Goal: Contribute content: Contribute content

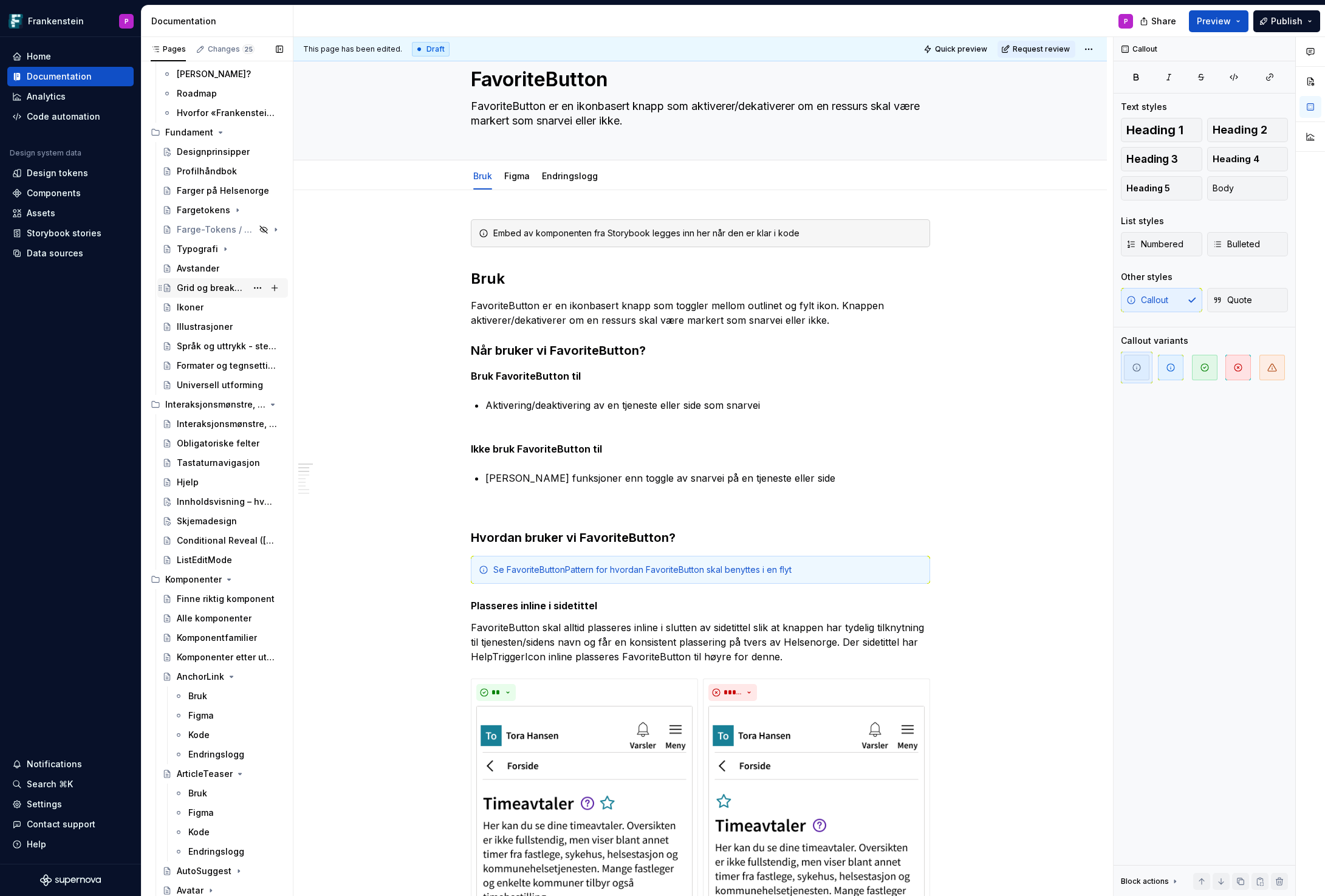
scroll to position [106, 0]
click at [273, 399] on button "Page tree" at bounding box center [275, 400] width 17 height 17
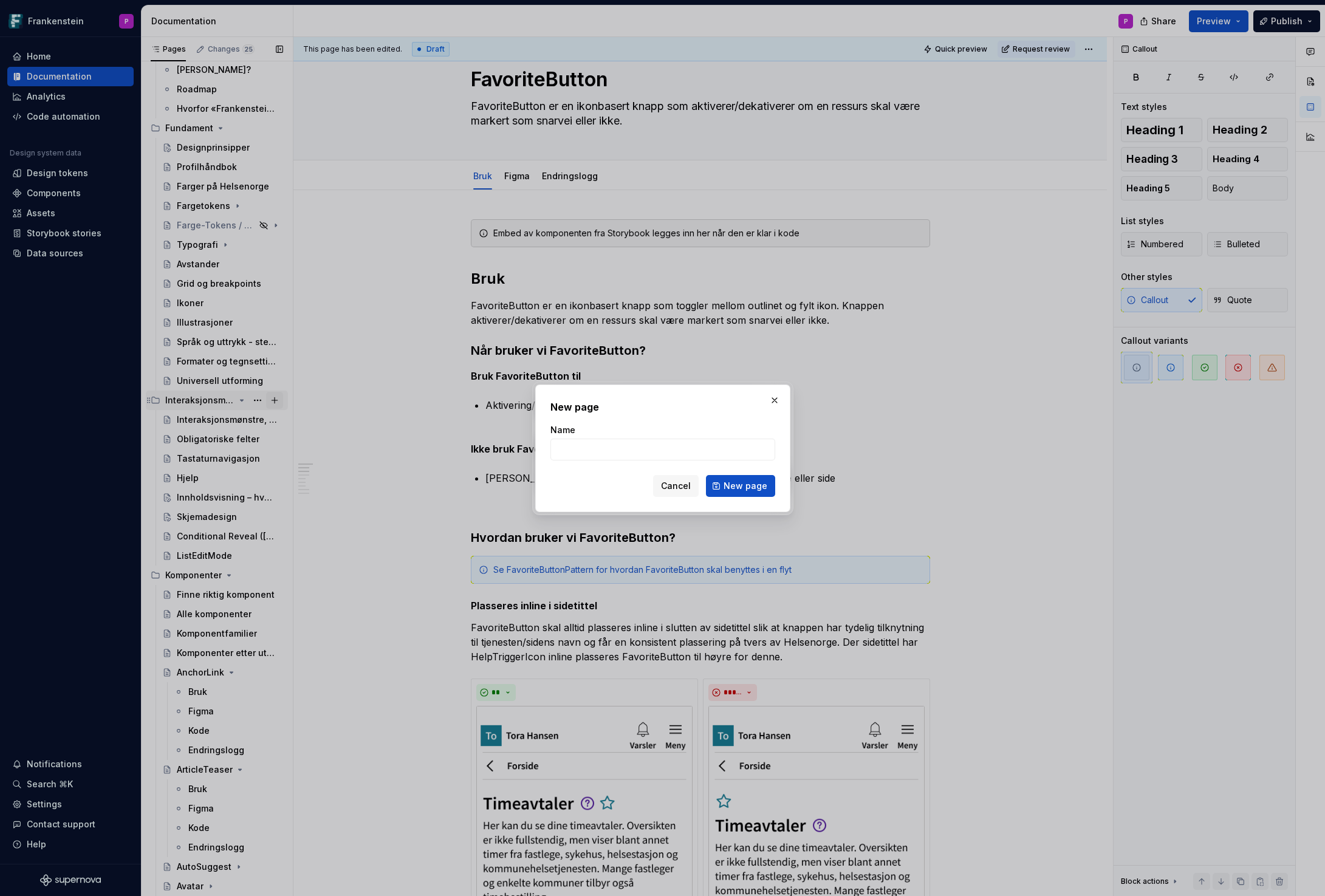
type textarea "*"
type input "FavoriteButtonPattern"
click at [724, 487] on button "New page" at bounding box center [740, 485] width 69 height 22
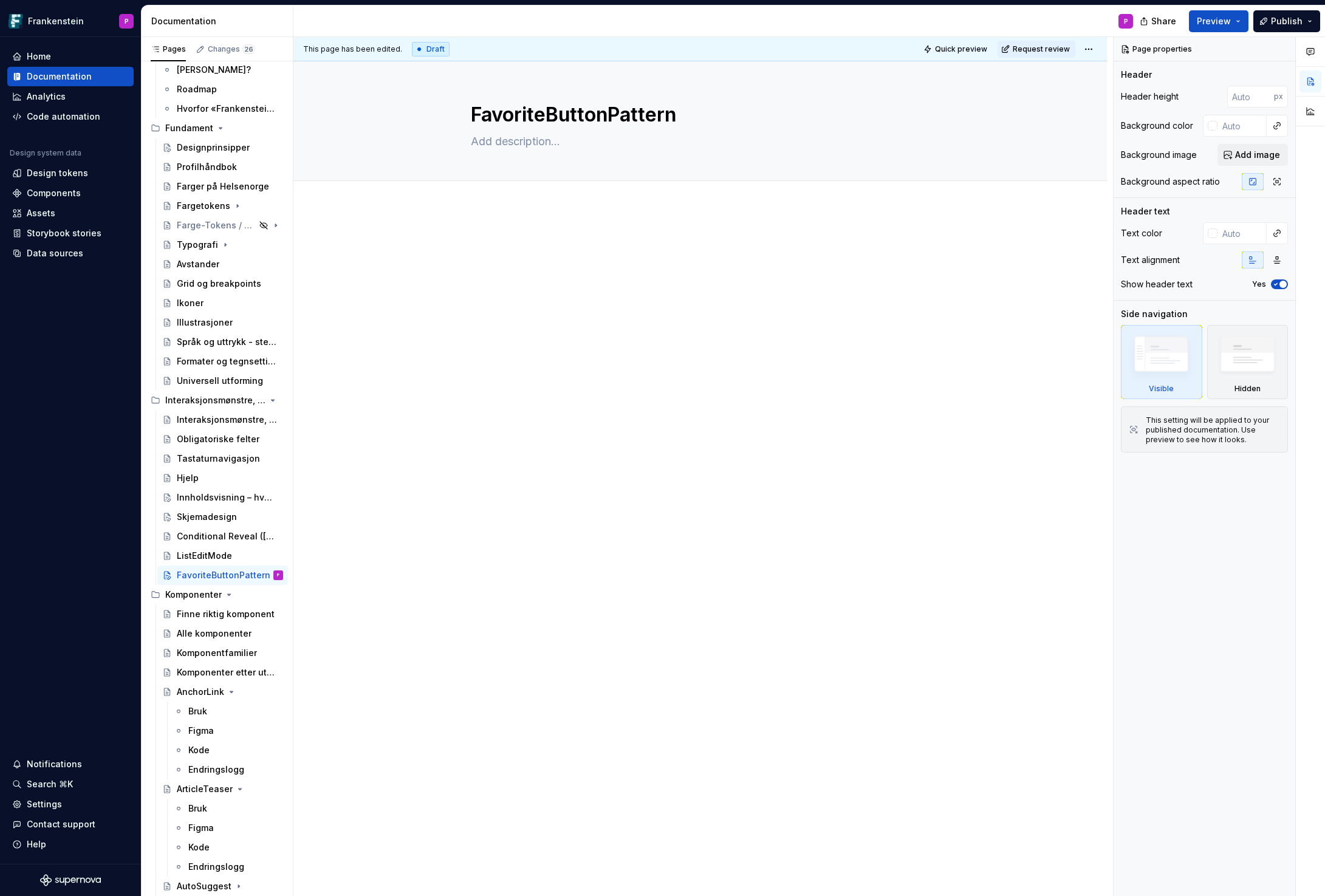
click at [493, 242] on p at bounding box center [700, 244] width 459 height 15
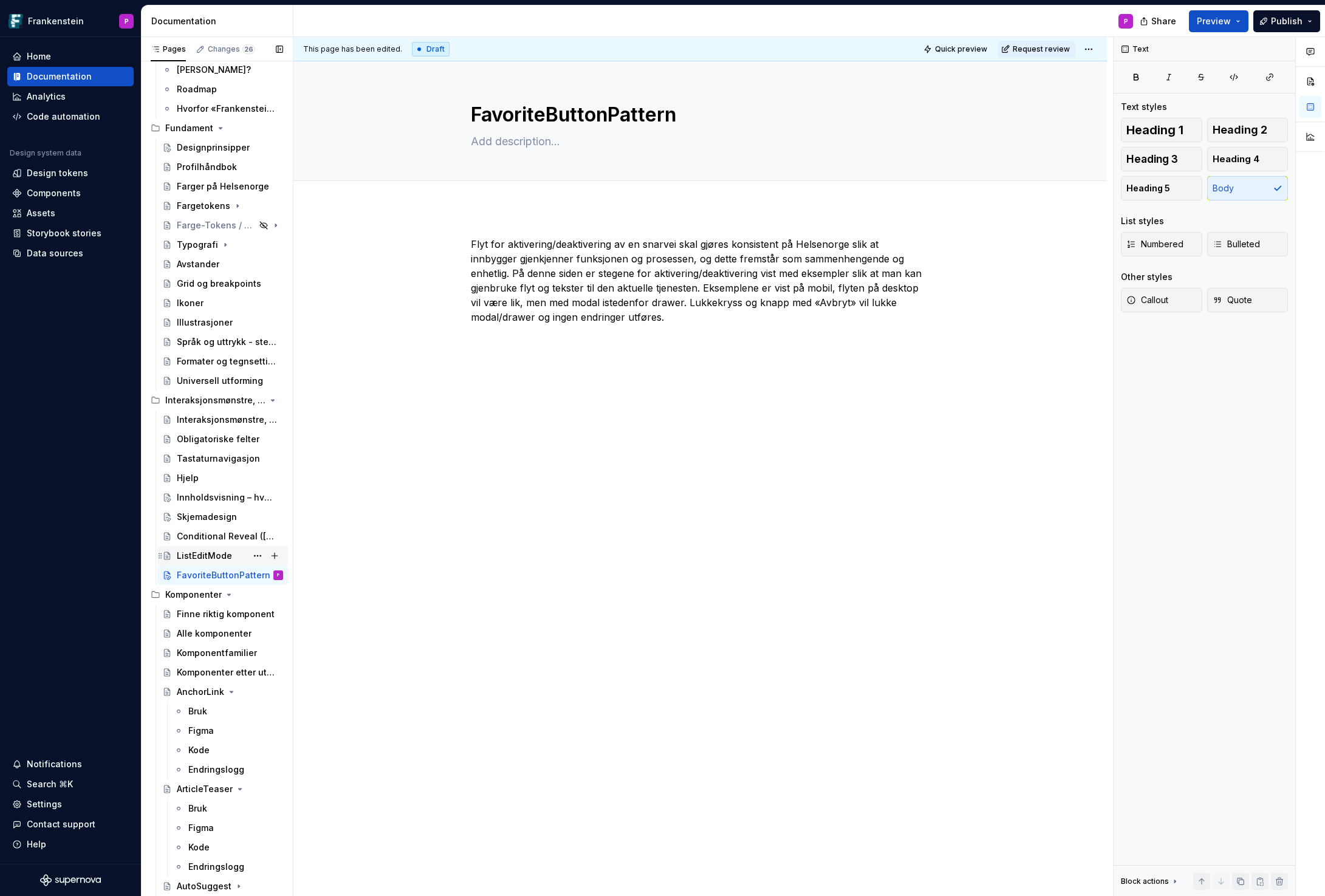
click at [219, 557] on div "ListEditMode" at bounding box center [205, 556] width 55 height 12
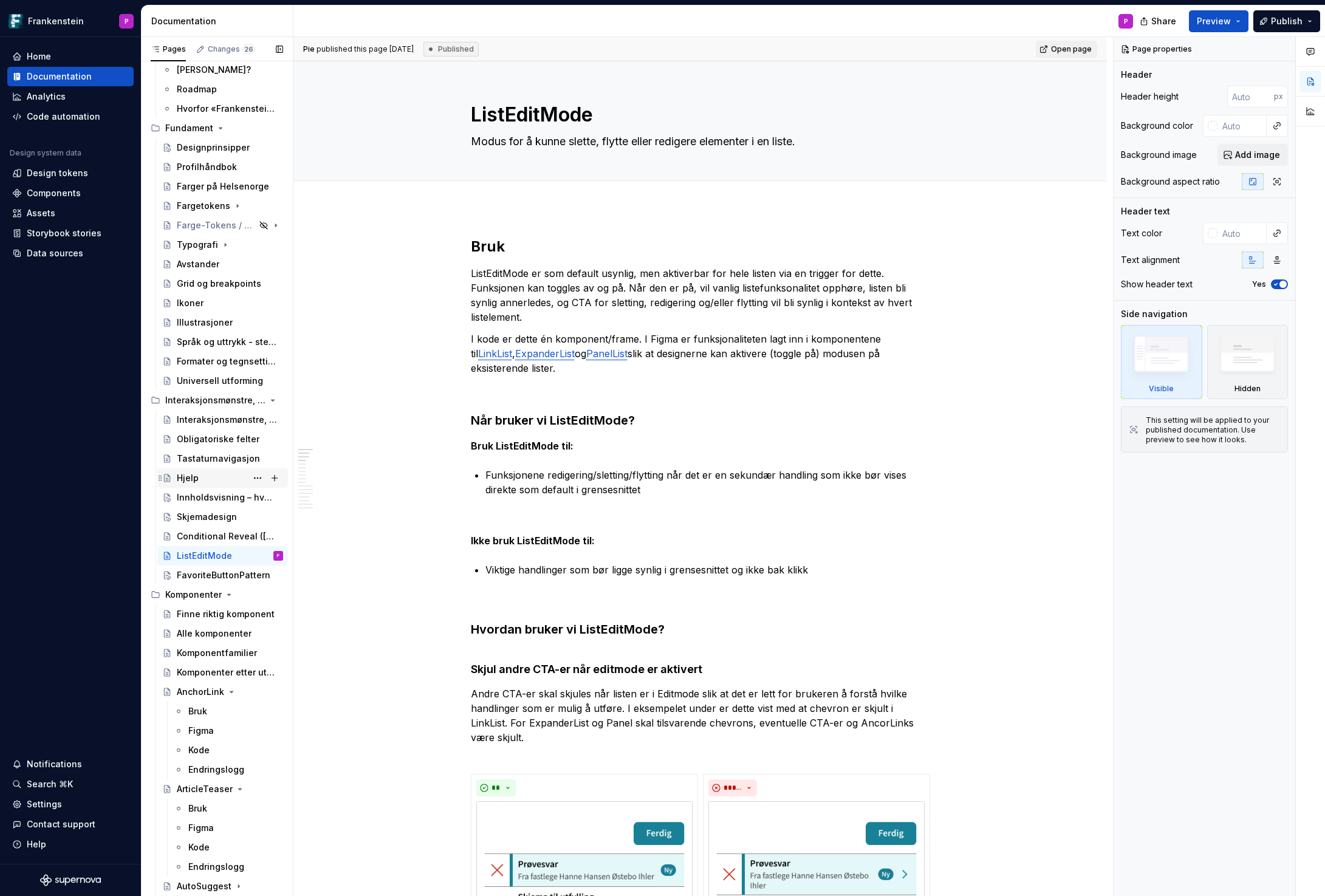
click at [205, 478] on div "Hjelp" at bounding box center [230, 478] width 106 height 17
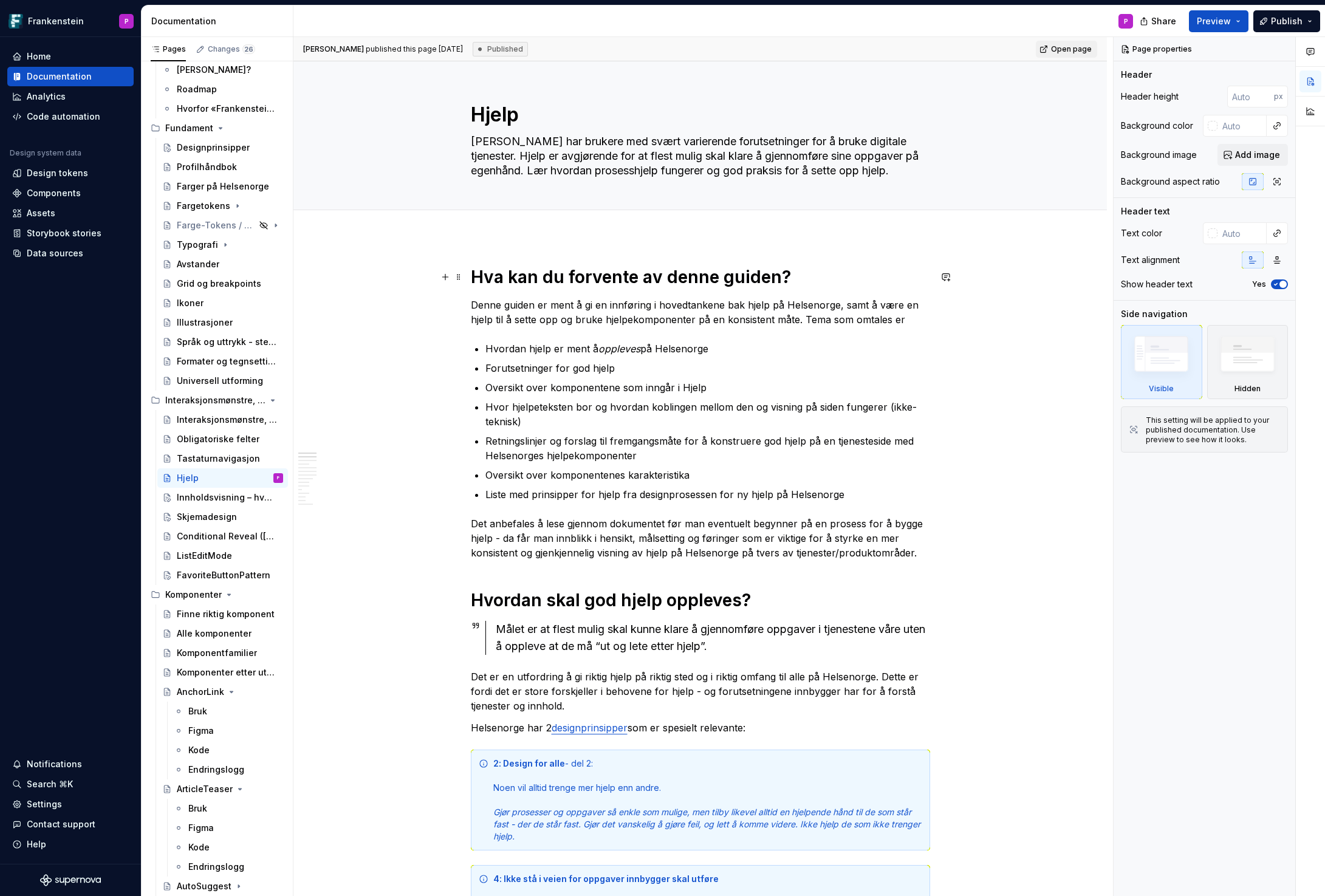
click at [537, 278] on h1 "Hva kan du forvente av denne guiden?" at bounding box center [700, 277] width 459 height 22
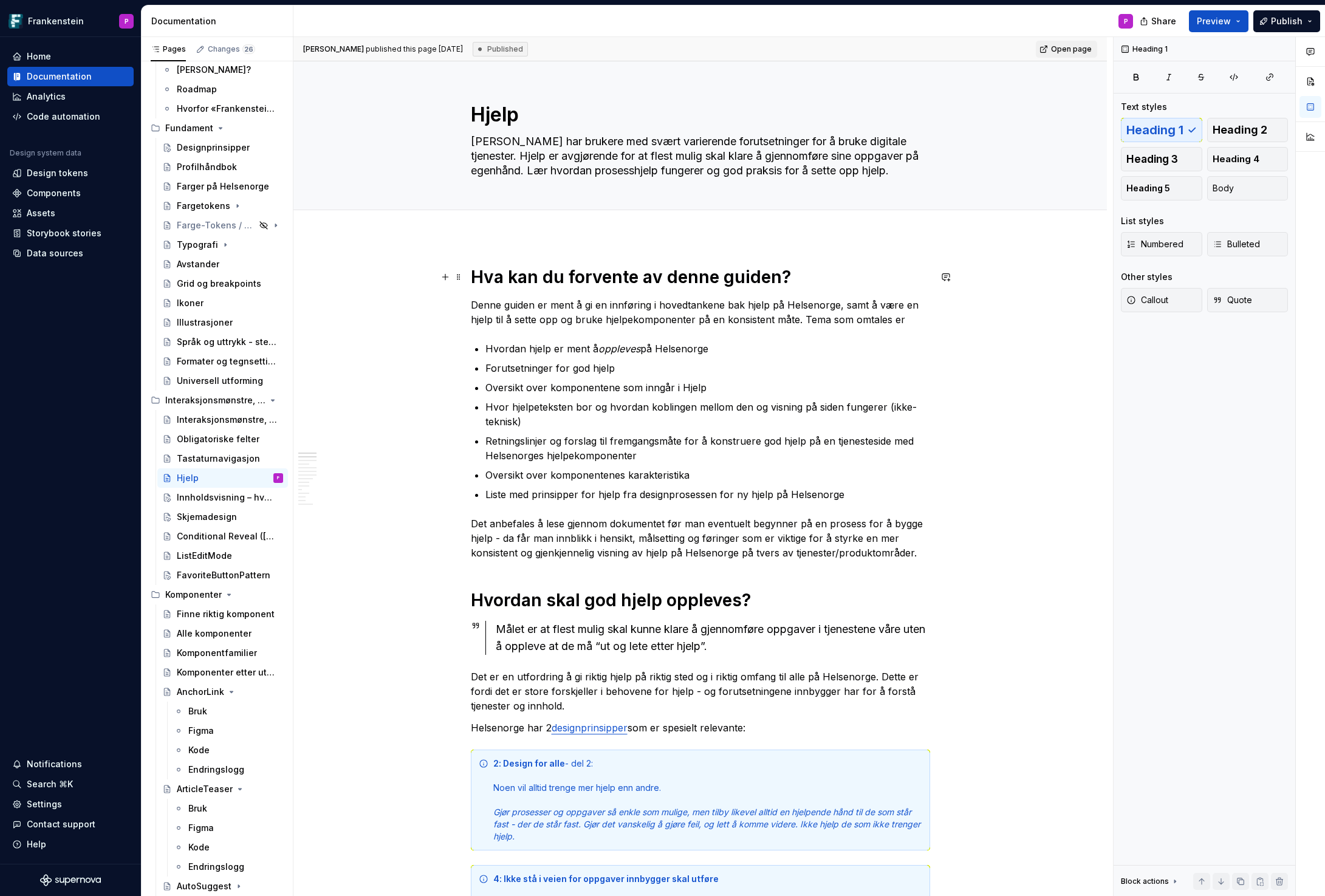
click at [537, 278] on h1 "Hva kan du forvente av denne guiden?" at bounding box center [700, 277] width 459 height 22
click at [196, 570] on div "FavoriteButtonPattern" at bounding box center [212, 575] width 70 height 12
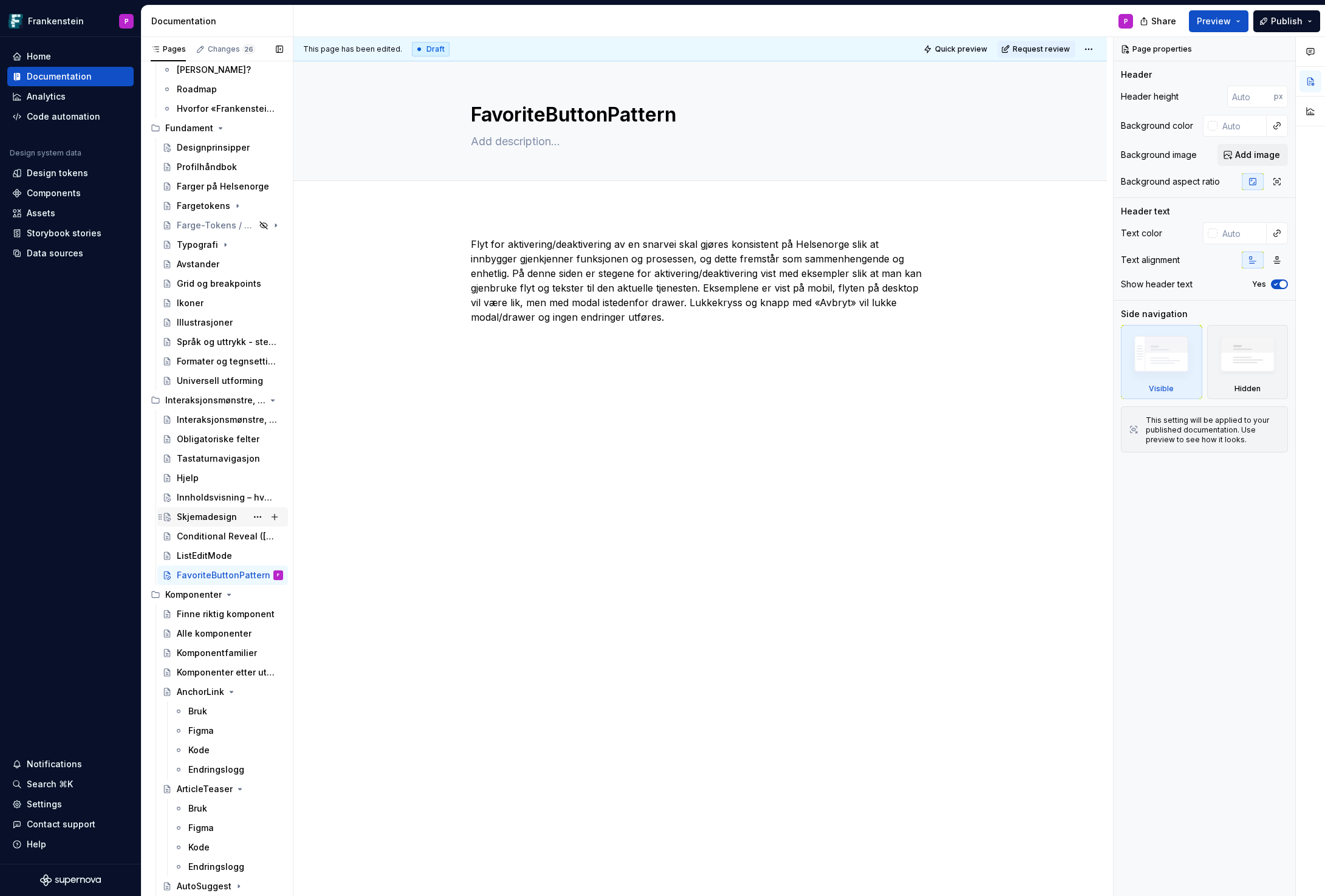
click at [207, 514] on div "Skjemadesign" at bounding box center [207, 517] width 60 height 12
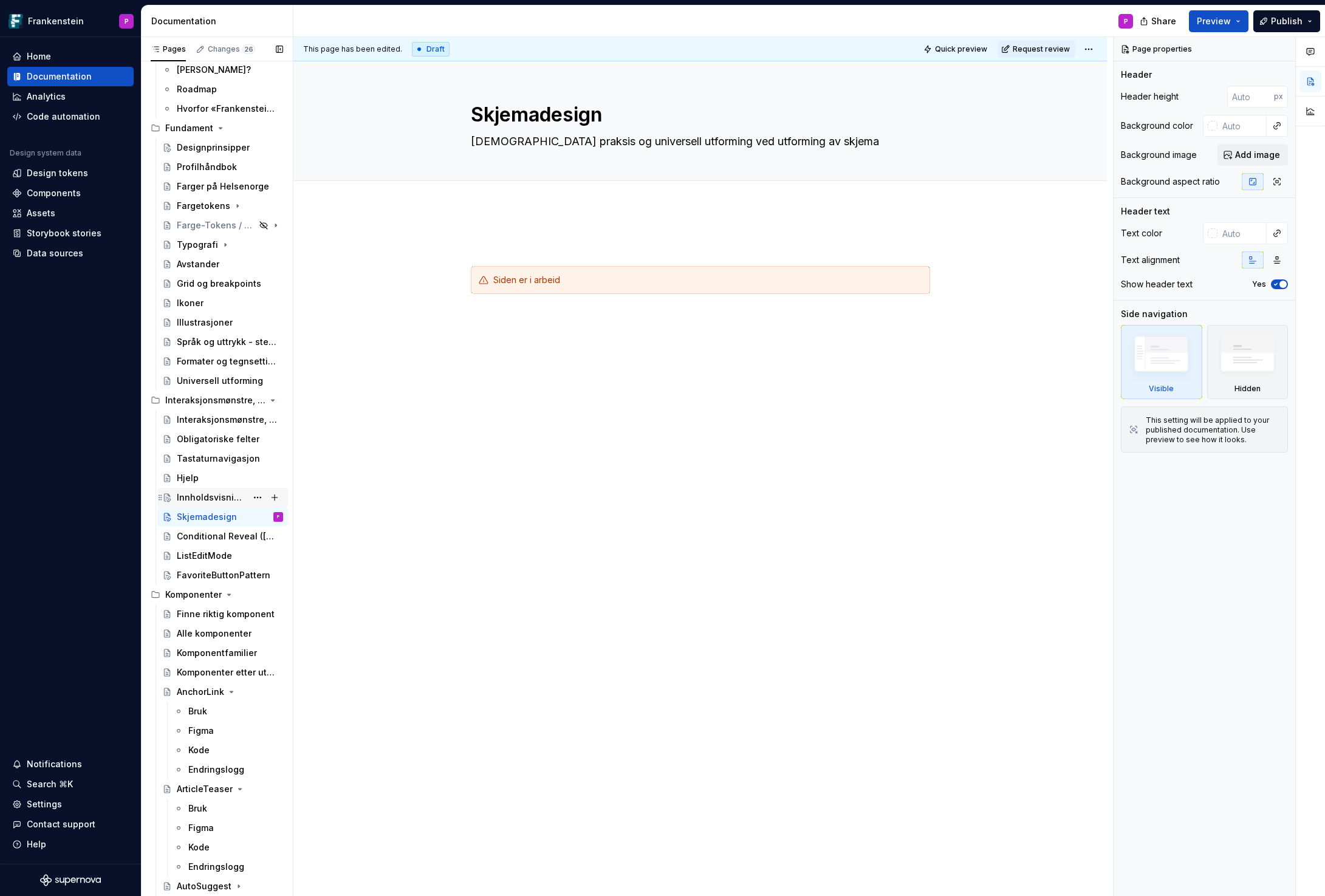
click at [206, 493] on div "Innholdsvisning – hvordan velge riktig komponent?" at bounding box center [212, 497] width 70 height 12
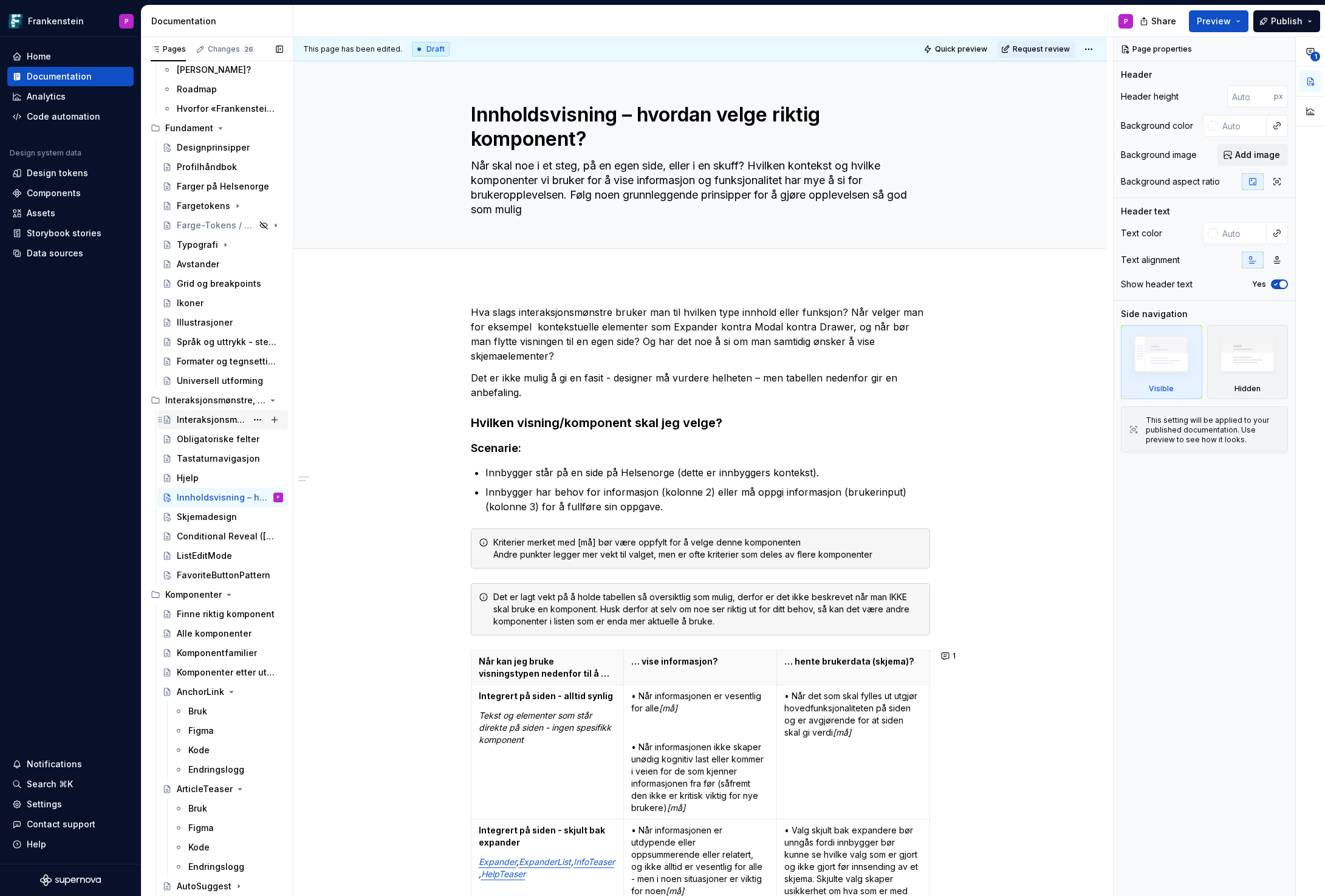
click at [208, 424] on div "Interaksjonsmønstre, guider og anbefalinger" at bounding box center [212, 420] width 70 height 12
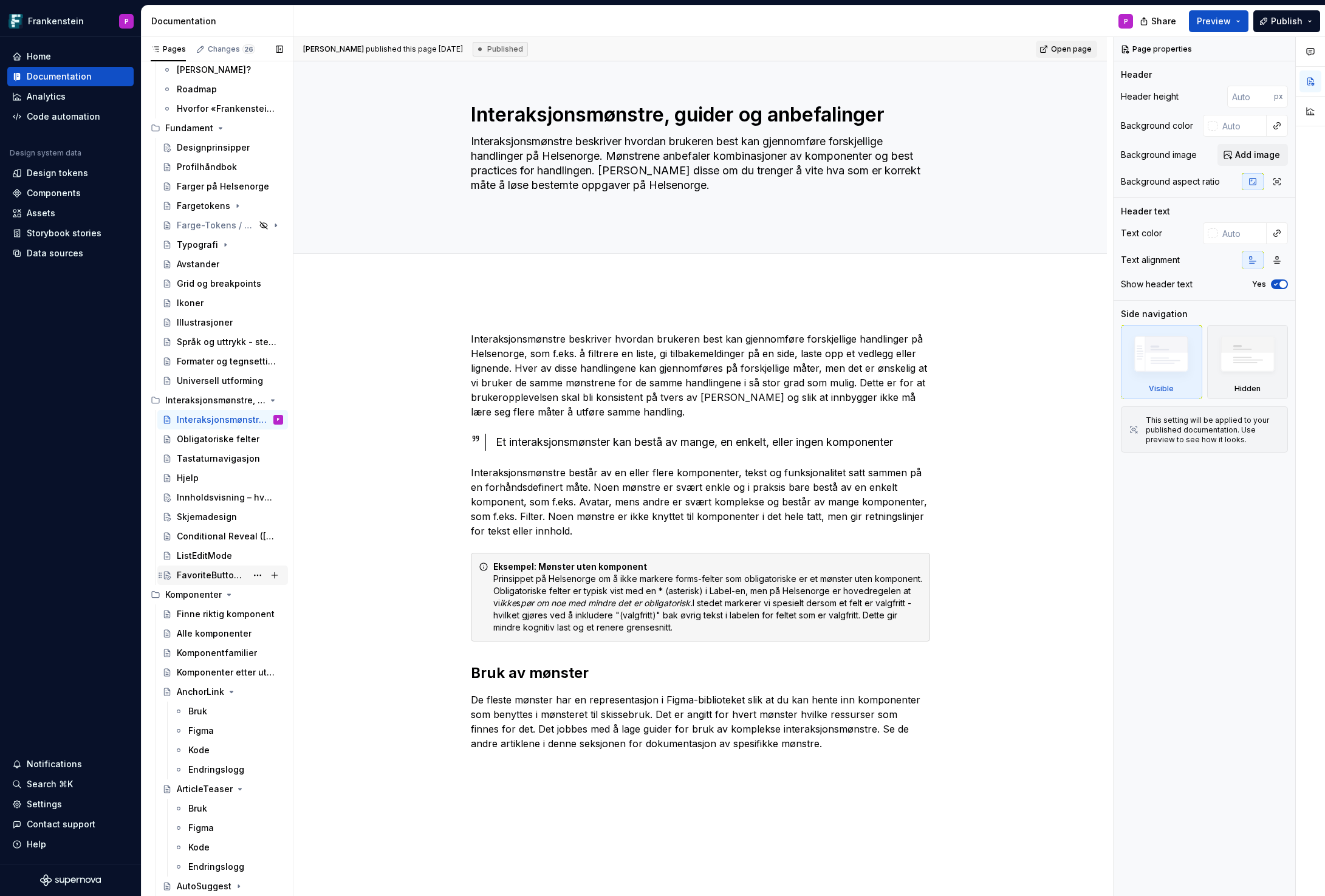
click at [201, 574] on div "FavoriteButtonPattern" at bounding box center [212, 575] width 70 height 12
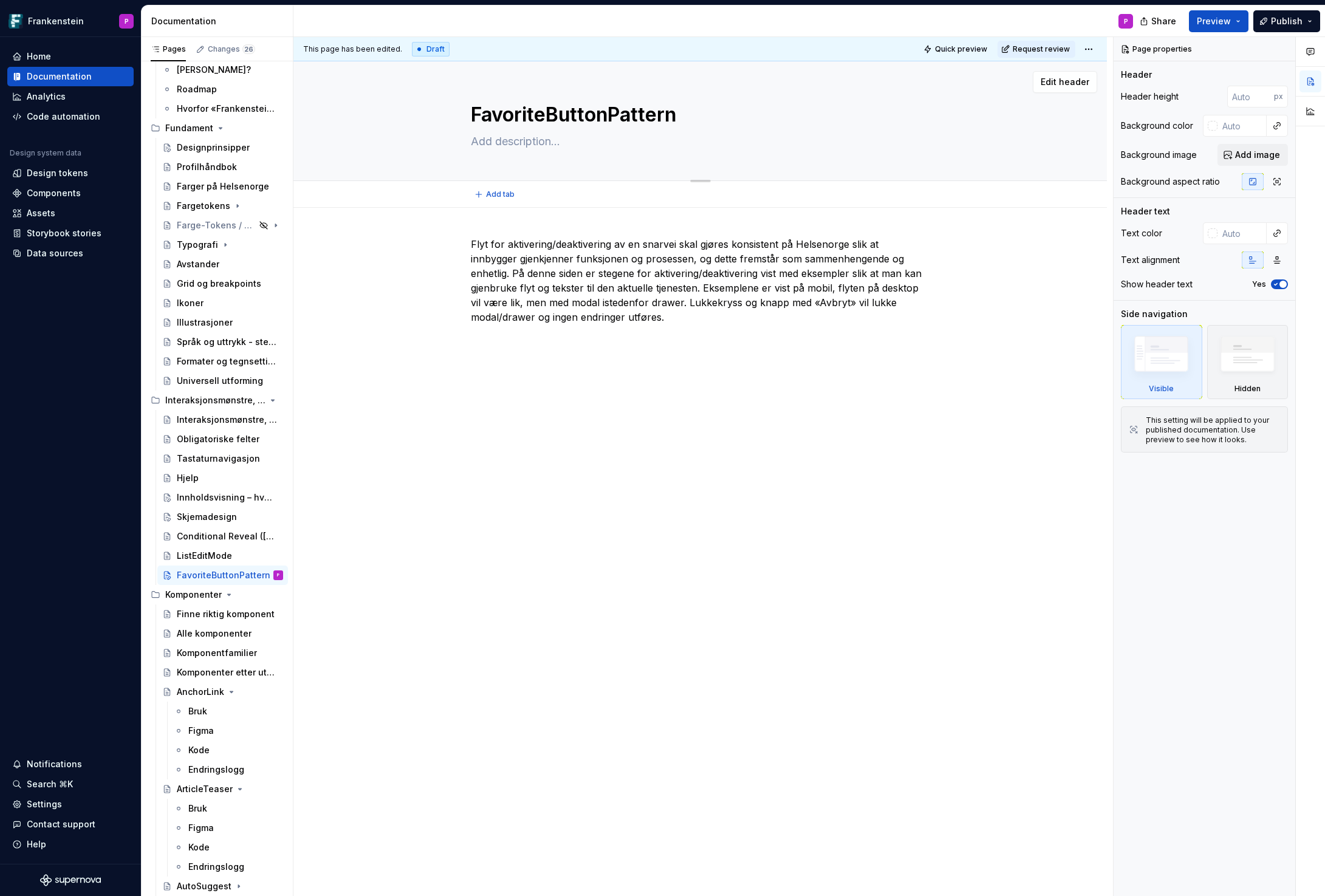
click at [555, 116] on textarea "FavoriteButtonPattern" at bounding box center [698, 115] width 459 height 29
type textarea "*"
type textarea "S"
type textarea "*"
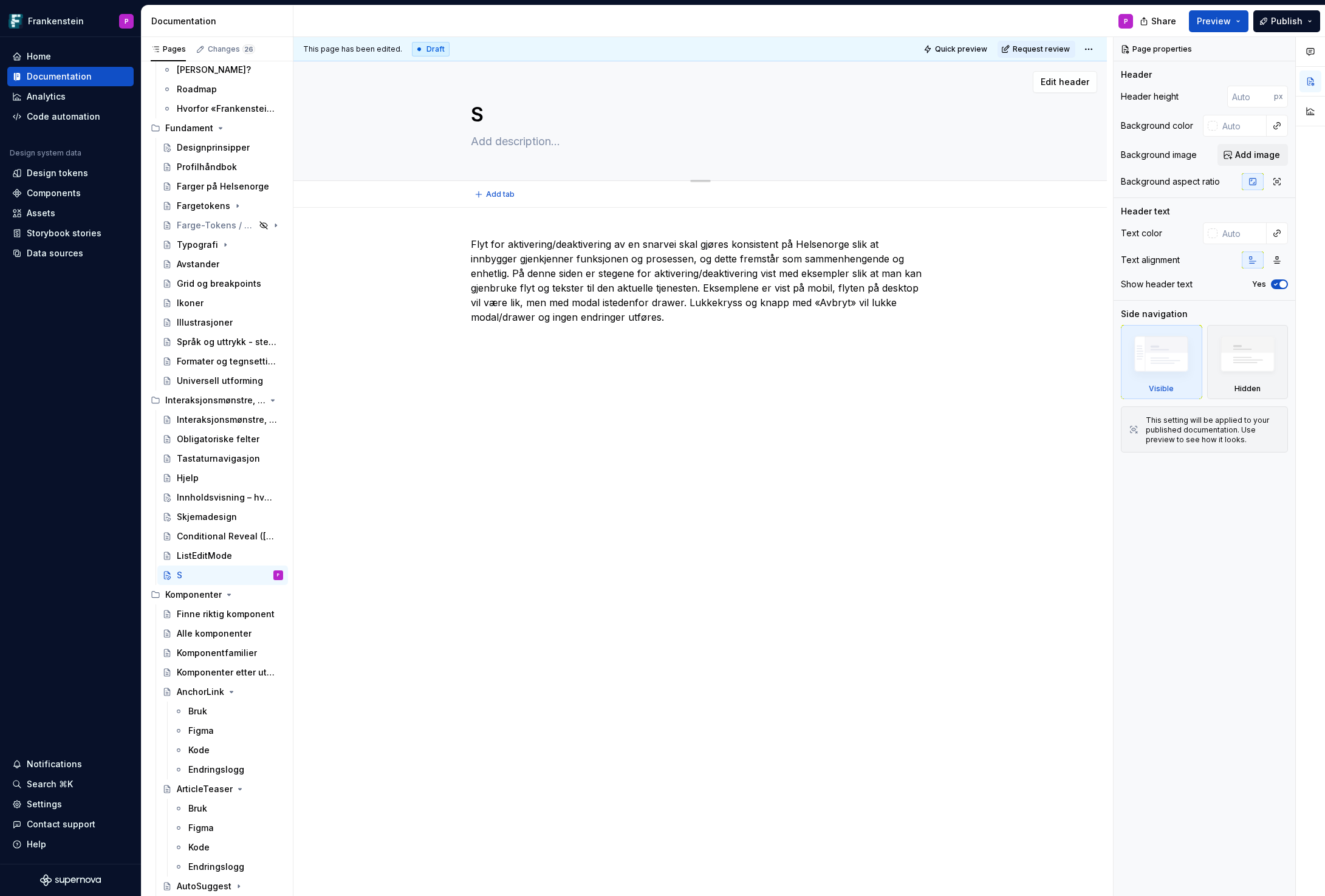
type textarea "Sn"
type textarea "*"
type textarea "Sna"
type textarea "*"
type textarea "Snar"
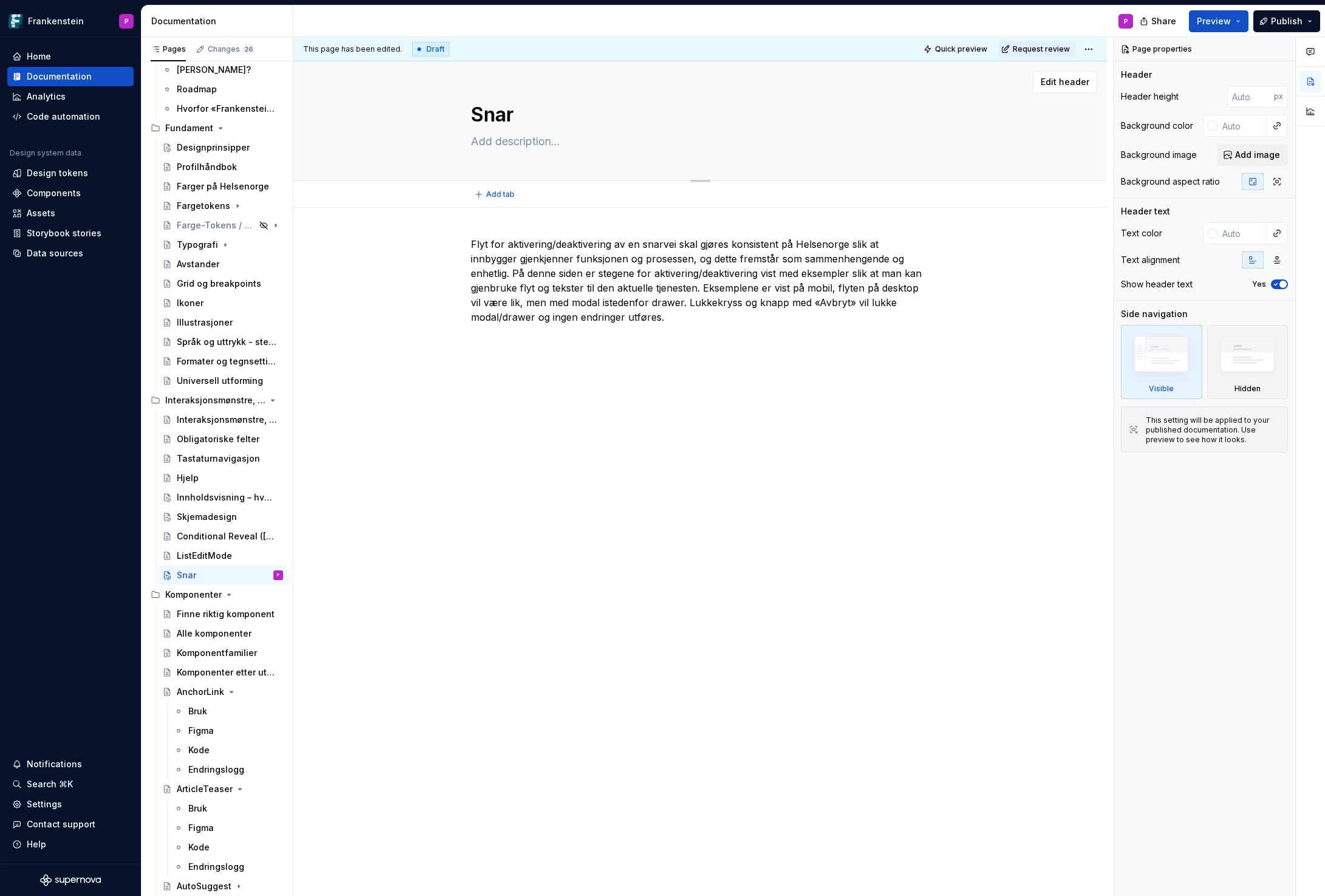
type textarea "*"
type textarea "Snarv"
type textarea "*"
type textarea "Snarve"
type textarea "*"
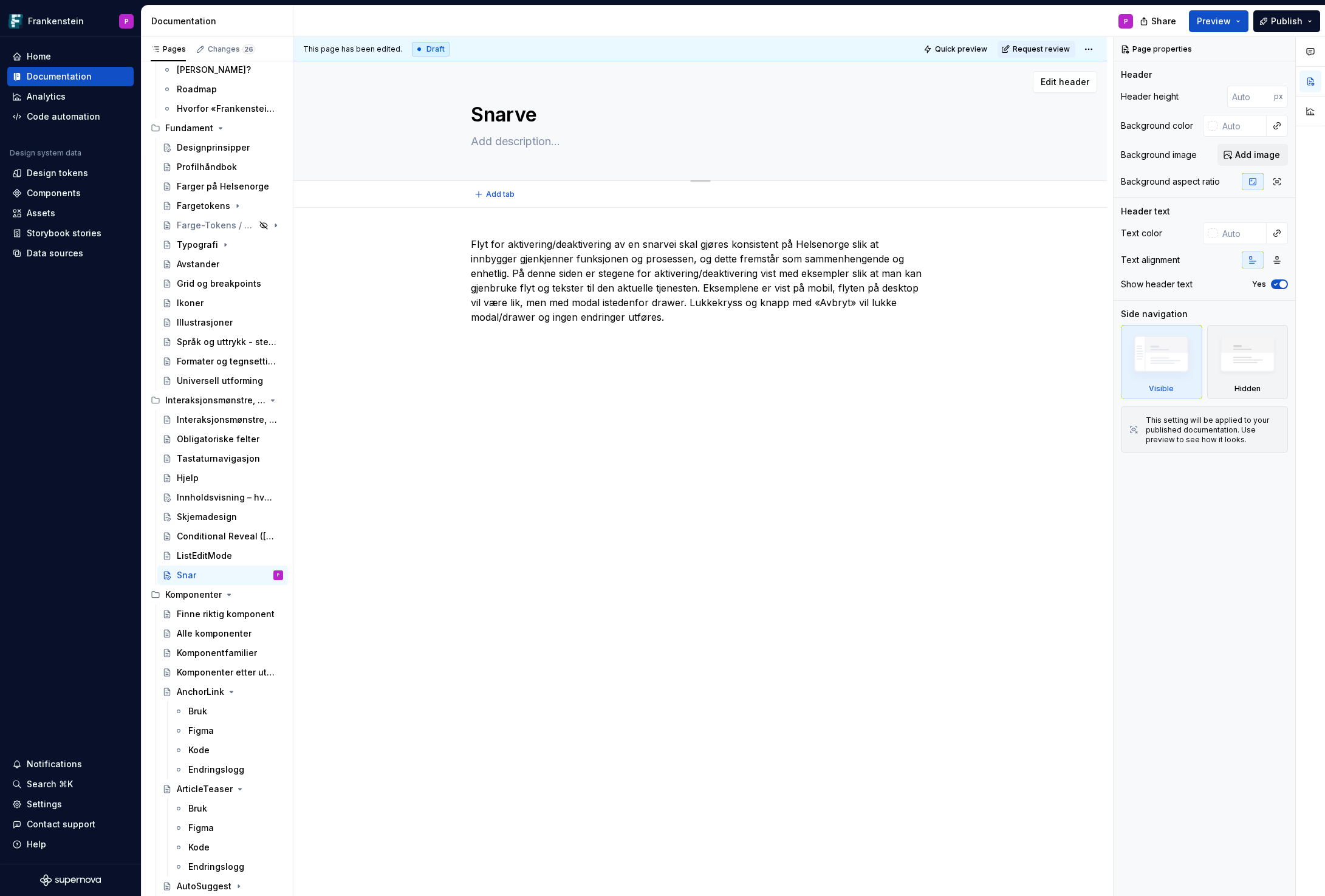
type textarea "Snarvei"
type textarea "*"
type textarea "Snarveie"
type textarea "*"
type textarea "Snarveier"
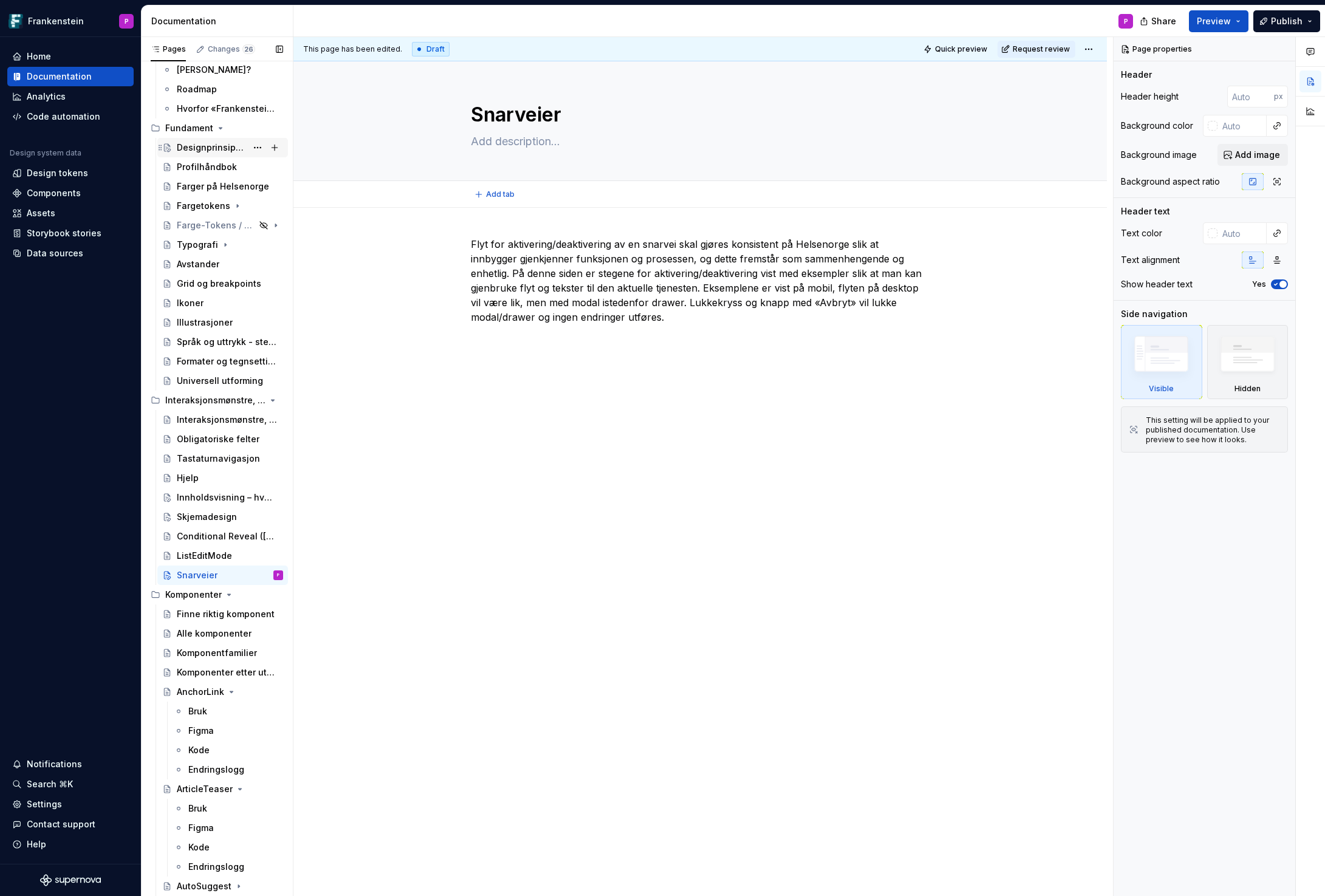
type textarea "*"
type textarea "Snarveier"
type textarea "*"
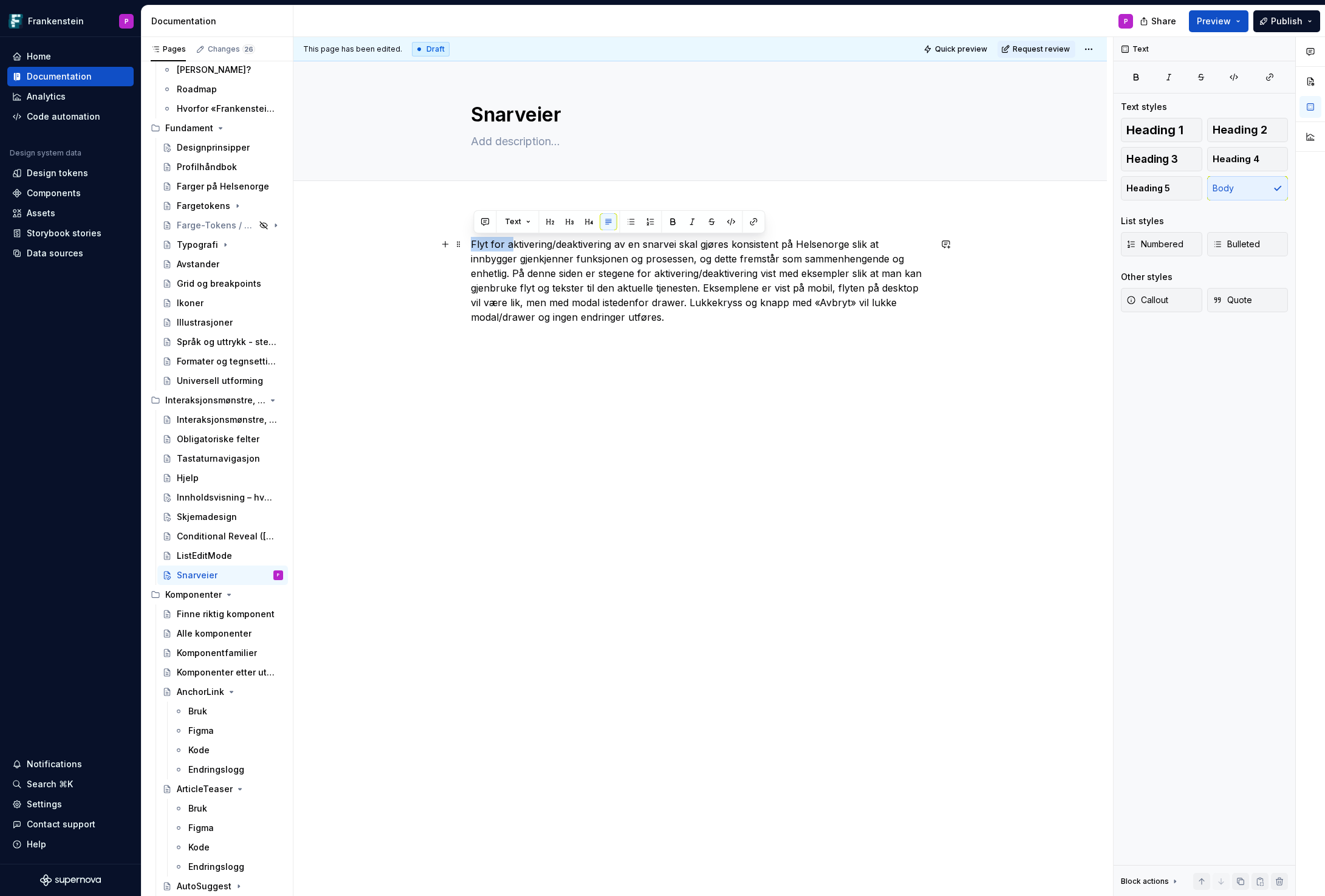
drag, startPoint x: 513, startPoint y: 246, endPoint x: 472, endPoint y: 245, distance: 41.0
click at [472, 245] on div "Flyt for aktivering/deaktivering av en snarvei skal gjøres konsistent på Helsen…" at bounding box center [700, 408] width 813 height 400
click at [472, 245] on div "Aktivering/deaktivering av en snarvei skal gjøres konsistent på Helsenorge slik…" at bounding box center [700, 408] width 813 height 400
click at [666, 261] on p "Aktivering/deaktivering av en snarvei skal gjøres konsistent på Helsenorge slik…" at bounding box center [700, 281] width 459 height 87
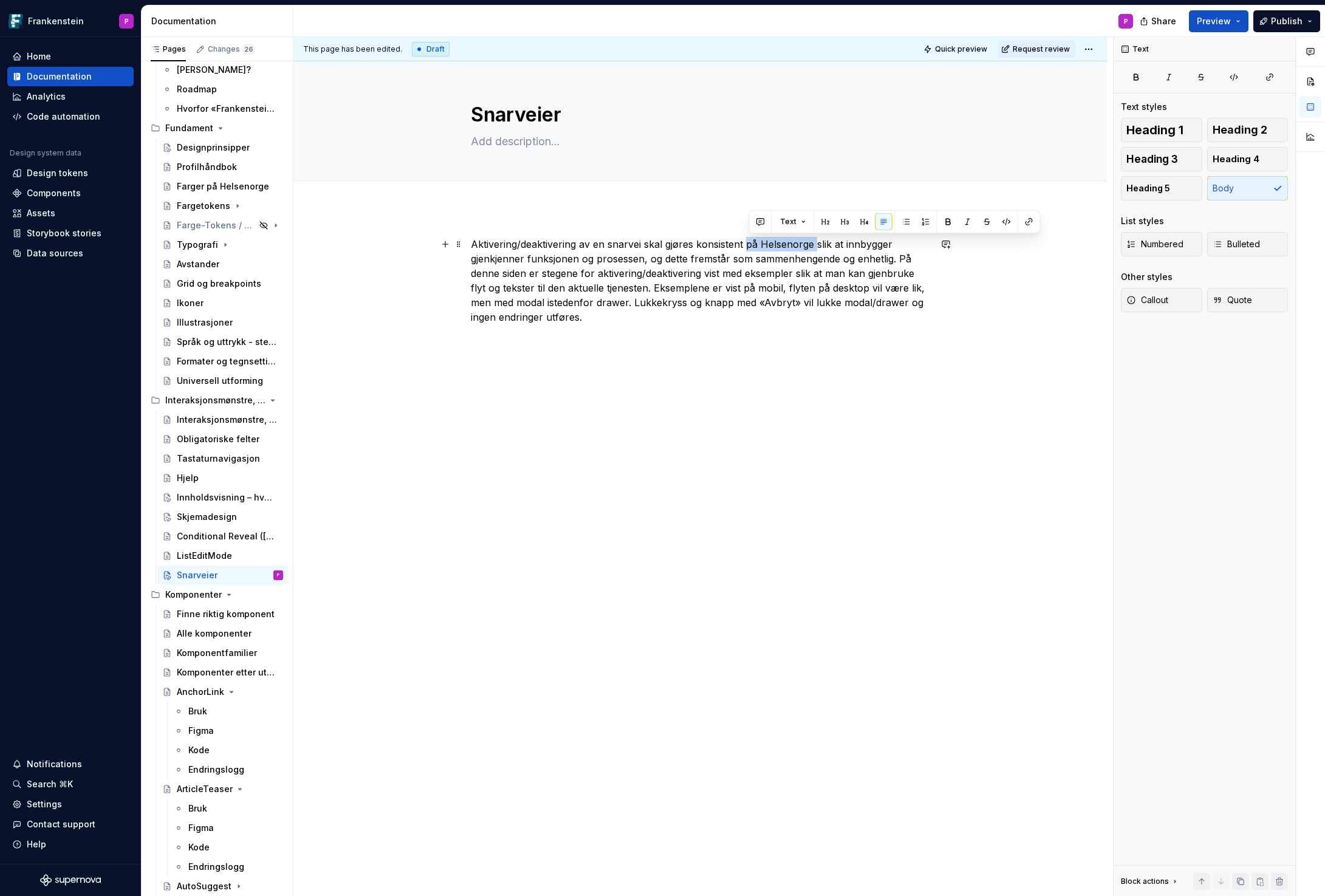
drag, startPoint x: 748, startPoint y: 242, endPoint x: 819, endPoint y: 242, distance: 71.0
click at [819, 242] on p "Aktivering/deaktivering av en snarvei skal gjøres konsistent på Helsenorge slik…" at bounding box center [700, 281] width 459 height 87
click at [838, 258] on p "Aktivering/deaktivering av en snarvei skal gjøres konsistent slik at innbygger …" at bounding box center [700, 281] width 459 height 87
click at [475, 242] on p "Aktivering/deaktivering av en snarvei skal gjøres konsistent slik at innbygger …" at bounding box center [700, 281] width 459 height 87
click at [609, 260] on p "Flyt for aktivering/deaktivering av en snarvei skal gjøres konsistent slik at i…" at bounding box center [700, 281] width 459 height 87
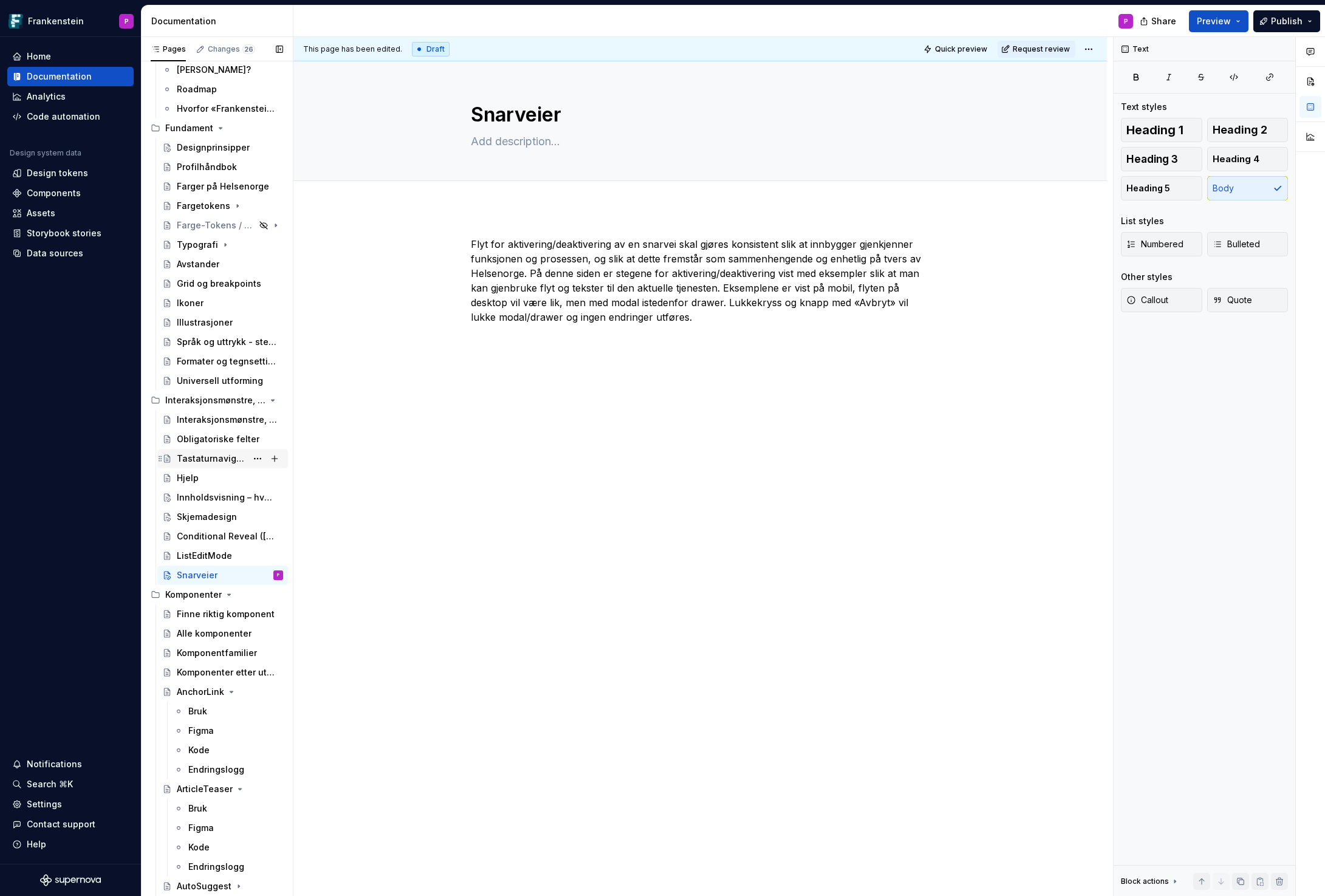
click at [205, 458] on div "Tastaturnavigasjon" at bounding box center [212, 458] width 70 height 12
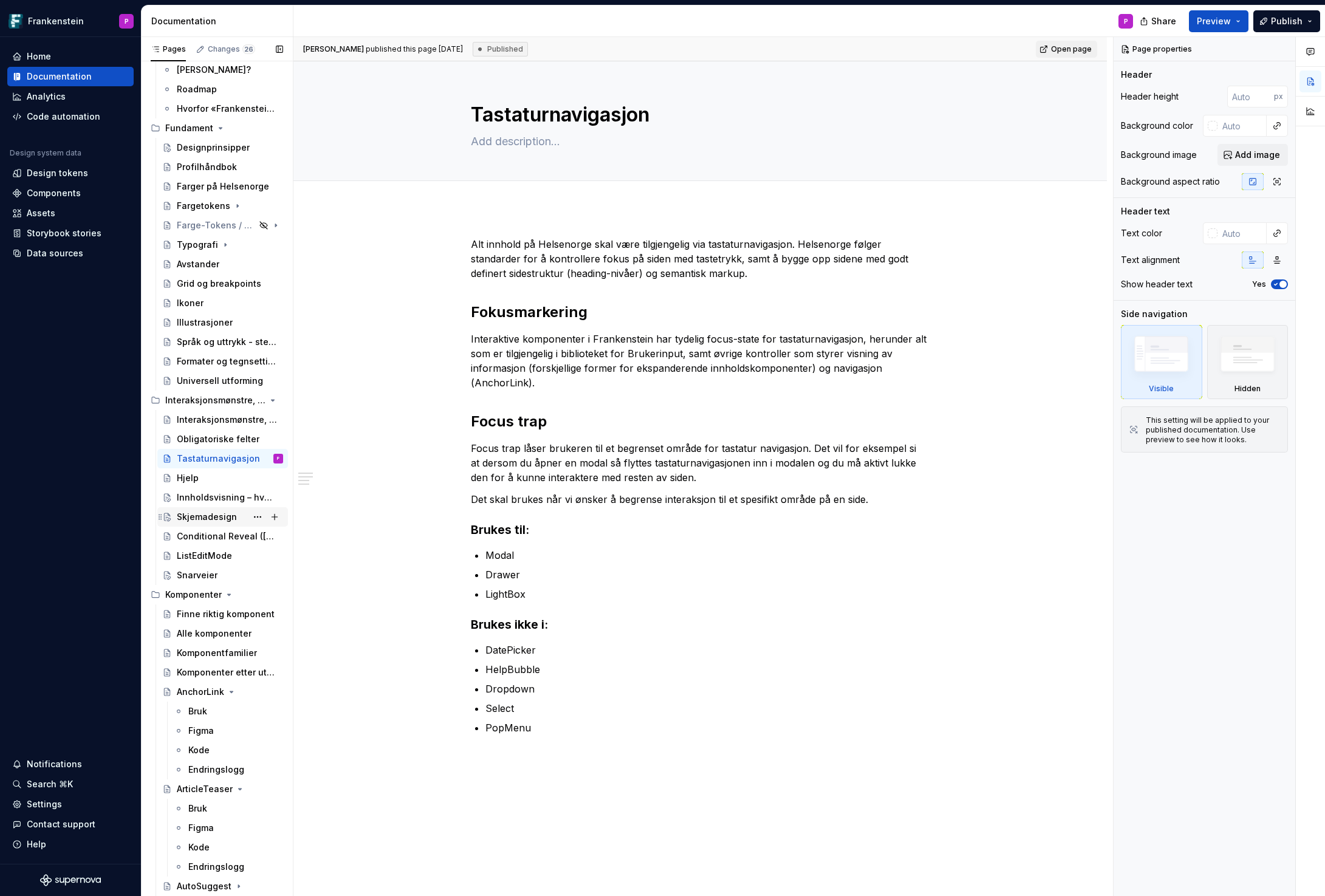
click at [196, 514] on div "Skjemadesign" at bounding box center [207, 517] width 60 height 12
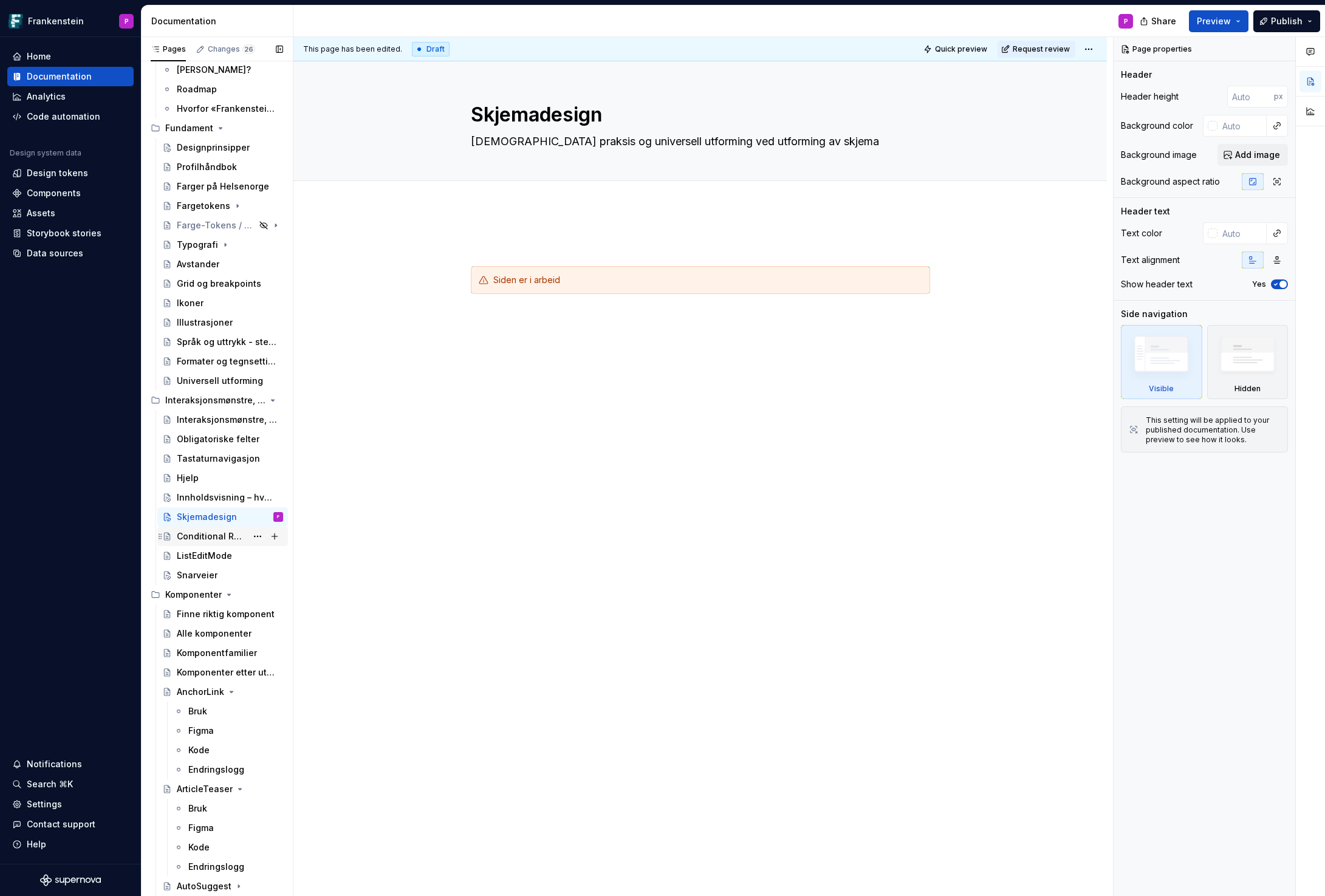
click at [192, 537] on div "Conditional Reveal ([GEOGRAPHIC_DATA])" at bounding box center [212, 536] width 70 height 12
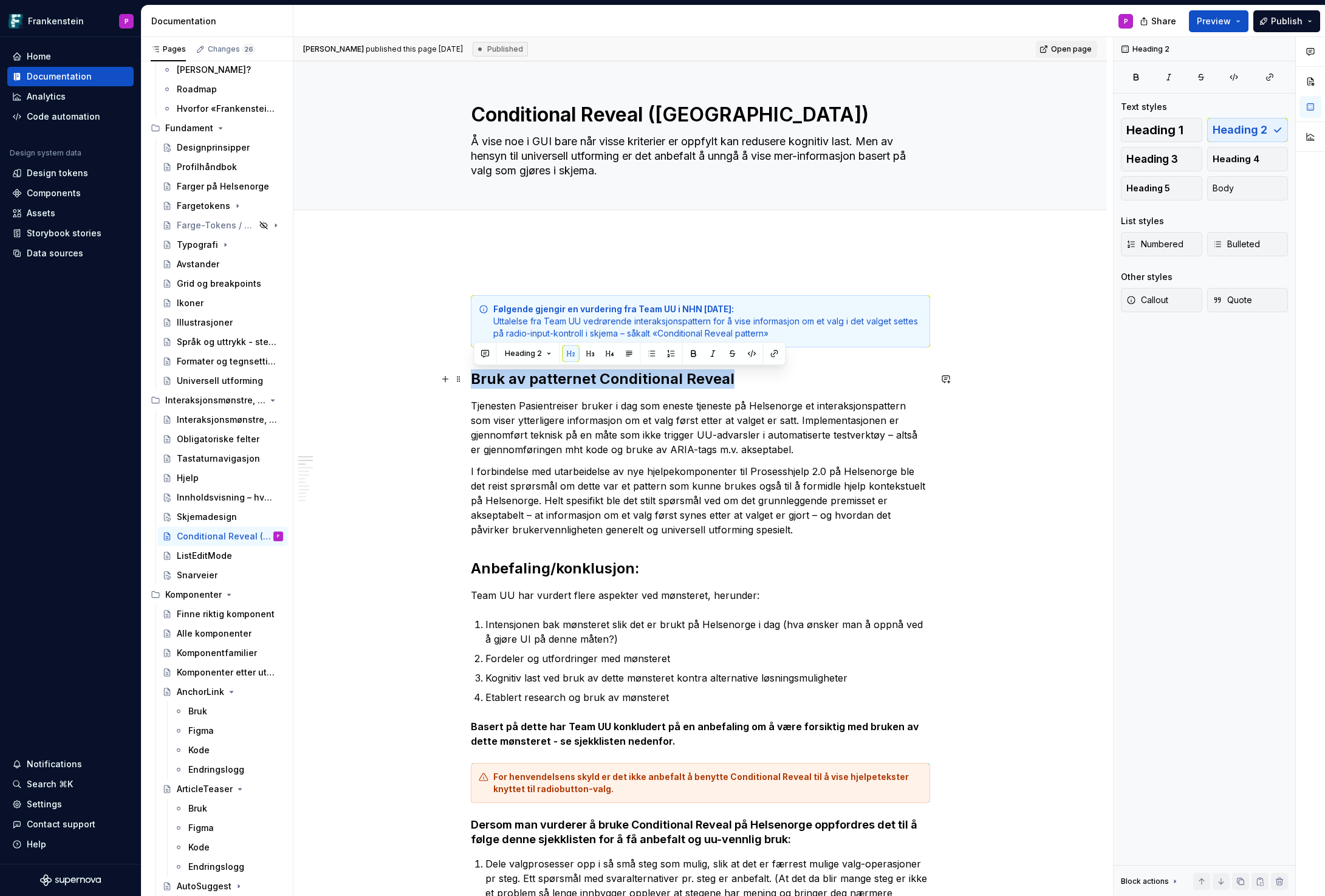
drag, startPoint x: 735, startPoint y: 378, endPoint x: 471, endPoint y: 385, distance: 264.1
copy h2 "Bruk av patternet Conditional Reveal"
click at [193, 574] on div "Snarveier" at bounding box center [197, 575] width 41 height 12
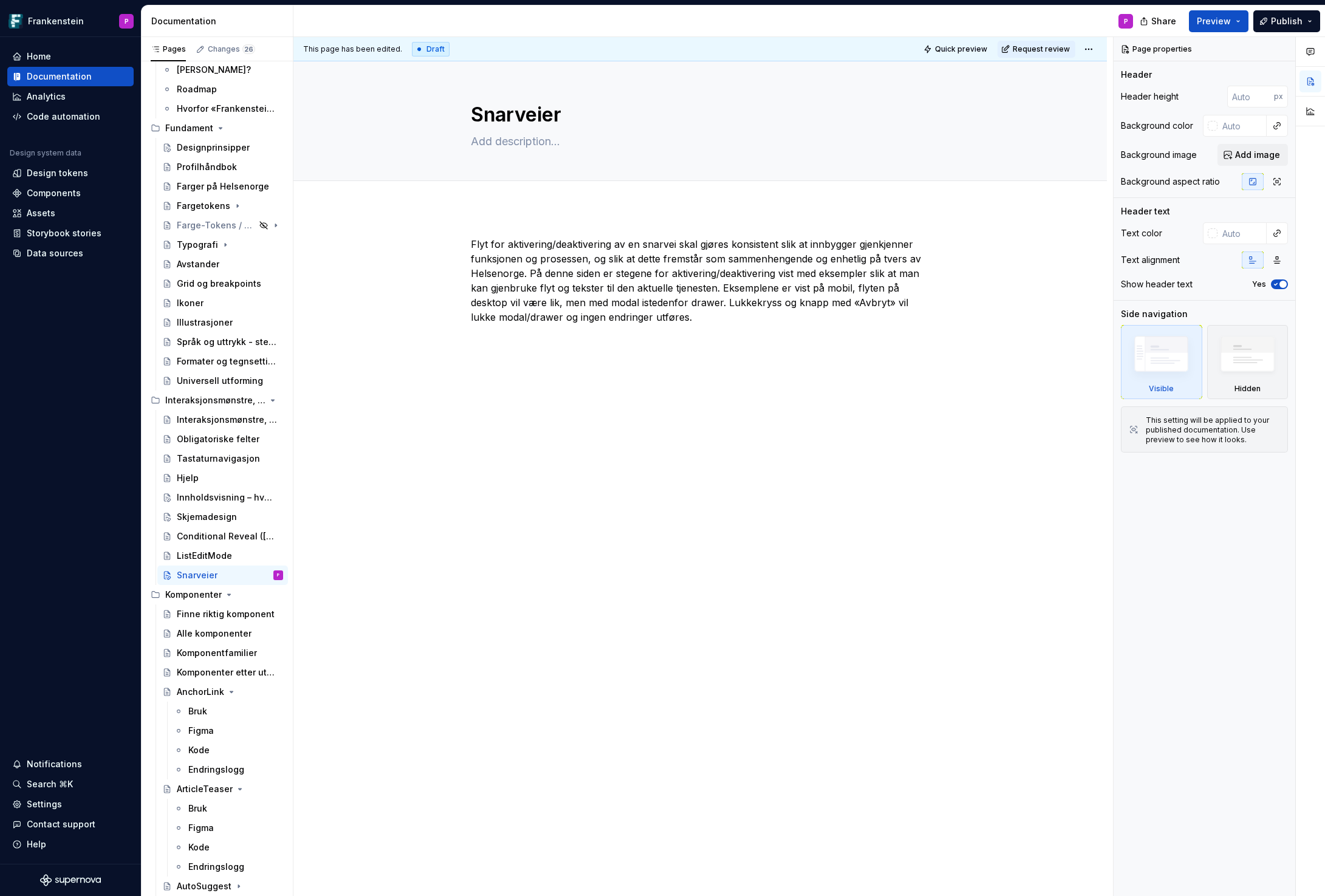
click at [491, 225] on div "Flyt for aktivering/deaktivering av en snarvei skal gjøres konsistent slik at i…" at bounding box center [700, 408] width 813 height 400
type textarea "*"
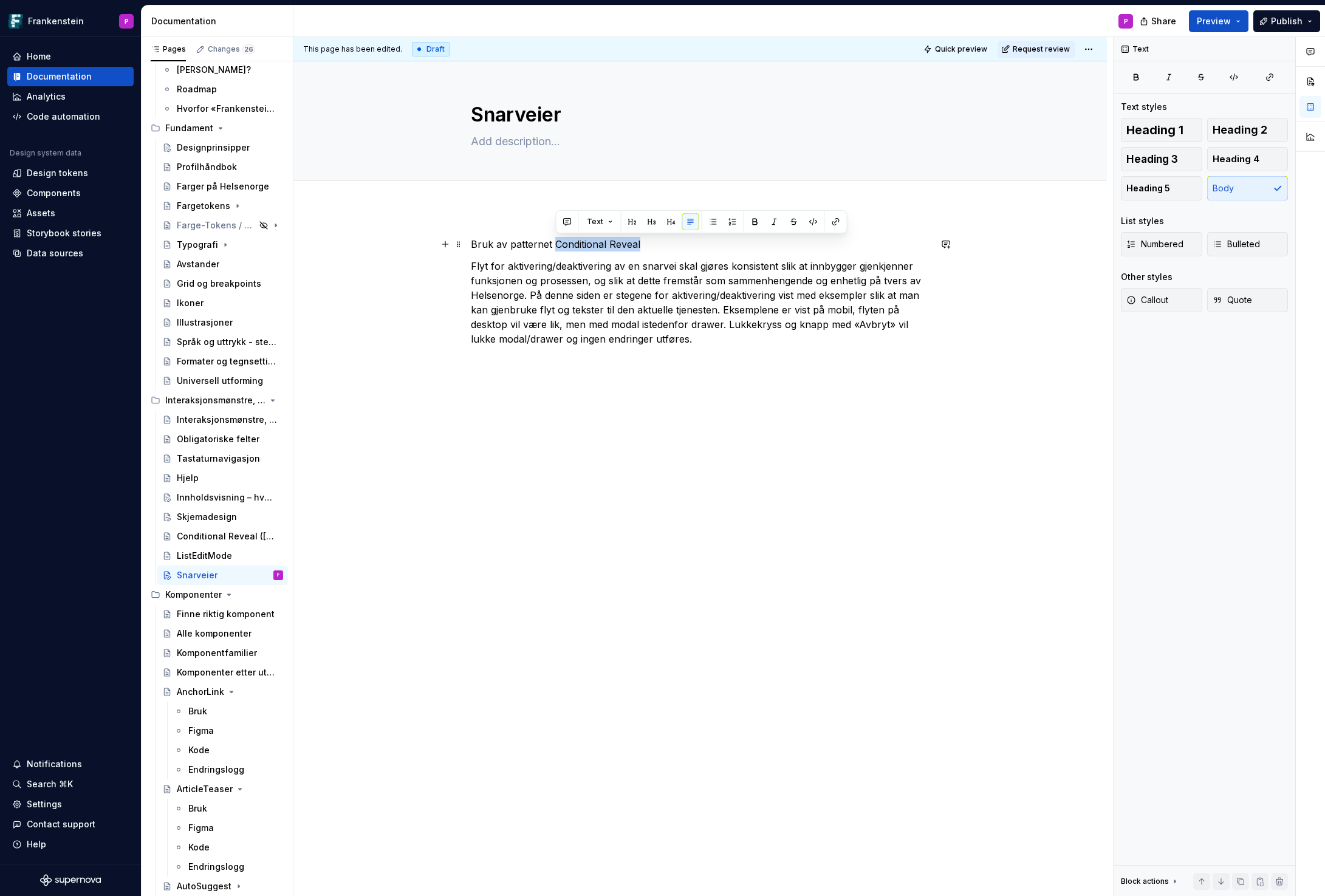
drag, startPoint x: 557, startPoint y: 243, endPoint x: 642, endPoint y: 240, distance: 85.1
click at [642, 240] on p "Bruk av patternet Conditional Reveal" at bounding box center [700, 244] width 459 height 15
drag, startPoint x: 604, startPoint y: 243, endPoint x: 471, endPoint y: 242, distance: 133.0
click at [471, 242] on div "Bruk av patternet Snarveier Flyt for aktivering/deaktivering av en snarvei skal…" at bounding box center [700, 419] width 813 height 422
click at [544, 221] on button "button" at bounding box center [551, 222] width 17 height 17
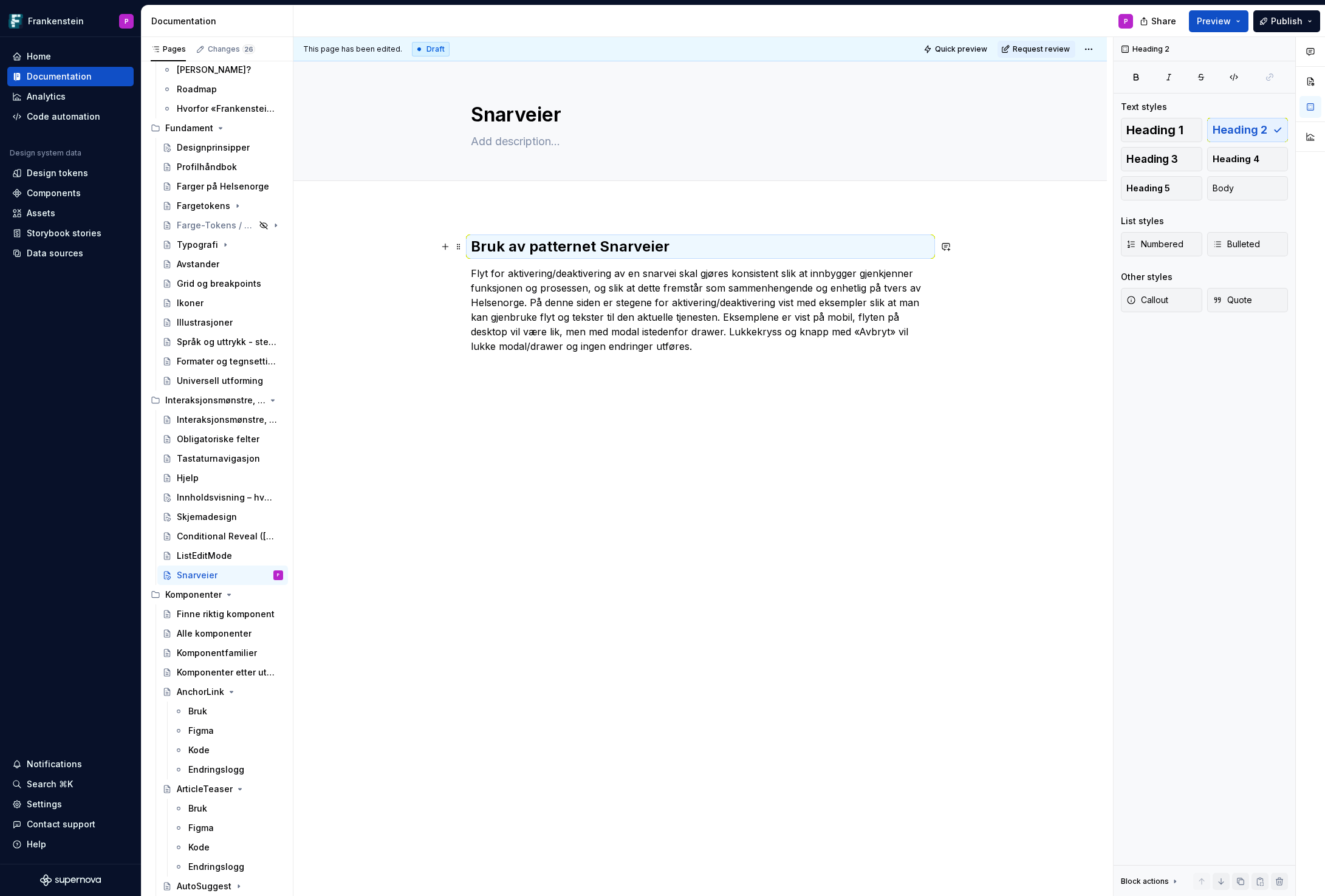
click at [538, 244] on h2 "Bruk av patternet Snarveier" at bounding box center [700, 246] width 459 height 19
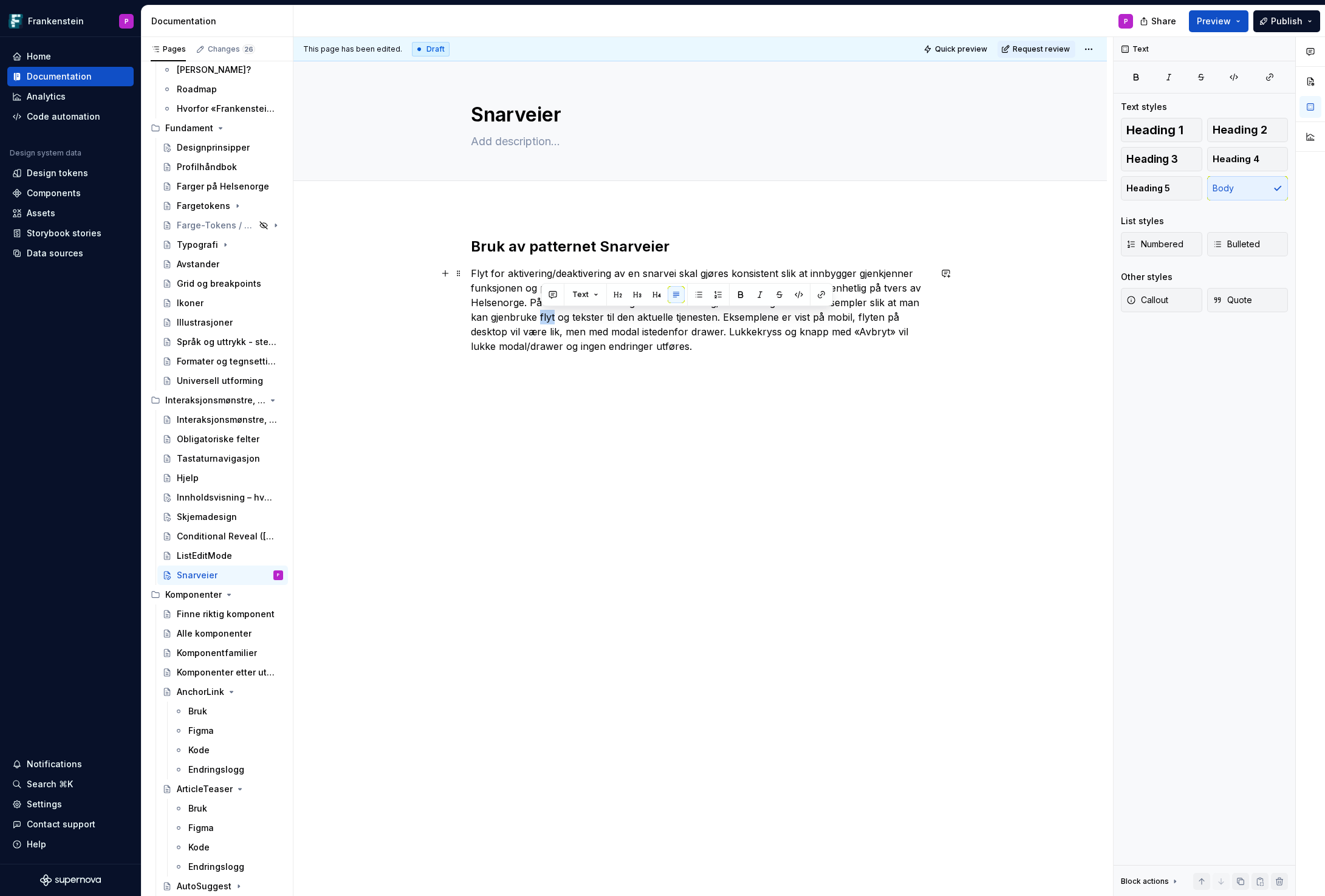
drag, startPoint x: 541, startPoint y: 316, endPoint x: 556, endPoint y: 316, distance: 15.0
click at [556, 316] on p "Flyt for aktivering/deaktivering av en snarvei skal gjøres konsistent slik at i…" at bounding box center [700, 310] width 459 height 87
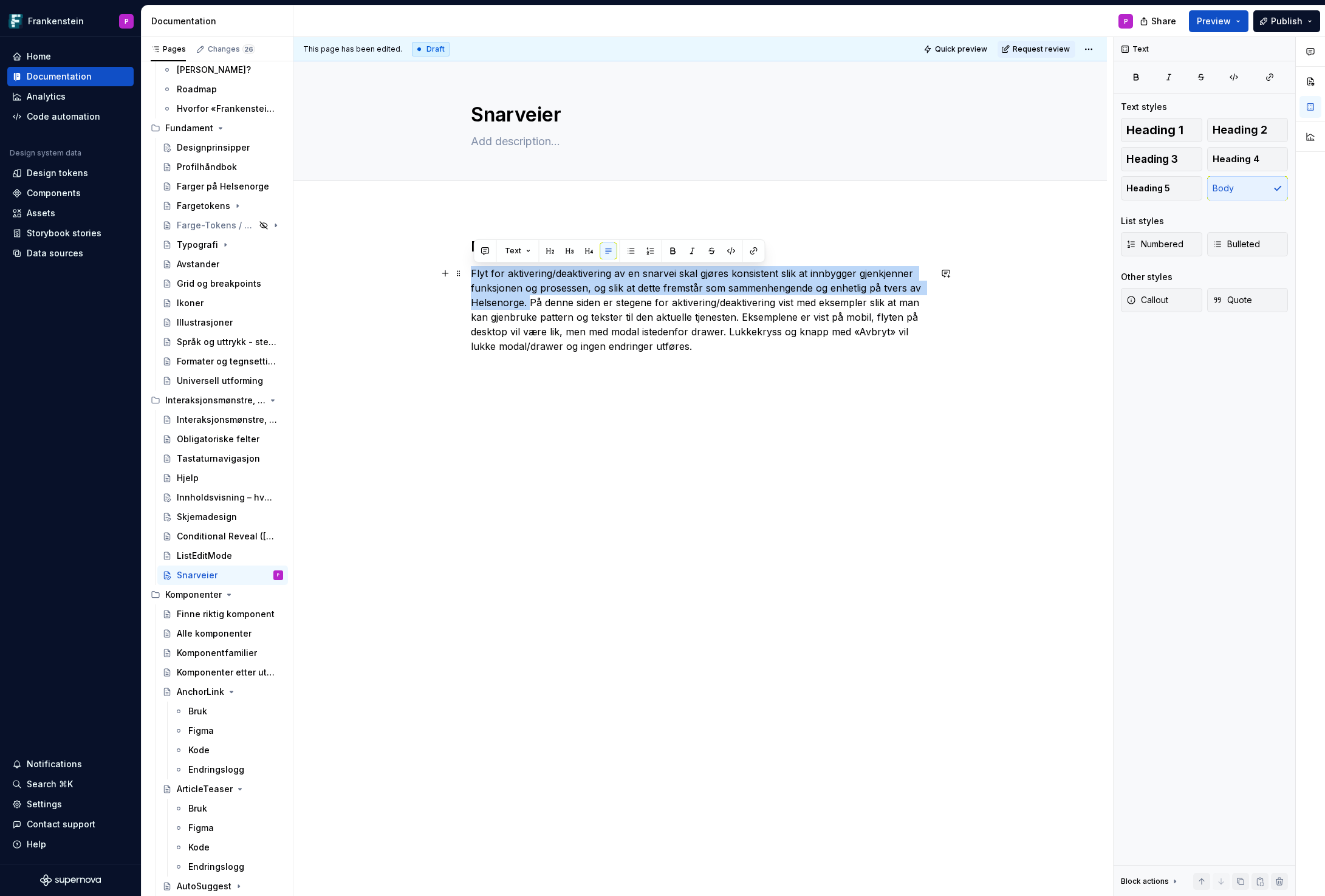
drag, startPoint x: 534, startPoint y: 302, endPoint x: 473, endPoint y: 276, distance: 66.3
click at [473, 276] on div "Bruk av patternet Snarveier Flyt for aktivering/deaktivering av en snarvei skal…" at bounding box center [700, 423] width 813 height 429
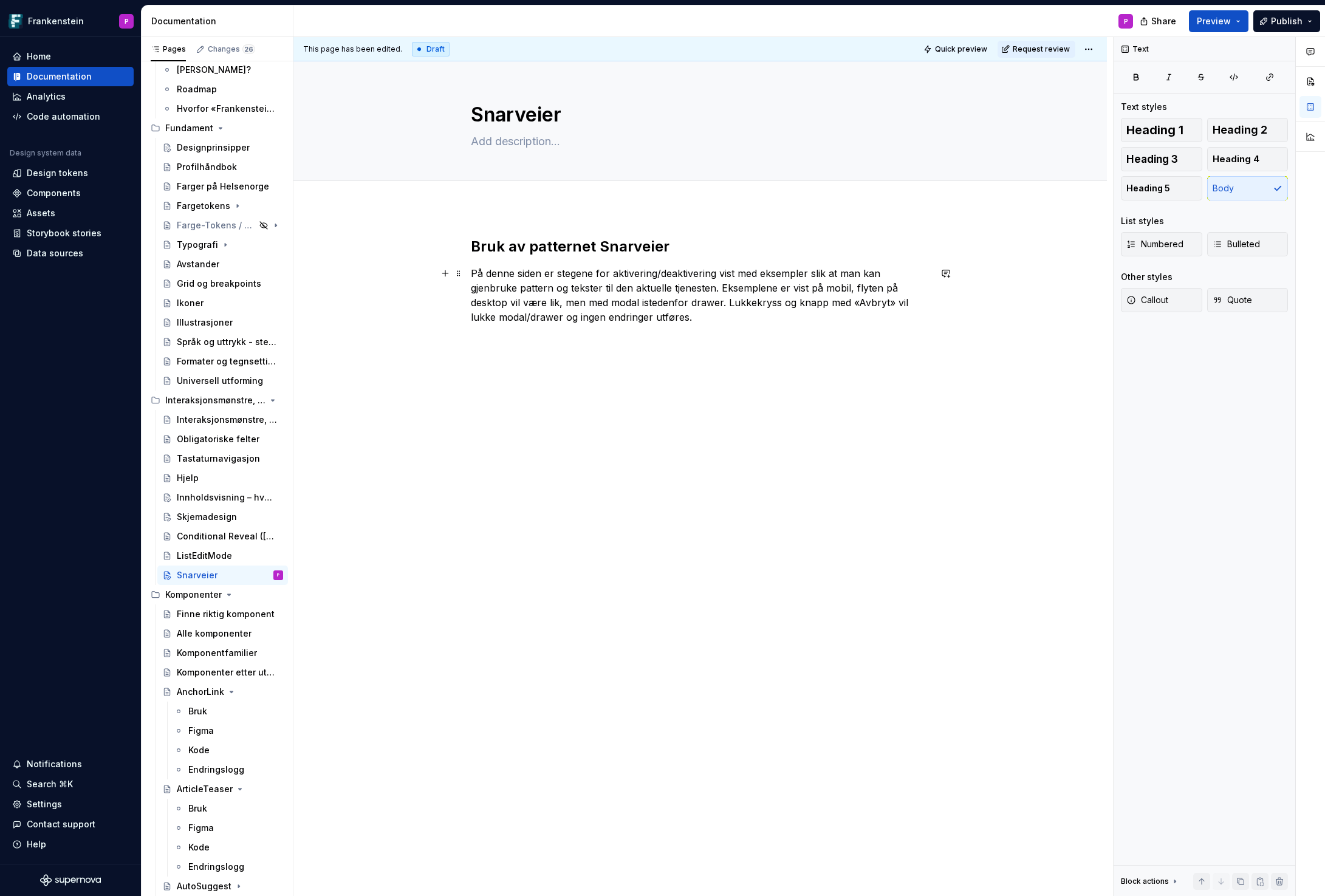
click at [734, 316] on p "På denne siden er stegene for aktivering/deaktivering vist med eksempler slik a…" at bounding box center [700, 295] width 459 height 58
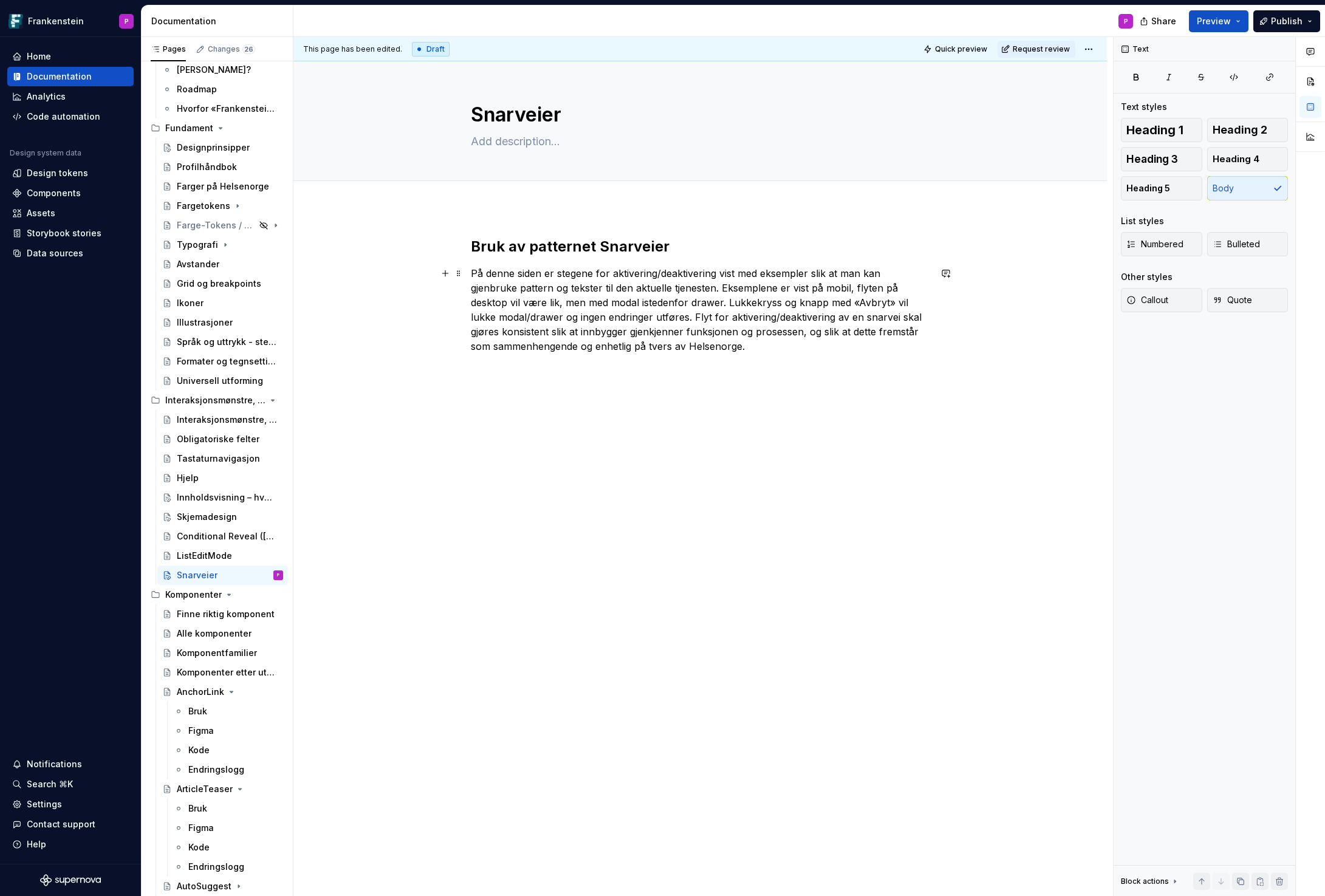
click at [695, 316] on p "På denne siden er stegene for aktivering/deaktivering vist med eksempler slik a…" at bounding box center [700, 310] width 459 height 87
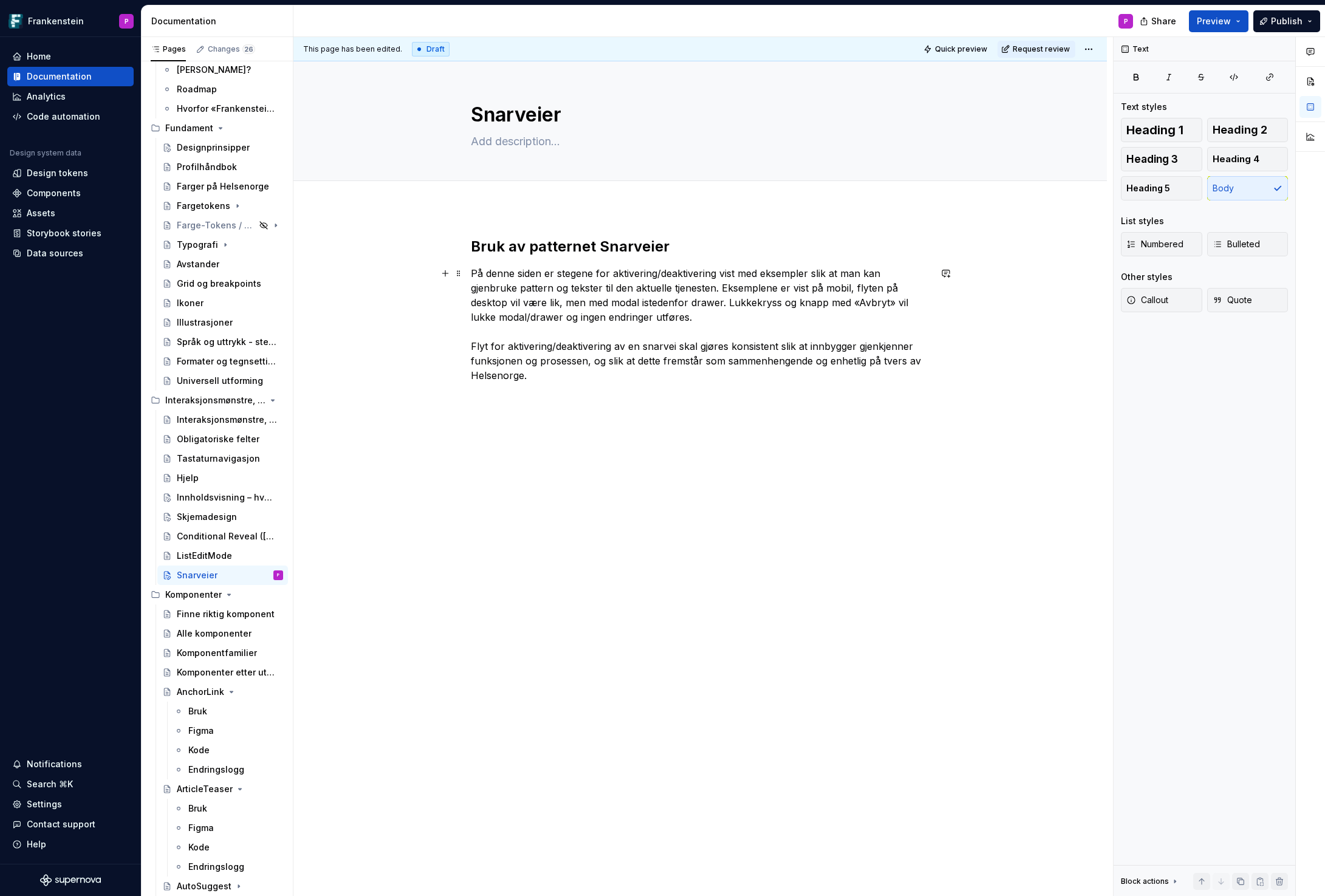
click at [722, 272] on p "På denne siden er stegene for aktivering/deaktivering vist med eksempler slik a…" at bounding box center [700, 324] width 459 height 117
drag, startPoint x: 574, startPoint y: 289, endPoint x: 542, endPoint y: 289, distance: 32.0
click at [542, 289] on p "På denne siden er stegene for aktivering/deaktivering av en snarvei vist med ek…" at bounding box center [700, 324] width 459 height 117
drag, startPoint x: 490, startPoint y: 345, endPoint x: 473, endPoint y: 345, distance: 17.0
click at [473, 345] on p "På denne siden er stegene for aktivering/deaktivering av en snarvei vist med ek…" at bounding box center [700, 324] width 459 height 117
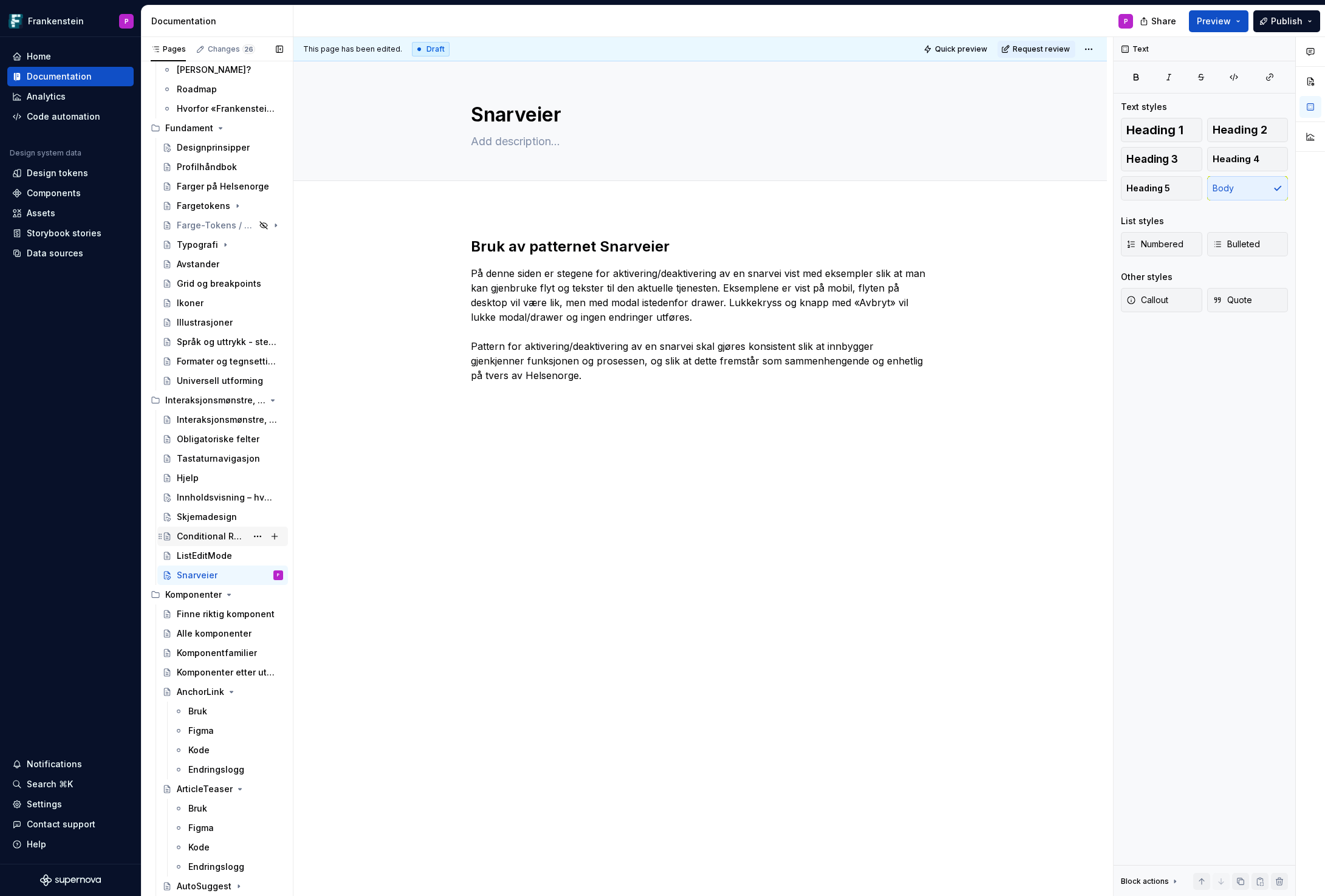
click at [191, 532] on div "Conditional Reveal ([GEOGRAPHIC_DATA])" at bounding box center [212, 536] width 70 height 12
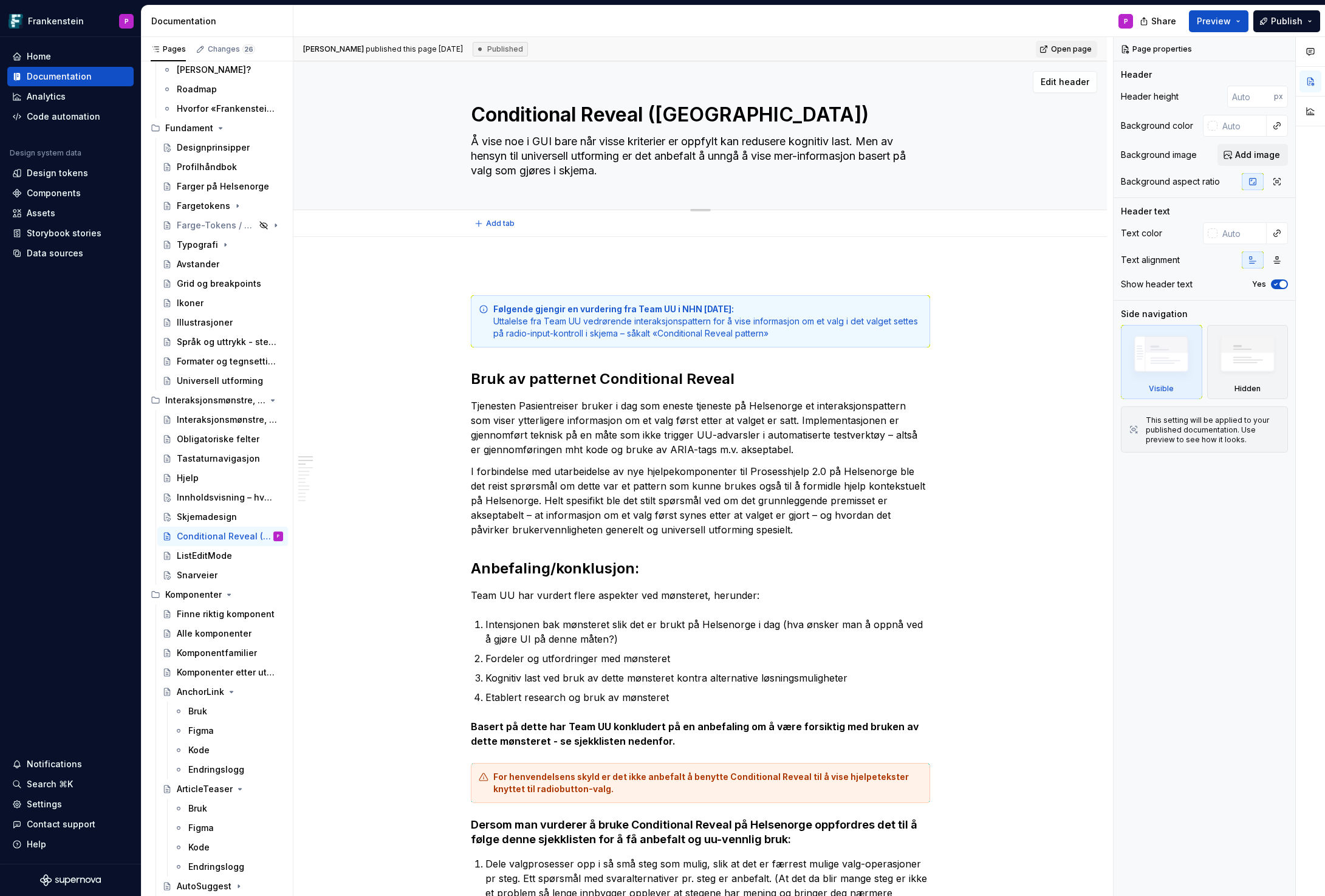
drag, startPoint x: 611, startPoint y: 174, endPoint x: 619, endPoint y: 172, distance: 8.2
click at [619, 172] on textarea "Å vise noe i GUI bare når visse kriterier er oppfylt kan redusere kognitiv last…" at bounding box center [698, 156] width 459 height 49
click at [189, 572] on div "Snarveier" at bounding box center [197, 575] width 41 height 12
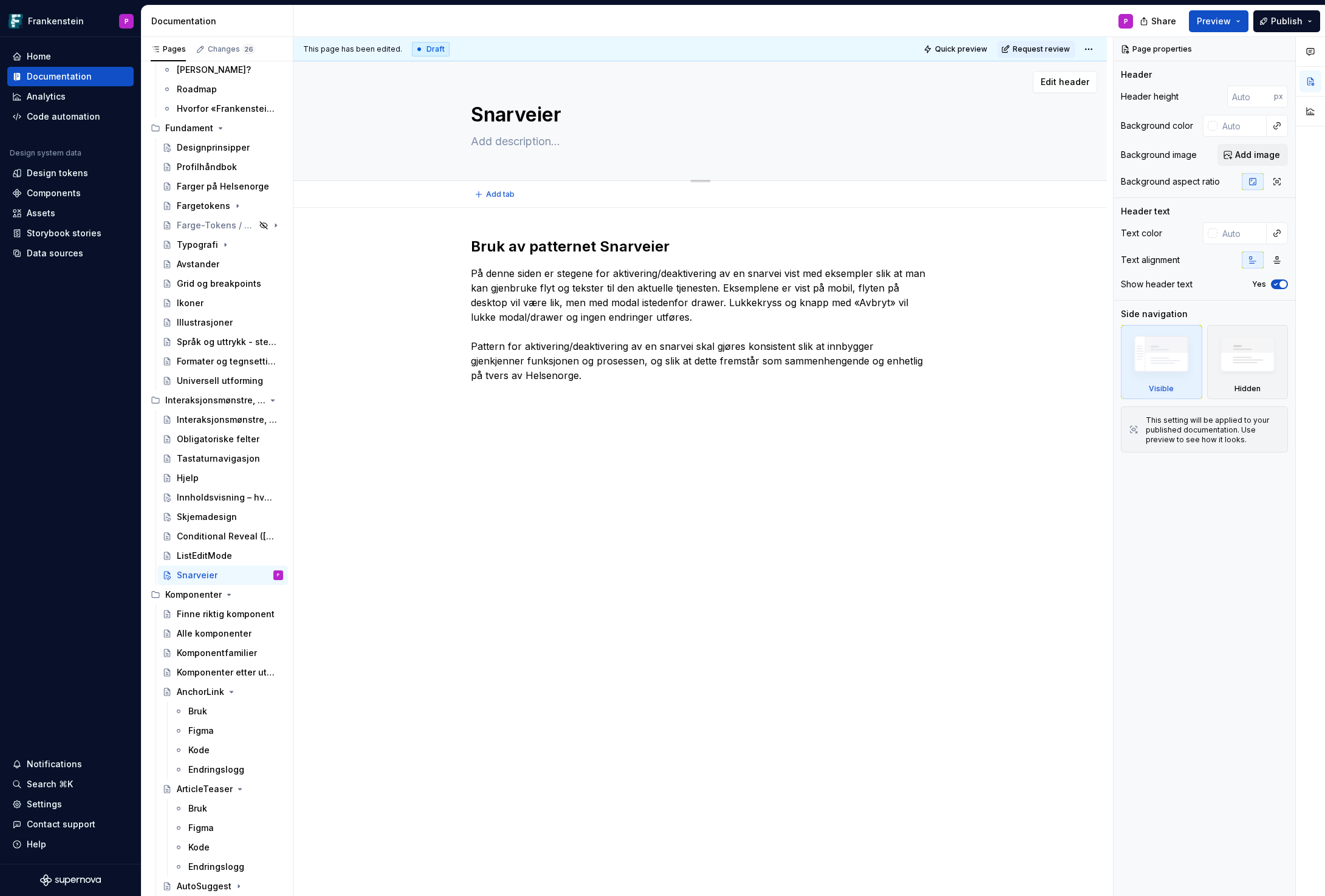
click at [490, 139] on textarea at bounding box center [698, 141] width 459 height 19
paste textarea "Å vise noe i GUI bare når visse kriterier er oppfylt kan redusere kognitiv last…"
type textarea "*"
type textarea "Å vise noe i GUI bare når visse kriterier er oppfylt kan redusere kognitiv last…"
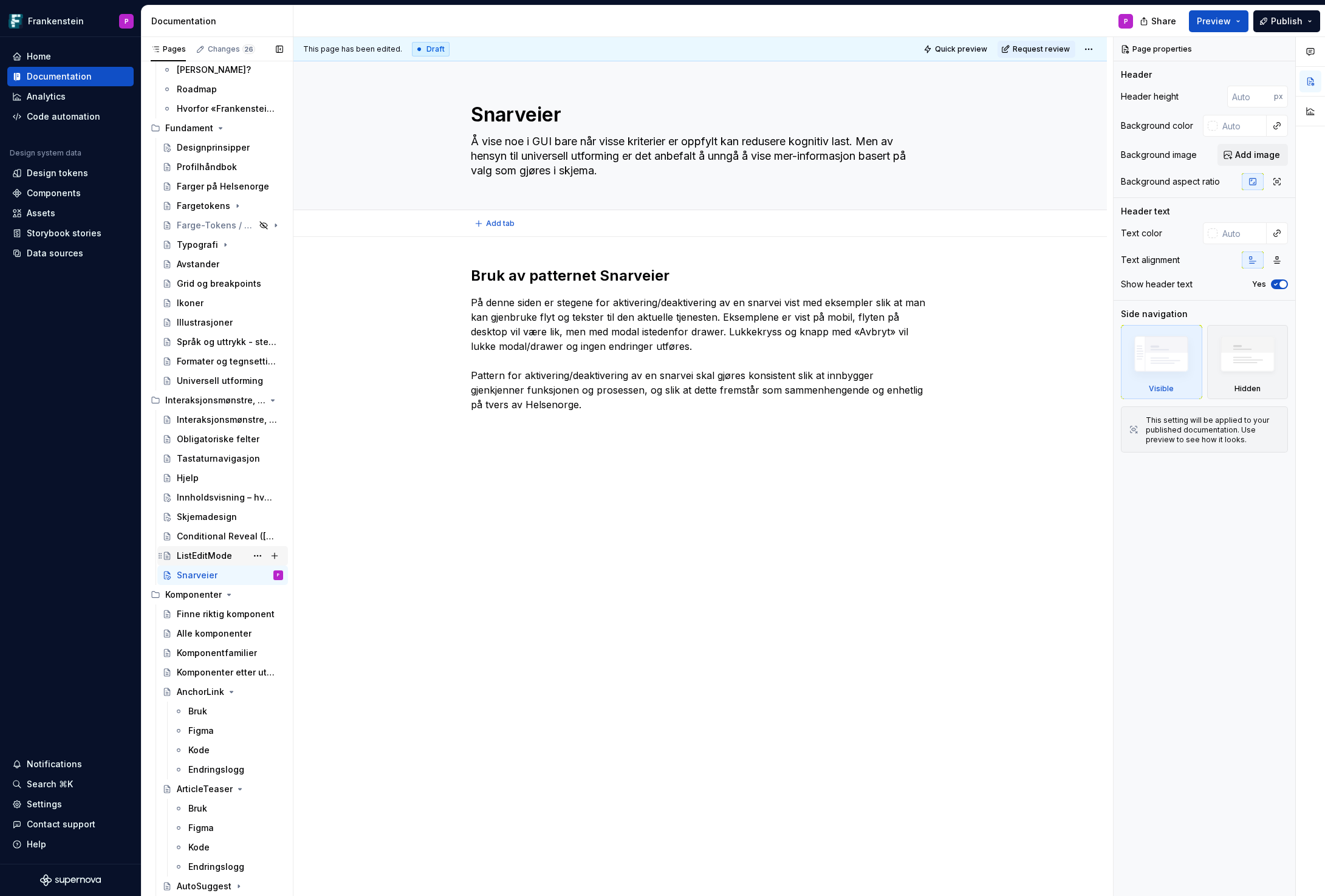
type textarea "*"
type textarea "Å vise noe i GUI bare når visse kriterier er oppfylt kan redusere kognitiv last…"
type textarea "*"
type textarea "S"
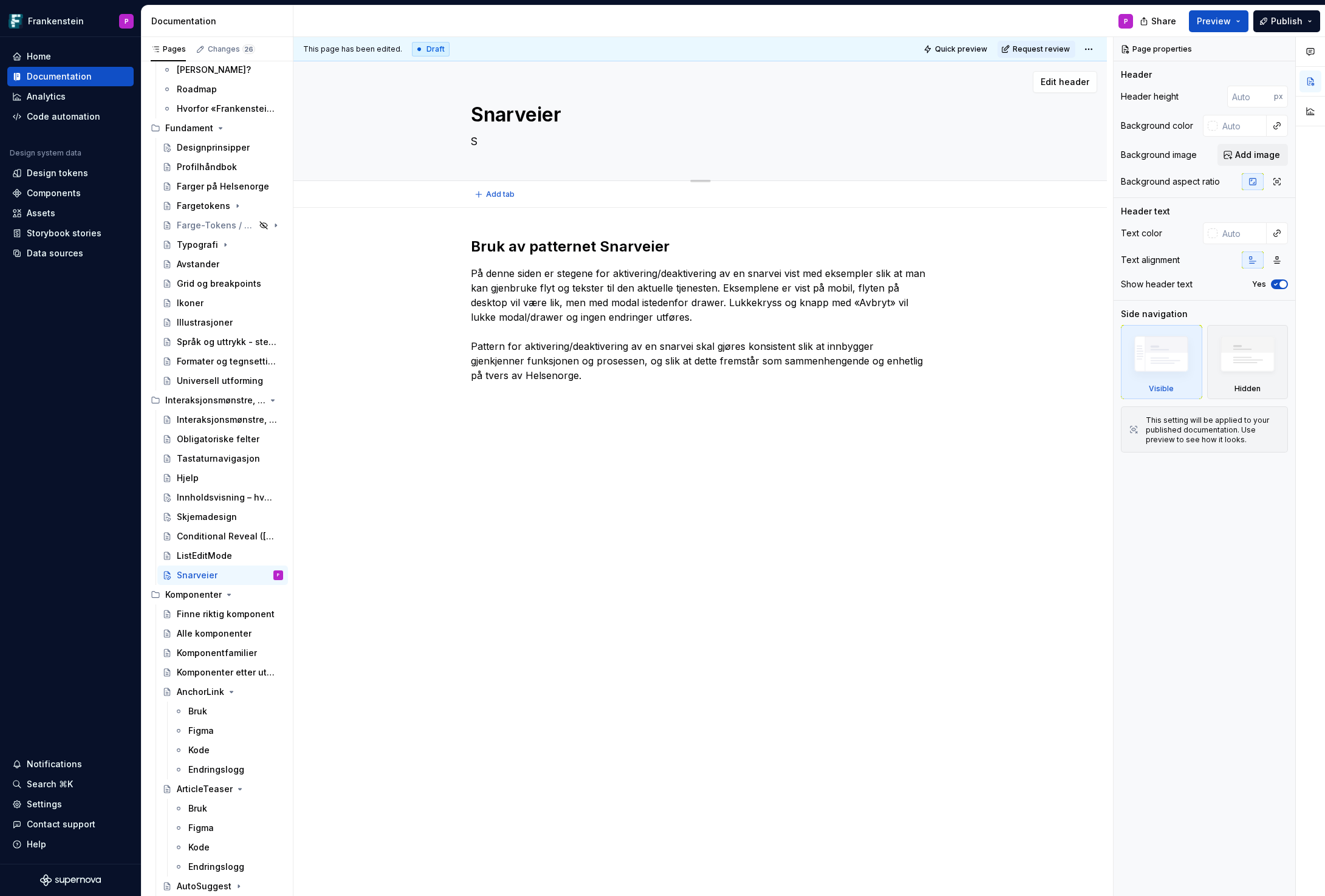
type textarea "*"
type textarea "Sn"
type textarea "*"
type textarea "Sna"
type textarea "*"
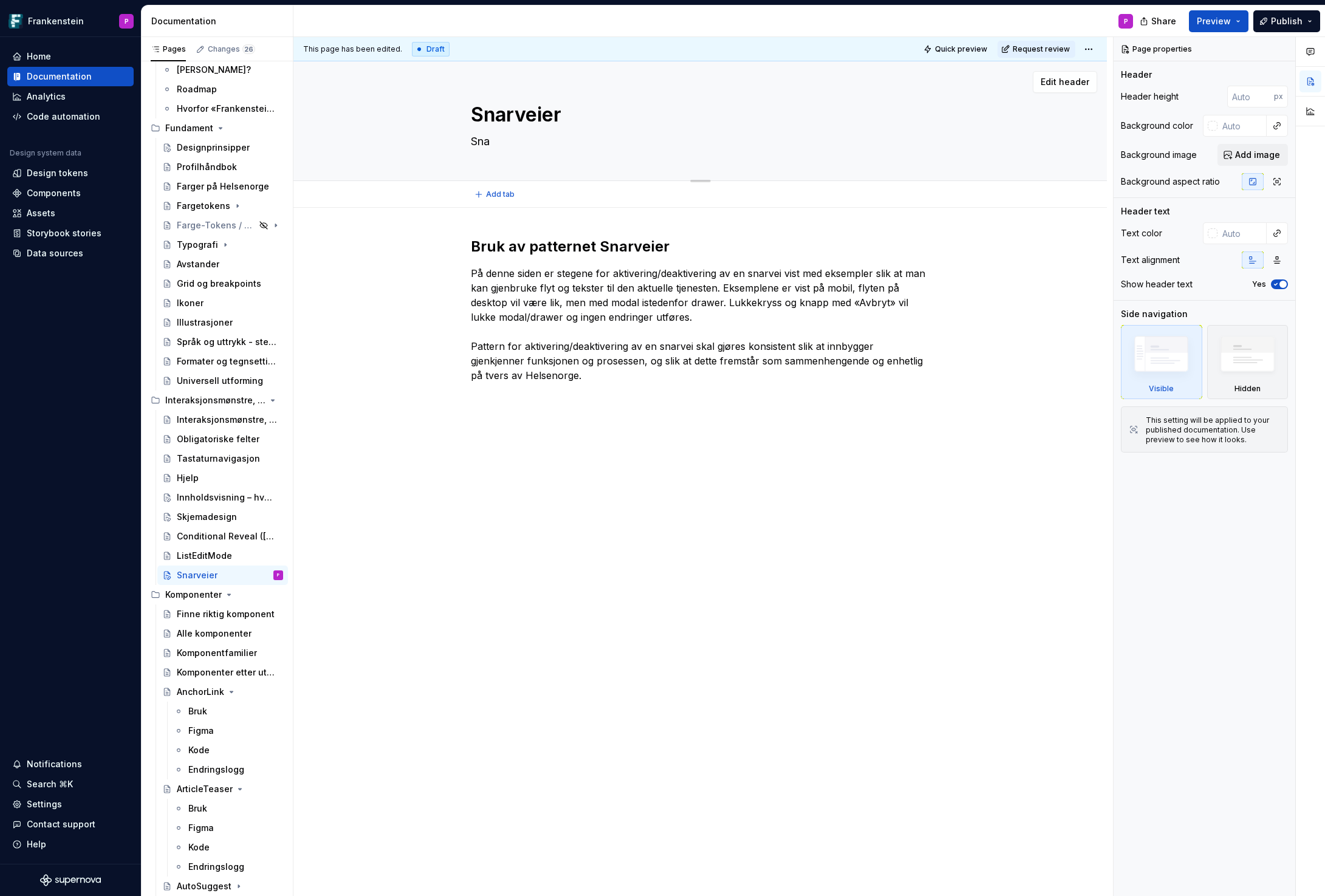
type textarea "Snar"
type textarea "*"
type textarea "Snarv"
type textarea "*"
type textarea "Snarve"
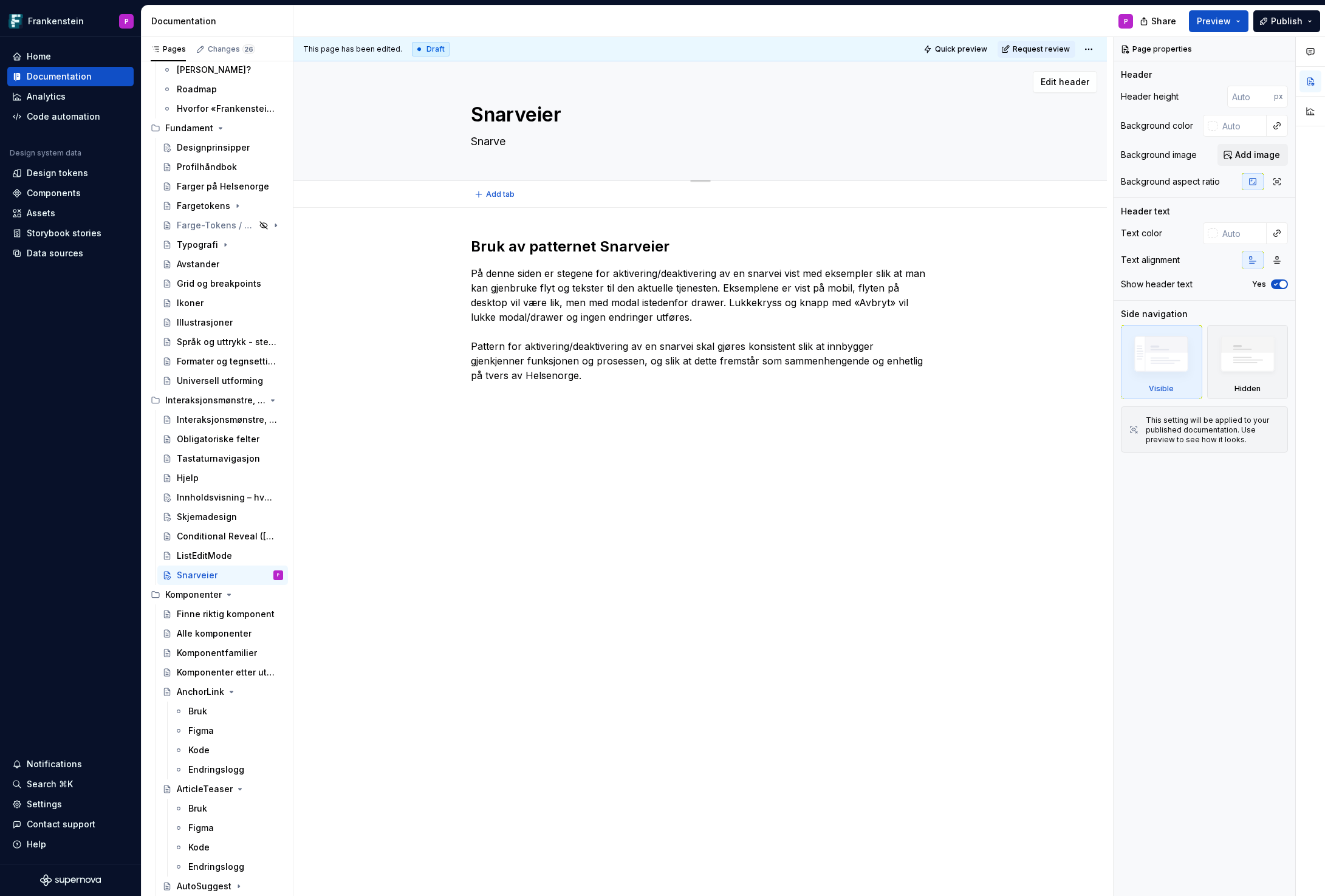
type textarea "*"
type textarea "Snarvei"
type textarea "*"
type textarea "Snarveie"
type textarea "*"
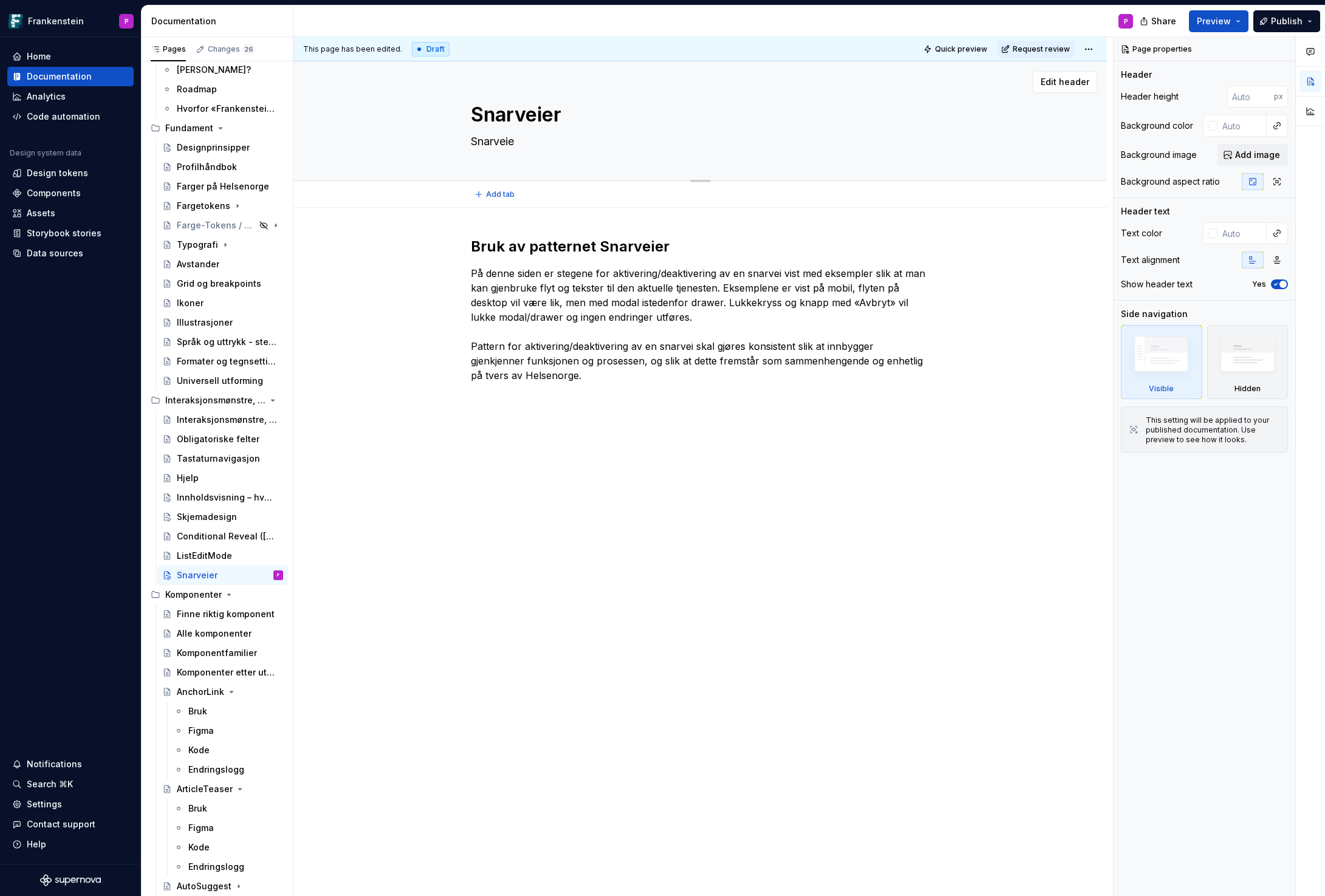
type textarea "Snarveier"
type textarea "*"
type textarea "Snarveier"
type textarea "*"
type textarea "Snarveier g"
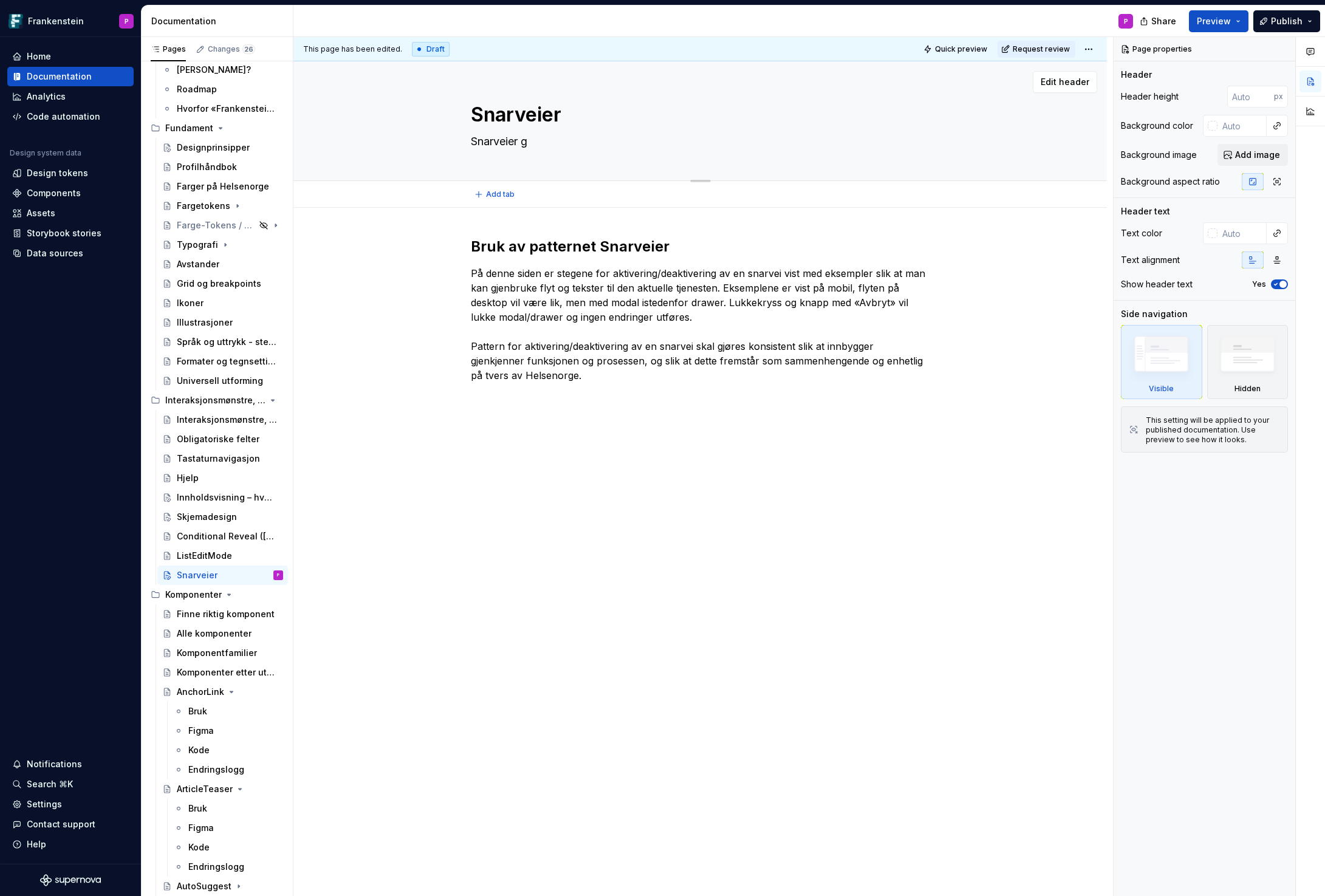
type textarea "*"
type textarea "Snarveier gi"
type textarea "*"
type textarea "Snarveier gir"
type textarea "*"
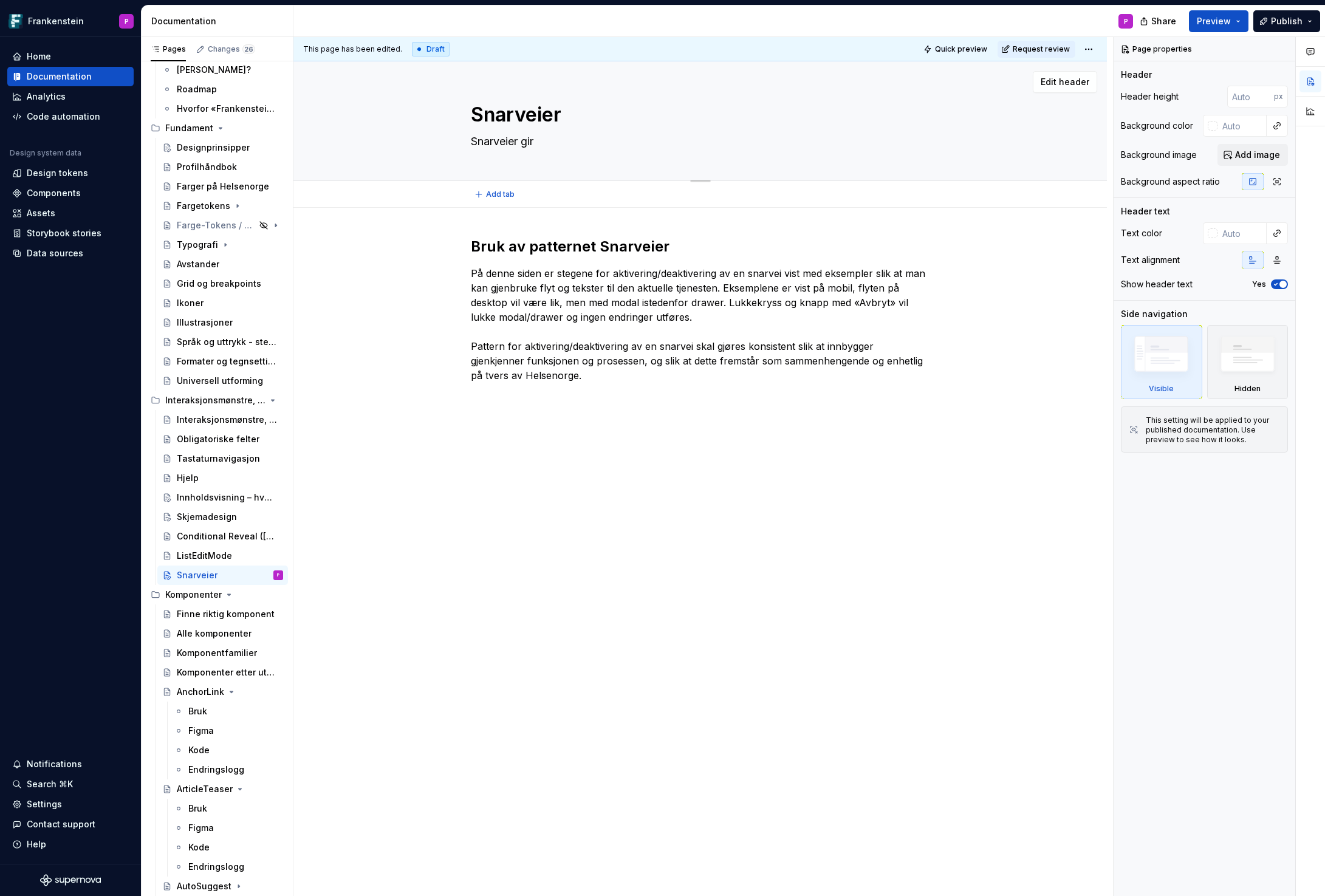
type textarea "Snarveier gir"
type textarea "*"
type textarea "Snarveier gir b"
type textarea "*"
type textarea "Snarveier gir br"
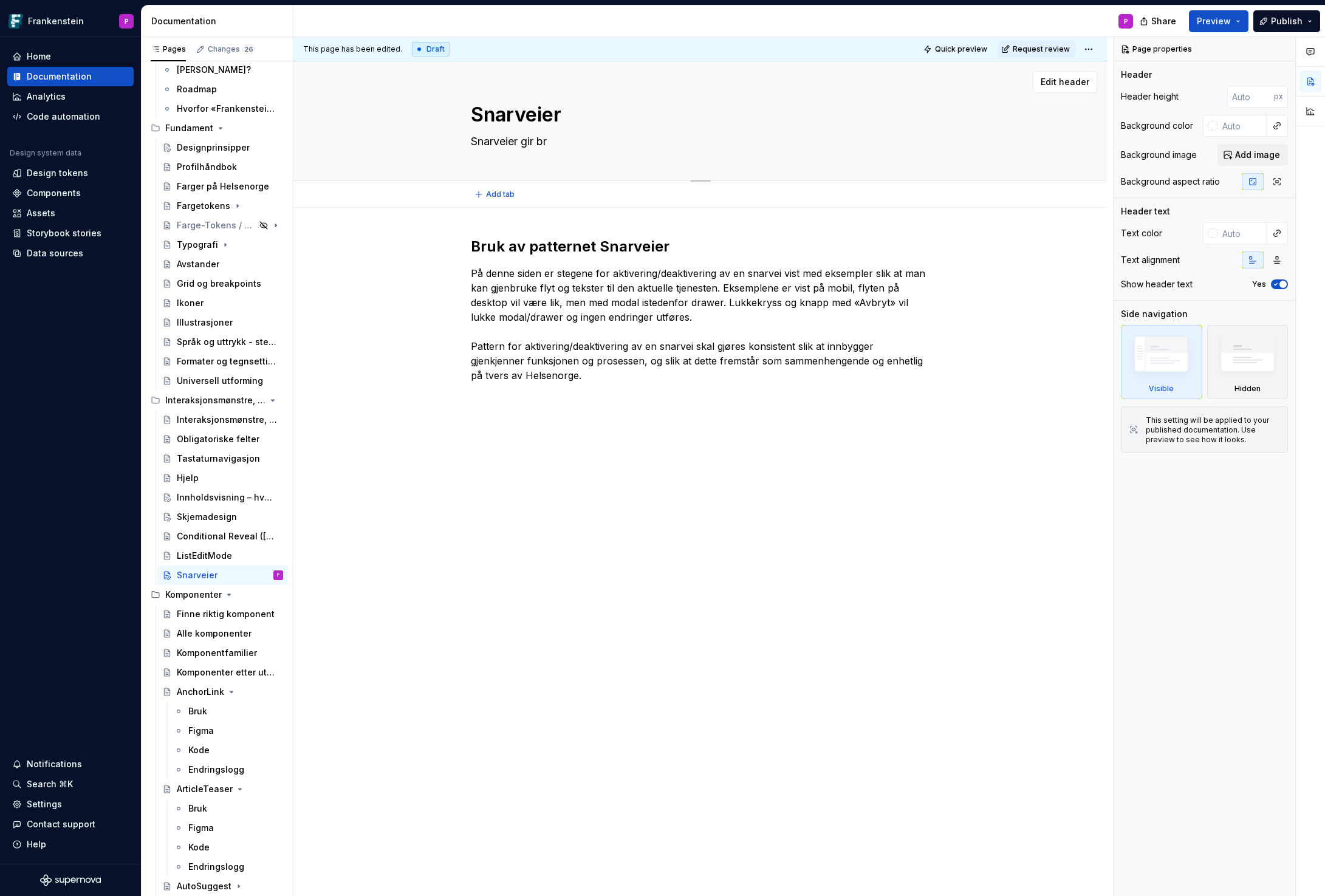
type textarea "*"
type textarea "Snarveier gir bru"
type textarea "*"
type textarea "Snarveier gir bruk"
type textarea "*"
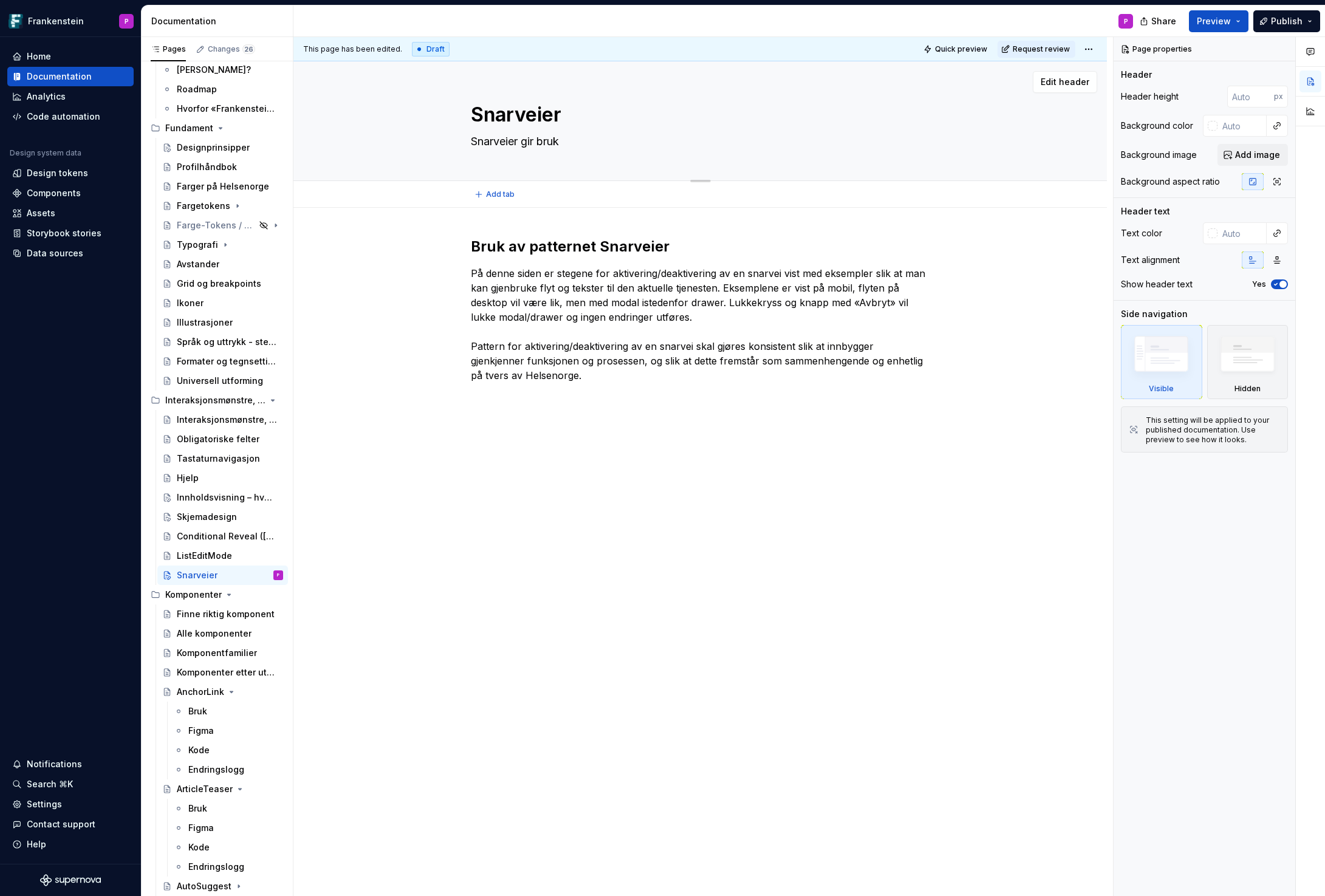
type textarea "Snarveier gir bruke"
type textarea "*"
type textarea "Snarveier gir bruk"
type textarea "*"
type textarea "Snarveier gir bru"
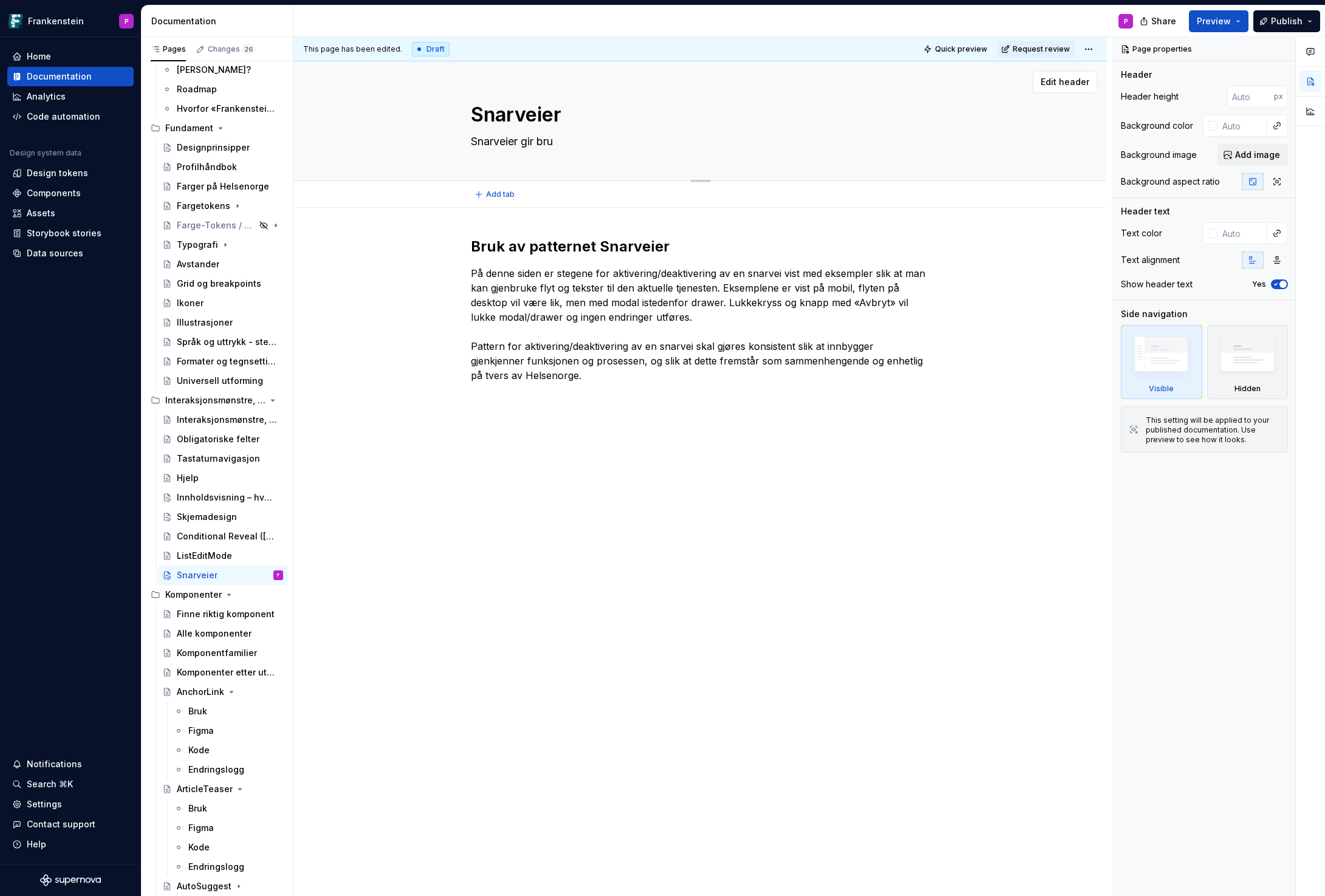
type textarea "*"
type textarea "Snarveier gir br"
type textarea "*"
type textarea "Snarveier gir b"
type textarea "*"
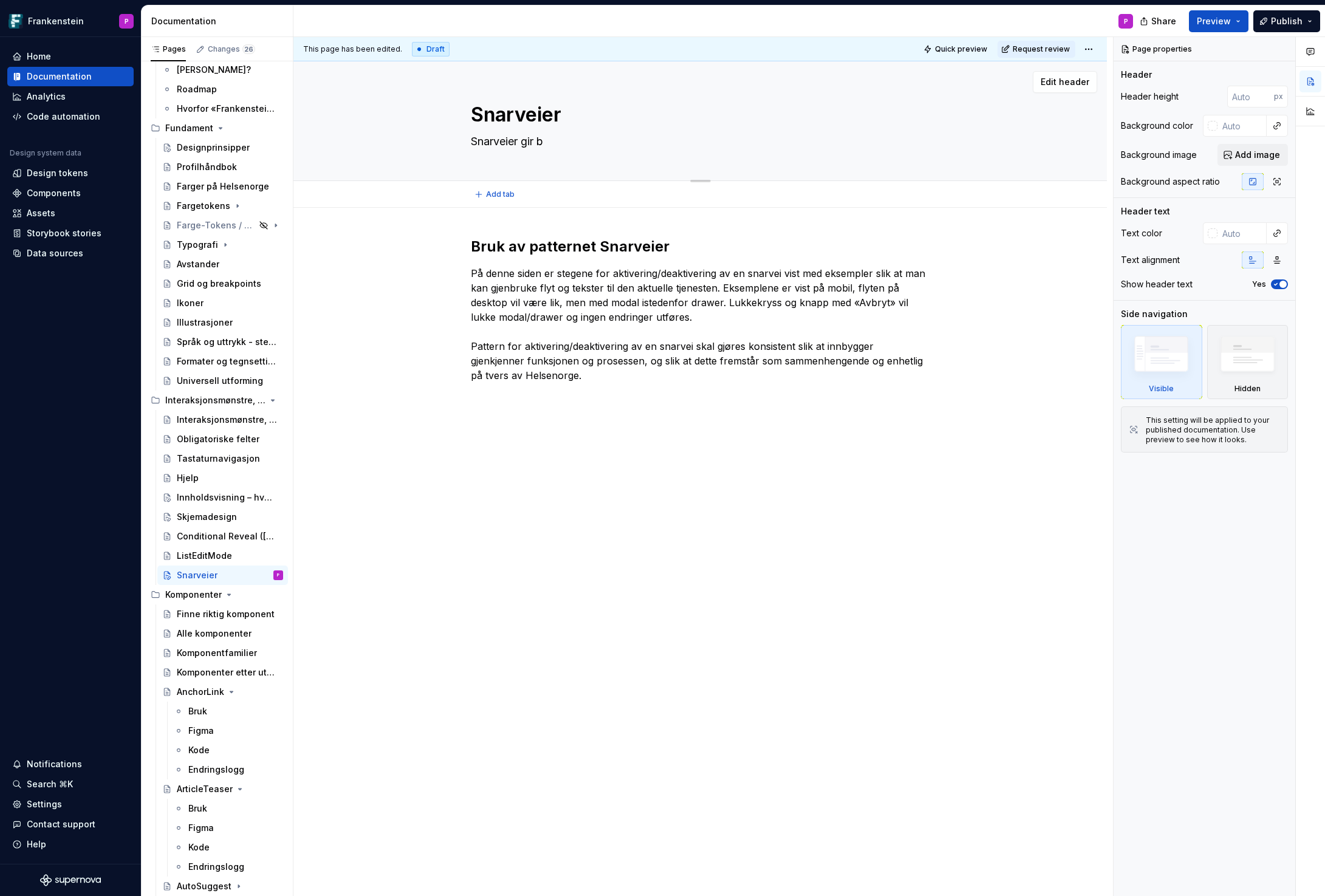
type textarea "Snarveier gir"
type textarea "*"
type textarea "Snarveier gir i"
type textarea "*"
type textarea "Snarveier gir in"
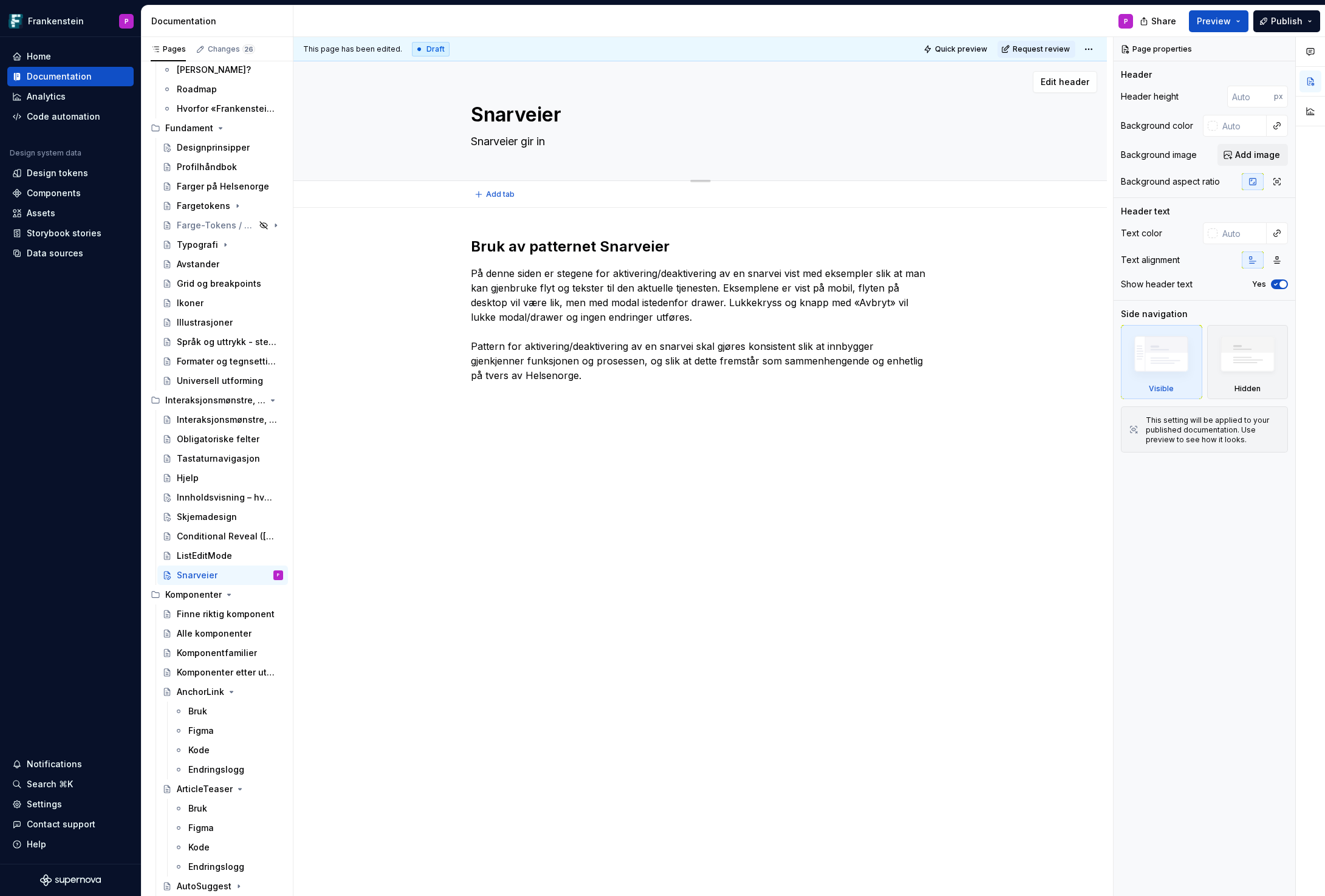
type textarea "*"
type textarea "Snarveier gir inn"
type textarea "*"
type textarea "Snarveier gir innb"
type textarea "*"
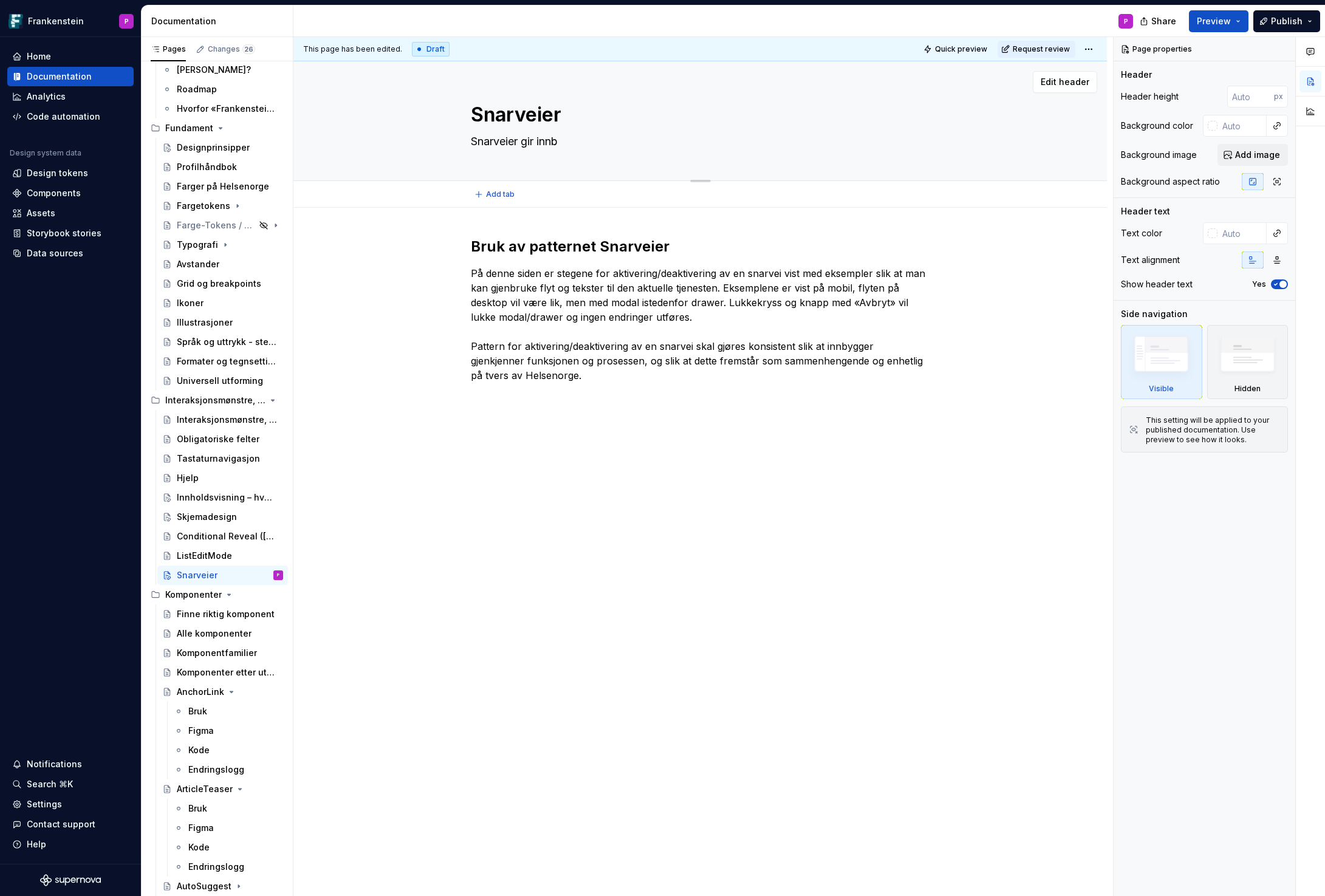
type textarea "Snarveier gir innby"
type textarea "*"
type textarea "Snarveier gir innbyg"
type textarea "*"
type textarea "Snarveier gir innbygg"
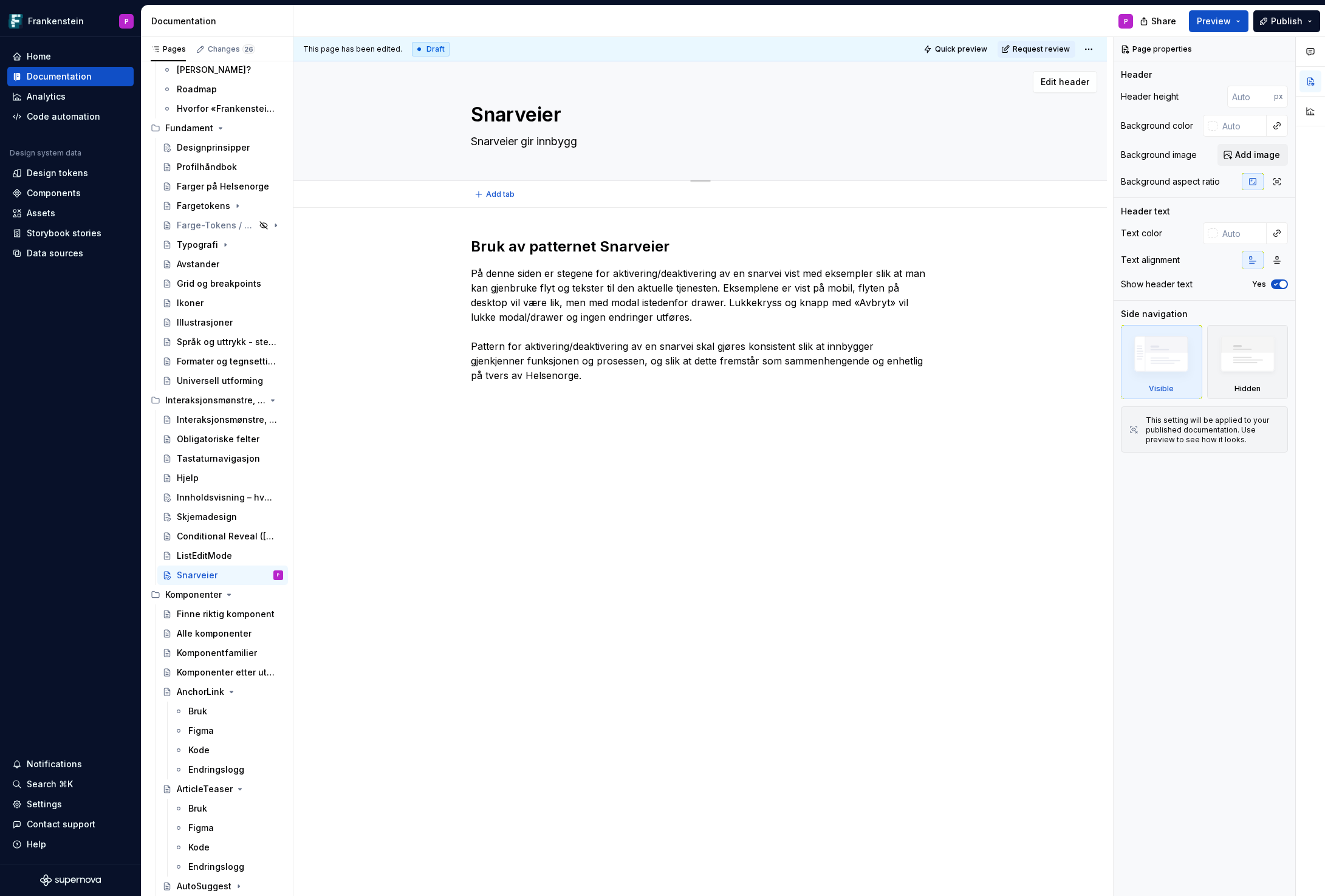
type textarea "*"
type textarea "Snarveier gir innbygge"
type textarea "*"
type textarea "Snarveier gir innbygger"
type textarea "*"
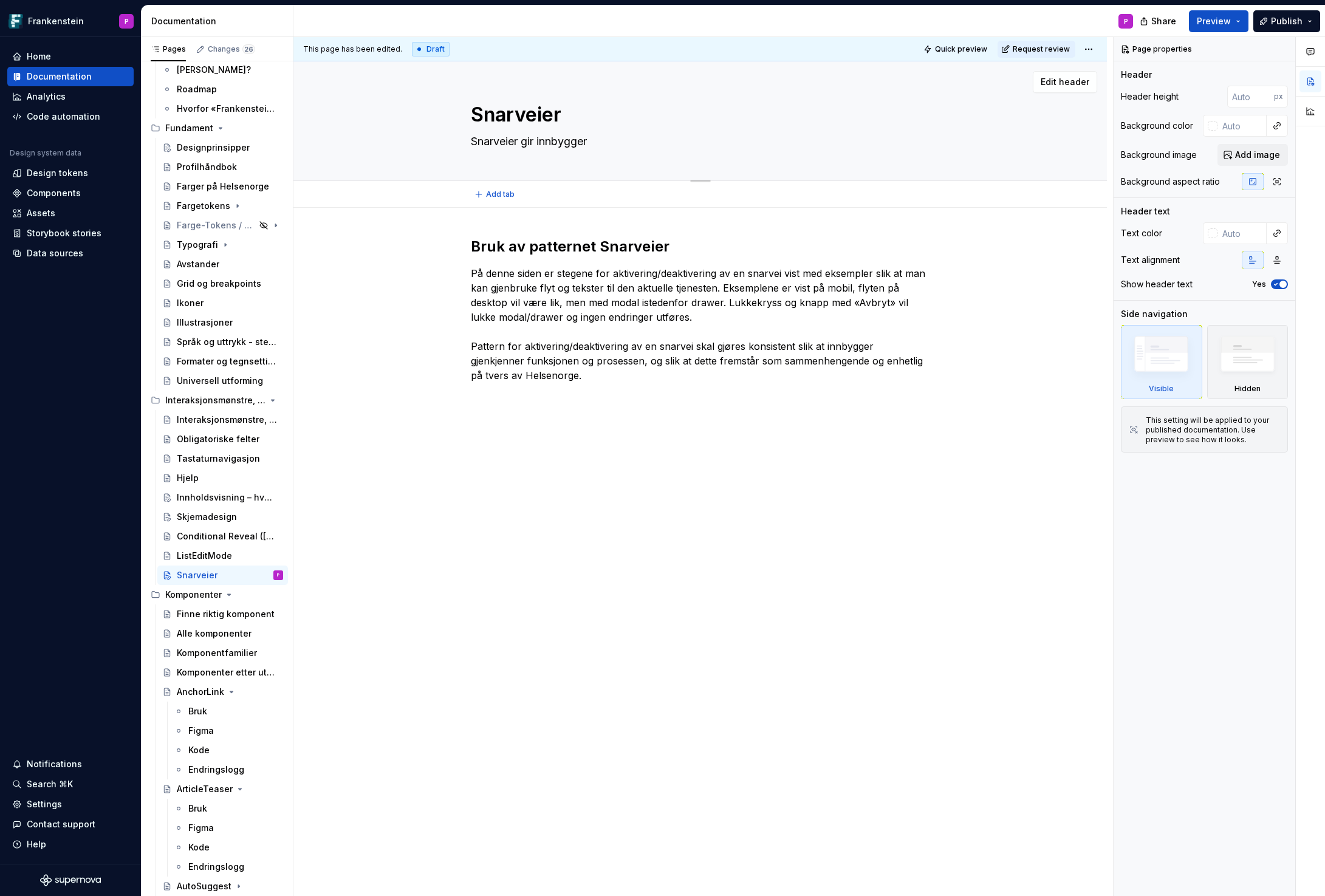
type textarea "Snarveier gir innbygger r"
type textarea "*"
type textarea "Snarveier gir innbygger ra"
type textarea "*"
type textarea "Snarveier gir innbygger ras"
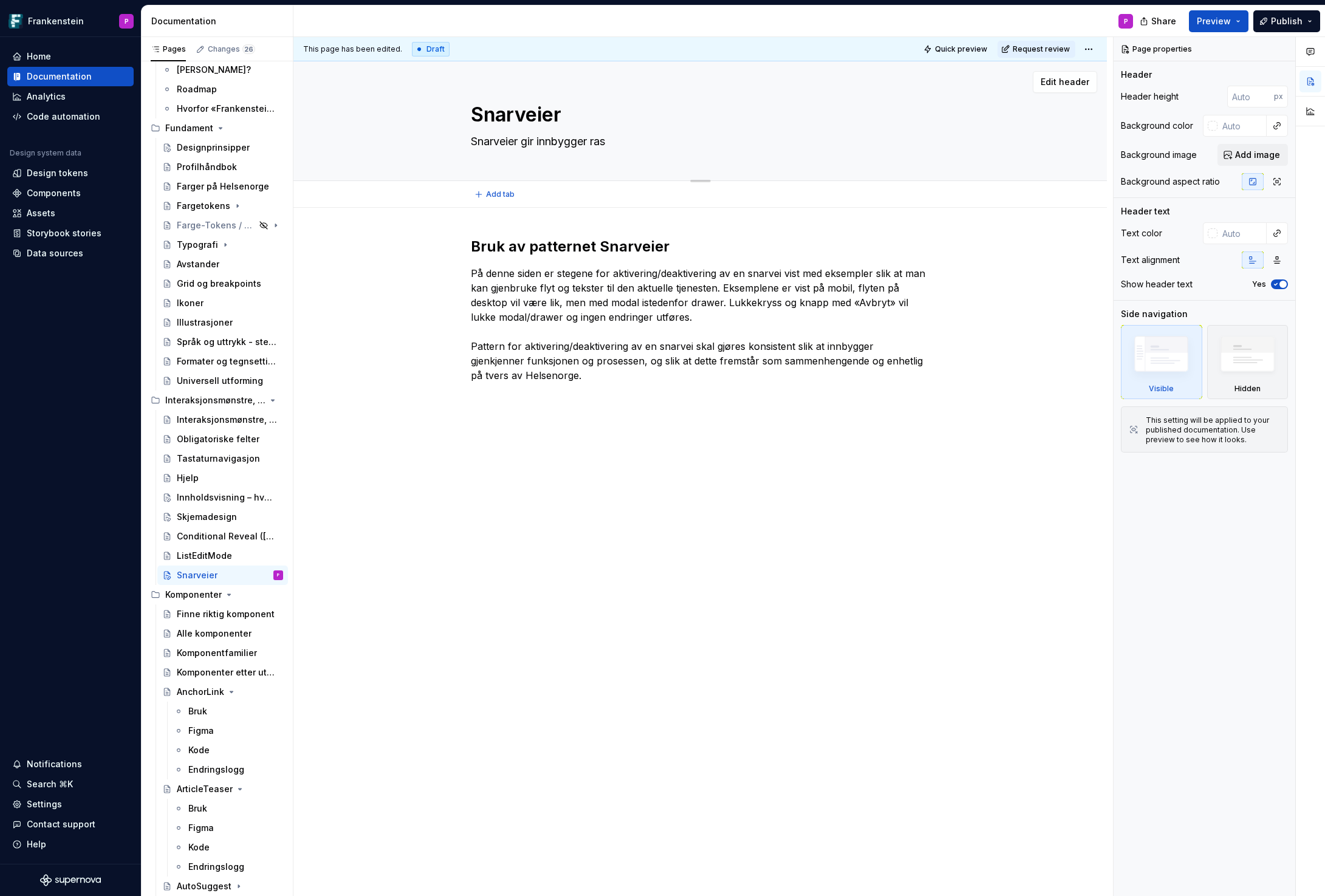
type textarea "*"
type textarea "Snarveier gir innbygger rask"
type textarea "*"
type textarea "Snarveier gir innbygger rask"
type textarea "*"
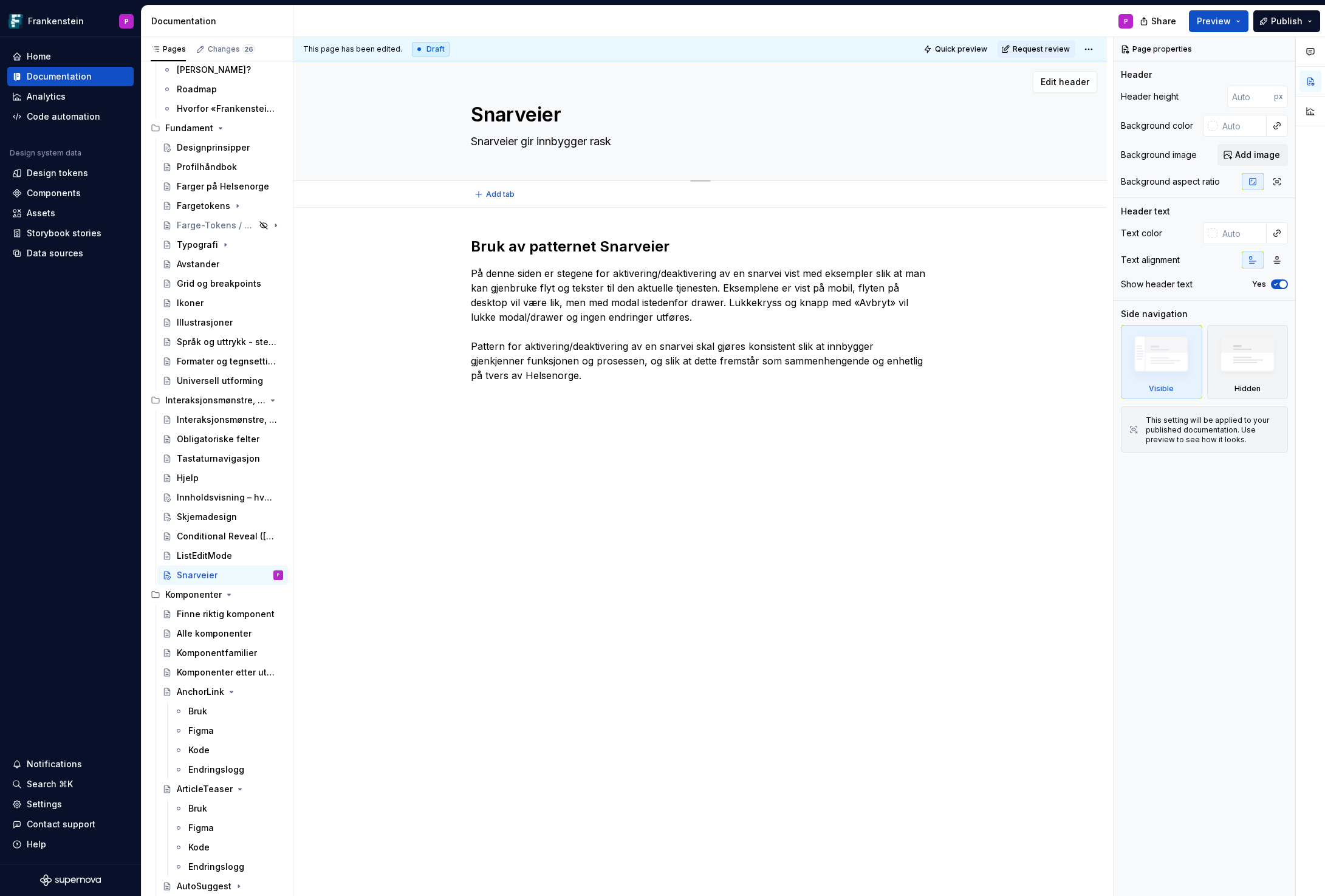
type textarea "Snarveier gir innbygger rask t"
type textarea "*"
type textarea "Snarveier gir innbygger rask ti"
type textarea "*"
type textarea "Snarveier gir innbygger rask til"
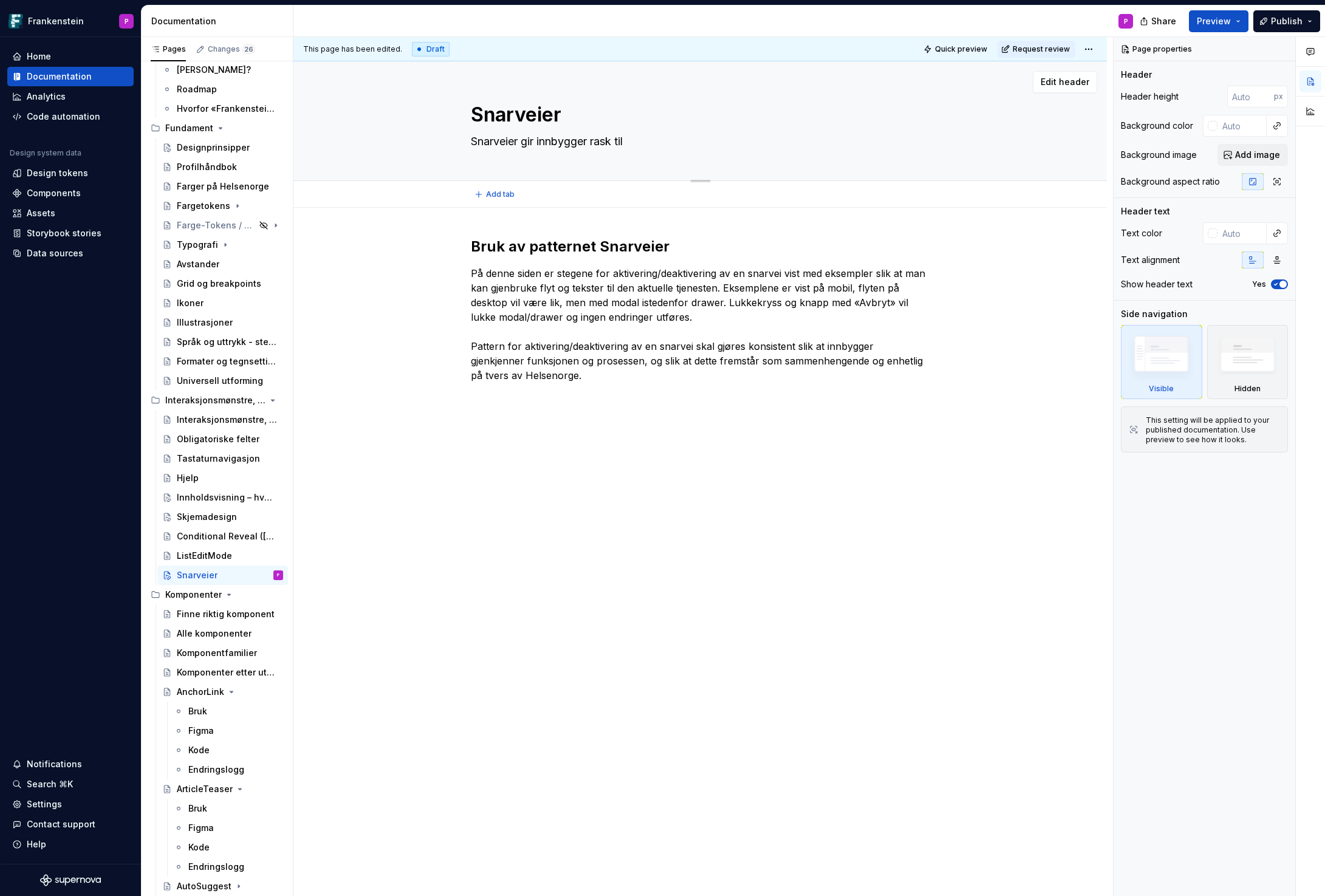
type textarea "*"
type textarea "Snarveier gir innbygger rask tilg"
type textarea "*"
type textarea "Snarveier gir innbygger rask tilga"
type textarea "*"
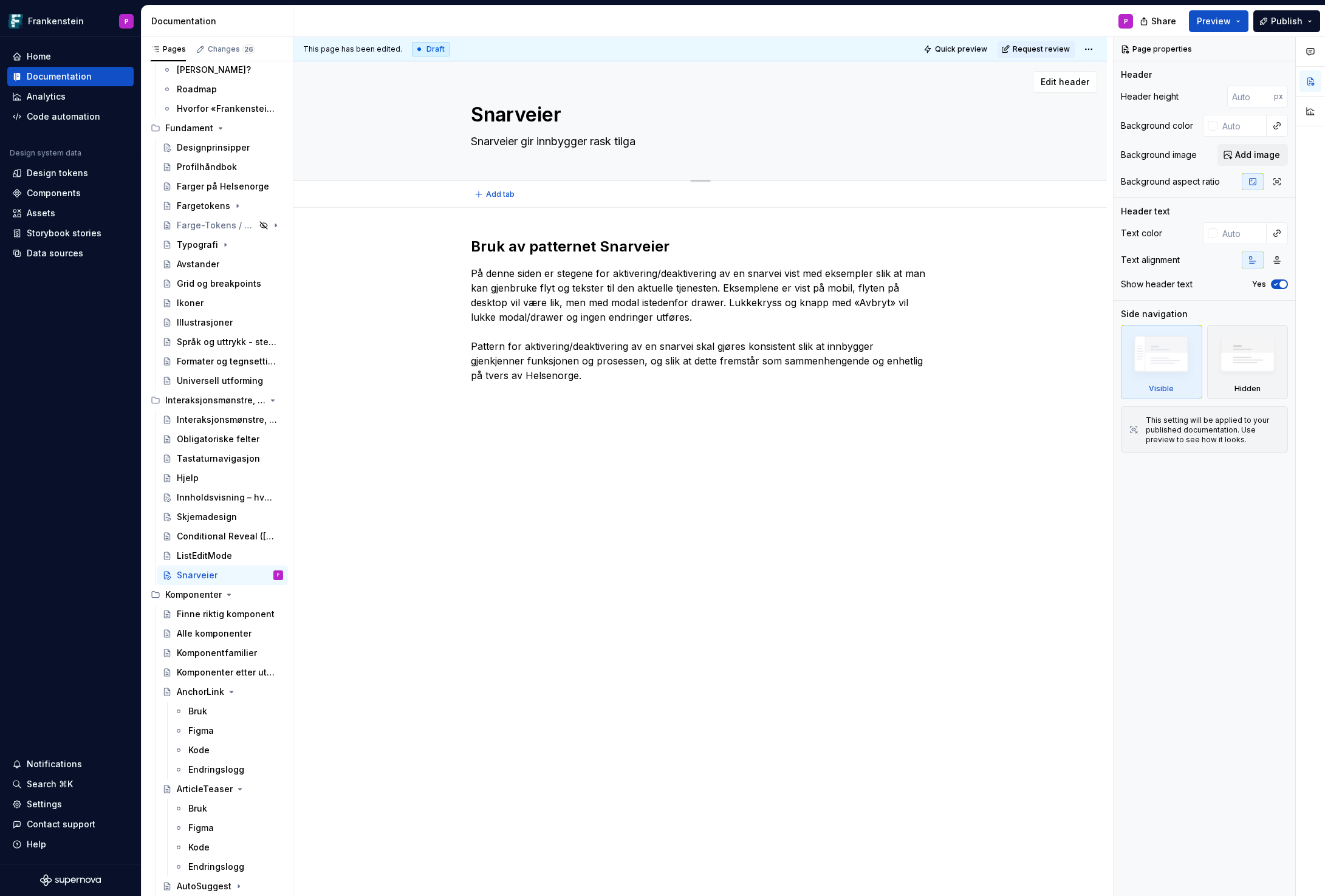
type textarea "Snarveier gir innbygger rask tilgan"
type textarea "*"
type textarea "Snarveier gir innbygger rask tilgang"
type textarea "*"
type textarea "Snarveier gir innbygger rask tilgang"
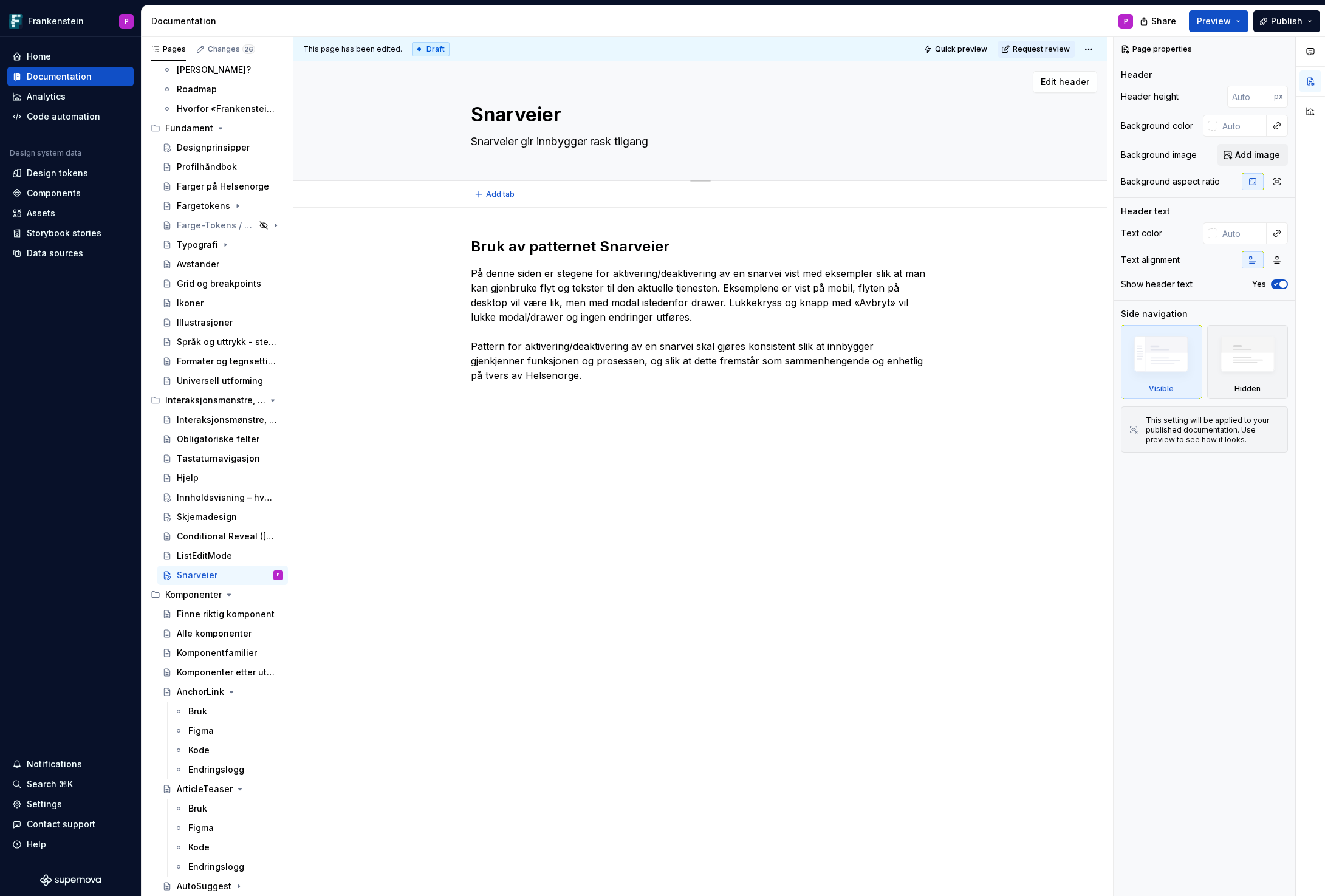
type textarea "*"
type textarea "Snarveier gir innbygger rask tilgang t"
type textarea "*"
type textarea "Snarveier gir innbygger rask tilgang ti"
type textarea "*"
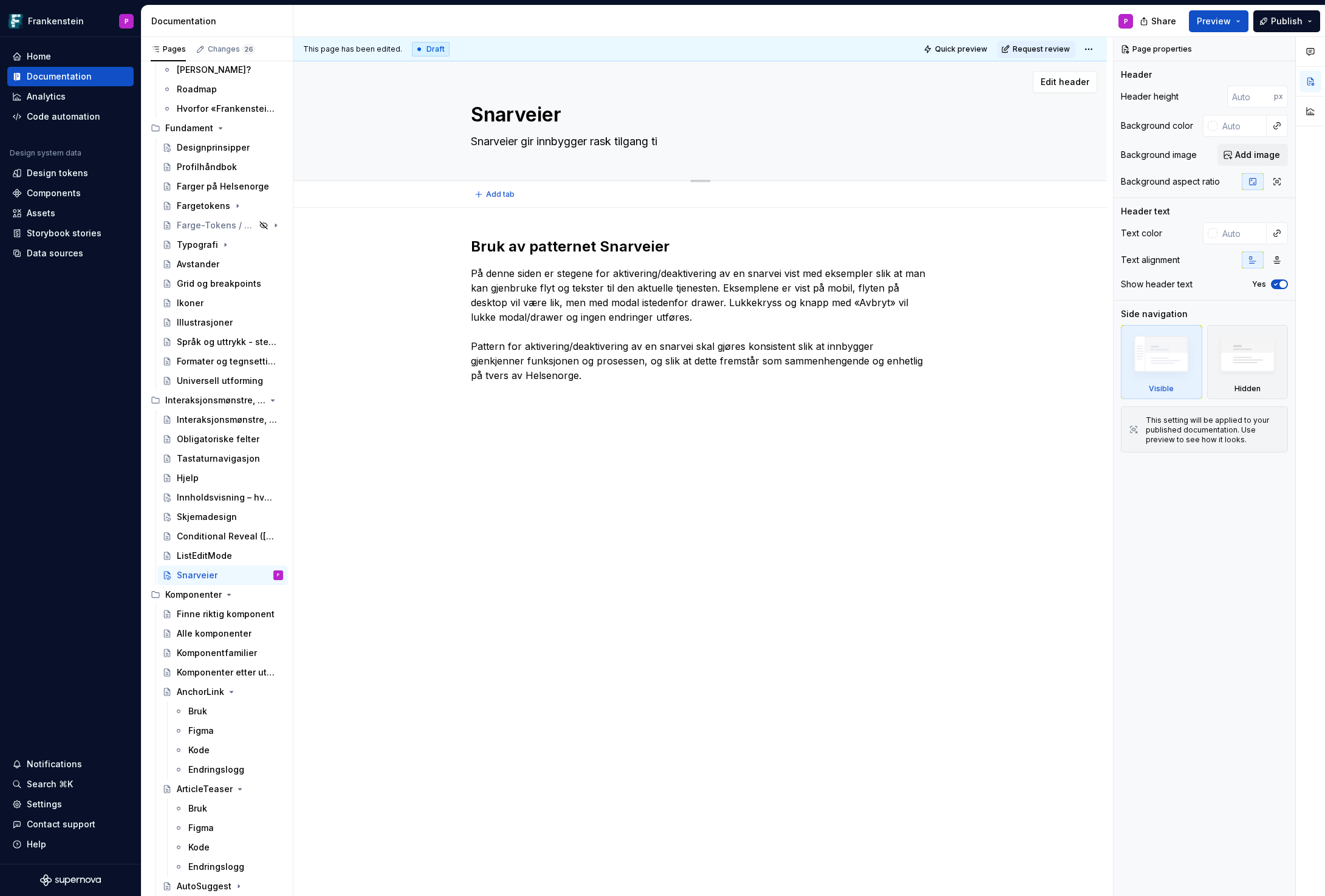
type textarea "Snarveier gir innbygger rask tilgang til"
type textarea "*"
type textarea "Snarveier gir innbygger rask tilgang til"
type textarea "*"
type textarea "Snarveier gir innbygger rask tilgang til o"
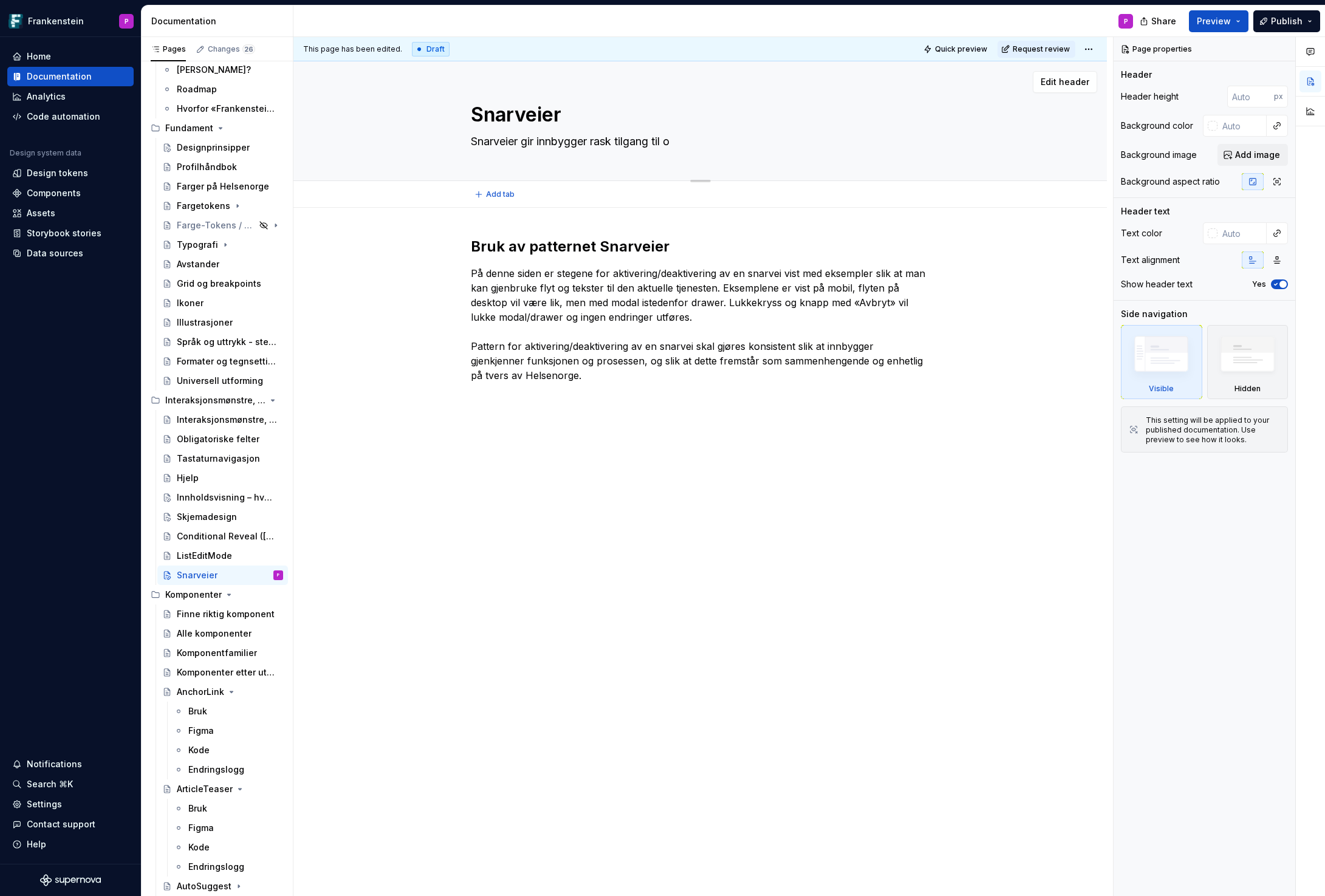
type textarea "*"
type textarea "Snarveier gir innbygger rask tilgang til of"
type textarea "*"
type textarea "Snarveier gir innbygger rask tilgang til oft"
type textarea "*"
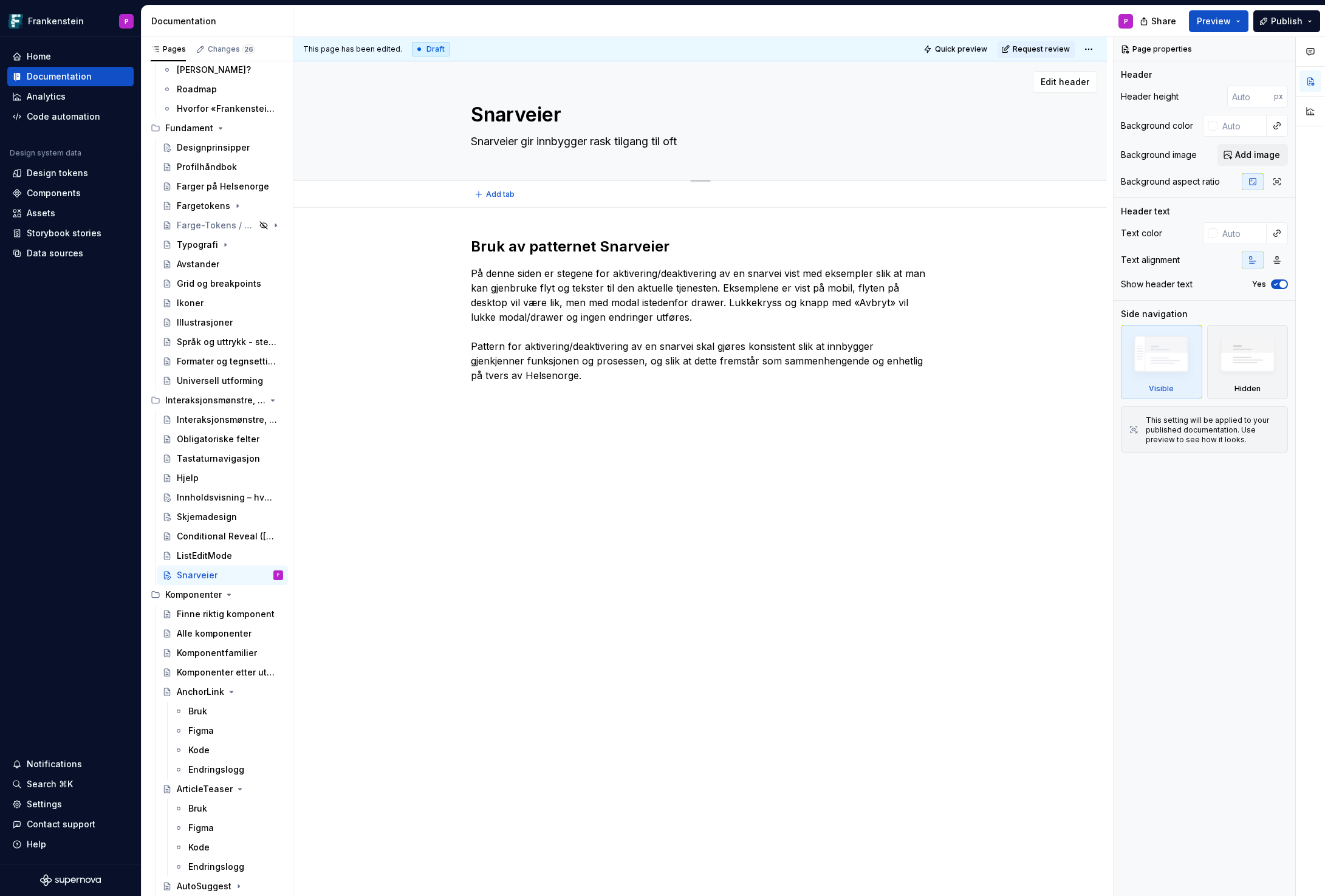
type textarea "Snarveier gir innbygger rask tilgang til oft"
type textarea "*"
type textarea "Snarveier gir innbygger rask tilgang til ofte"
type textarea "*"
type textarea "Snarveier gir innbygger rask tilgang til ofte"
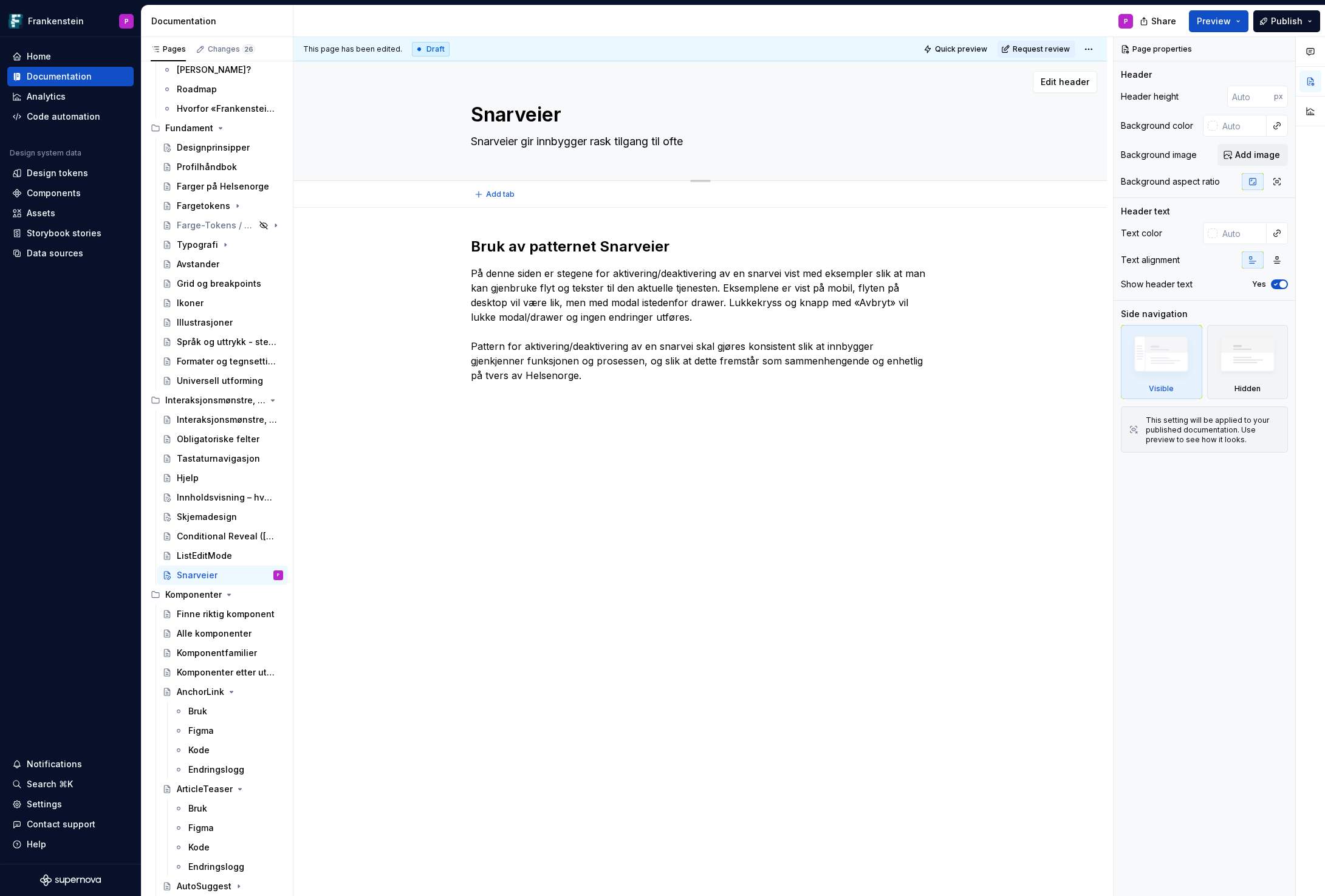
type textarea "*"
type textarea "Snarveier gir innbygger rask tilgang til ofte b"
type textarea "*"
type textarea "Snarveier gir innbygger rask tilgang til ofte br"
type textarea "*"
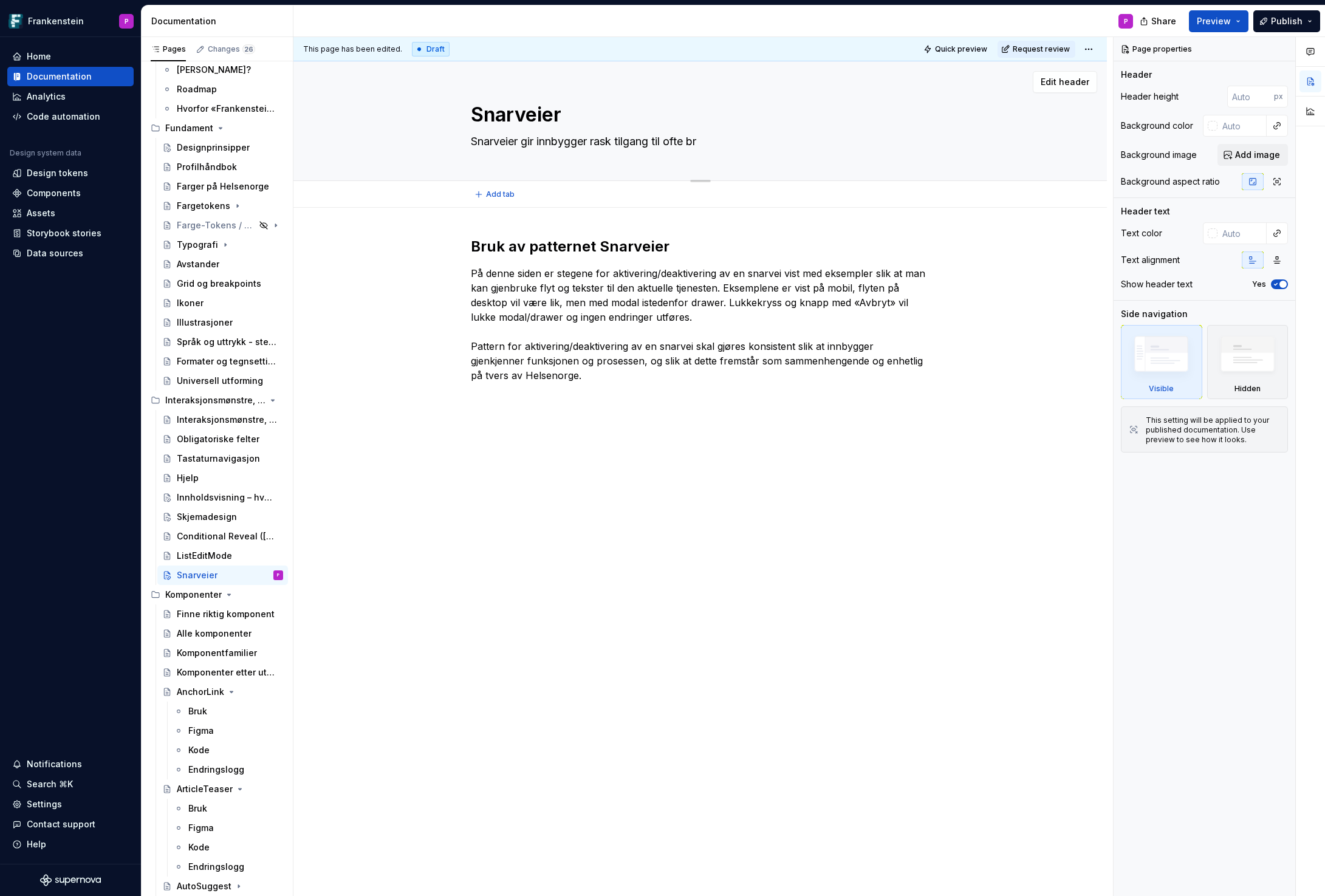
type textarea "Snarveier gir innbygger rask tilgang til ofte bru"
type textarea "*"
type textarea "Snarveier gir innbygger rask tilgang til ofte bruke"
type textarea "*"
type textarea "Snarveier gir innbygger rask tilgang til ofte bruk"
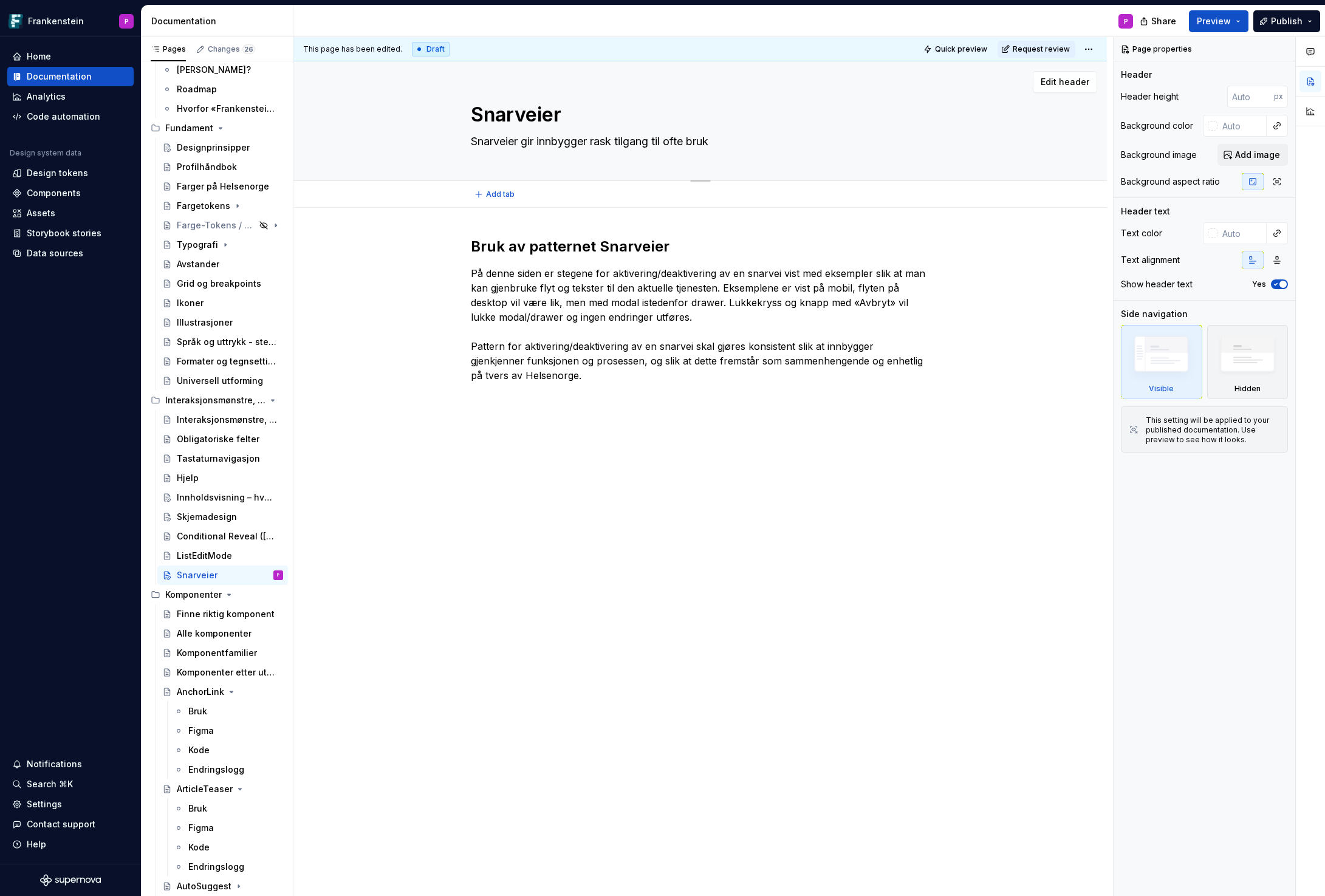
type textarea "*"
type textarea "Snarveier gir innbygger rask tilgang til ofte brukt"
type textarea "*"
type textarea "Snarveier gir innbygger rask tilgang til ofte brukte"
type textarea "*"
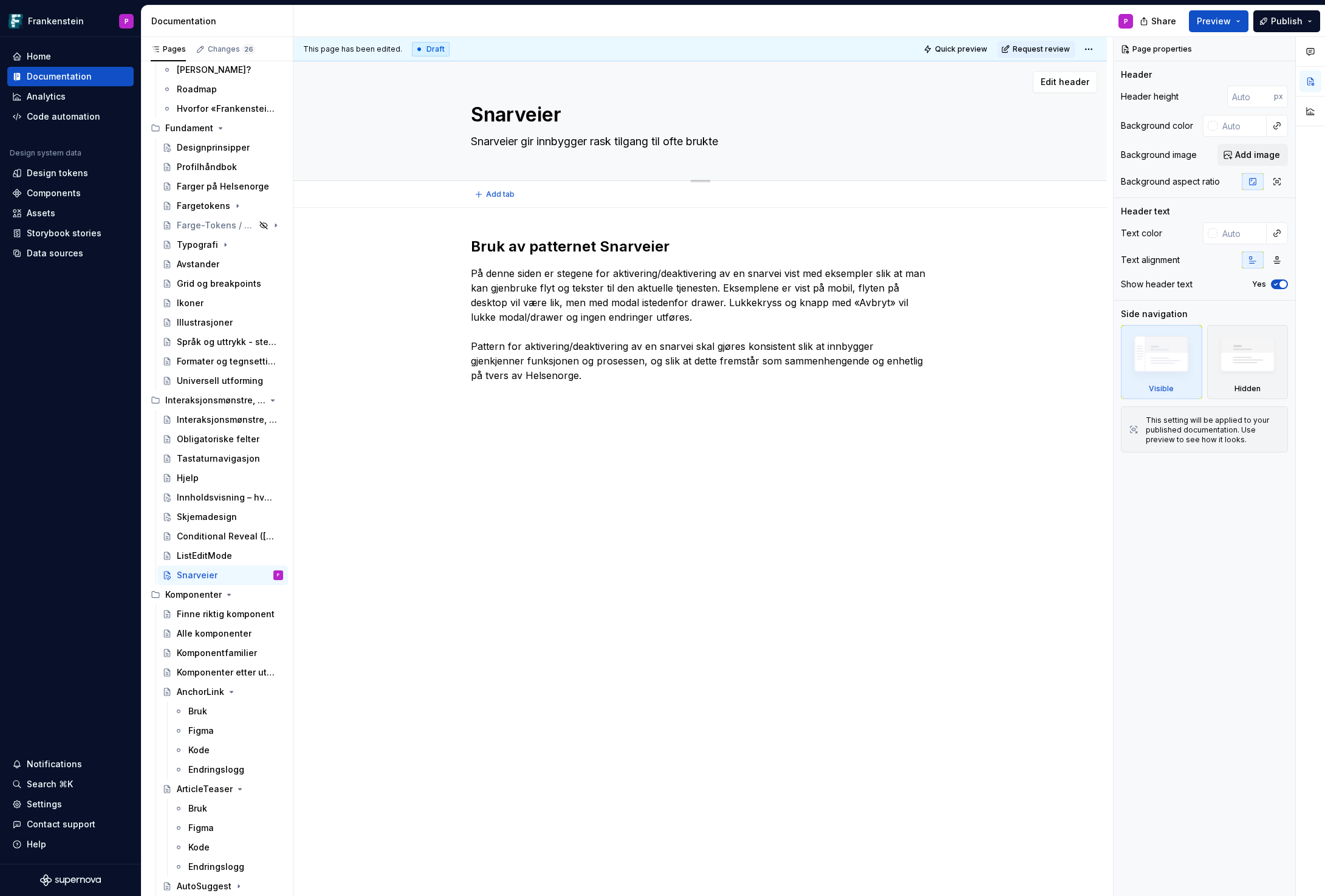
type textarea "Snarveier gir innbygger rask tilgang til ofte brukte"
type textarea "*"
type textarea "Snarveier gir innbygger rask tilgang til ofte brukte t"
type textarea "*"
type textarea "Snarveier gir innbygger rask tilgang til ofte brukte te"
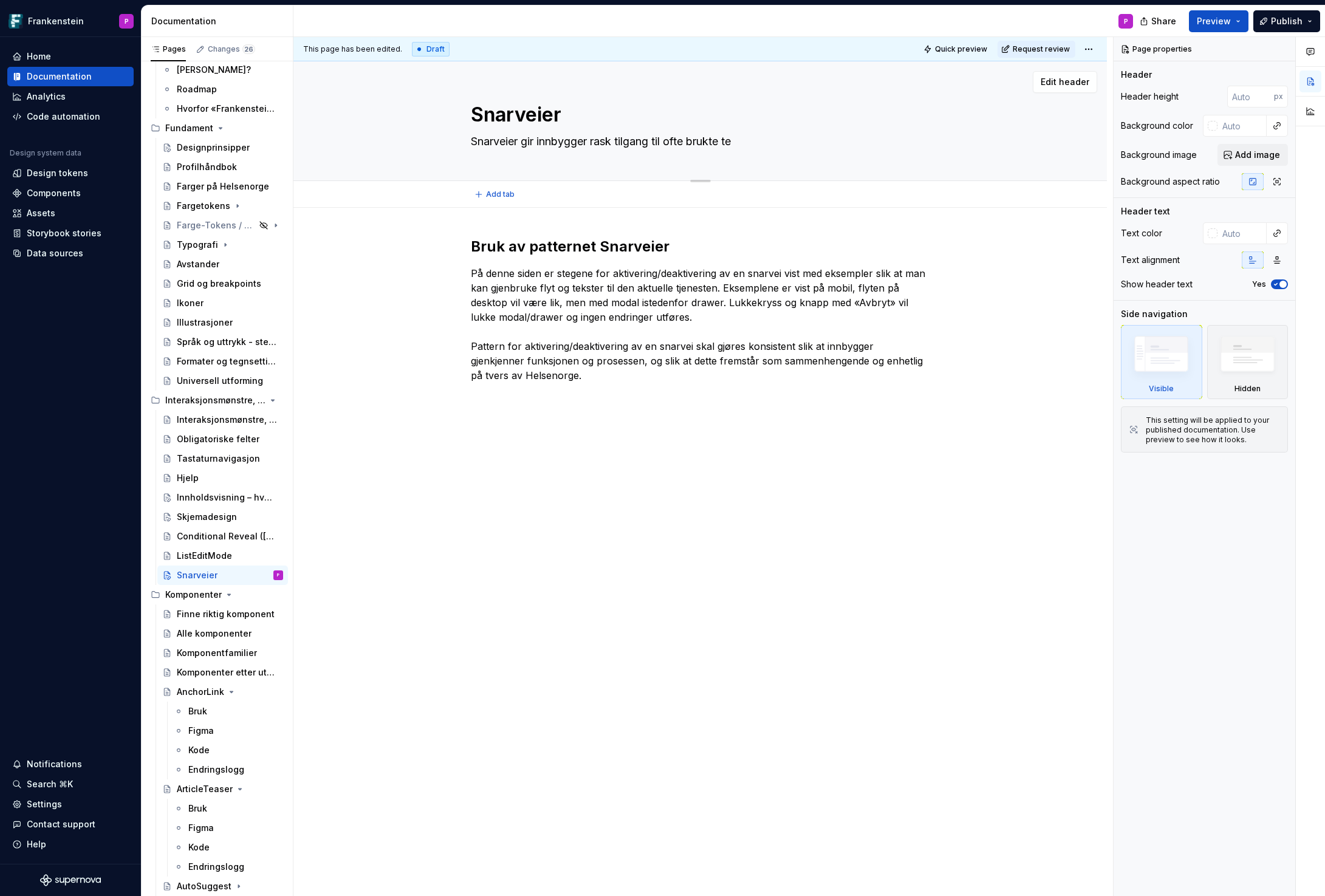
type textarea "*"
type textarea "Snarveier gir innbygger rask tilgang til ofte brukte t"
type textarea "*"
type textarea "Snarveier gir innbygger rask tilgang til ofte brukte tj"
type textarea "*"
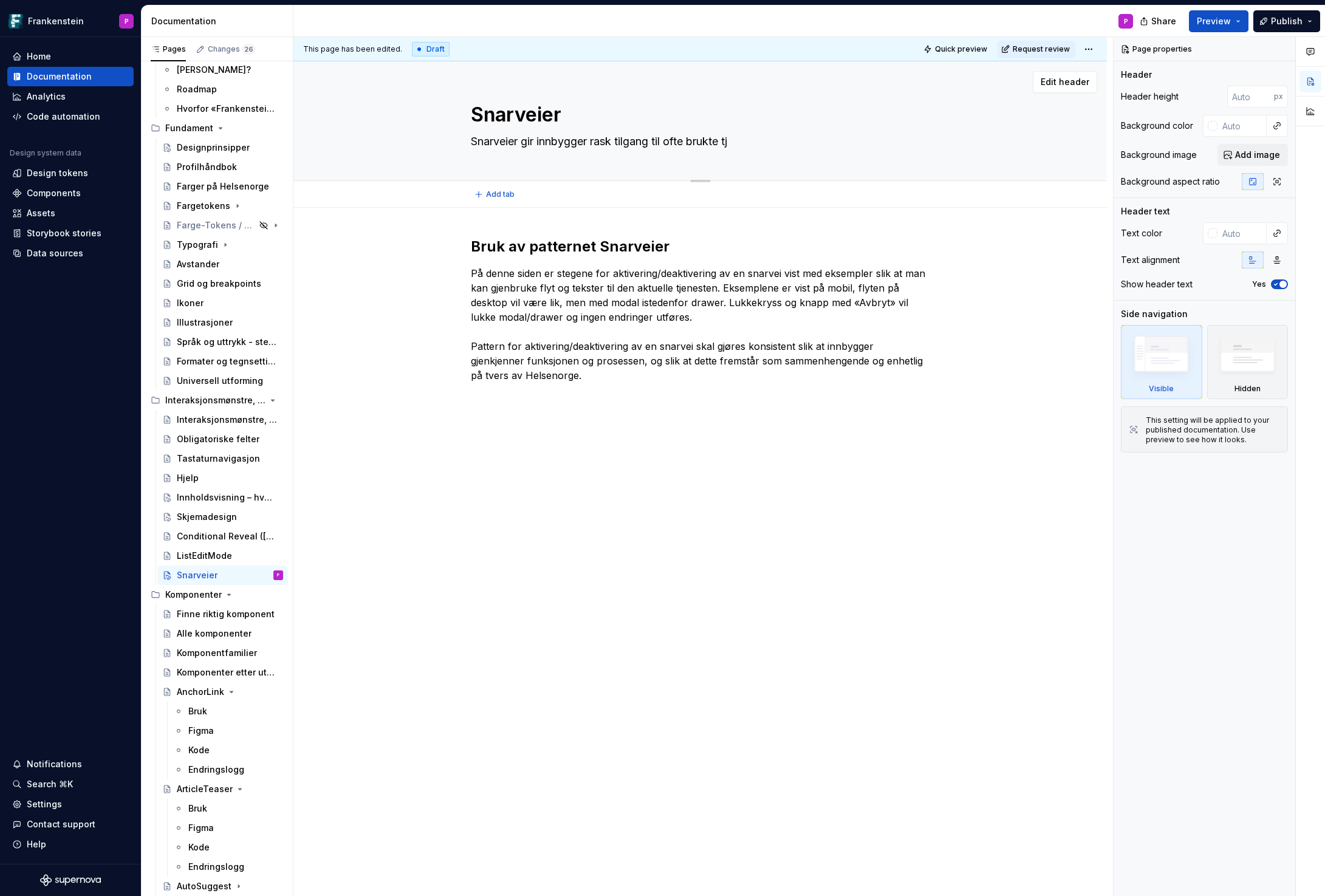
type textarea "Snarveier gir innbygger rask tilgang til ofte brukte tje"
type textarea "*"
type textarea "Snarveier gir innbygger rask tilgang til ofte brukte tjene"
type textarea "*"
type textarea "Snarveier gir innbygger rask tilgang til ofte brukte tjenes"
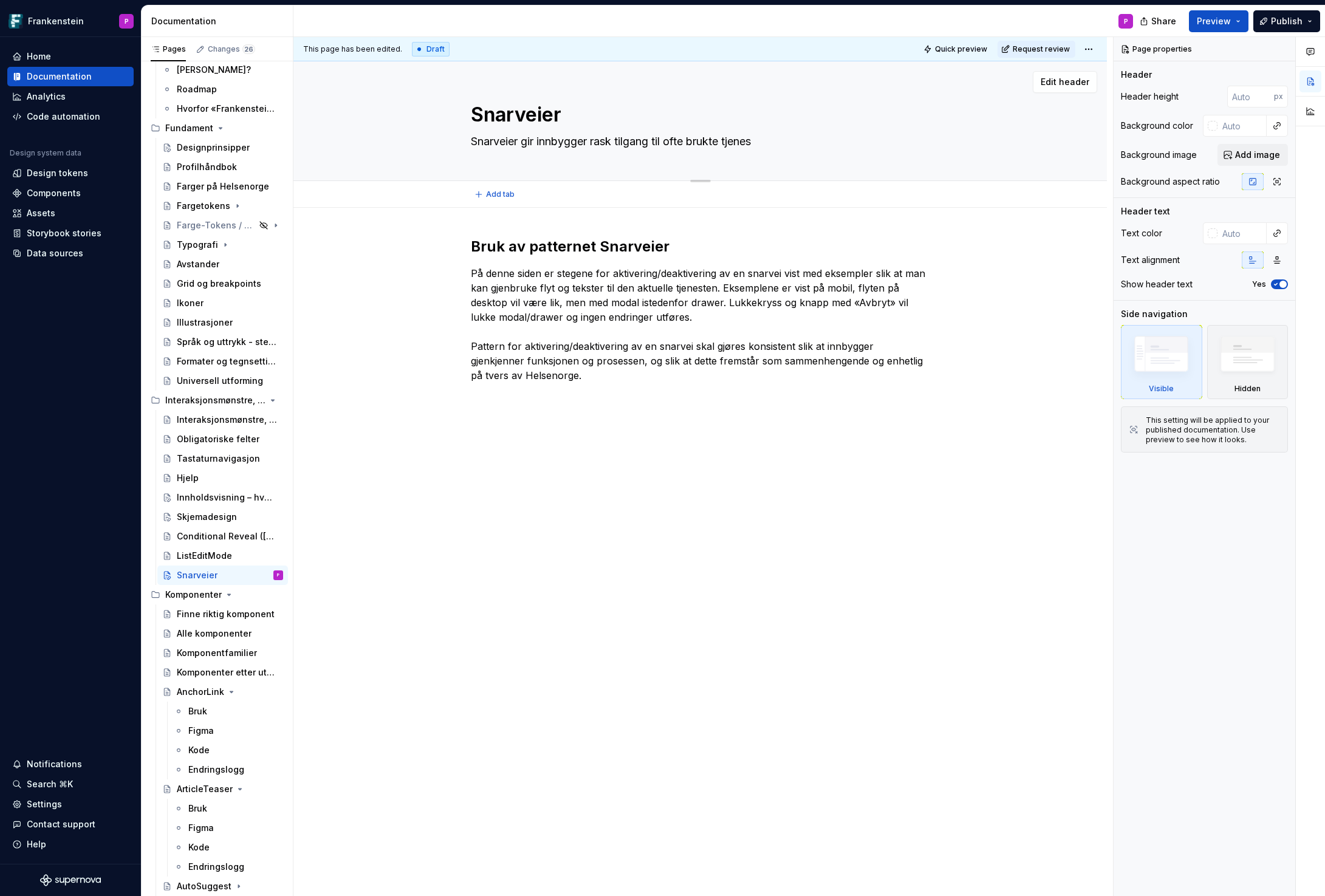
type textarea "*"
type textarea "Snarveier gir innbygger rask tilgang til ofte brukte tjenest"
type textarea "*"
type textarea "Snarveier gir innbygger rask tilgang til ofte brukte tjeneste"
type textarea "*"
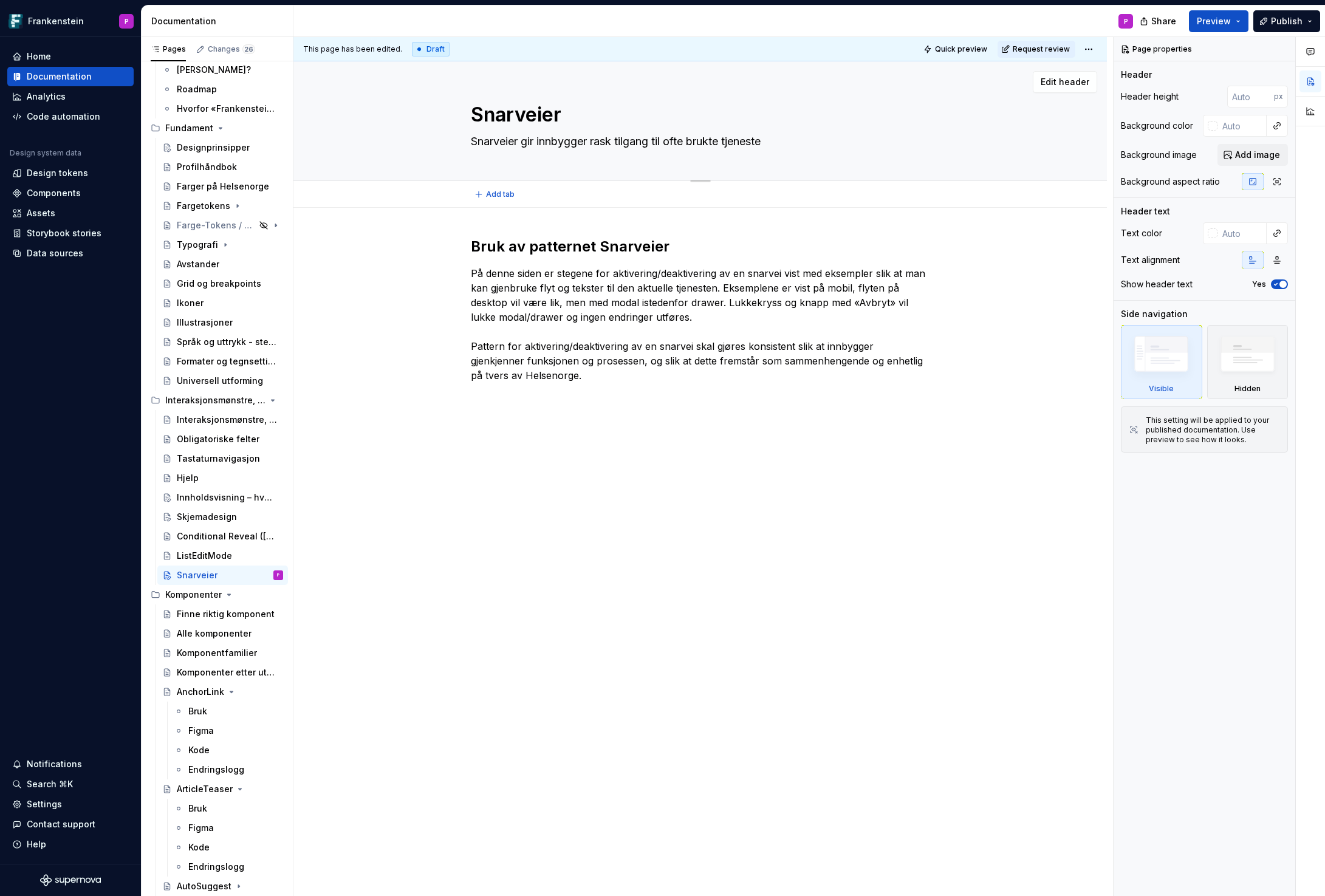
type textarea "Snarveier gir innbygger rask tilgang til ofte brukte tjenester"
type textarea "*"
type textarea "Snarveier gir innbygger rask tilgang til ofte brukte tjenester/"
type textarea "*"
type textarea "Snarveier gir innbygger rask tilgang til ofte brukte tjenester/s"
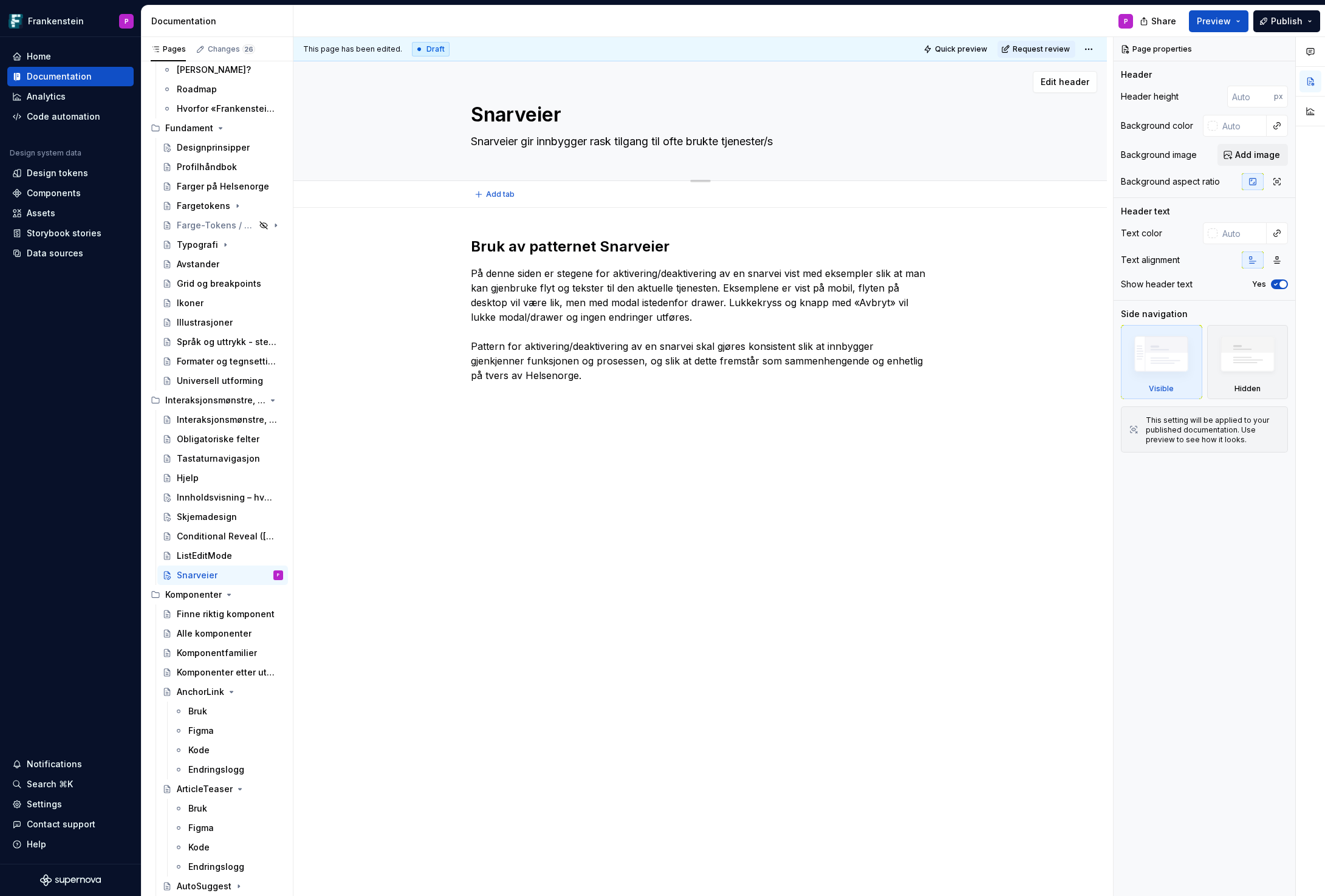
type textarea "*"
type textarea "Snarveier gir innbygger rask tilgang til ofte brukte tjenester/sid"
type textarea "*"
type textarea "Snarveier gir innbygger rask tilgang til ofte brukte tjenester/side"
type textarea "*"
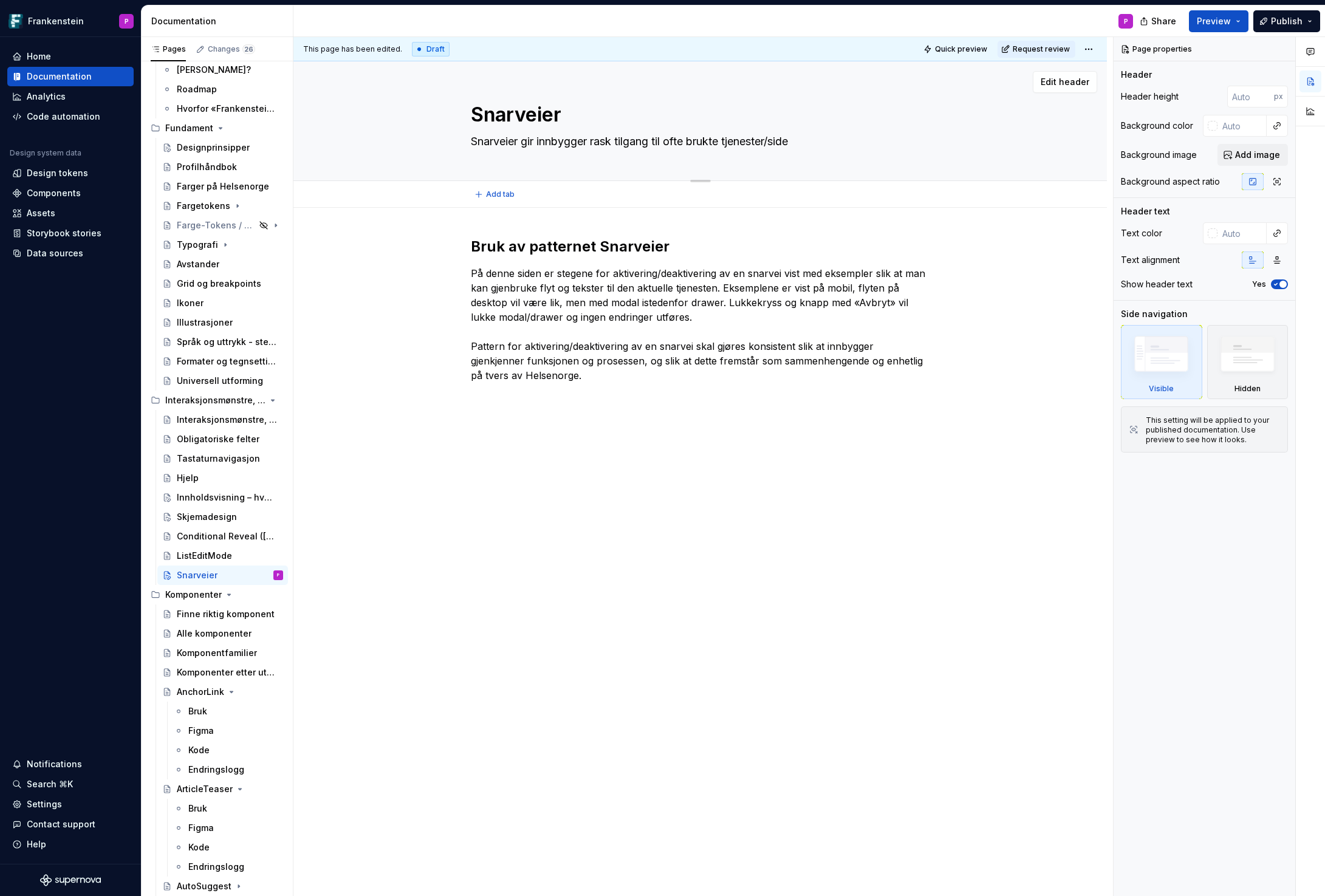
type textarea "Snarveier gir innbygger rask tilgang til ofte brukte tjenester/sider"
type textarea "*"
type textarea "Snarveier gir innbygger rask tilgang til ofte brukte tjenester/sider."
type textarea "*"
type textarea "Snarveier gir innbygger rask tilgang til ofte brukte tjenester/sider."
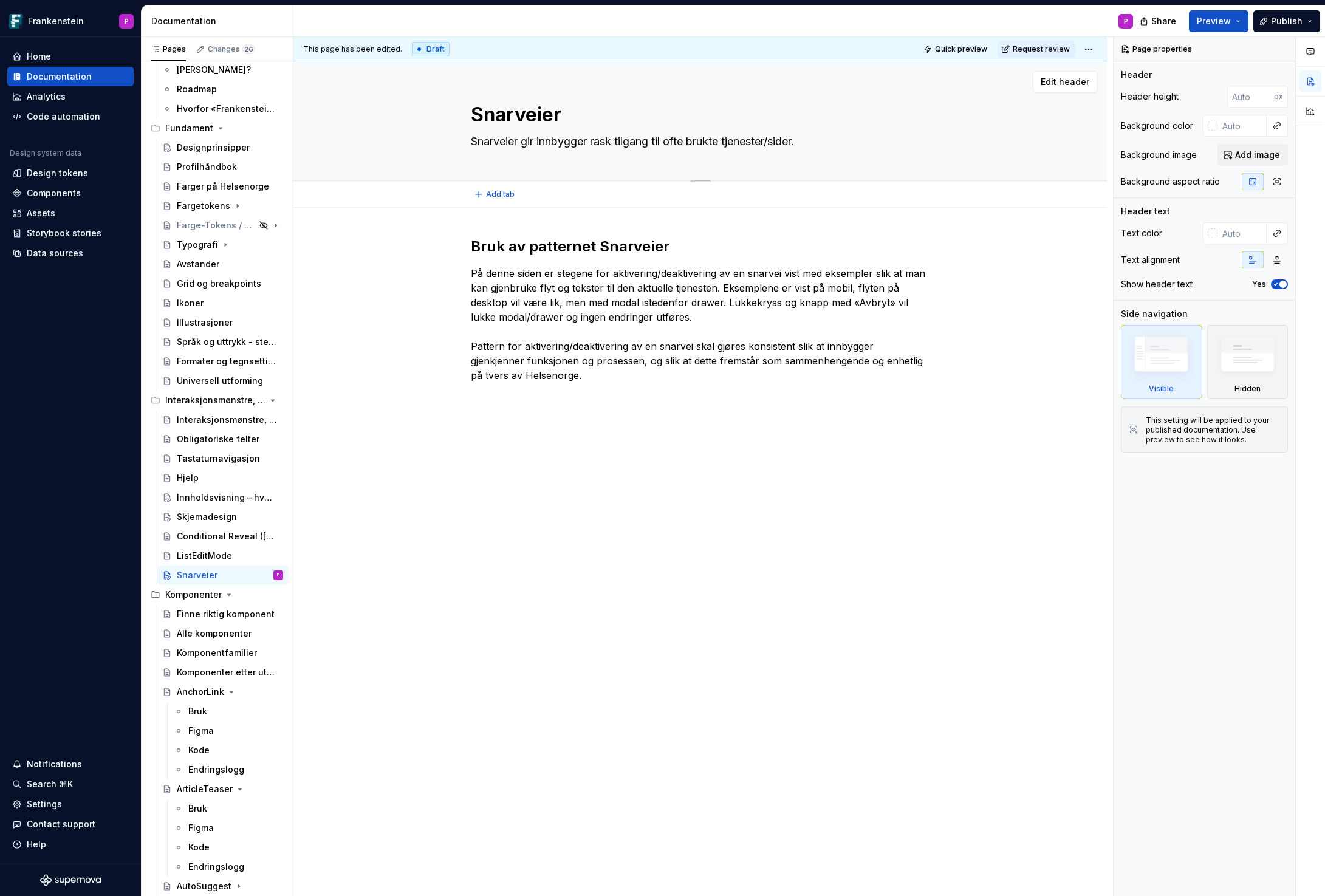
type textarea "*"
type textarea "Snarveier gir innbygger rask tilgang til ofte brukte tjenester/sider. P"
type textarea "*"
type textarea "Snarveier gir innbygger rask tilgang til ofte brukte tjenester/sider. Pa"
type textarea "*"
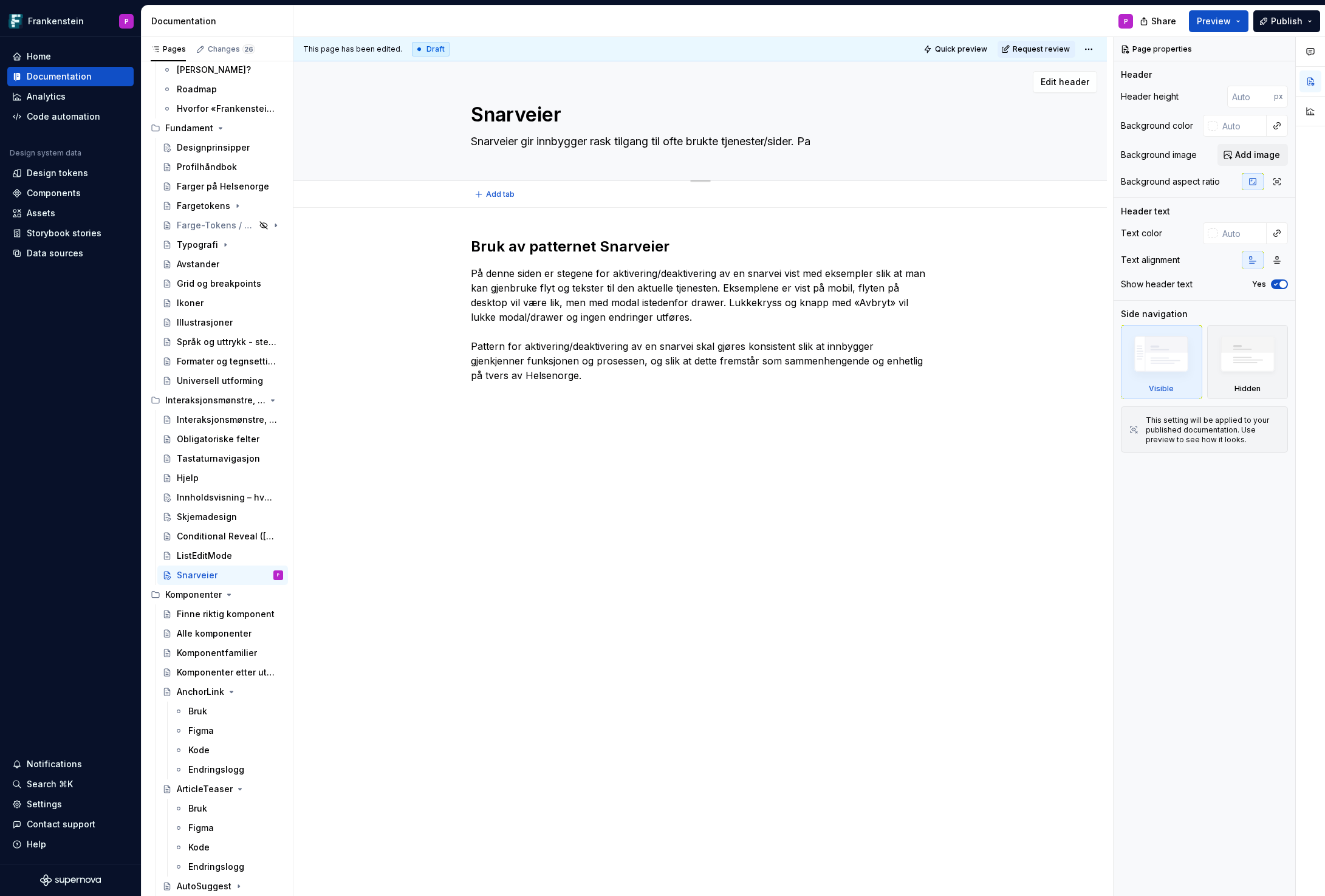
type textarea "Snarveier gir innbygger rask tilgang til ofte brukte tjenester/sider. Pat"
type textarea "*"
type textarea "Snarveier gir innbygger rask tilgang til ofte brukte tjenester/sider. Patt"
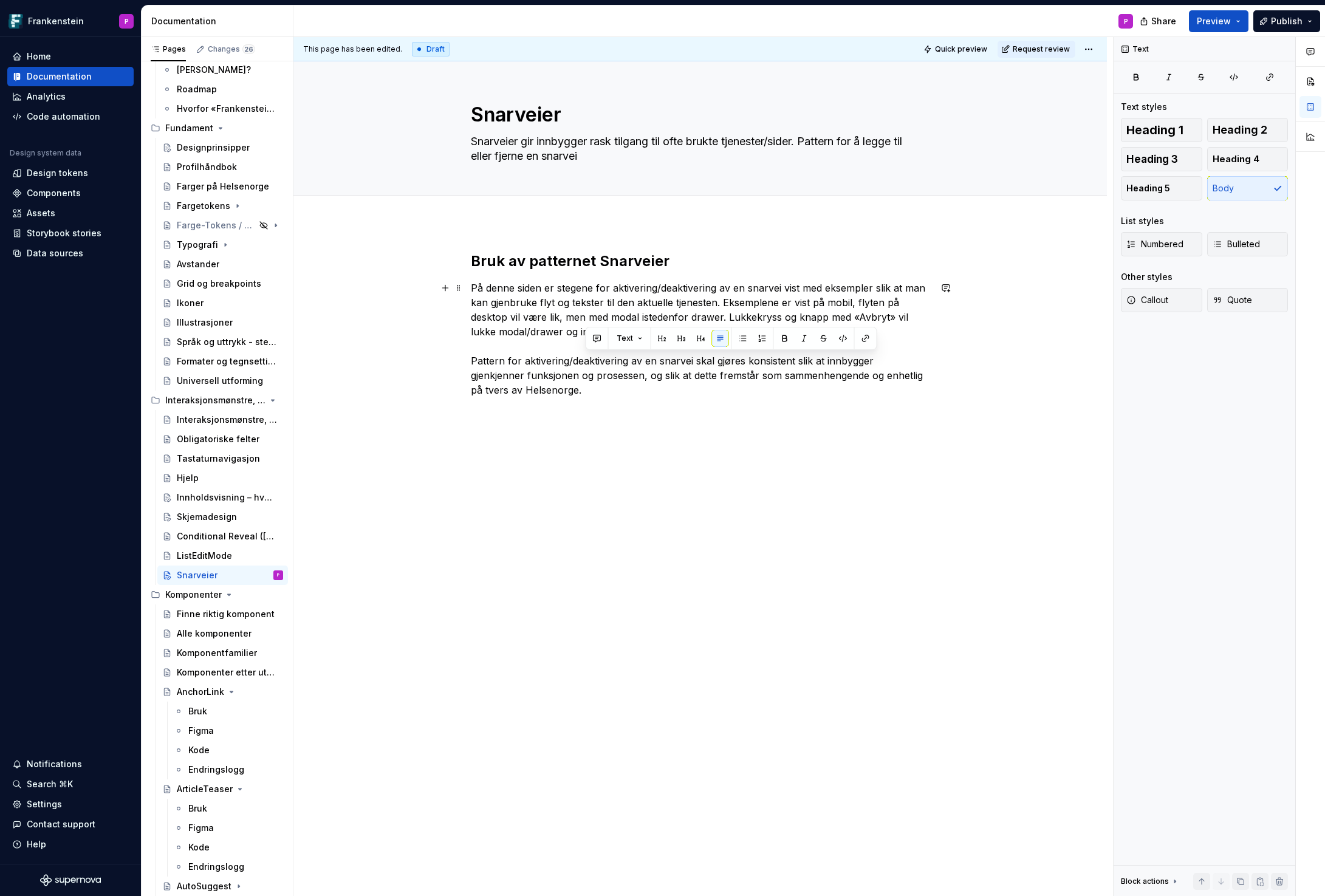
drag, startPoint x: 697, startPoint y: 361, endPoint x: 702, endPoint y: 386, distance: 25.5
click at [702, 386] on p "På denne siden er stegene for aktivering/deaktivering av en snarvei vist med ek…" at bounding box center [700, 339] width 459 height 117
copy p "skal gjøres konsistent slik at innbygger gjenkjenner funksjonen og prosessen, o…"
click at [611, 156] on textarea "Snarveier gir innbygger rask tilgang til ofte brukte tjenester/sider. Pattern f…" at bounding box center [698, 149] width 459 height 34
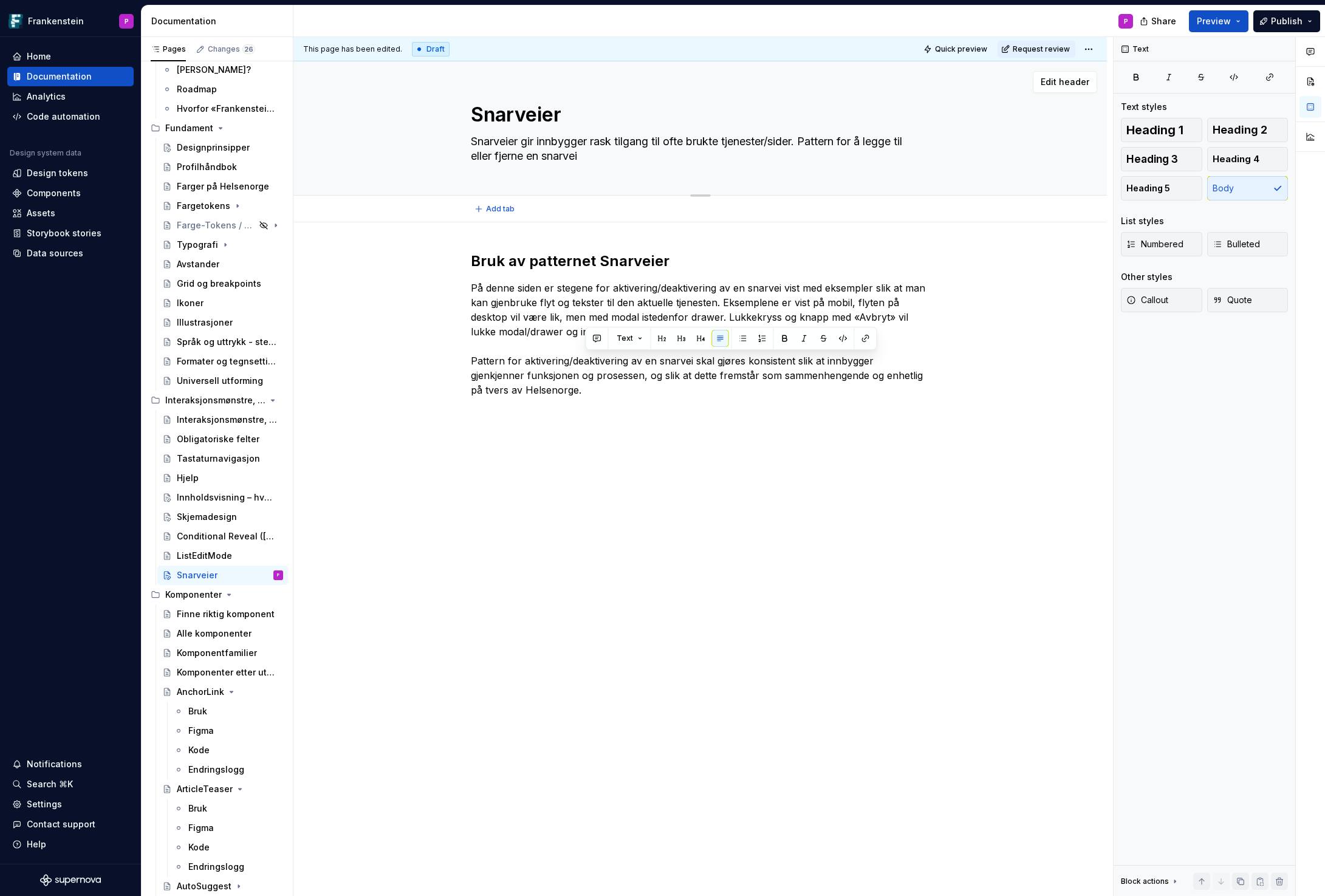
paste textarea "skal gjøres konsistent slik at innbygger gjenkjenner funksjonen og prosessen, o…"
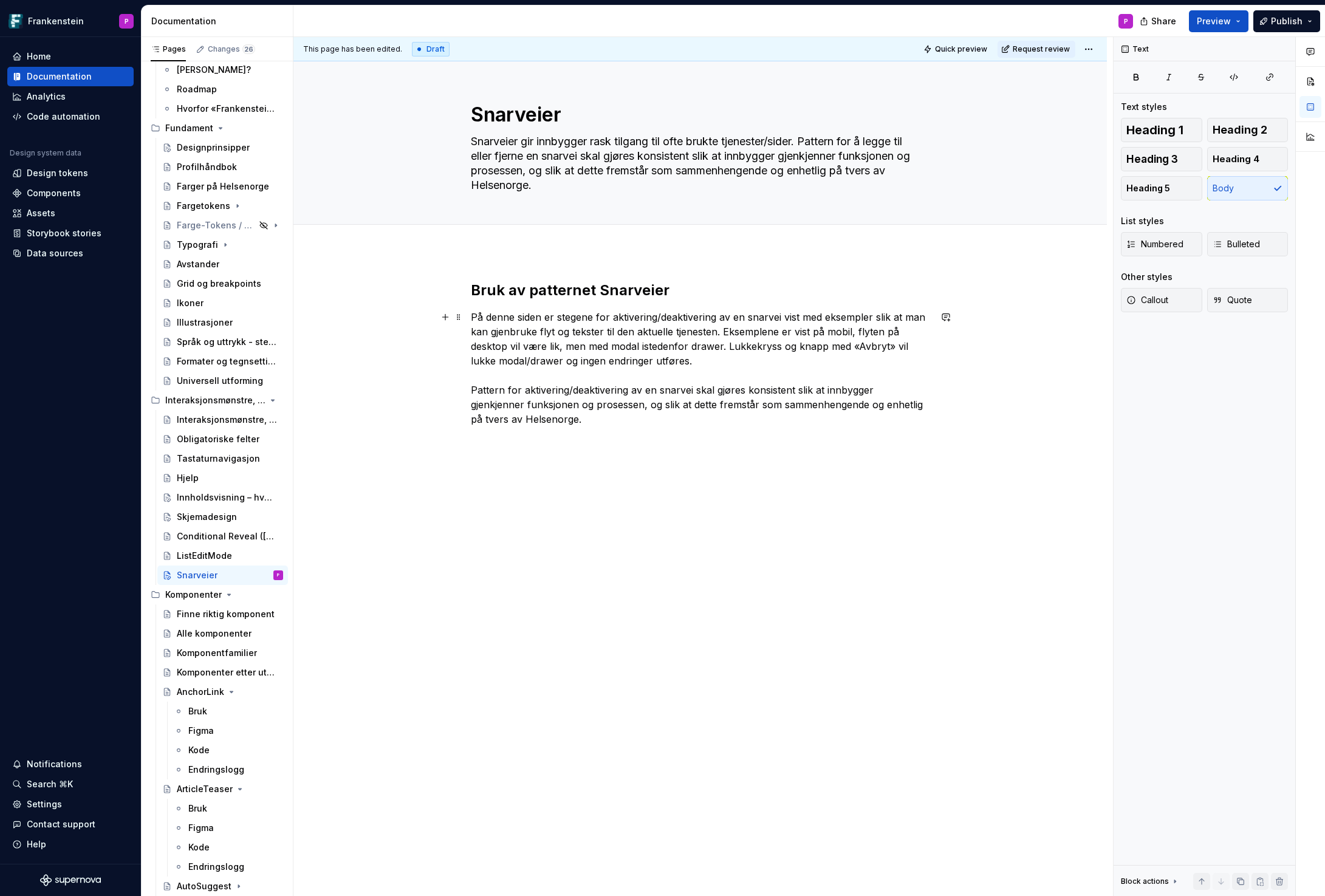
click at [513, 399] on p "På denne siden er stegene for aktivering/deaktivering av en snarvei vist med ek…" at bounding box center [700, 368] width 459 height 117
drag, startPoint x: 708, startPoint y: 364, endPoint x: 706, endPoint y: 414, distance: 50.0
click at [706, 414] on p "På denne siden er stegene for aktivering/deaktivering av en snarvei vist med ek…" at bounding box center [700, 368] width 459 height 117
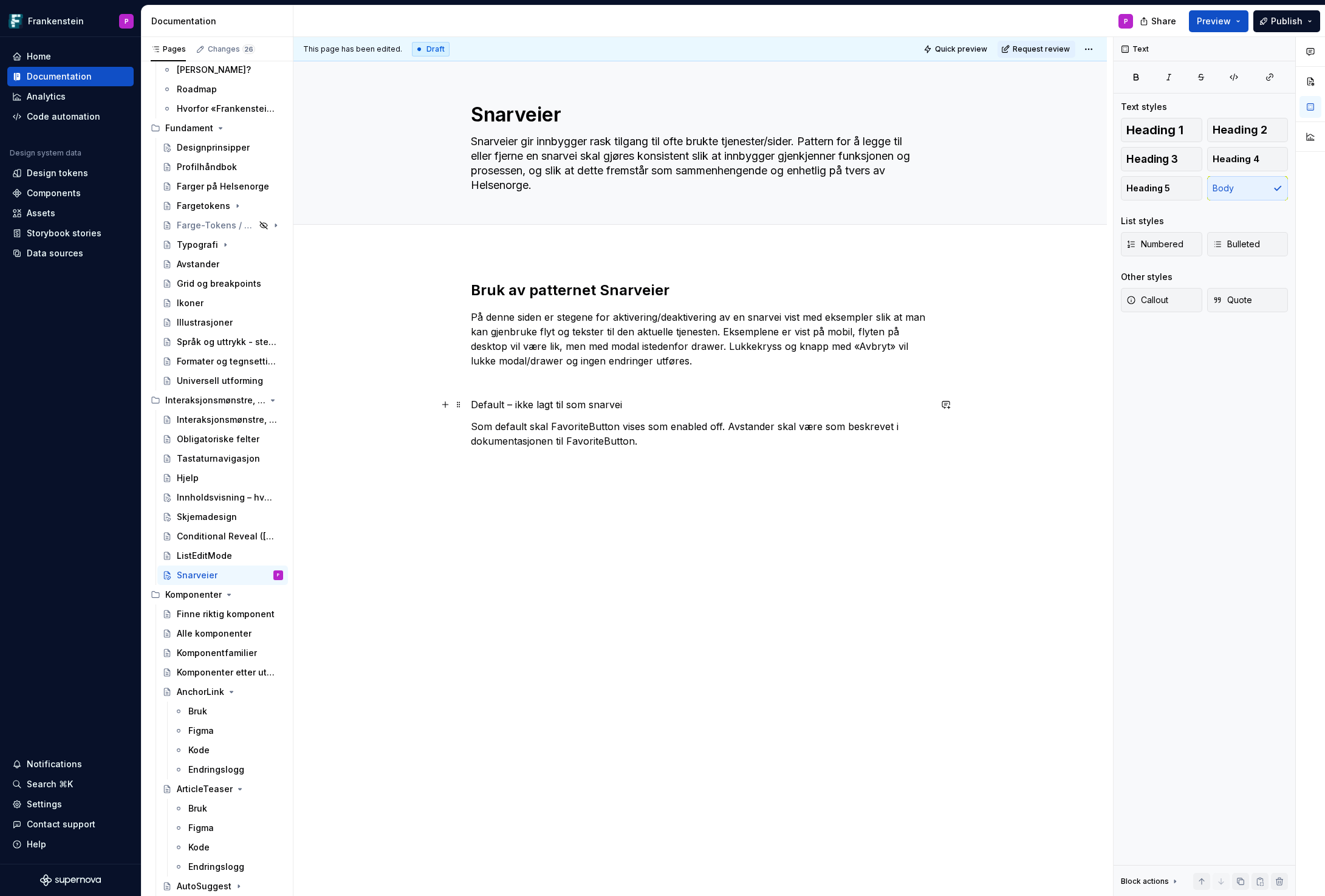
click at [504, 406] on p "Default – ikke lagt til som snarvei" at bounding box center [700, 405] width 459 height 15
click at [585, 384] on button "button" at bounding box center [590, 382] width 17 height 17
drag, startPoint x: 707, startPoint y: 435, endPoint x: 672, endPoint y: 436, distance: 35.0
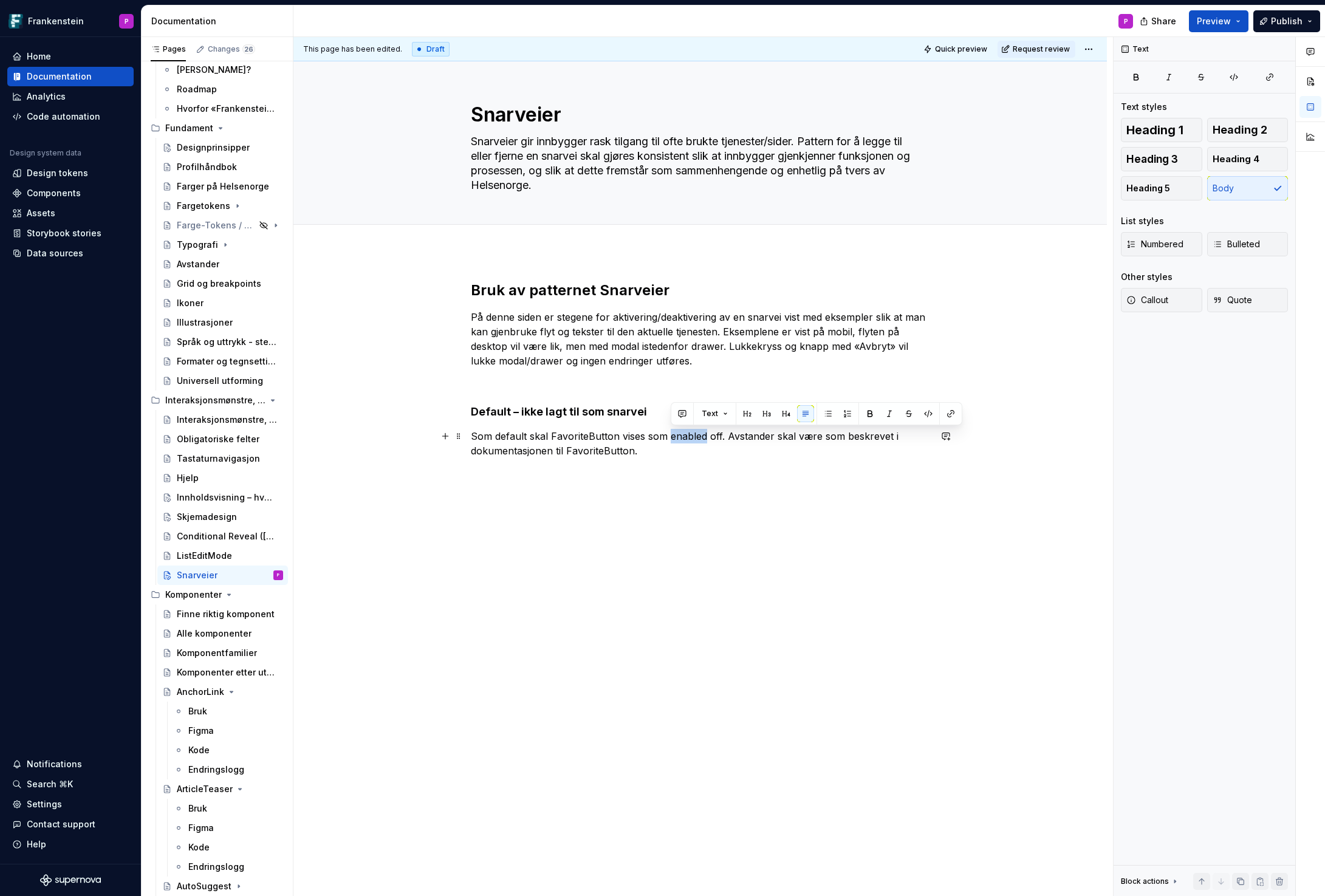
click at [672, 436] on p "Som default skal FavoriteButton vises som enabled off. Avstander skal være som …" at bounding box center [700, 444] width 459 height 29
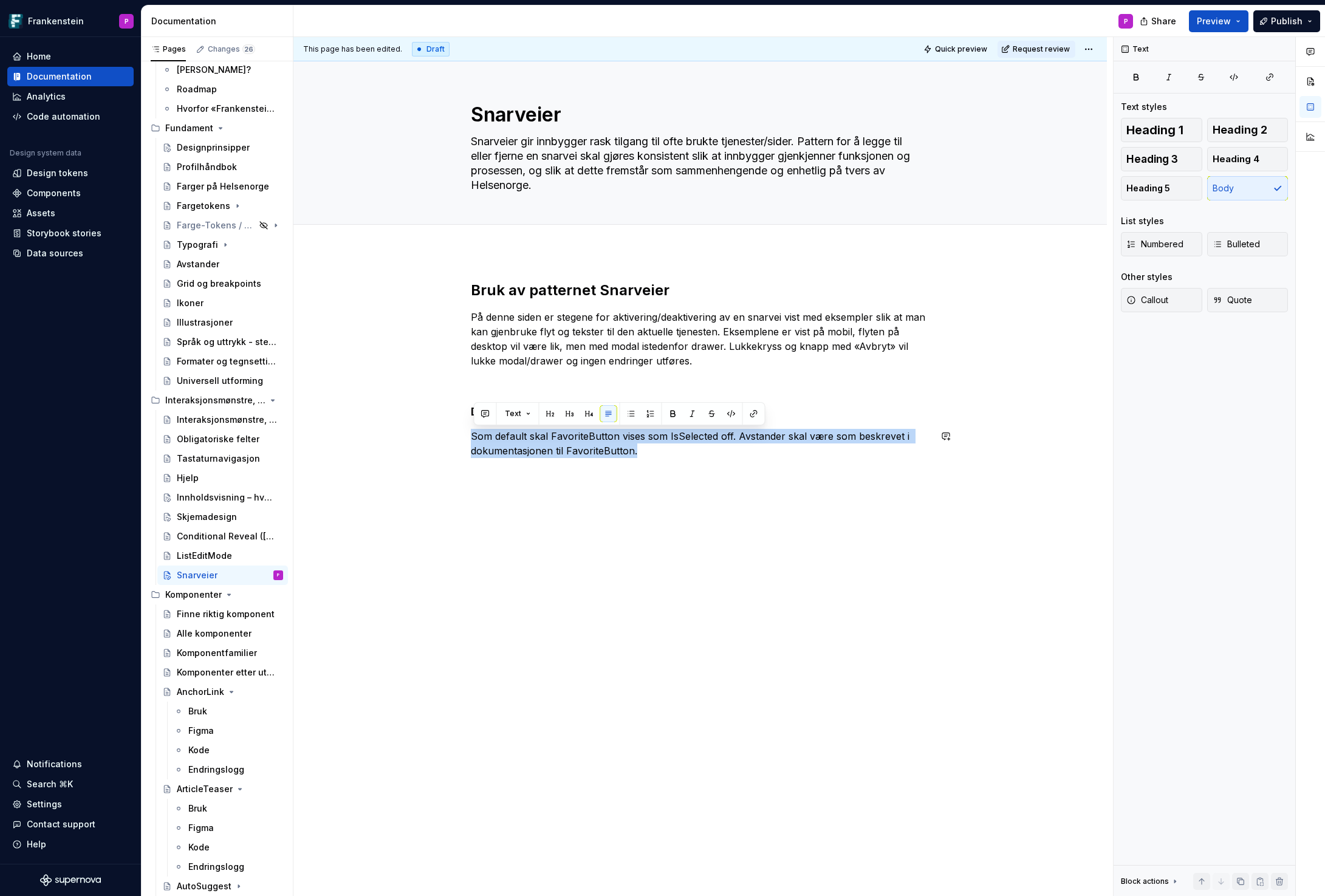
copy p "Som default skal FavoriteButton vises som IsSelected off. Avstander skal være s…"
click at [508, 505] on div "Bruk av patternet Snarveier På denne siden er stegene for aktivering/deaktiveri…" at bounding box center [700, 497] width 813 height 490
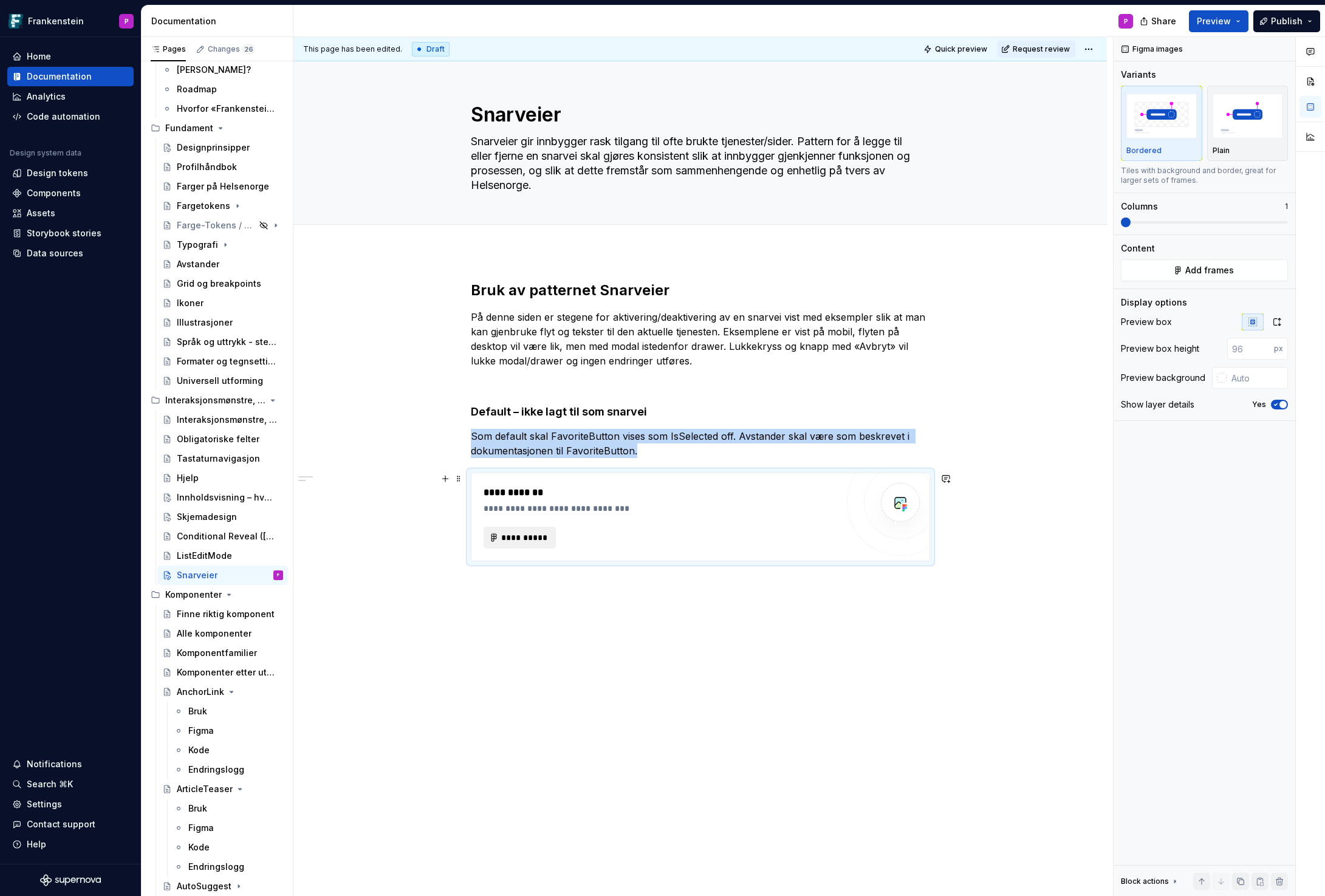
click at [539, 537] on span "**********" at bounding box center [525, 537] width 48 height 12
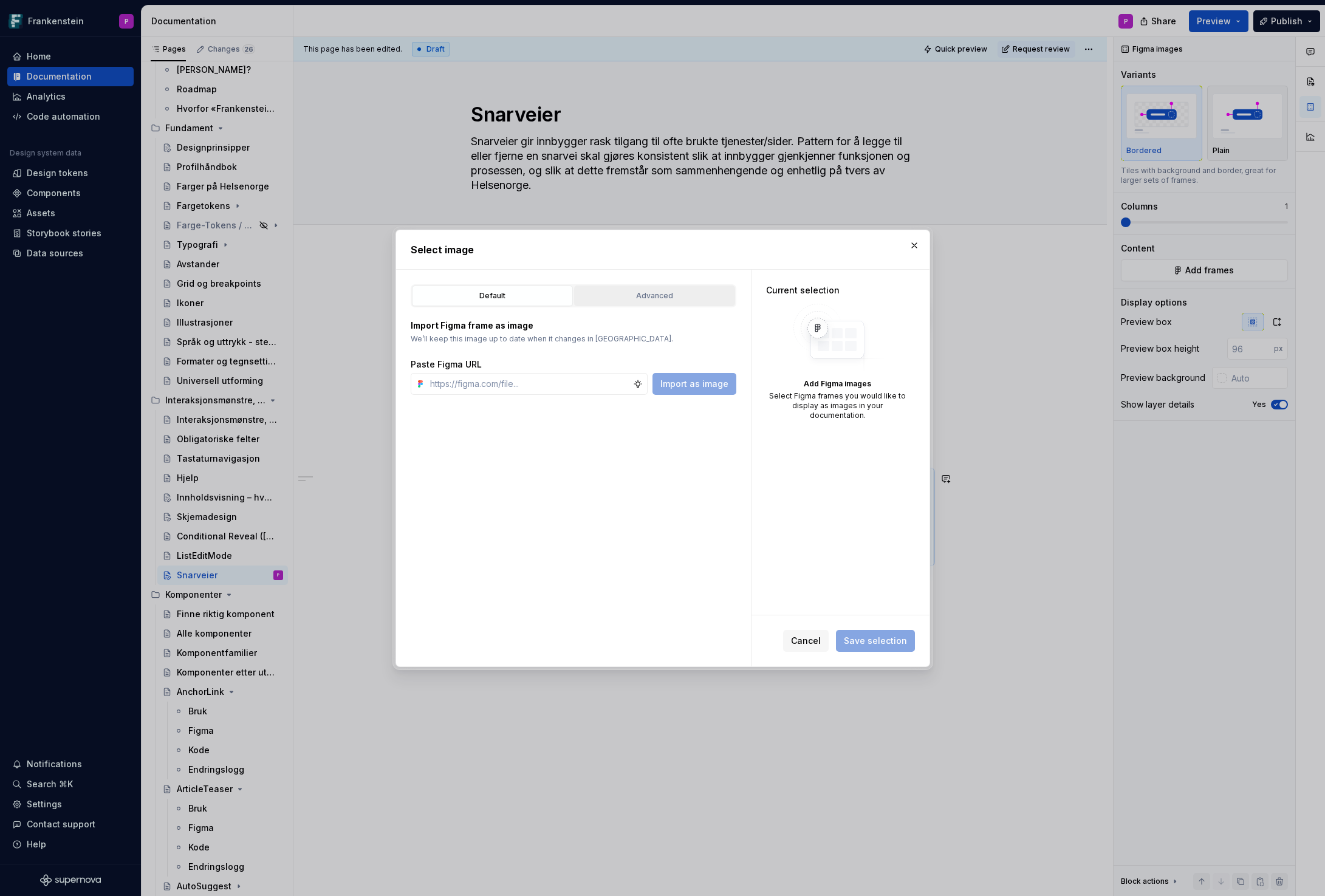
click at [657, 298] on div "Advanced" at bounding box center [654, 296] width 153 height 12
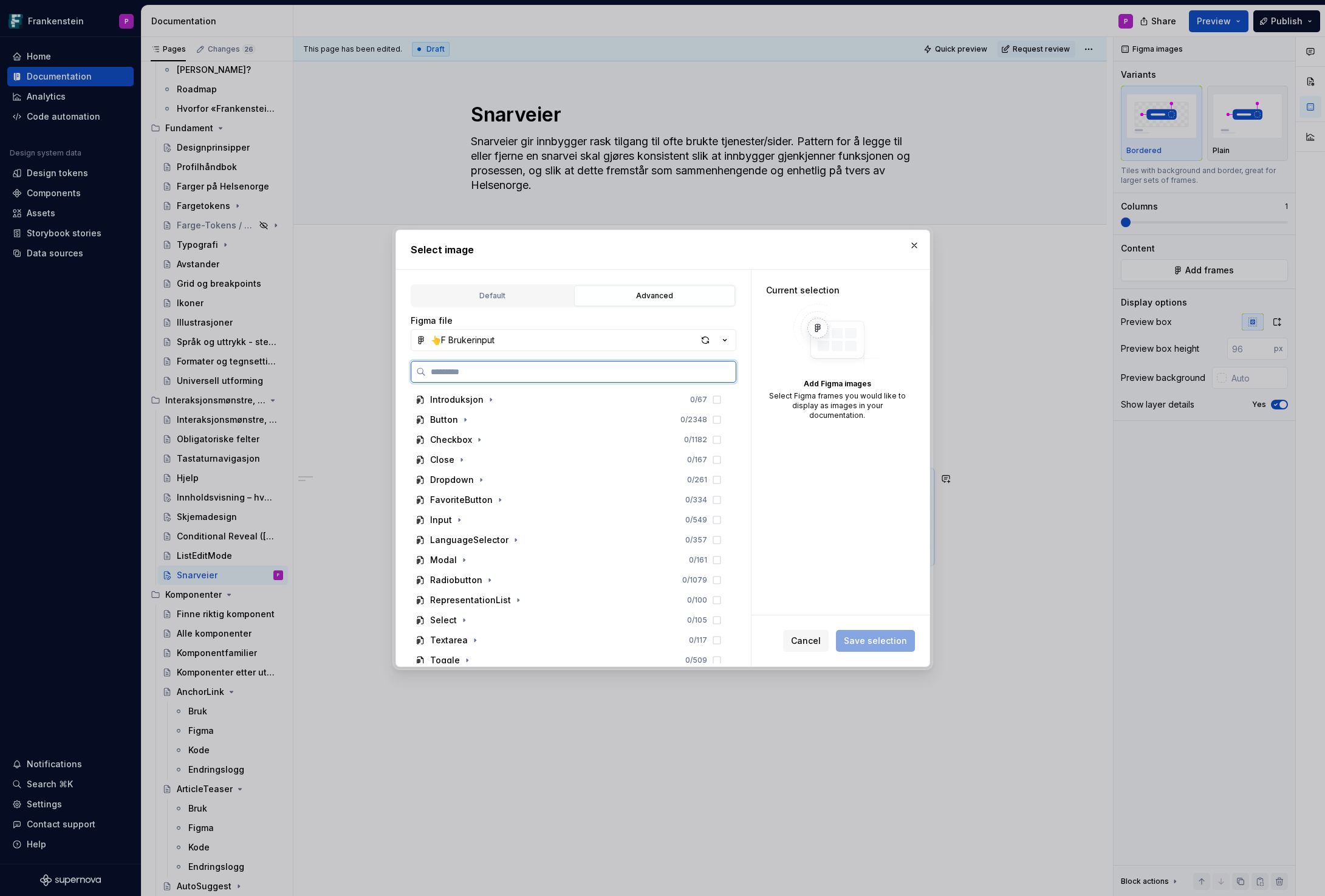
click at [492, 370] on input "search" at bounding box center [580, 372] width 310 height 12
paste input "**********"
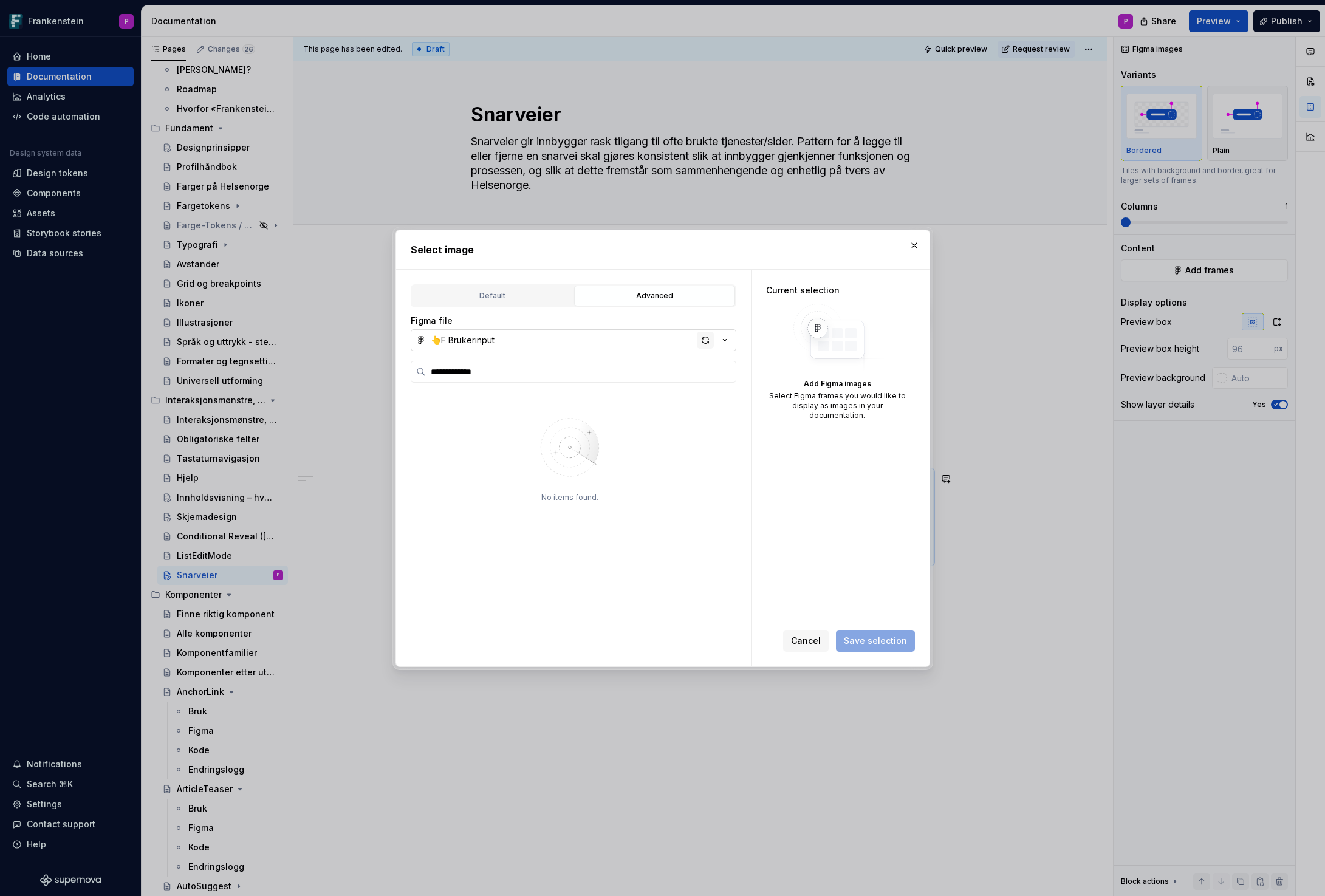
click at [703, 341] on div "button" at bounding box center [705, 340] width 17 height 17
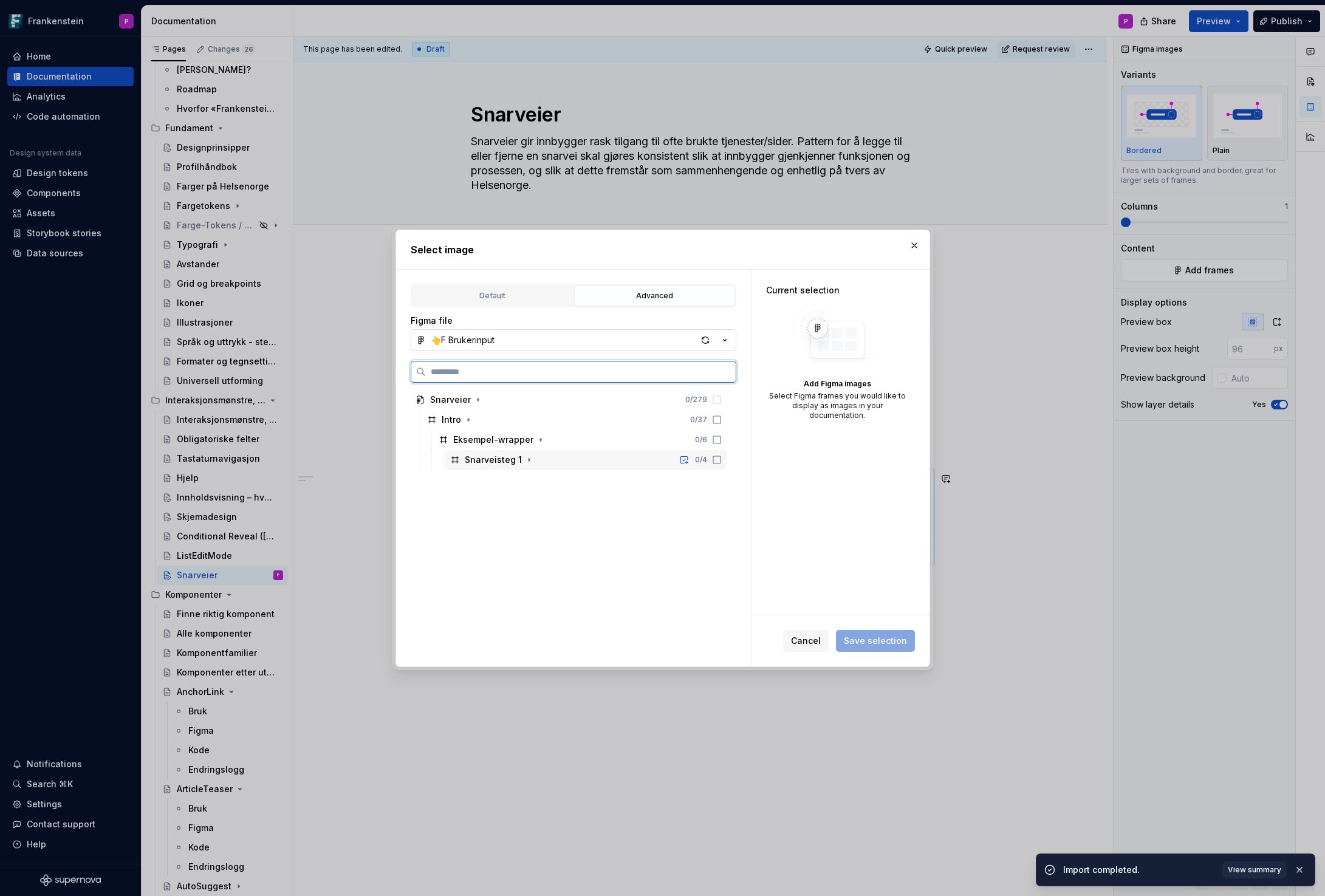
click at [722, 462] on icon at bounding box center [716, 460] width 10 height 10
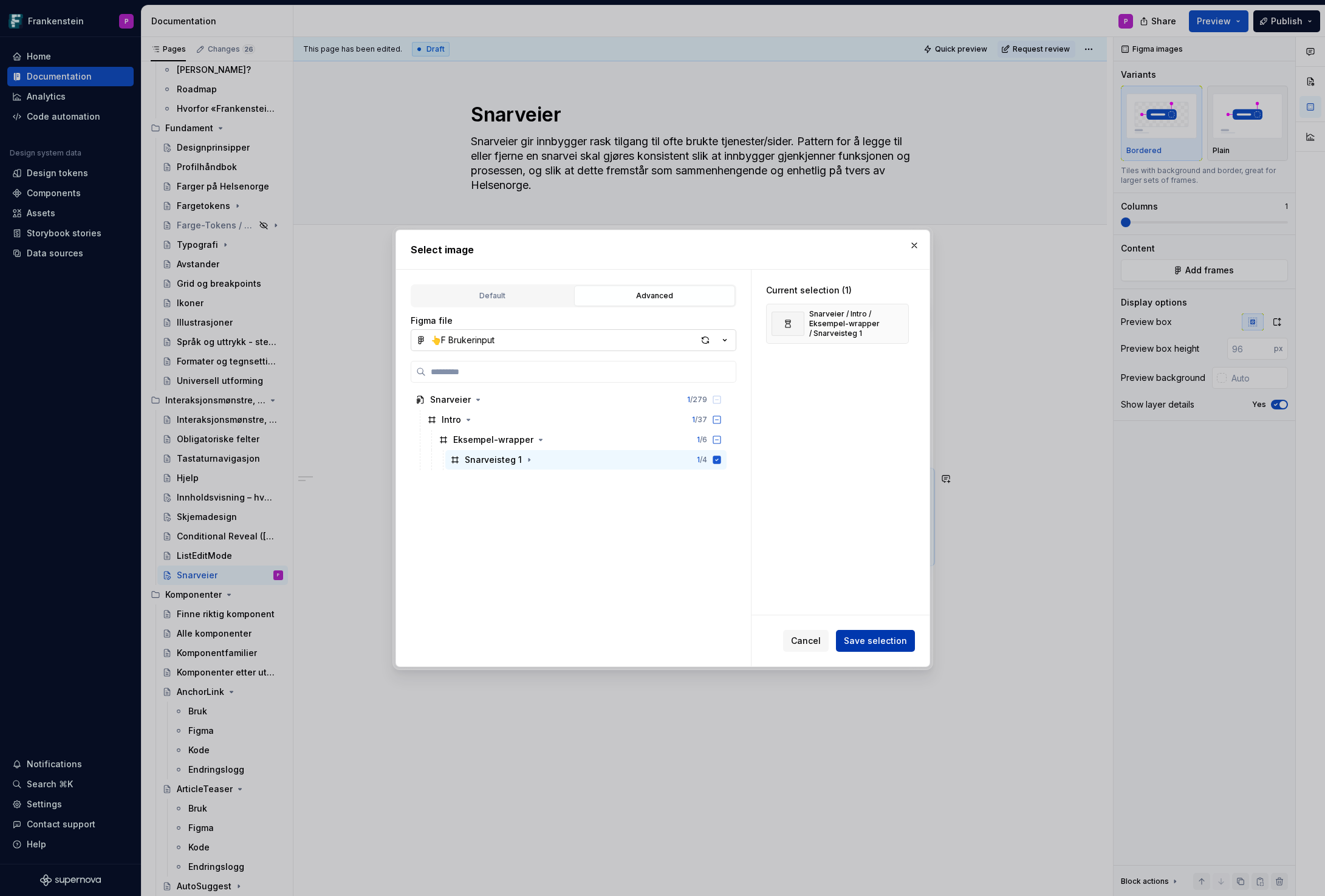
click at [875, 641] on span "Save selection" at bounding box center [875, 640] width 63 height 12
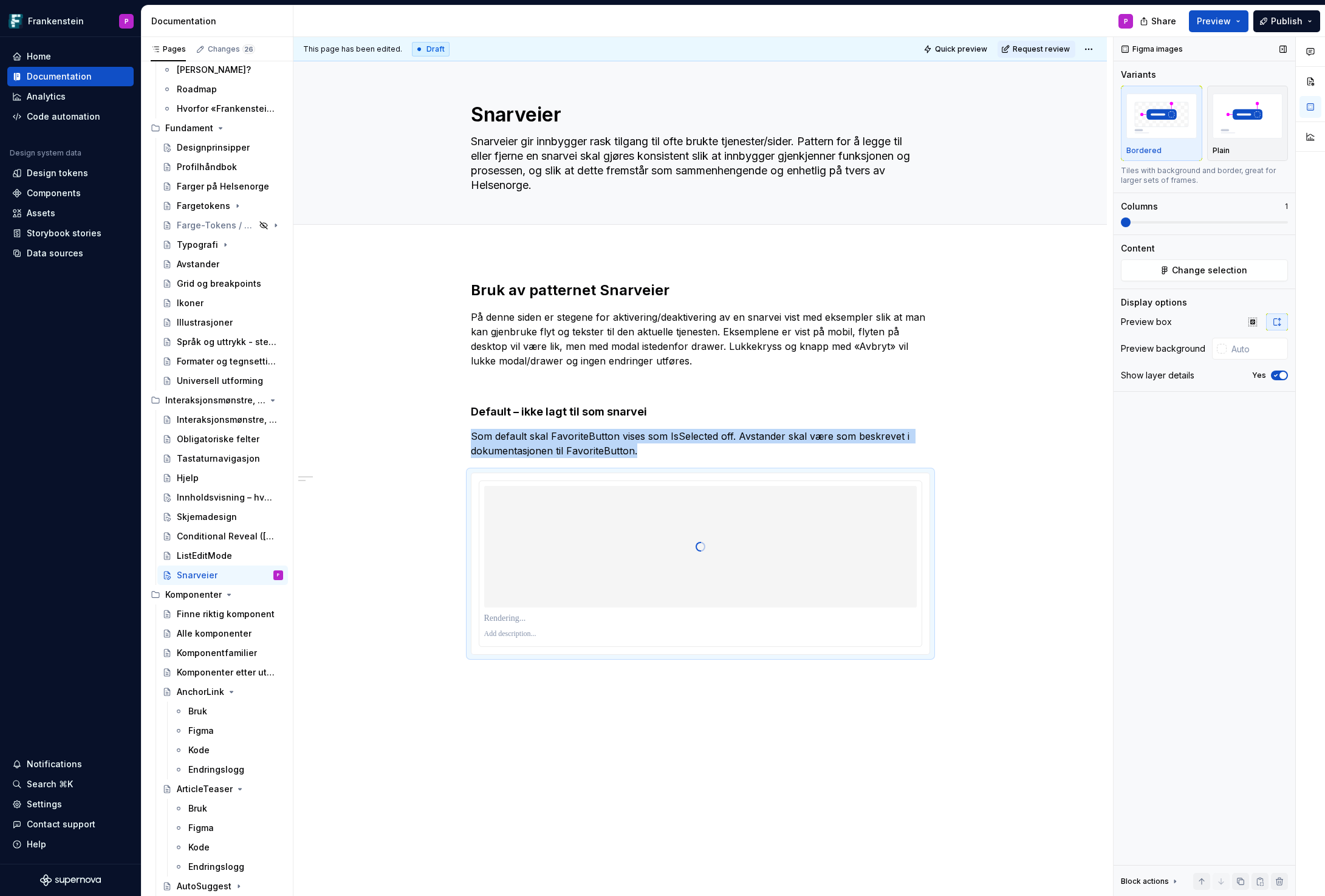
click at [1274, 372] on icon "button" at bounding box center [1275, 375] width 10 height 7
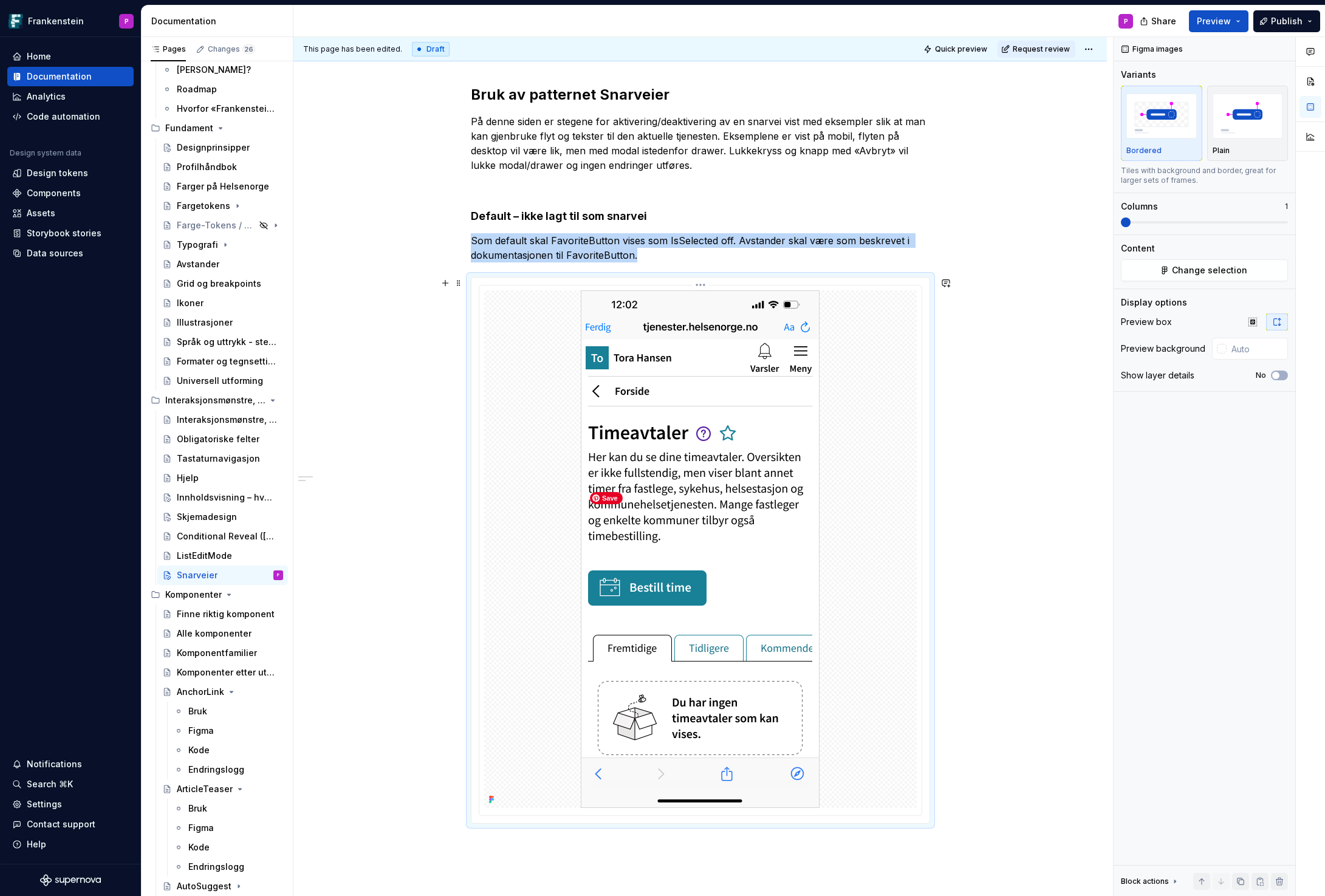
scroll to position [197, 0]
click at [1219, 349] on div at bounding box center [1221, 349] width 10 height 10
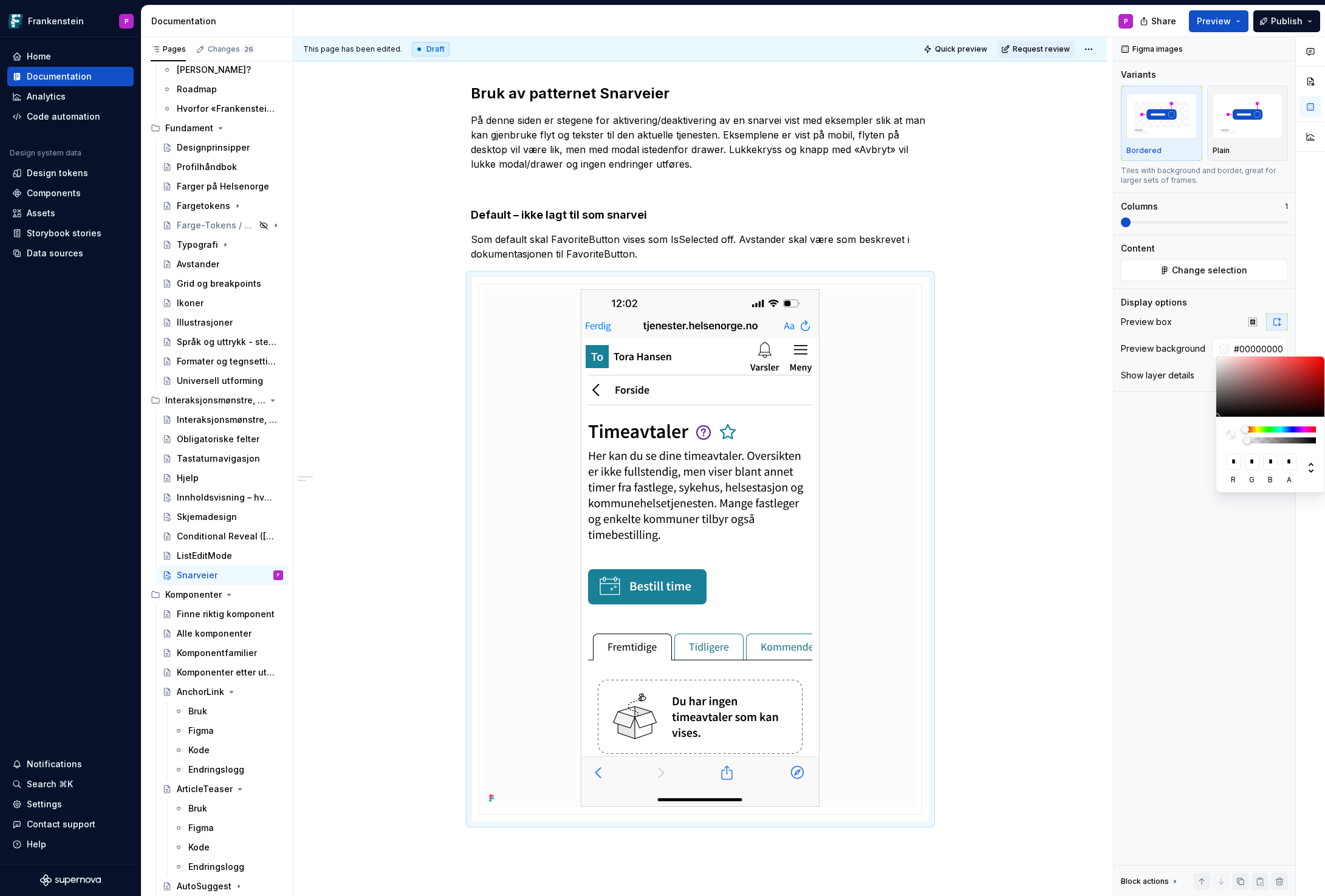
drag, startPoint x: 1248, startPoint y: 440, endPoint x: 1237, endPoint y: 443, distance: 11.4
click at [1237, 443] on div at bounding box center [1271, 435] width 90 height 17
click at [344, 626] on html "Frankenstein P Home Documentation Analytics Code automation Design system data …" at bounding box center [662, 448] width 1325 height 896
click at [395, 590] on html "Frankenstein P Home Documentation Analytics Code automation Design system data …" at bounding box center [662, 448] width 1325 height 896
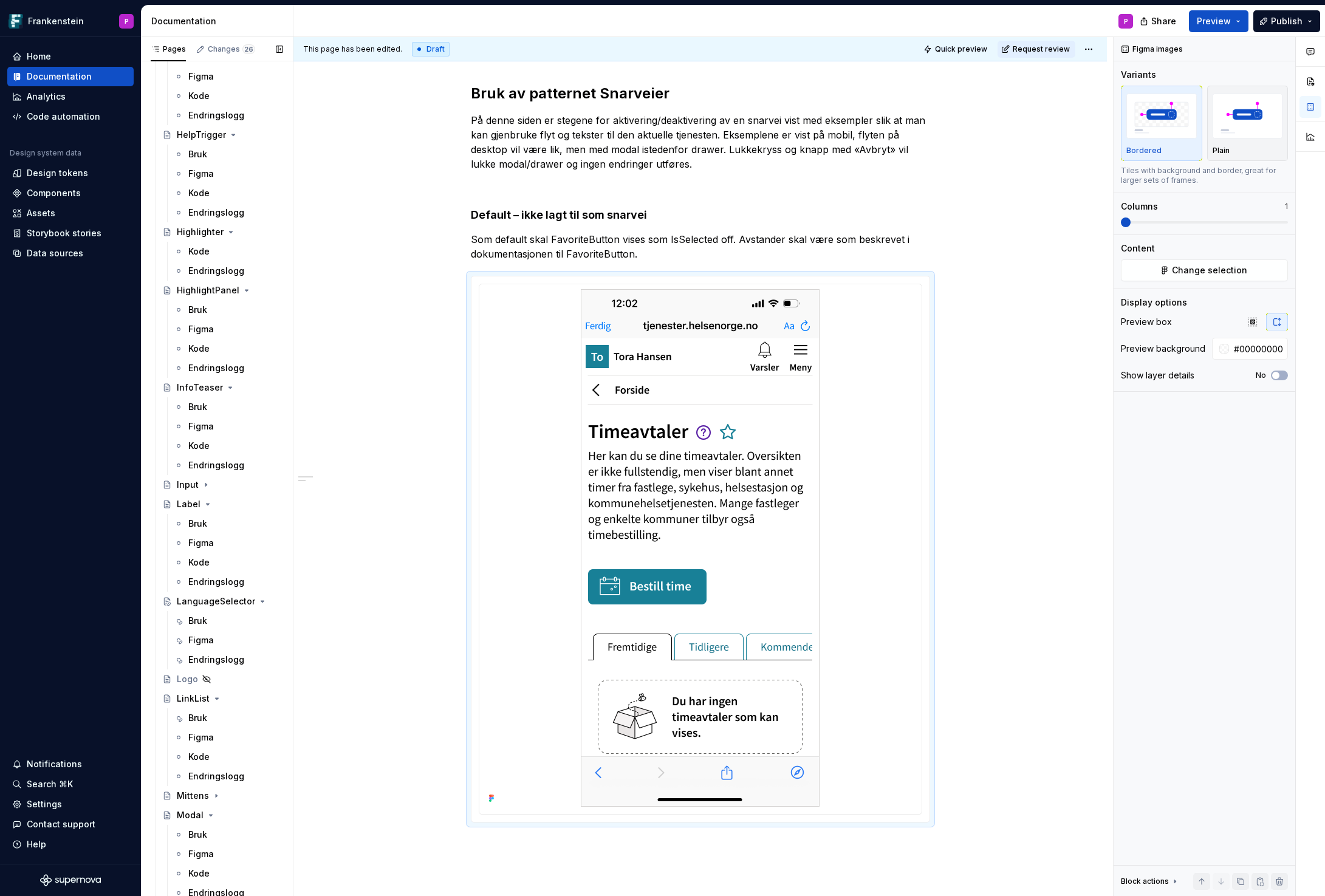
scroll to position [2593, 0]
click at [195, 692] on div "LinkList" at bounding box center [193, 693] width 33 height 12
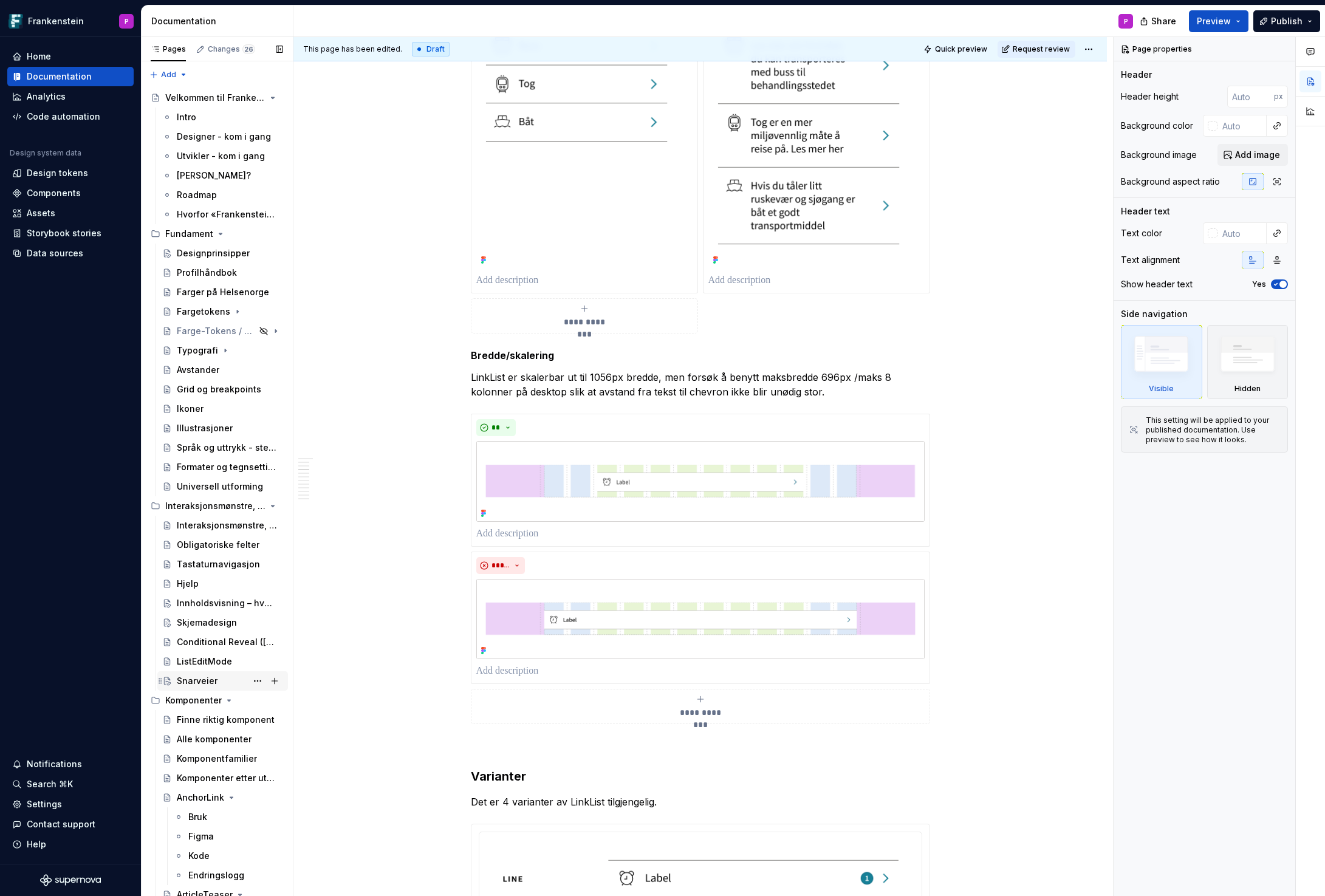
click at [188, 680] on div "Snarveier" at bounding box center [197, 681] width 41 height 12
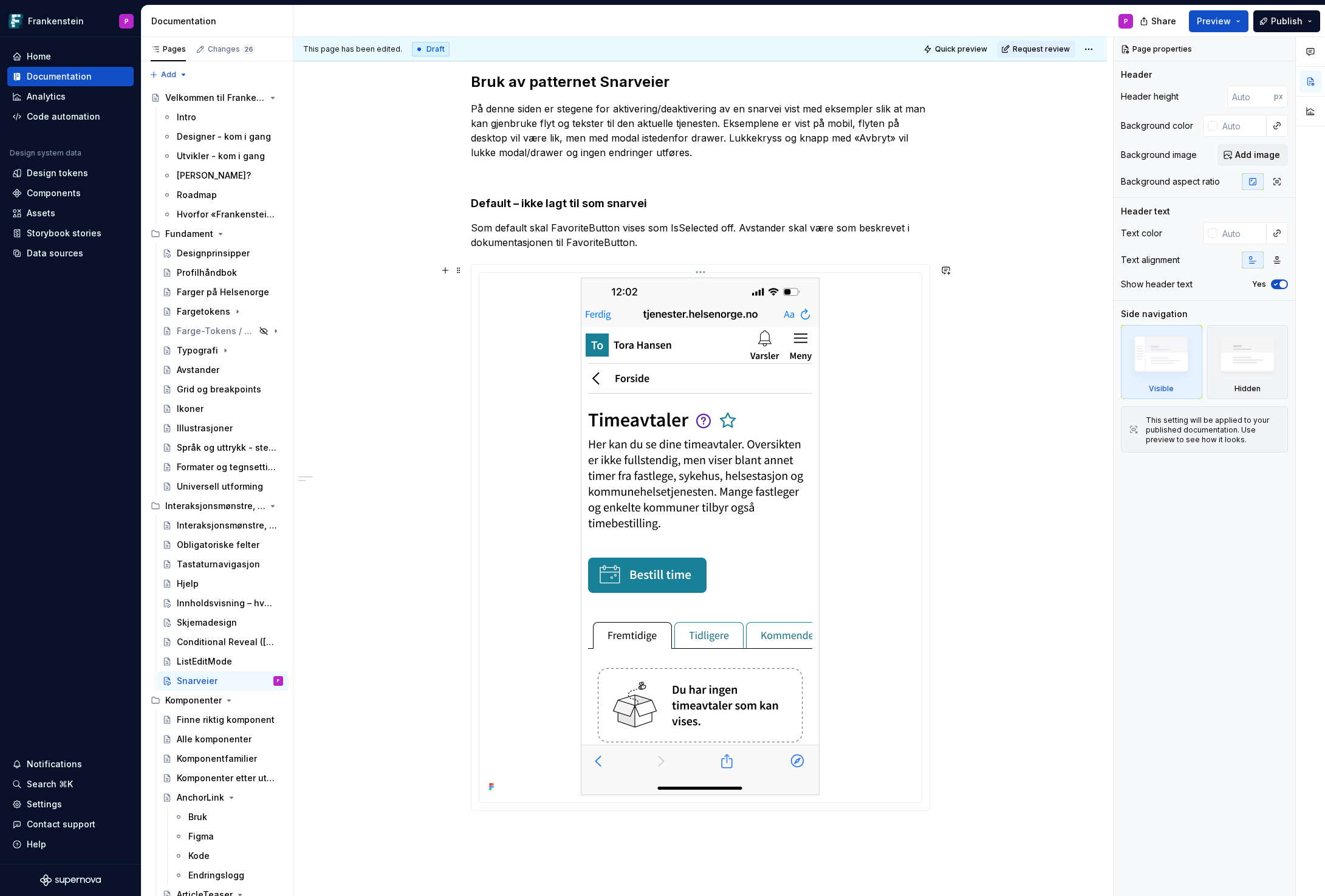
scroll to position [209, 0]
click at [885, 517] on div at bounding box center [700, 536] width 432 height 518
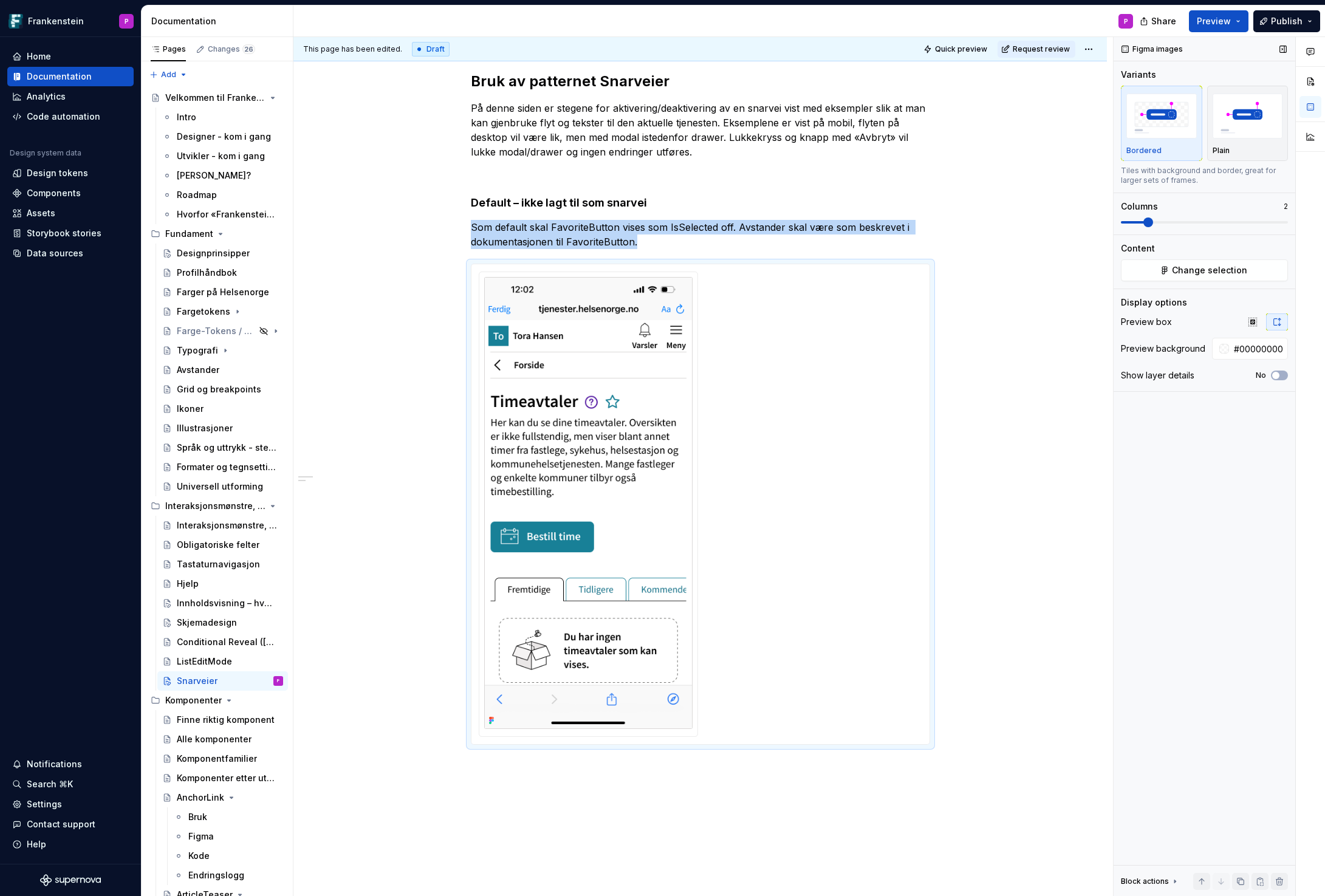
scroll to position [178, 0]
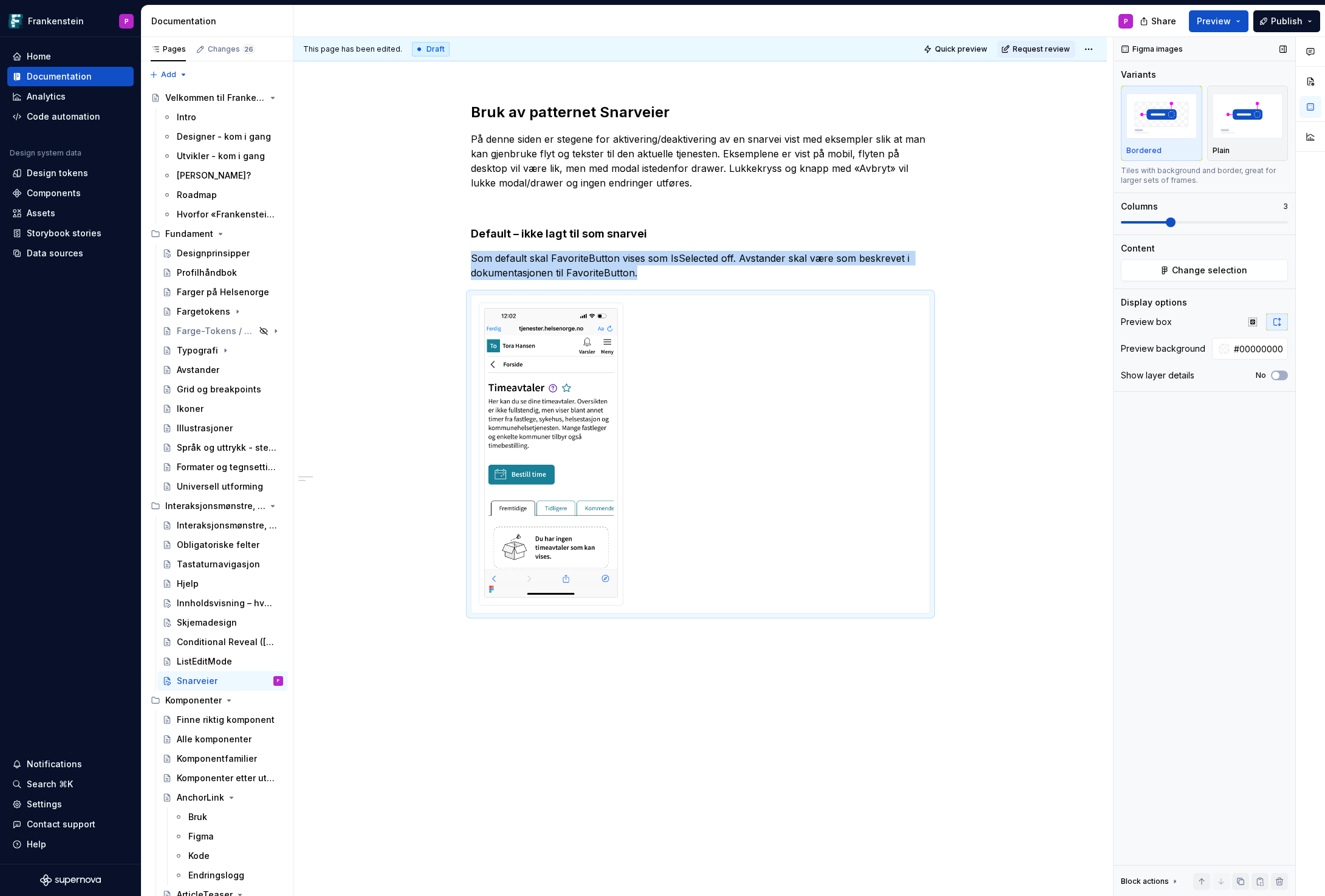
click at [1166, 220] on span at bounding box center [1171, 222] width 10 height 10
click at [497, 642] on div "Bruk av patternet Snarveier På denne siden er stegene for aktivering/deaktiveri…" at bounding box center [700, 485] width 813 height 823
click at [489, 662] on div "Bruk av patternet Snarveier På denne siden er stegene for aktivering/deaktiveri…" at bounding box center [700, 485] width 813 height 823
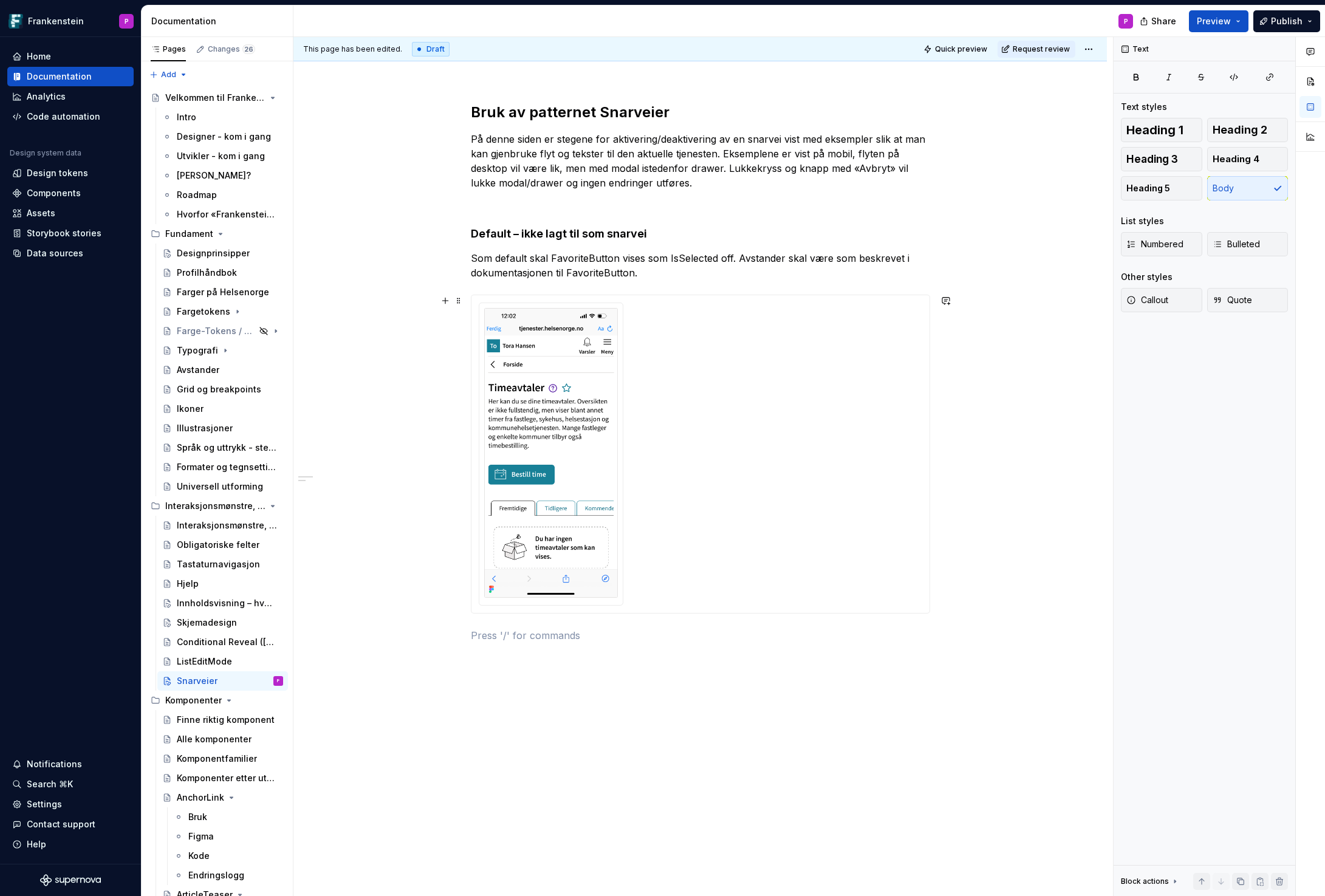
click at [710, 510] on div at bounding box center [700, 454] width 444 height 303
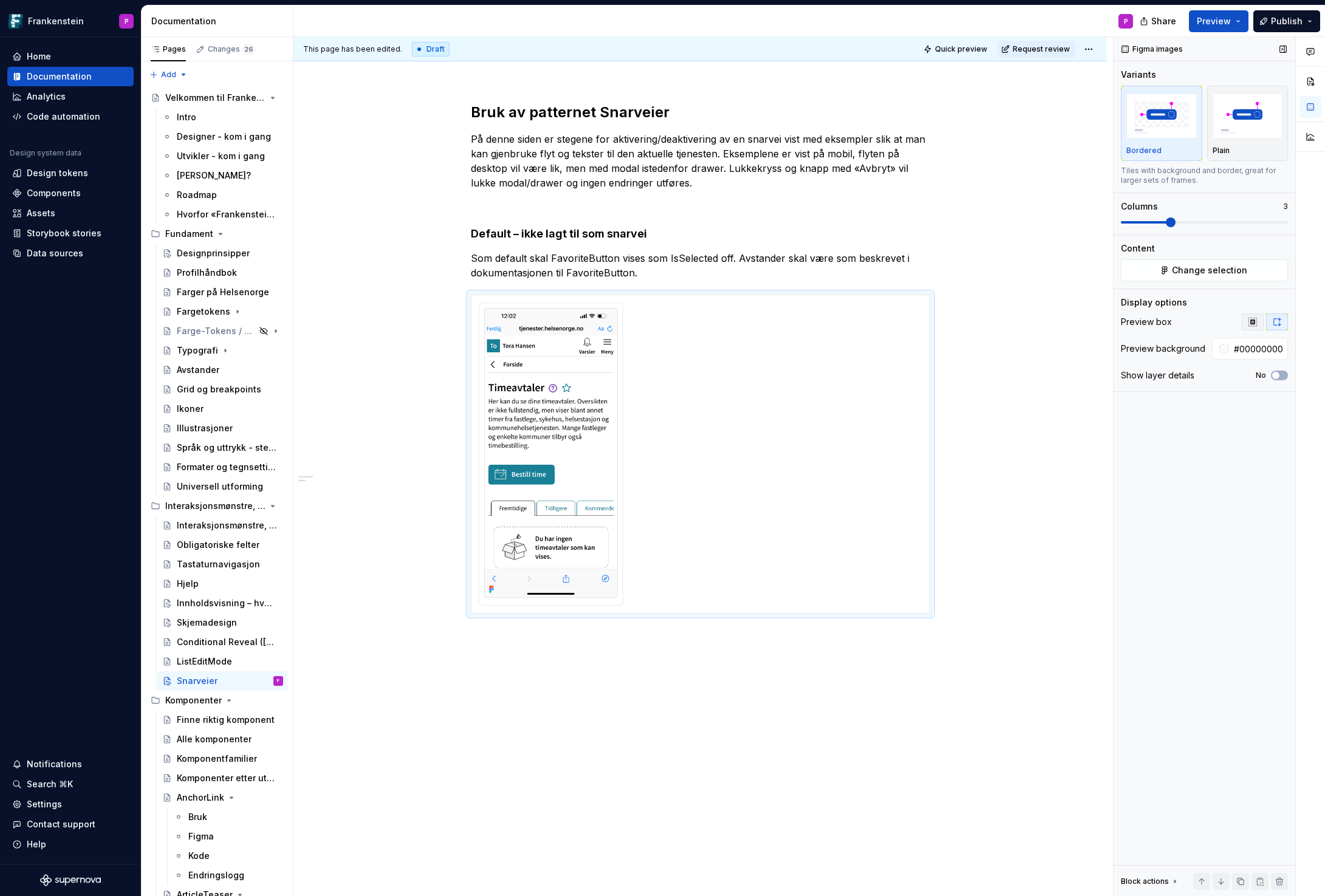
click at [1251, 323] on icon "button" at bounding box center [1252, 322] width 10 height 10
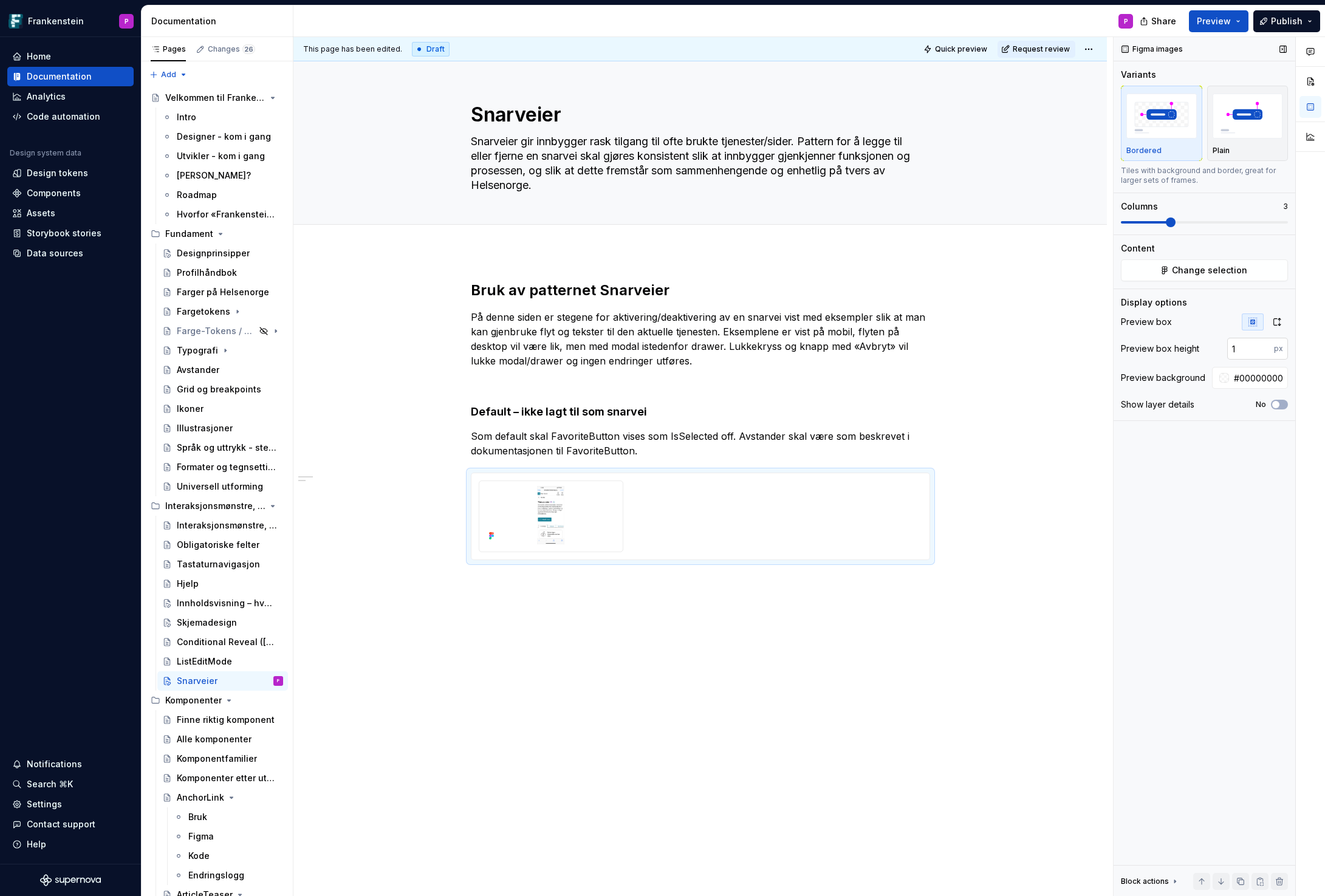
click at [1265, 347] on input "1" at bounding box center [1250, 349] width 47 height 22
click at [1266, 347] on input "2" at bounding box center [1250, 349] width 47 height 22
click at [1244, 347] on input "2" at bounding box center [1250, 349] width 47 height 22
click at [1237, 350] on input "2" at bounding box center [1250, 349] width 47 height 22
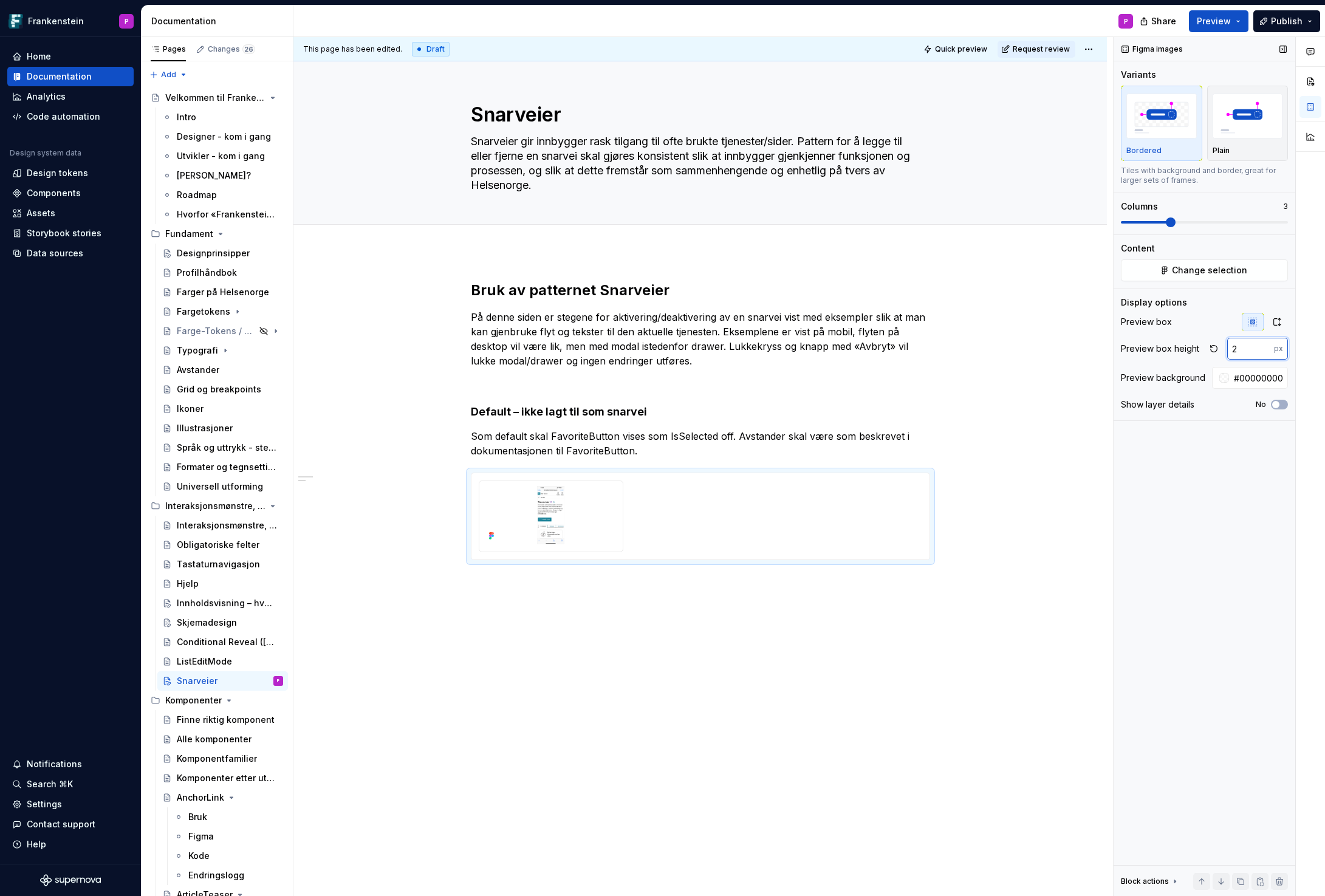
click at [1237, 350] on input "2" at bounding box center [1250, 349] width 47 height 22
drag, startPoint x: 1231, startPoint y: 349, endPoint x: 1244, endPoint y: 349, distance: 13.0
click at [1240, 349] on input "2" at bounding box center [1250, 349] width 47 height 22
click at [1246, 375] on input "#00000000" at bounding box center [1258, 378] width 59 height 22
click at [1245, 352] on input "120" at bounding box center [1250, 349] width 47 height 22
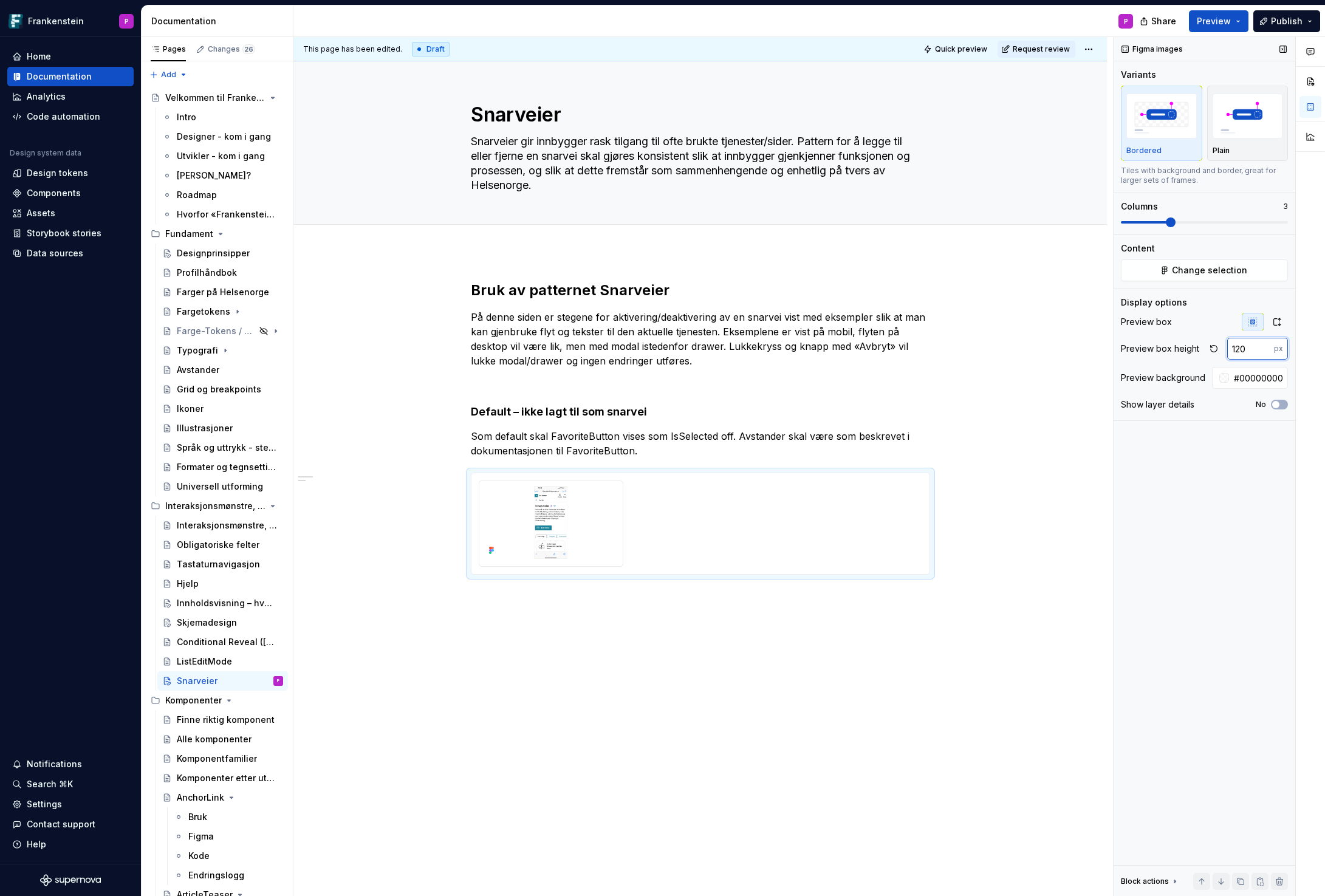
click at [1245, 352] on input "120" at bounding box center [1250, 349] width 47 height 22
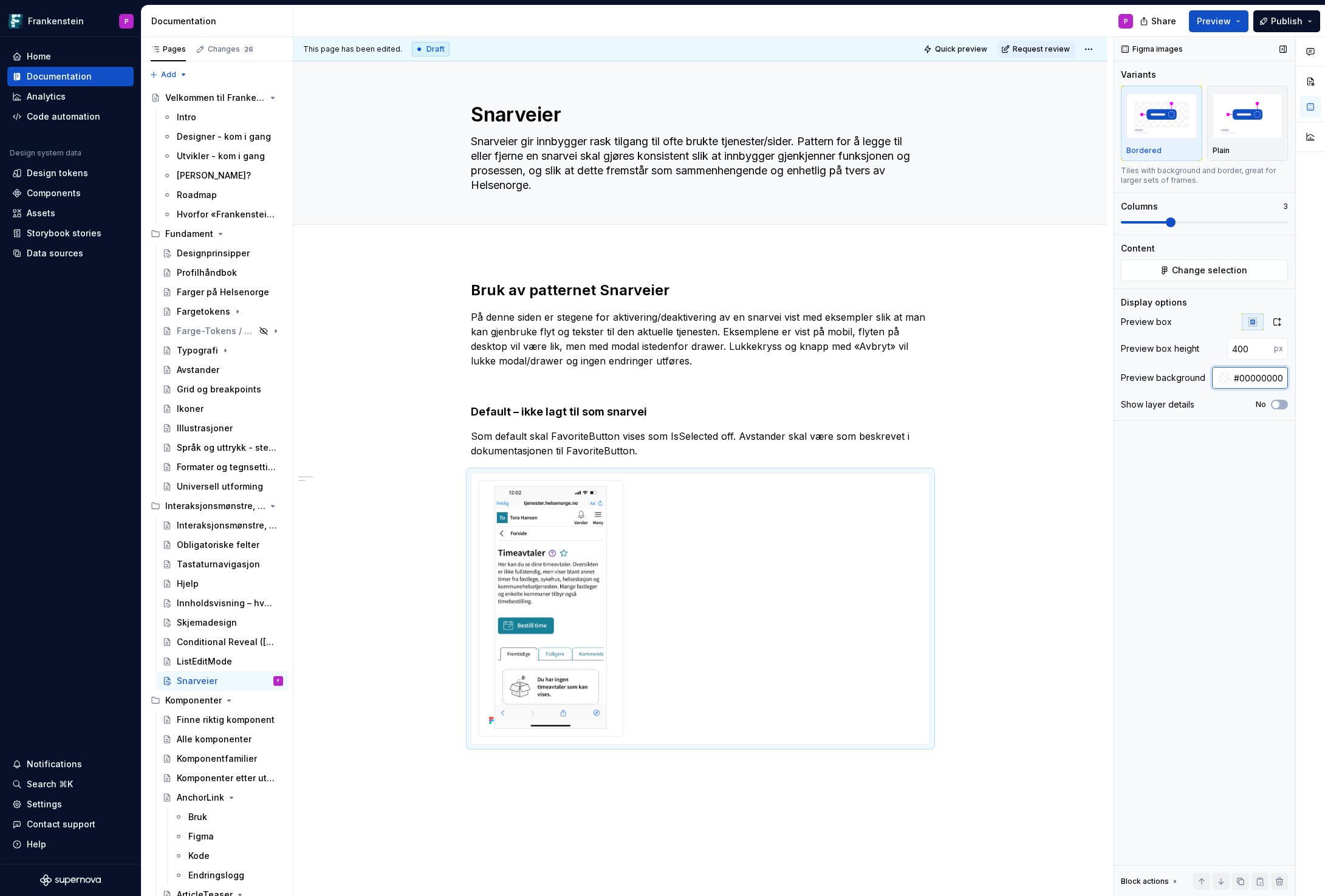
click at [1248, 376] on input "#00000000" at bounding box center [1258, 378] width 59 height 22
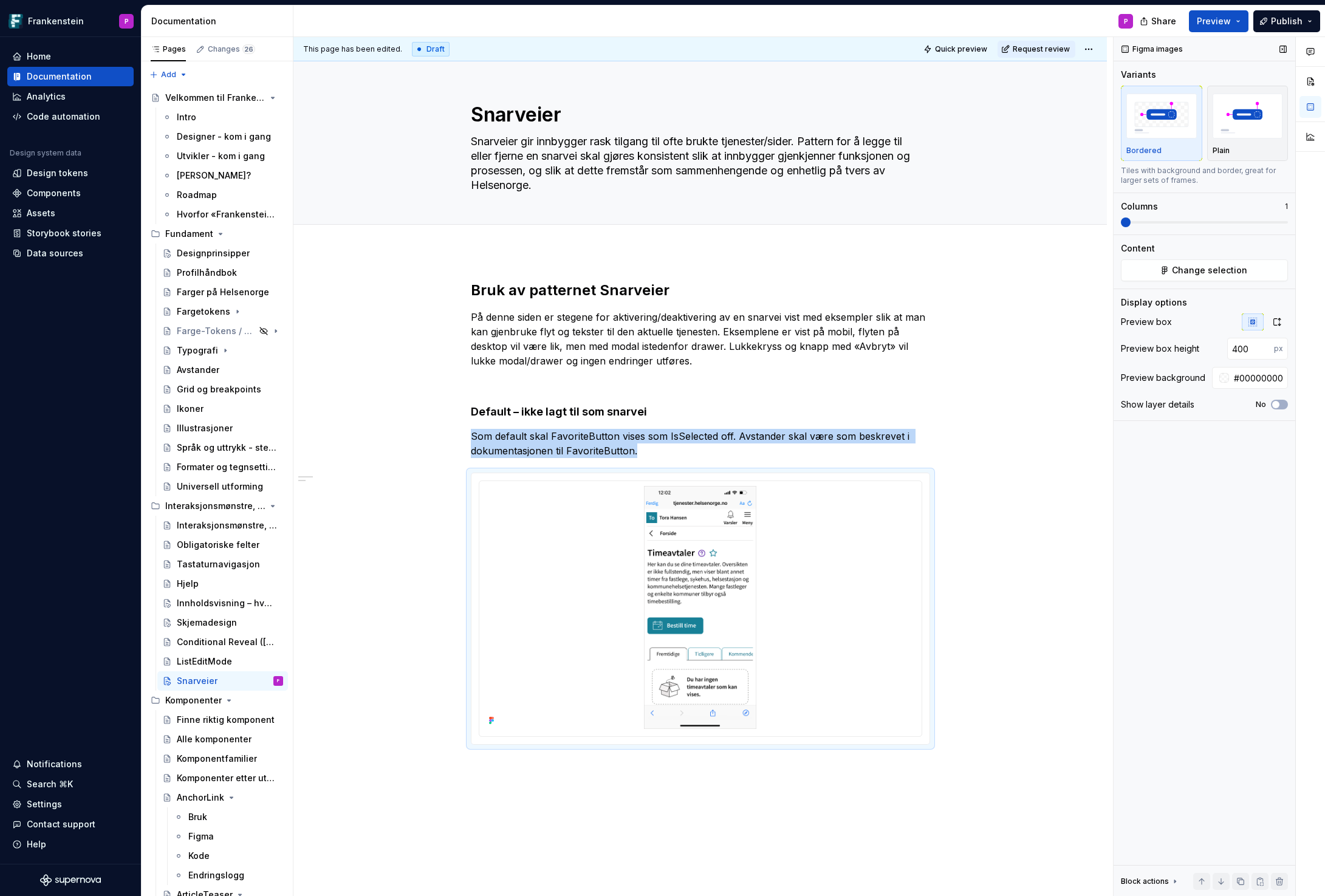
click at [1120, 223] on span at bounding box center [1125, 222] width 10 height 10
click at [654, 450] on p "Som default skal FavoriteButton vises som IsSelected off. Avstander skal være s…" at bounding box center [700, 444] width 459 height 29
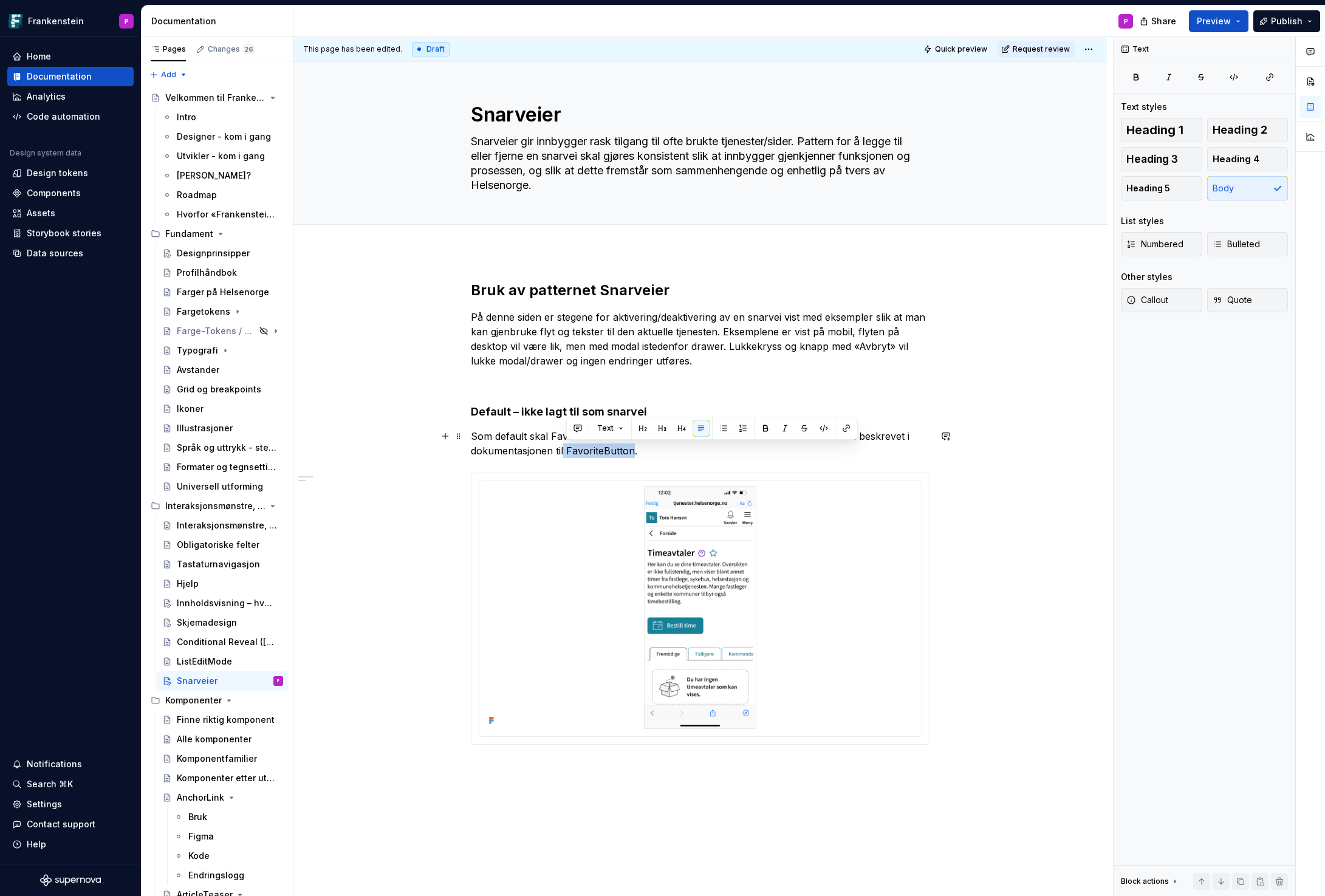
drag, startPoint x: 634, startPoint y: 450, endPoint x: 567, endPoint y: 450, distance: 67.0
click at [567, 450] on p "Som default skal FavoriteButton vises som IsSelected off. Avstander skal være s…" at bounding box center [700, 444] width 459 height 29
click at [642, 452] on p "Som default skal FavoriteButton vises som IsSelected off. Avstander skal være s…" at bounding box center [700, 444] width 459 height 29
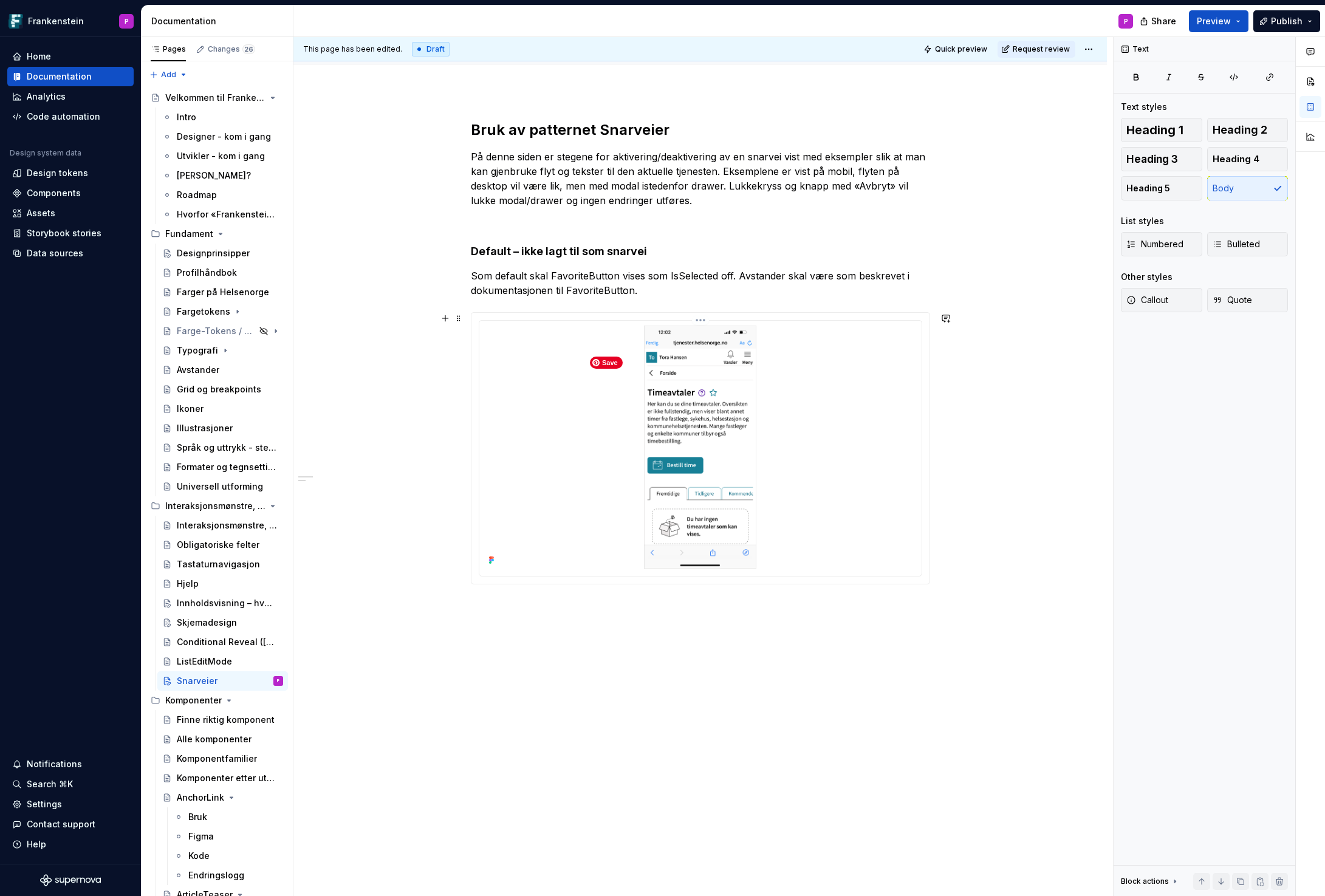
scroll to position [160, 0]
click at [499, 613] on div "Bruk av patternet Snarveier På denne siden er stegene for aktivering/deaktiveri…" at bounding box center [700, 374] width 459 height 508
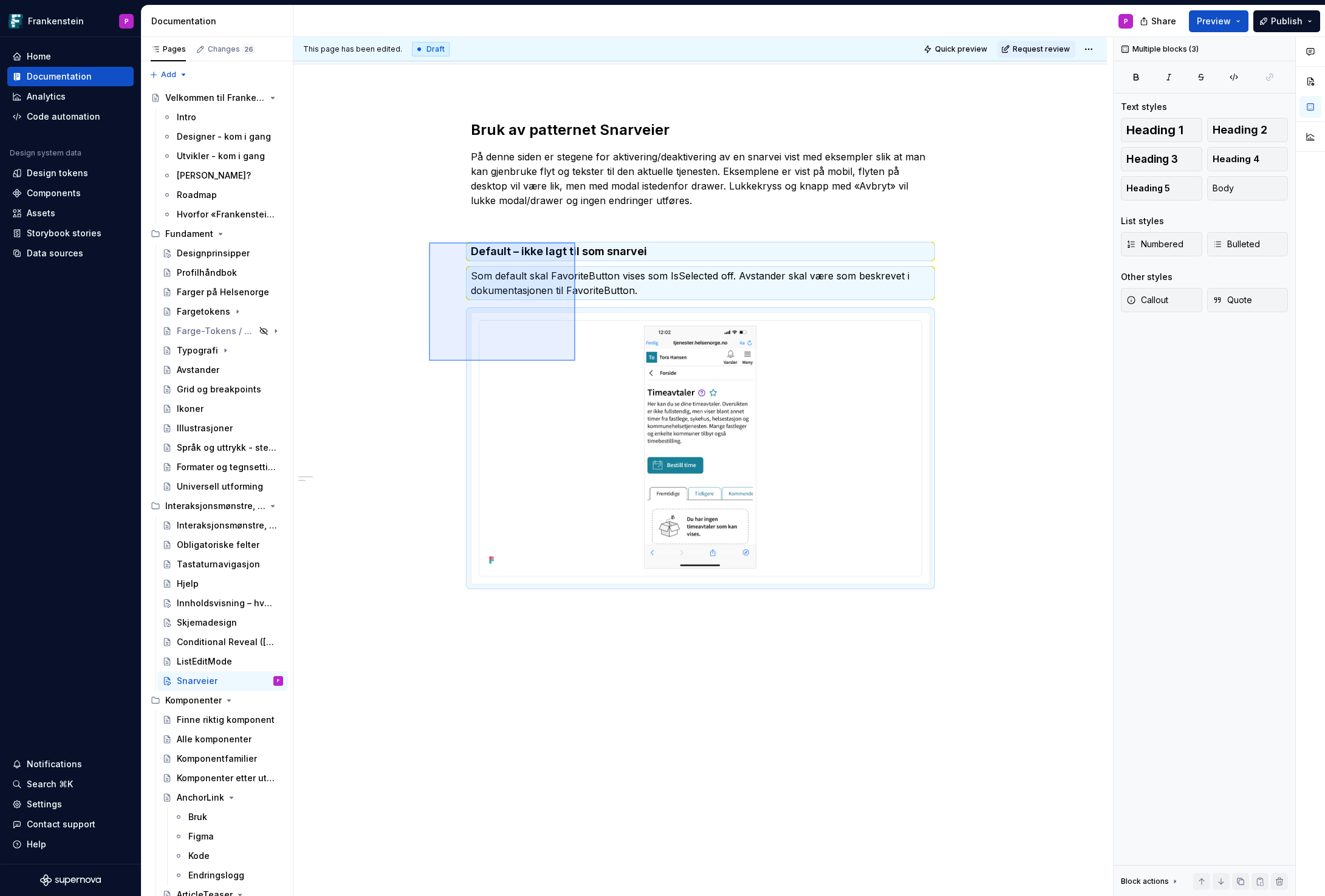
drag, startPoint x: 429, startPoint y: 242, endPoint x: 627, endPoint y: 463, distance: 296.7
click at [627, 464] on div "This page has been edited. Draft Quick preview Request review Snarveier Snarvei…" at bounding box center [702, 467] width 819 height 860
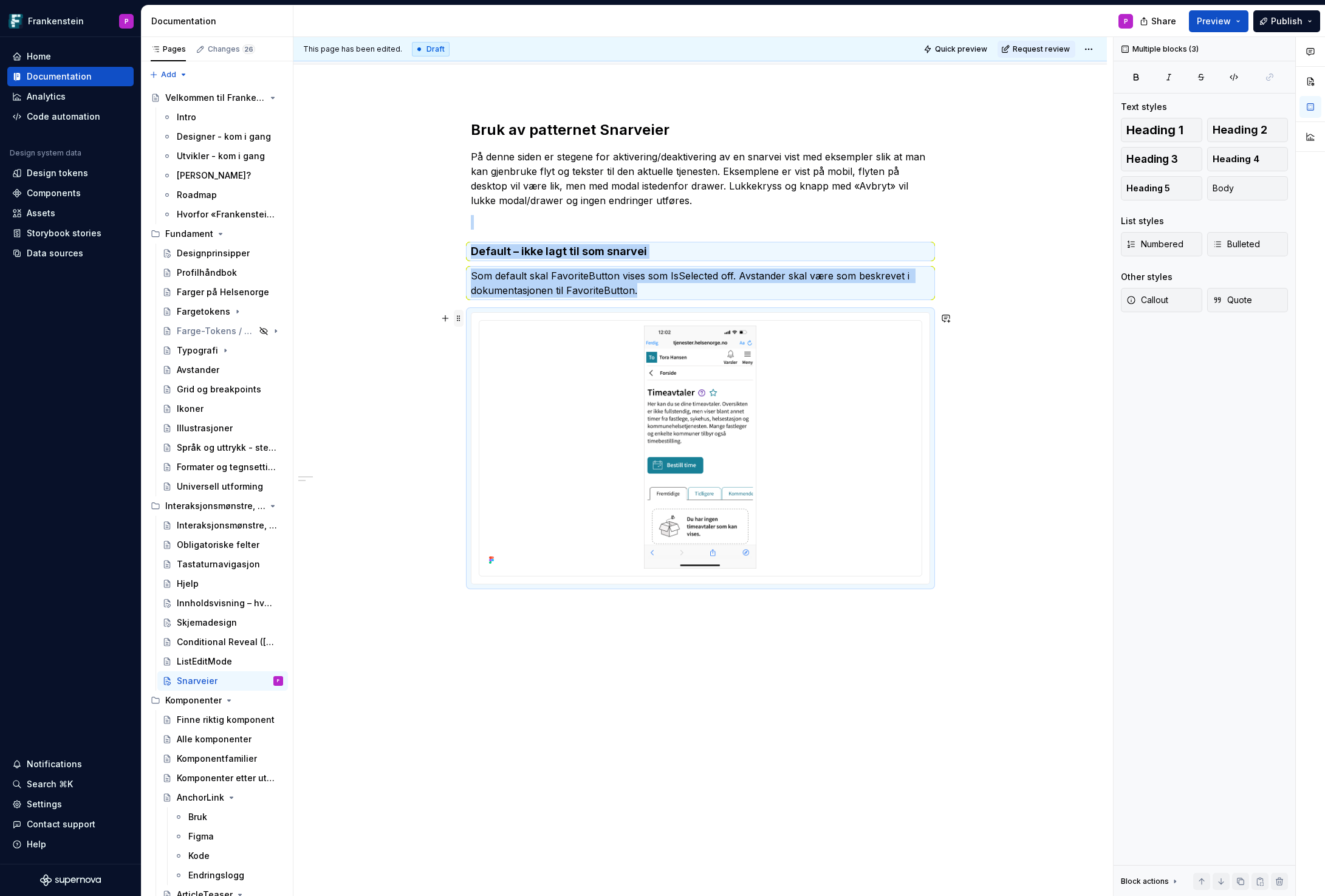
click at [460, 318] on span at bounding box center [458, 318] width 10 height 17
click at [474, 340] on icon at bounding box center [469, 337] width 10 height 10
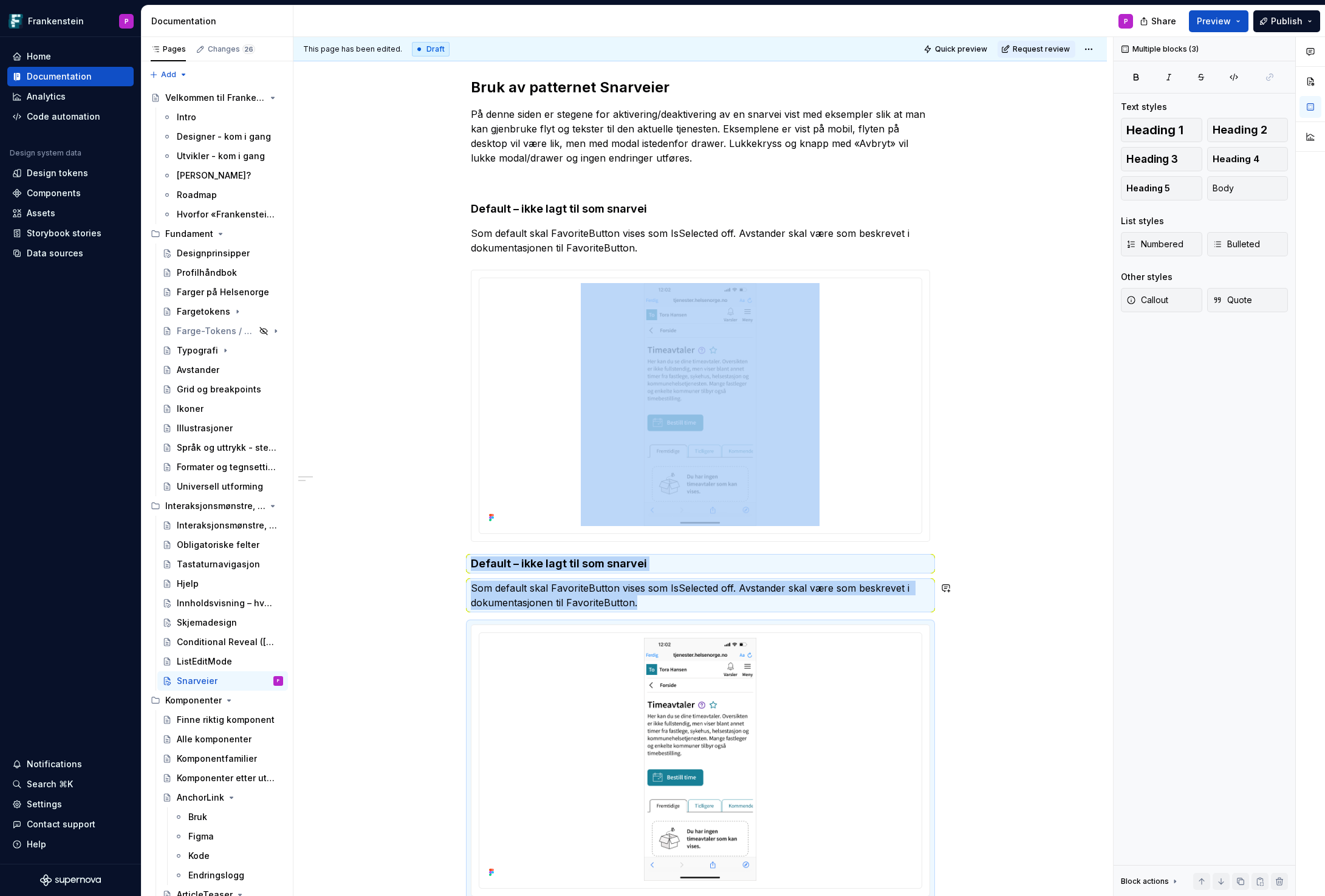
scroll to position [250, 0]
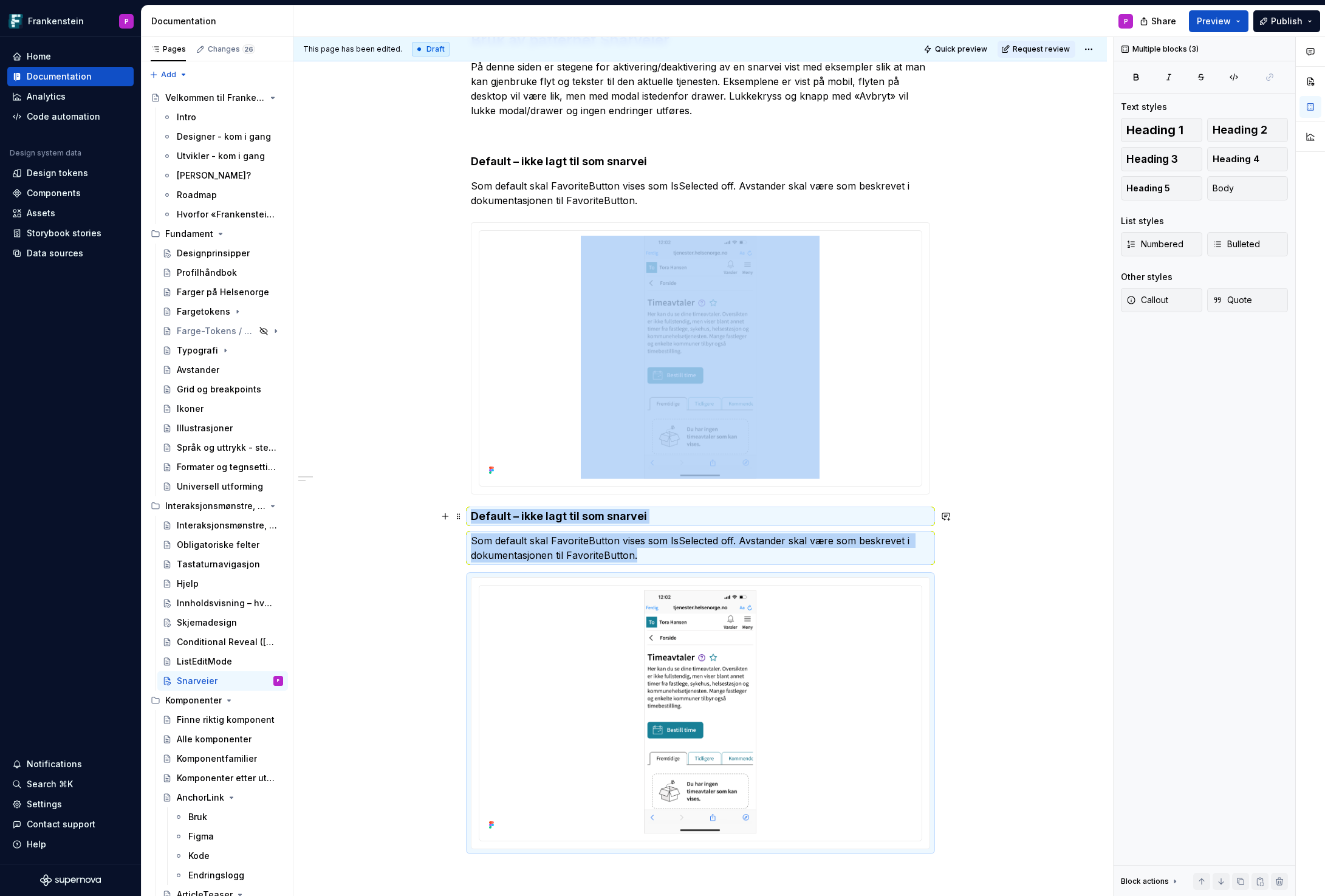
click at [472, 511] on h4 "Default – ikke lagt til som snarvei" at bounding box center [700, 516] width 459 height 15
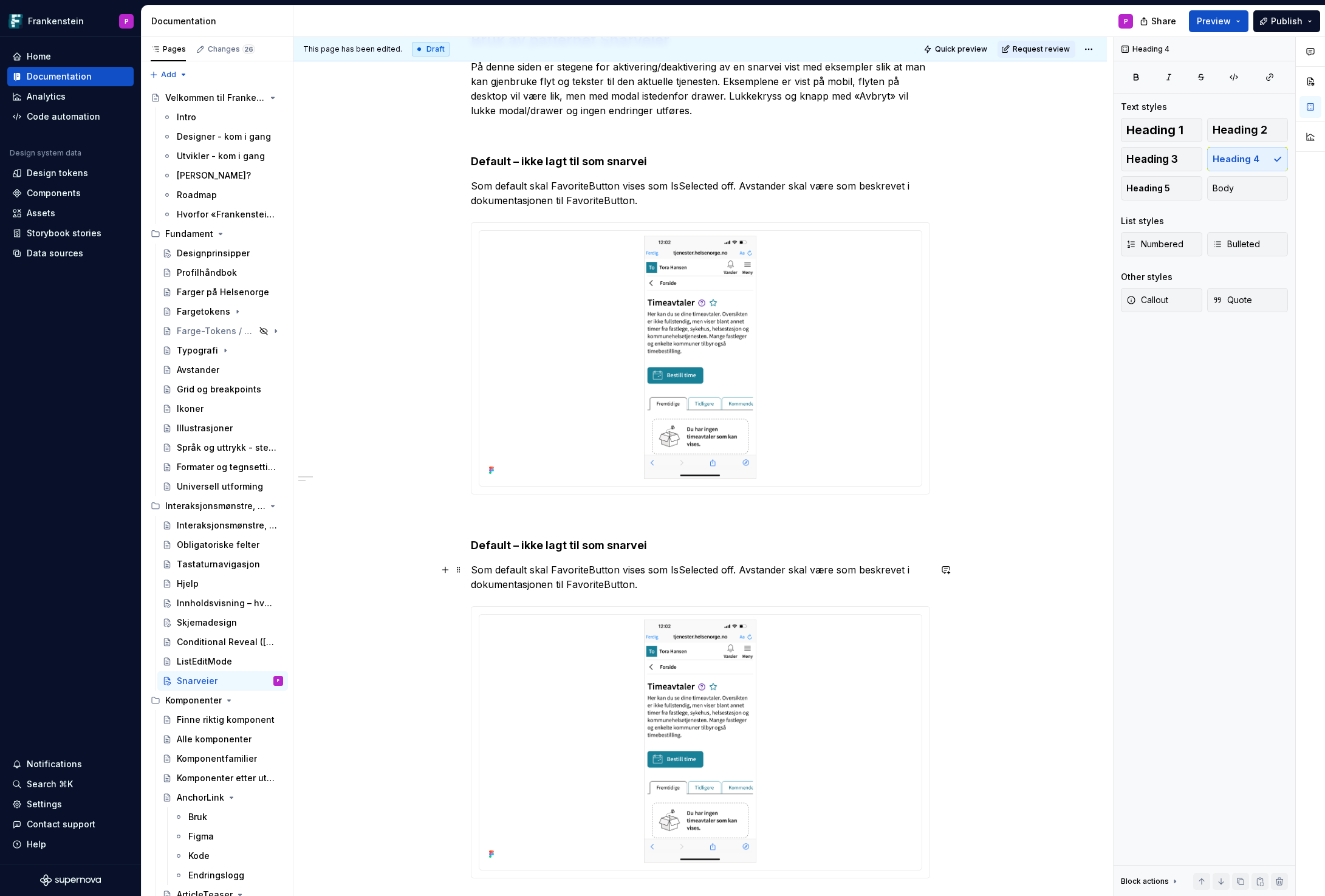
click at [562, 581] on p "Som default skal FavoriteButton vises som IsSelected off. Avstander skal være s…" at bounding box center [700, 577] width 459 height 29
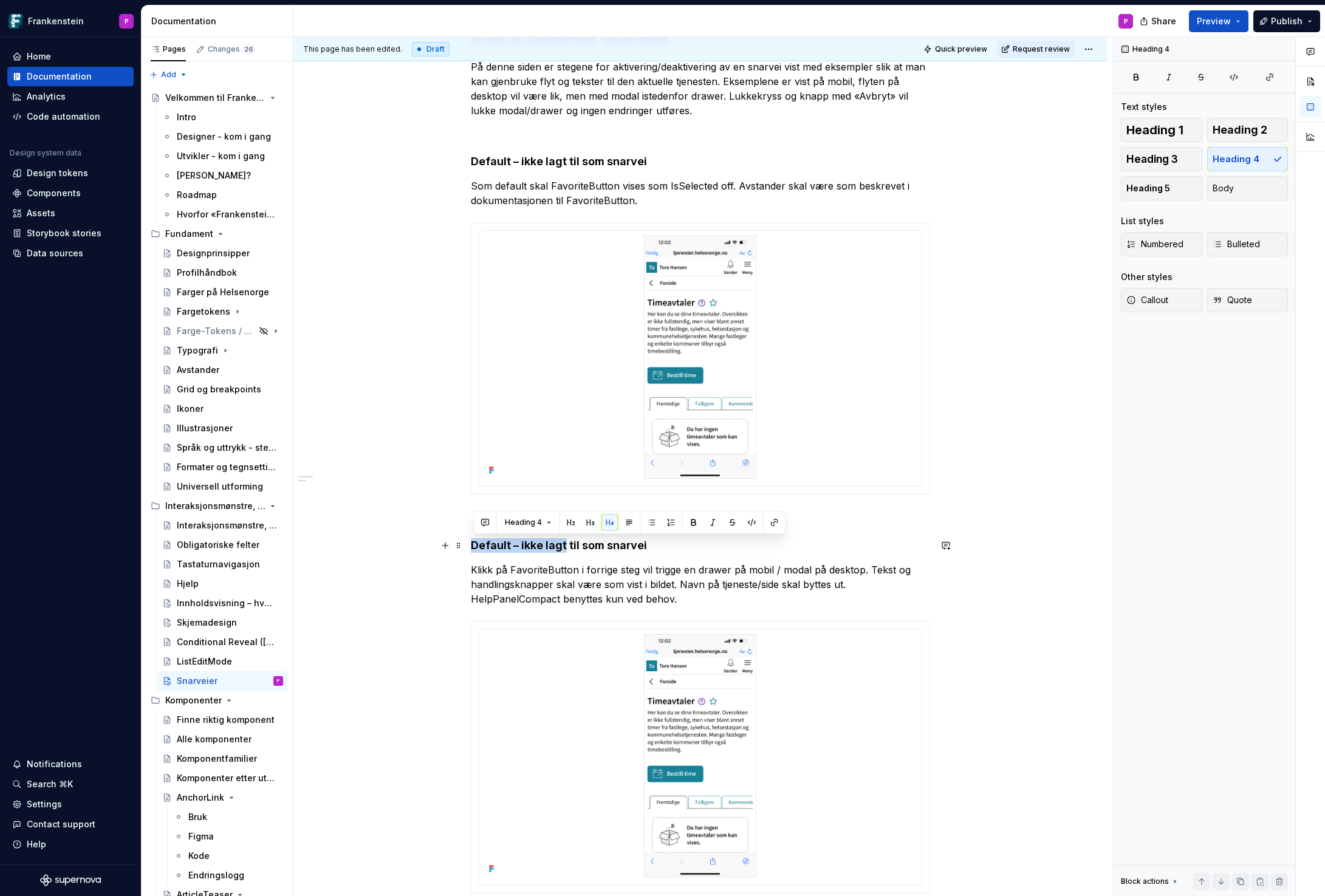
drag, startPoint x: 566, startPoint y: 545, endPoint x: 473, endPoint y: 543, distance: 93.0
click at [473, 543] on div "Bruk av patternet Snarveier På denne siden er stegene for aktivering/deaktiveri…" at bounding box center [700, 603] width 813 height 1204
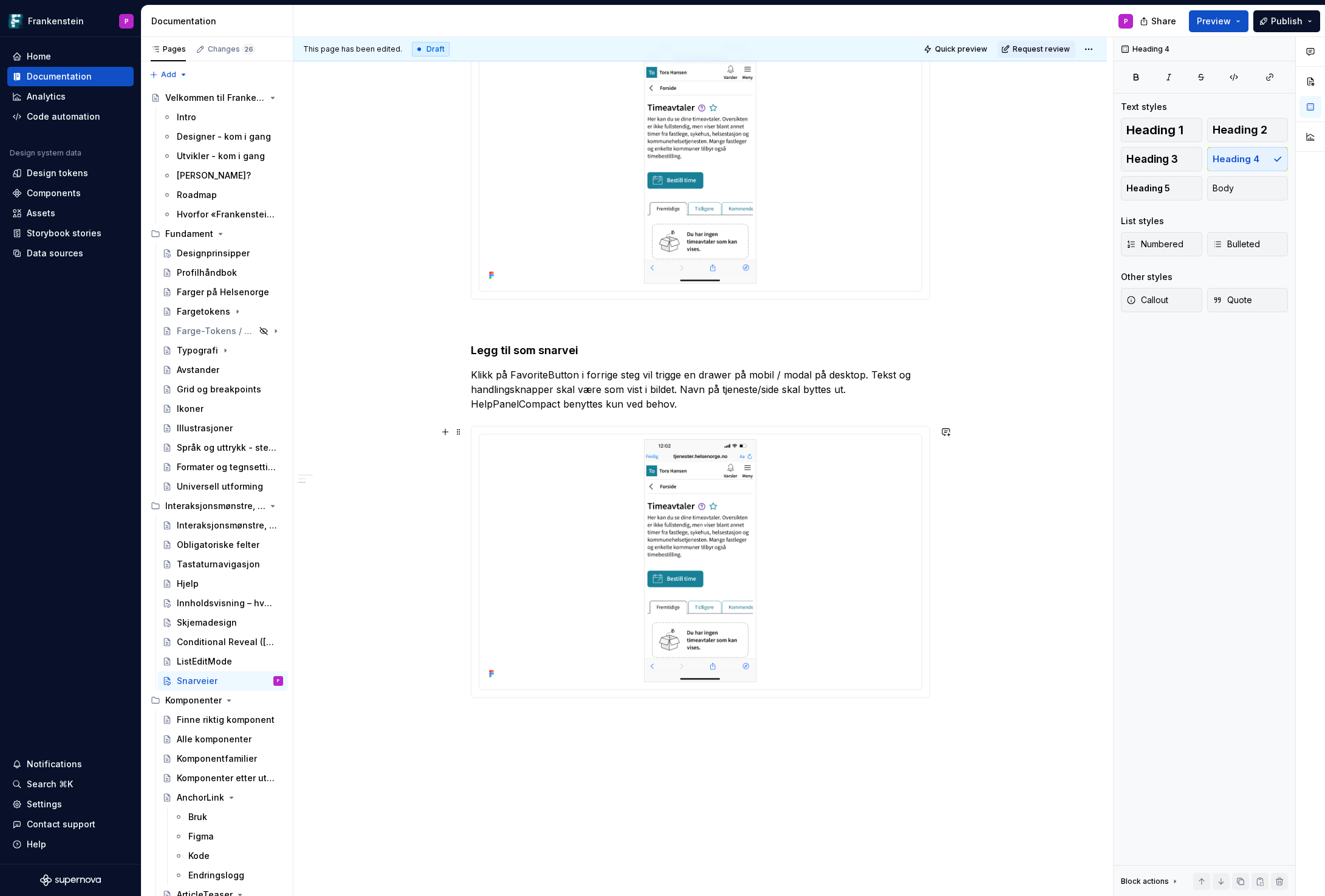
scroll to position [446, 0]
click at [531, 516] on div at bounding box center [700, 559] width 432 height 243
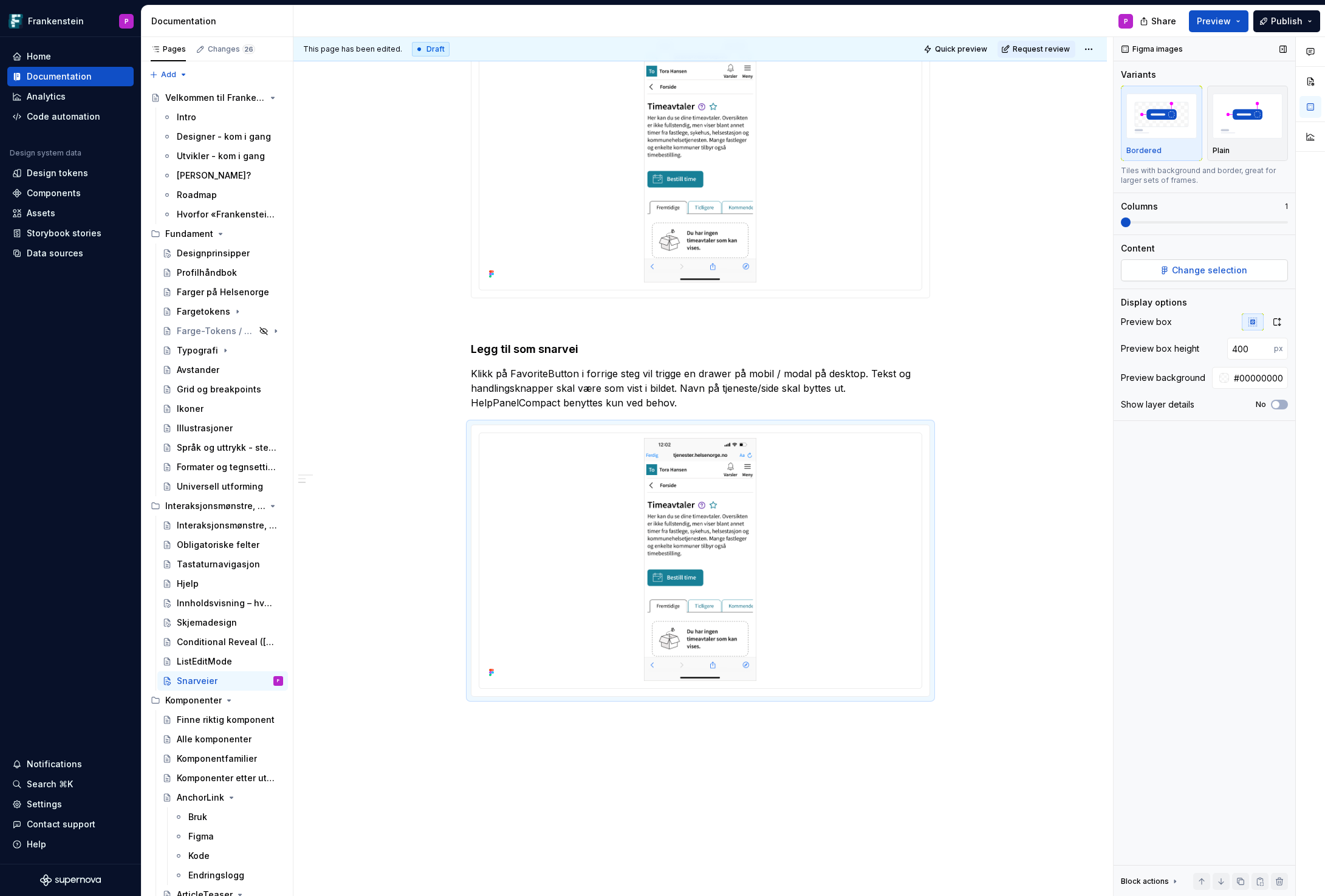
click at [1149, 263] on button "Change selection" at bounding box center [1204, 270] width 167 height 22
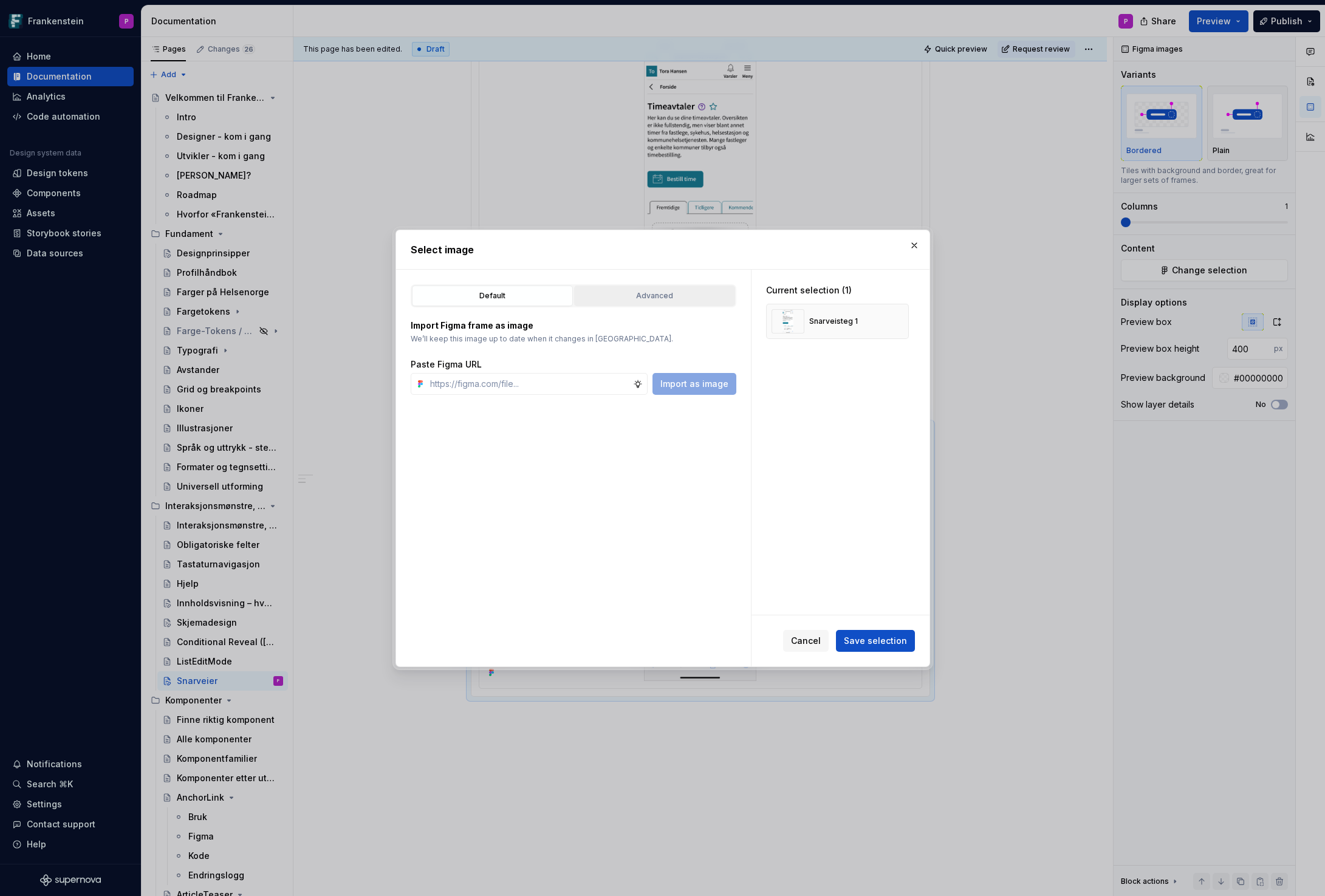
click at [651, 293] on div "Advanced" at bounding box center [654, 296] width 153 height 12
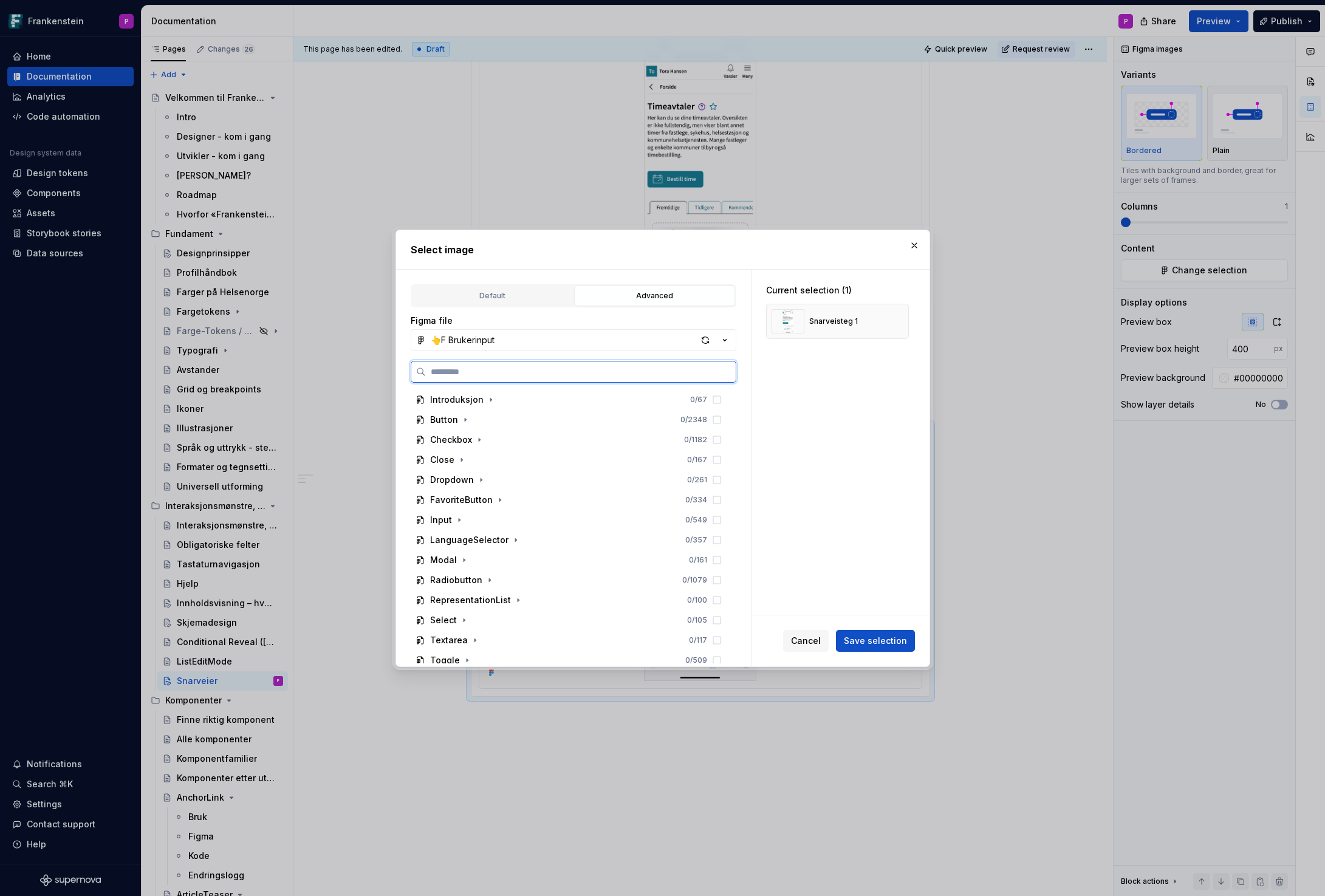
click at [485, 370] on input "search" at bounding box center [580, 372] width 310 height 12
paste input "**********"
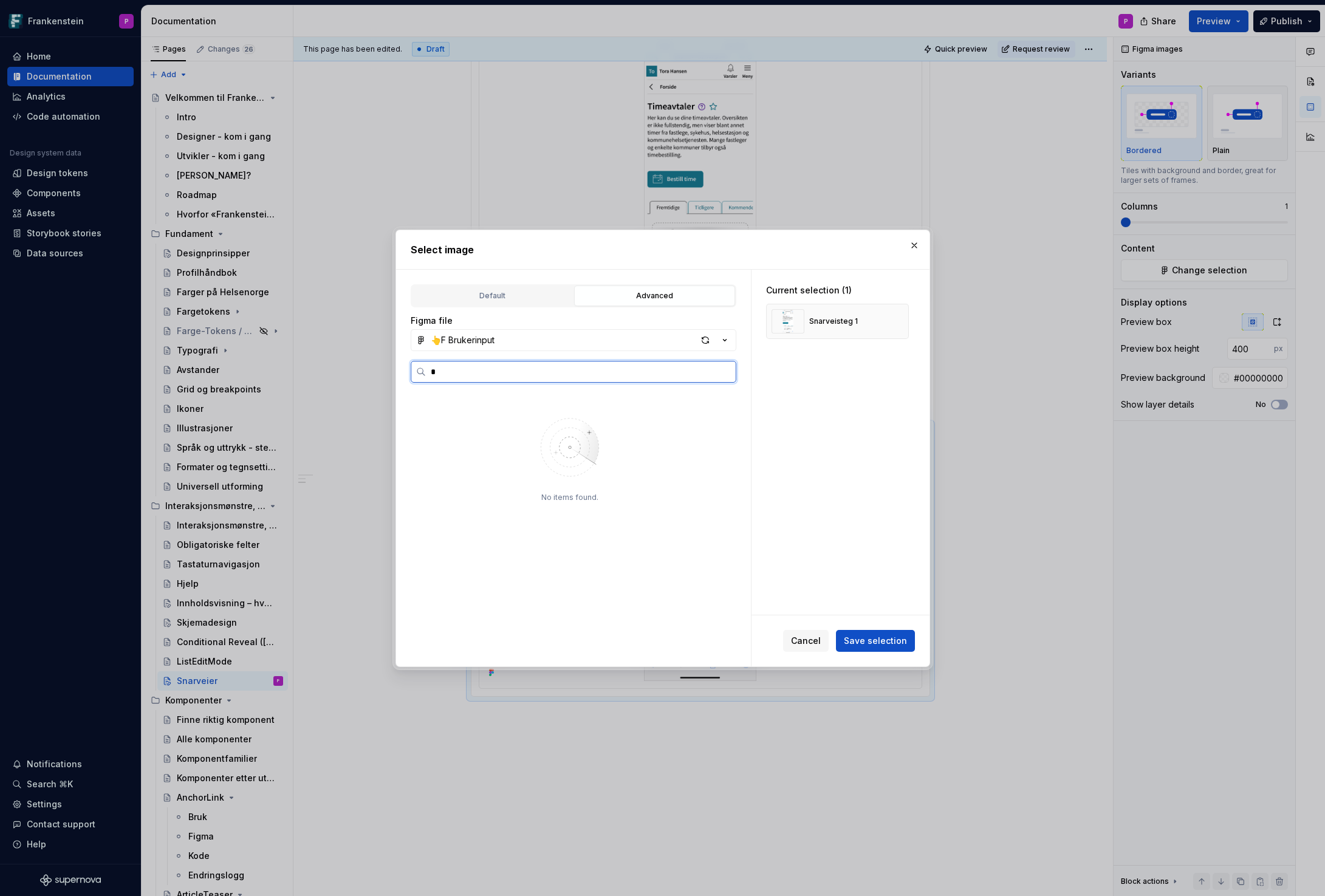
scroll to position [0, 0]
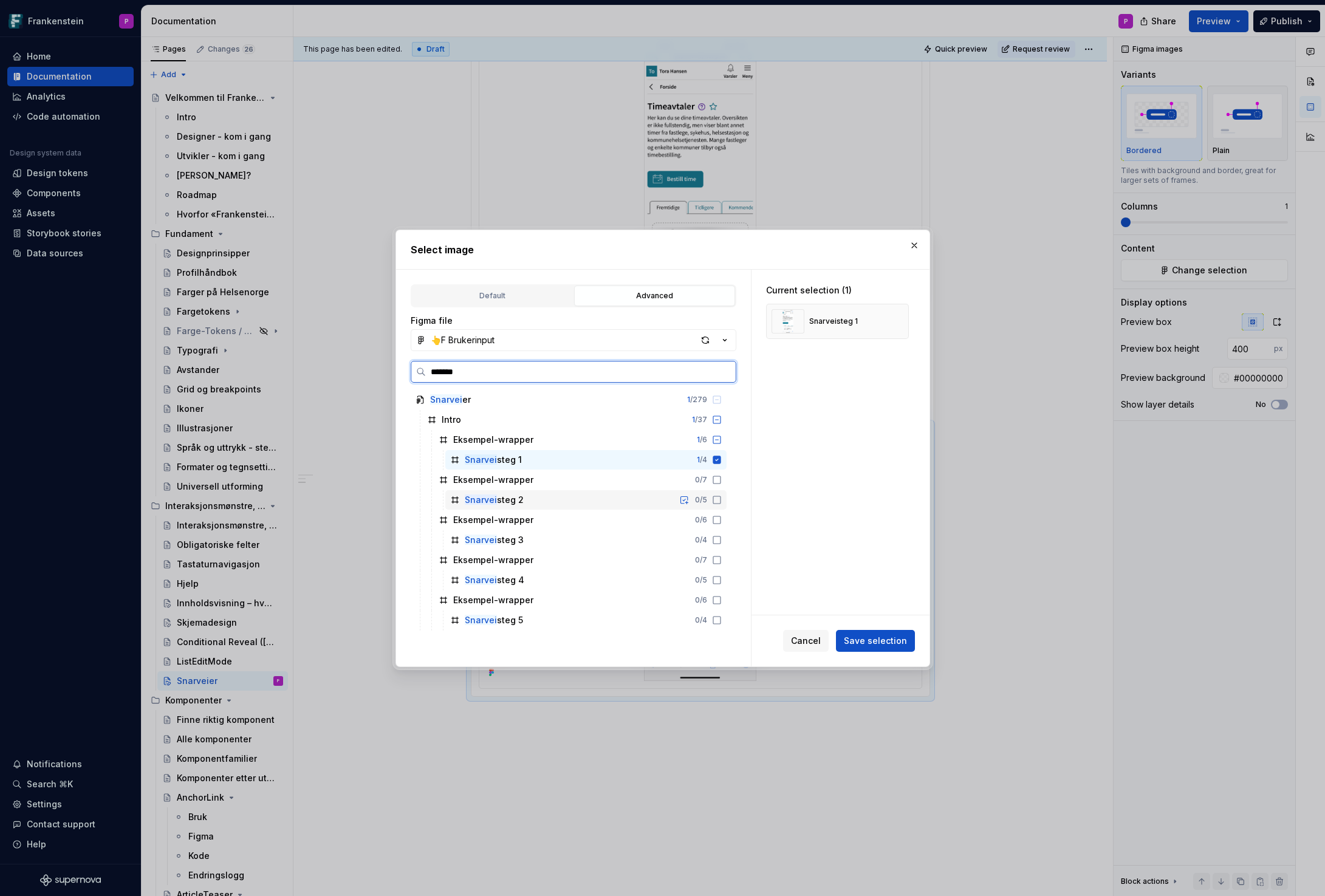
click at [722, 500] on icon at bounding box center [716, 500] width 10 height 10
click at [720, 456] on icon at bounding box center [716, 460] width 8 height 8
click at [855, 627] on div "Cancel Save selection" at bounding box center [840, 640] width 178 height 51
click at [853, 639] on span "Save selection" at bounding box center [875, 640] width 63 height 12
click at [916, 240] on button "button" at bounding box center [914, 246] width 17 height 17
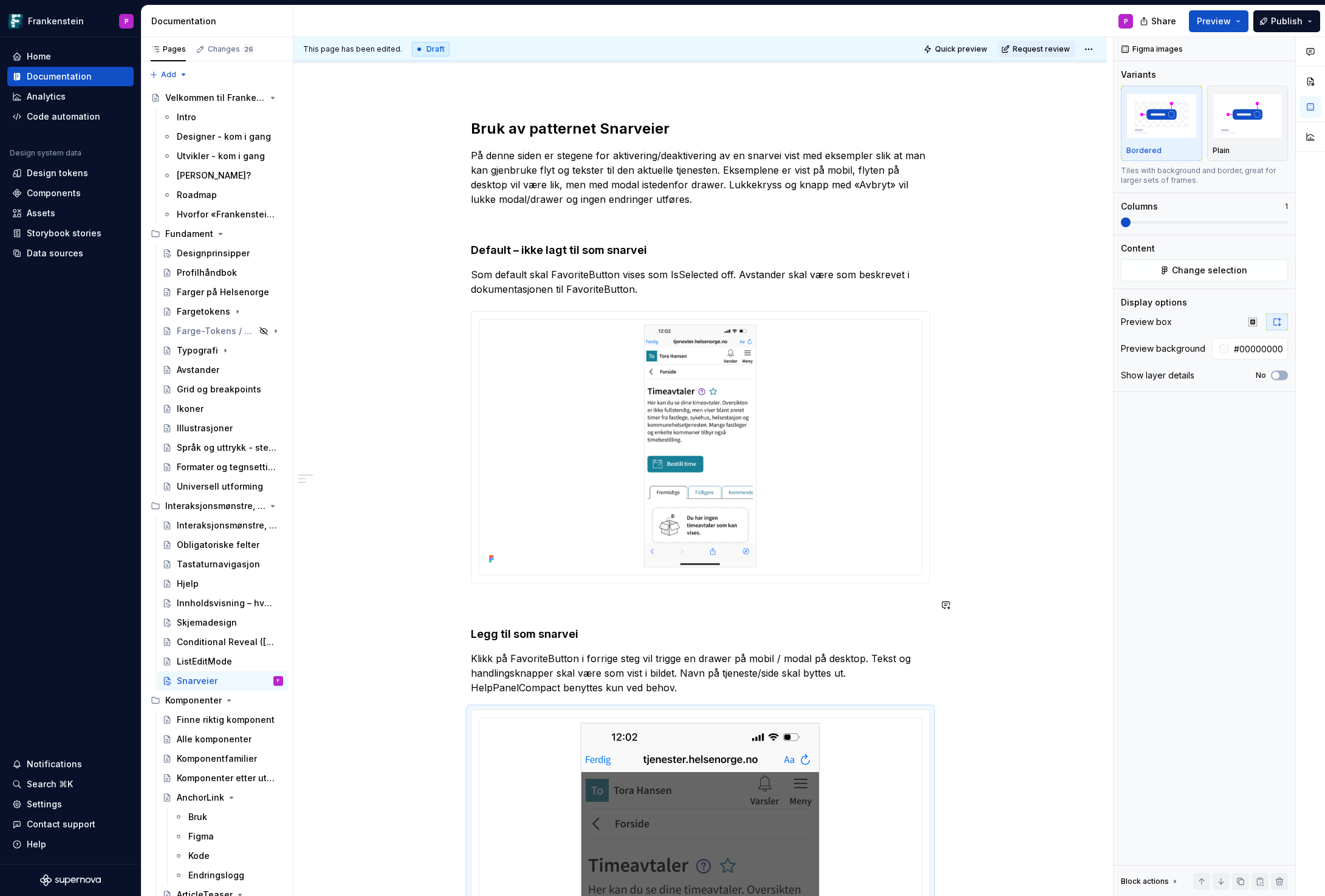
scroll to position [158, 0]
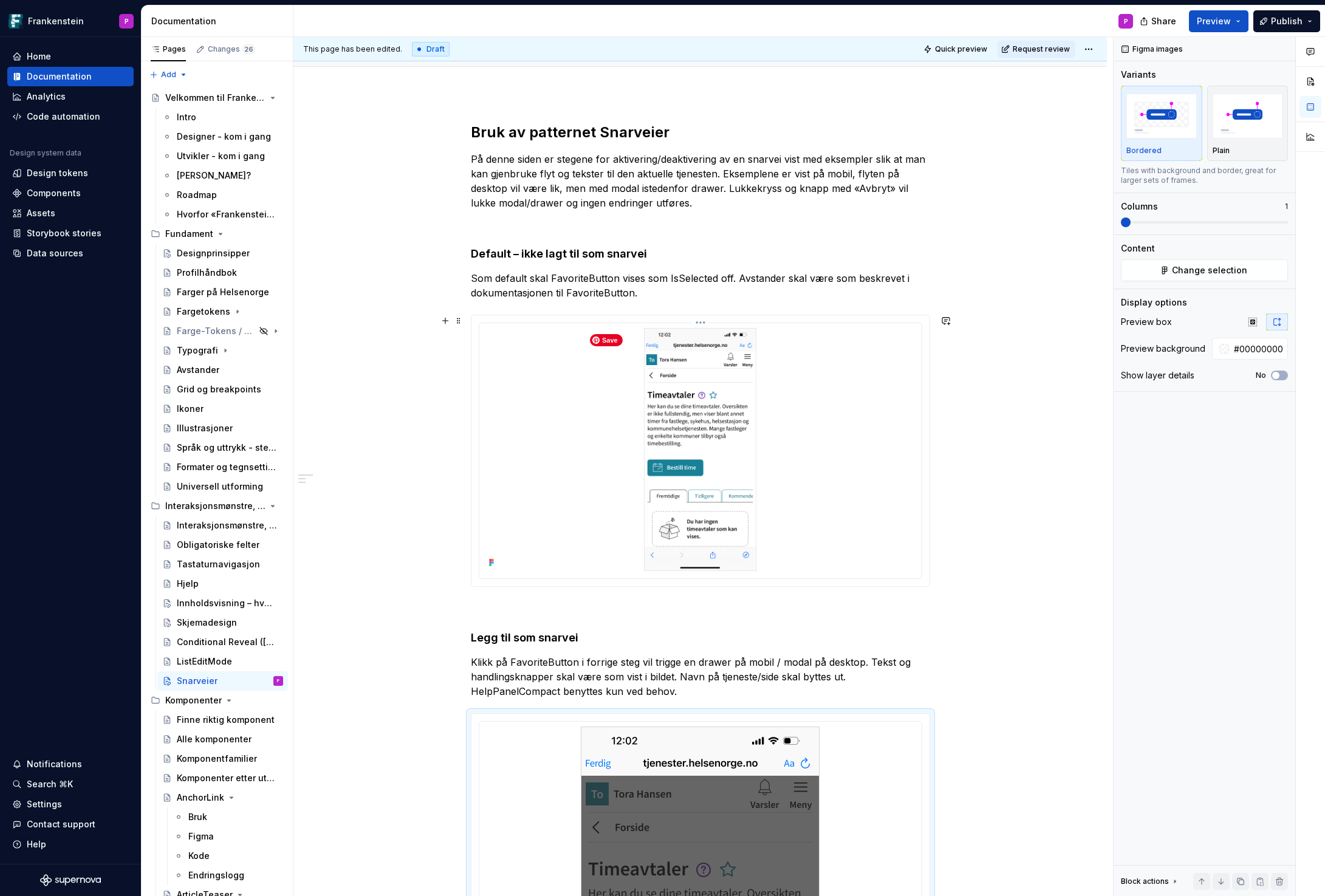
click at [681, 501] on img at bounding box center [700, 450] width 239 height 243
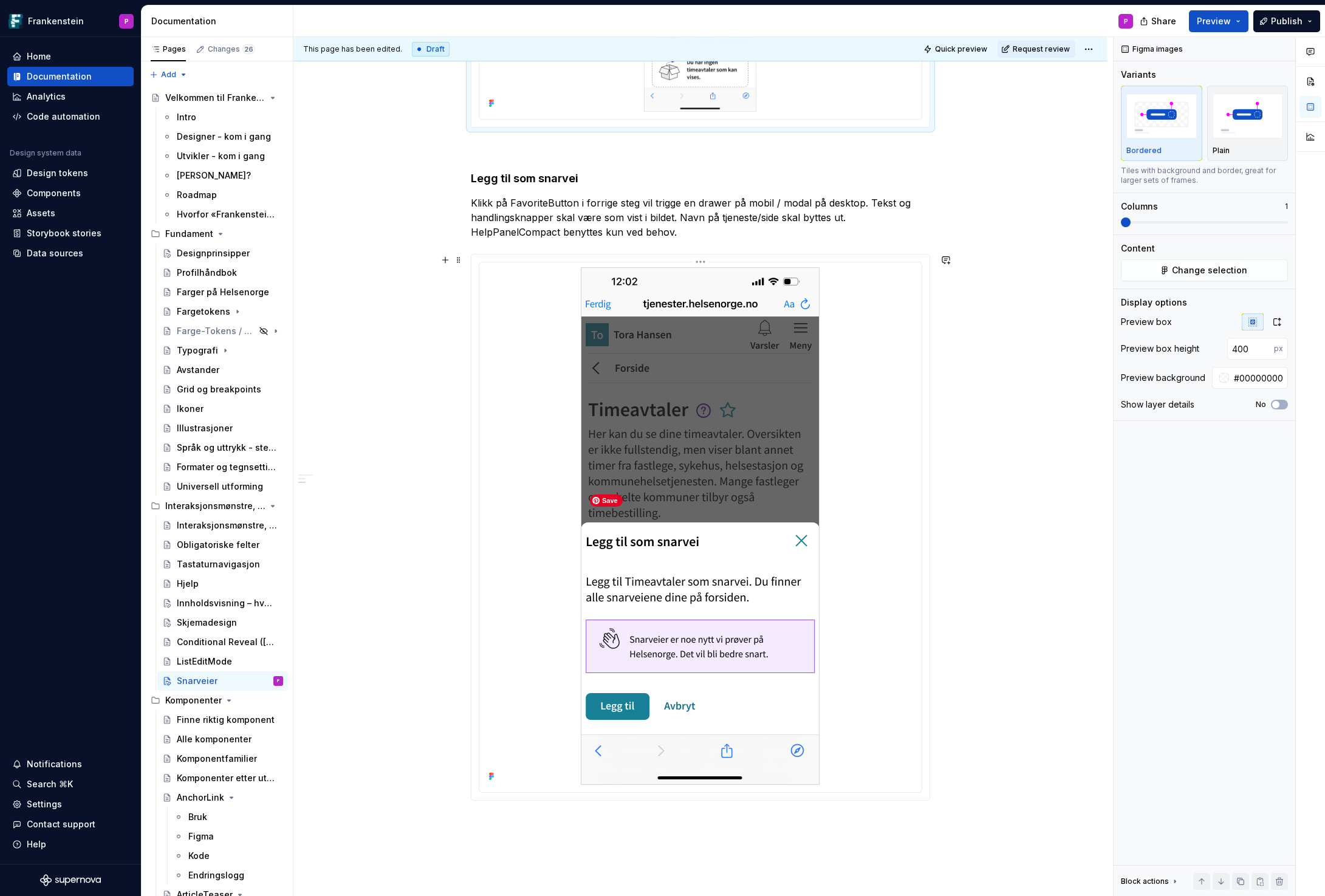
scroll to position [634, 0]
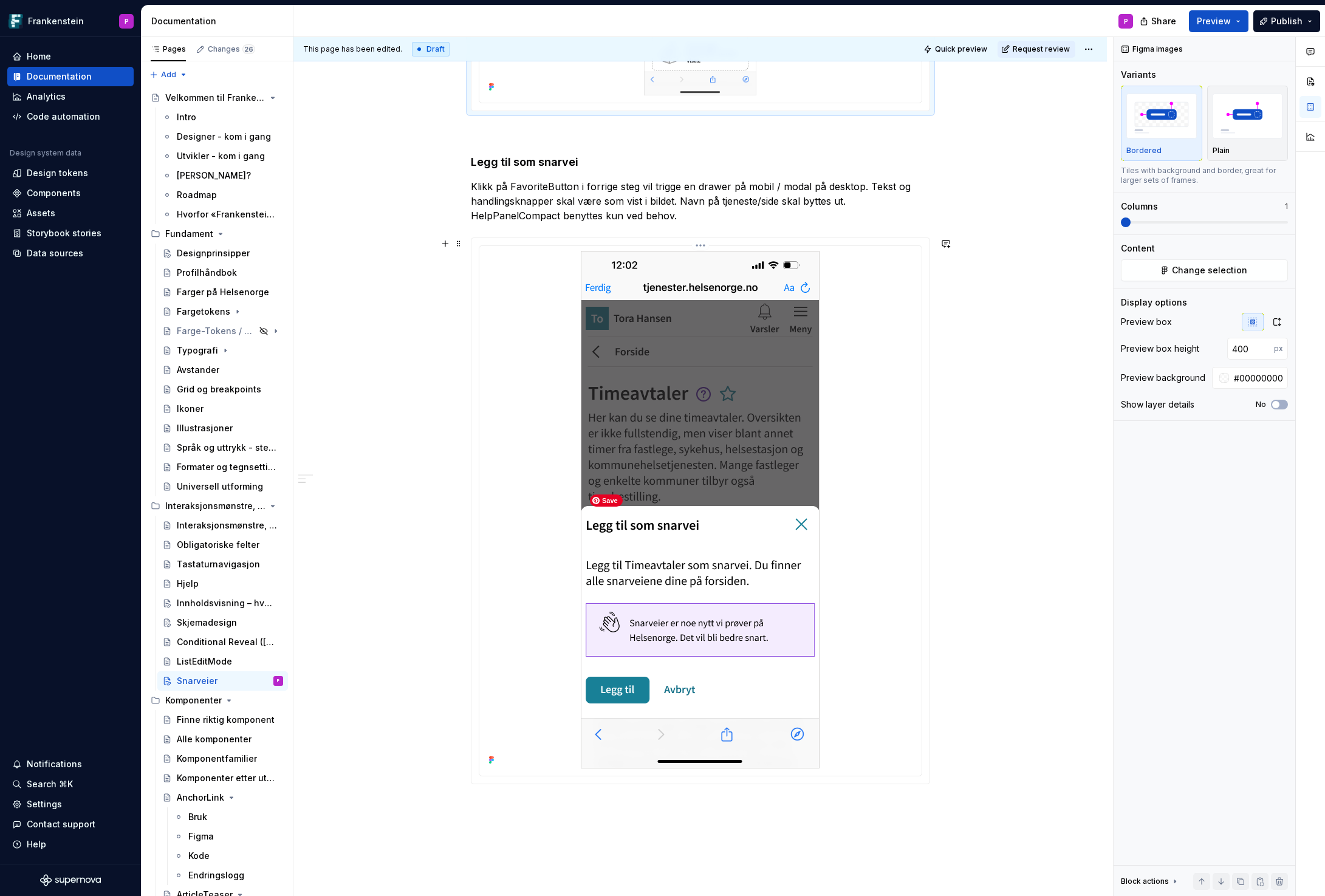
click at [671, 555] on img at bounding box center [700, 510] width 239 height 518
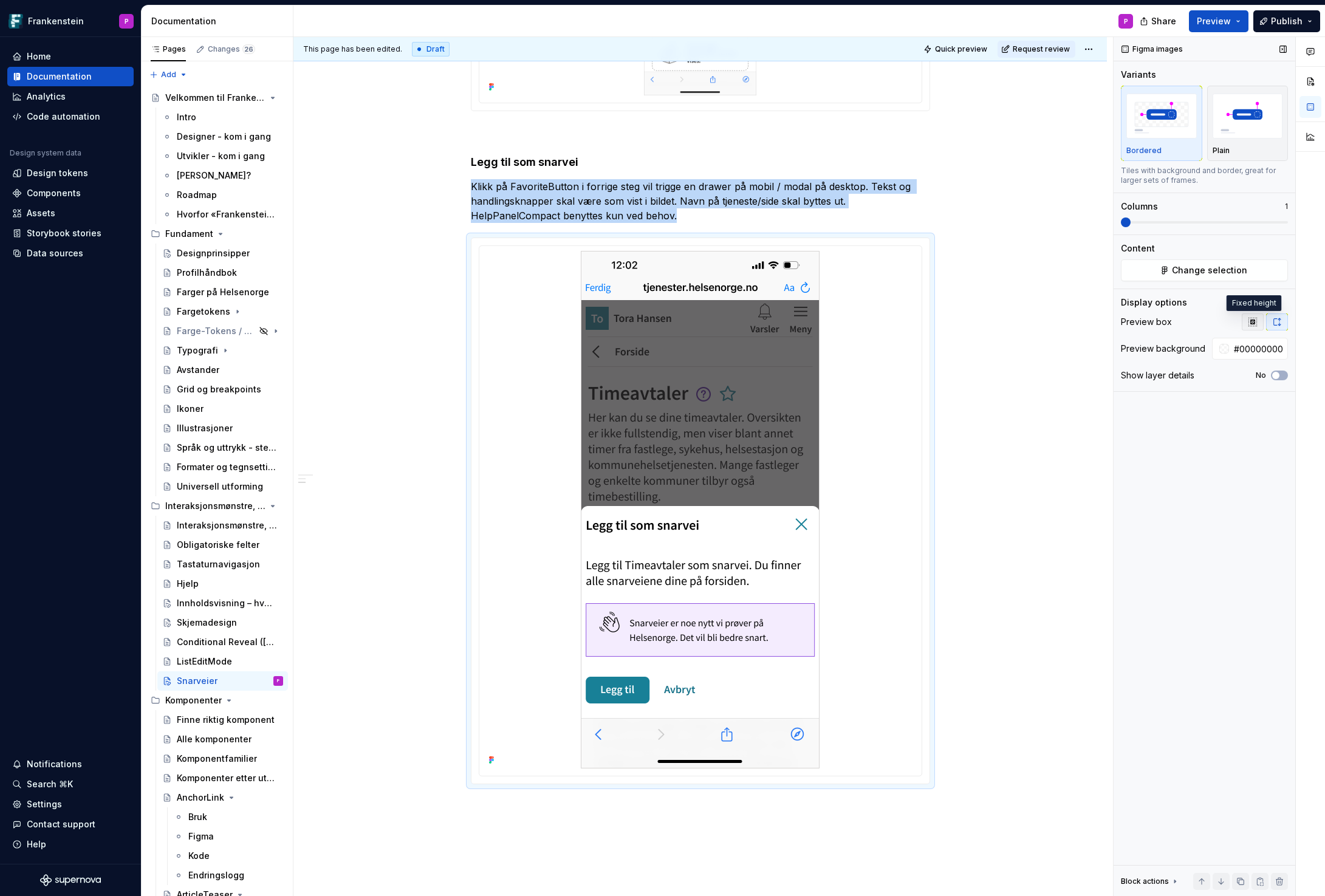
click at [1251, 320] on icon "button" at bounding box center [1252, 322] width 8 height 8
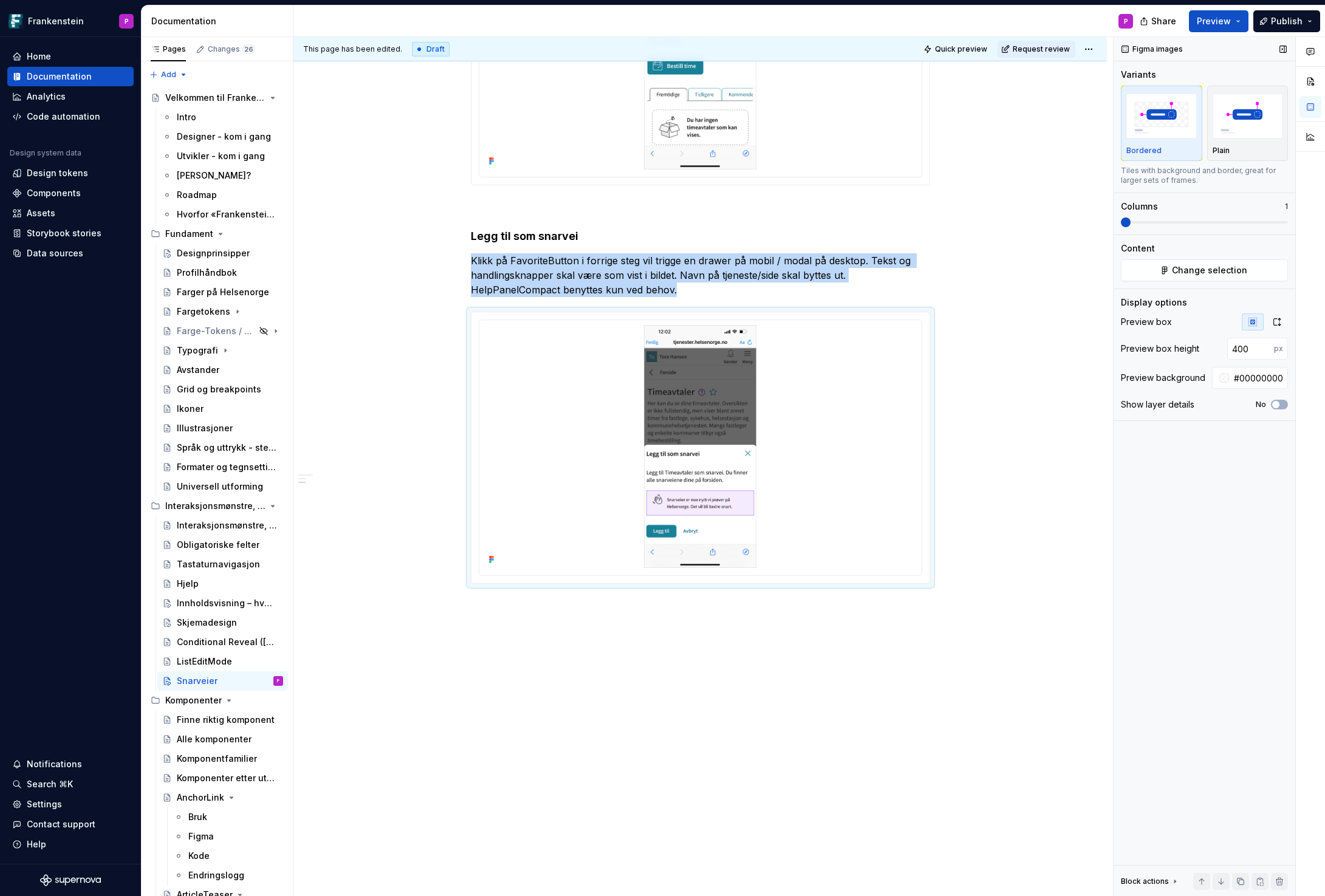
scroll to position [559, 0]
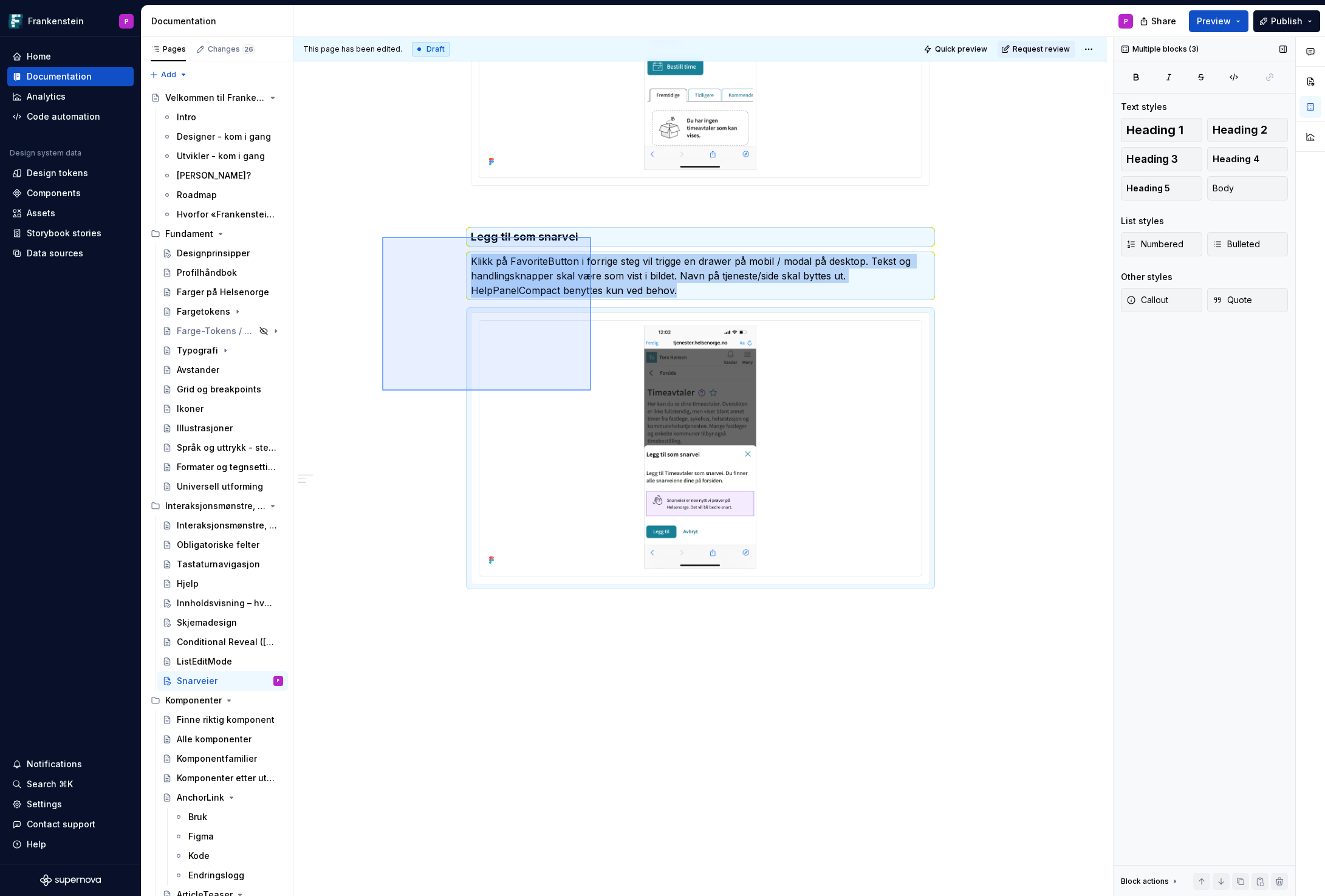
drag, startPoint x: 382, startPoint y: 237, endPoint x: 590, endPoint y: 390, distance: 258.2
click at [590, 390] on div "This page has been edited. Draft Quick preview Request review Snarveier Snarvei…" at bounding box center [702, 467] width 819 height 860
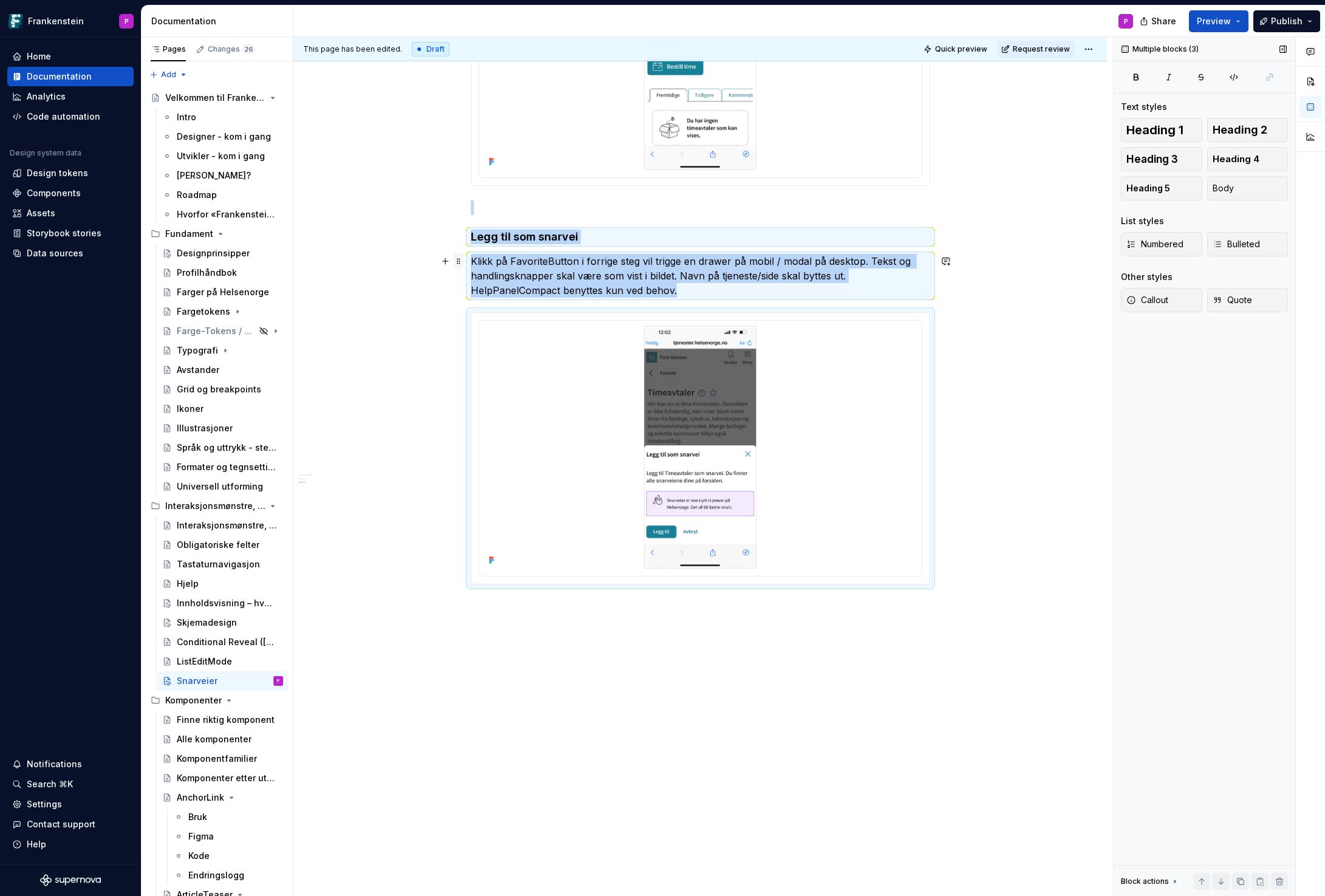
click at [461, 256] on span at bounding box center [458, 261] width 10 height 17
click at [489, 279] on div "Duplicate" at bounding box center [519, 280] width 79 height 12
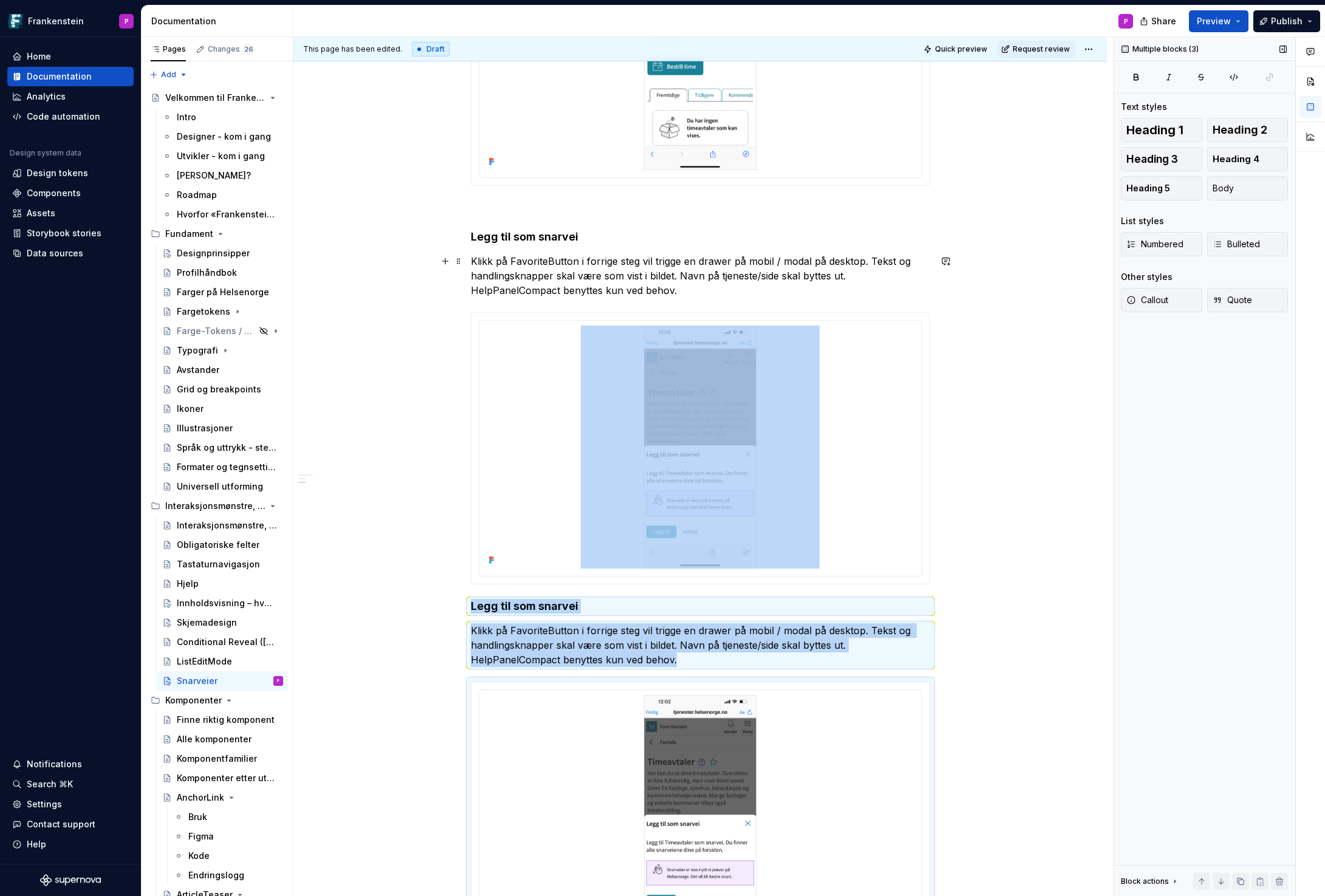
scroll to position [616, 0]
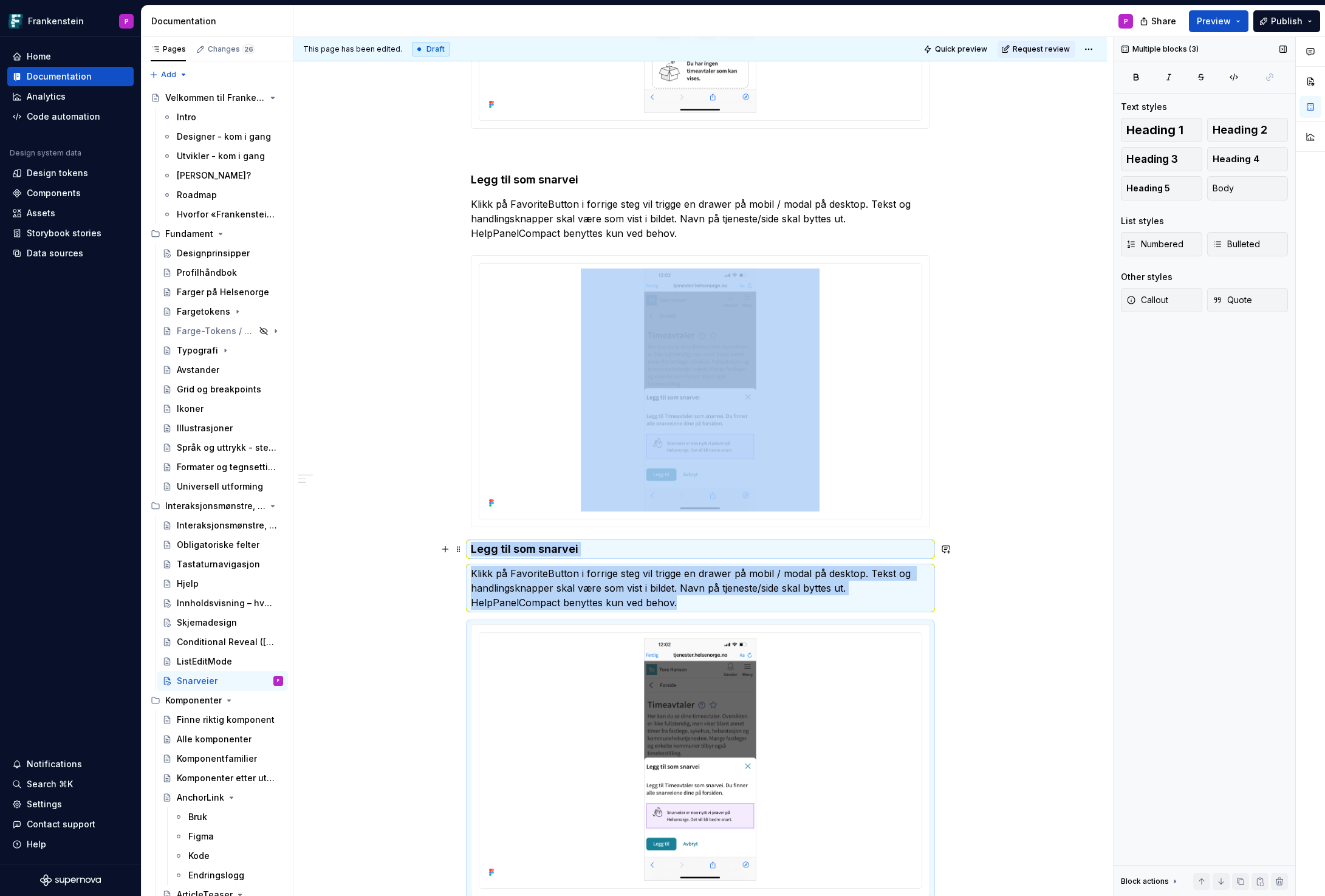
click at [475, 547] on h4 "Legg til som snarvei" at bounding box center [700, 549] width 459 height 15
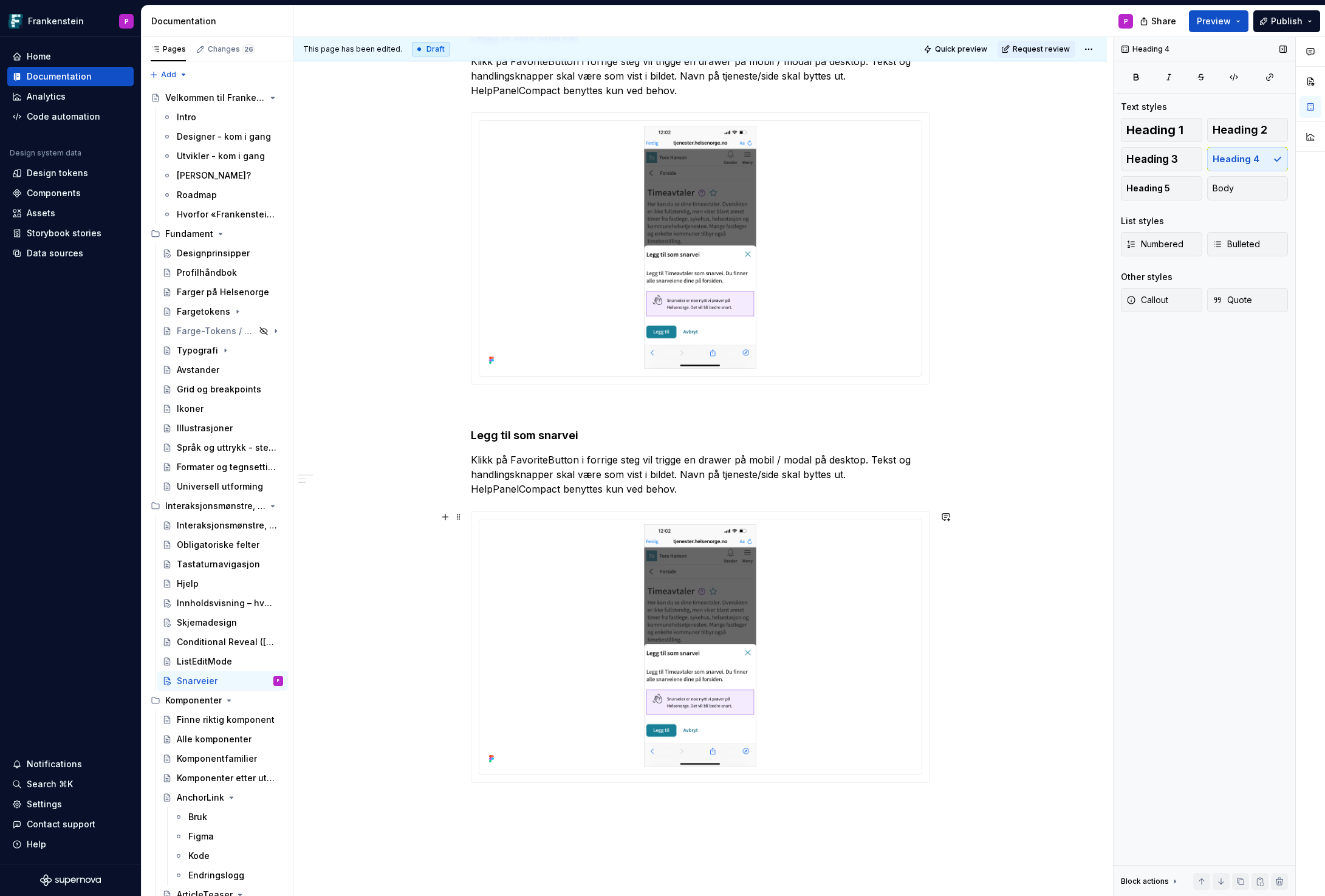
scroll to position [814, 0]
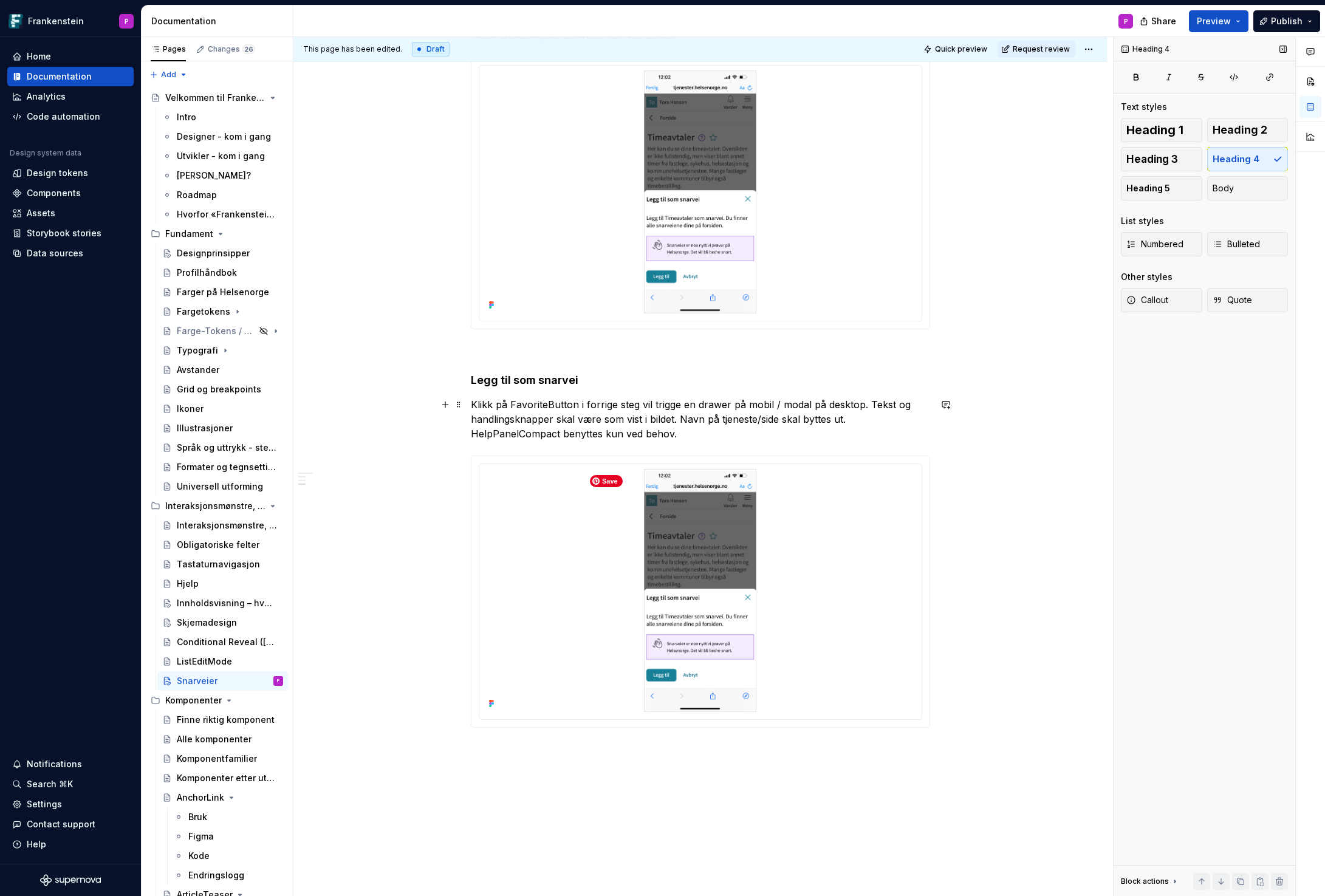
click at [578, 431] on p "Klikk på FavoriteButton i forrige steg vil trigge en drawer på mobil / modal på…" at bounding box center [700, 419] width 459 height 44
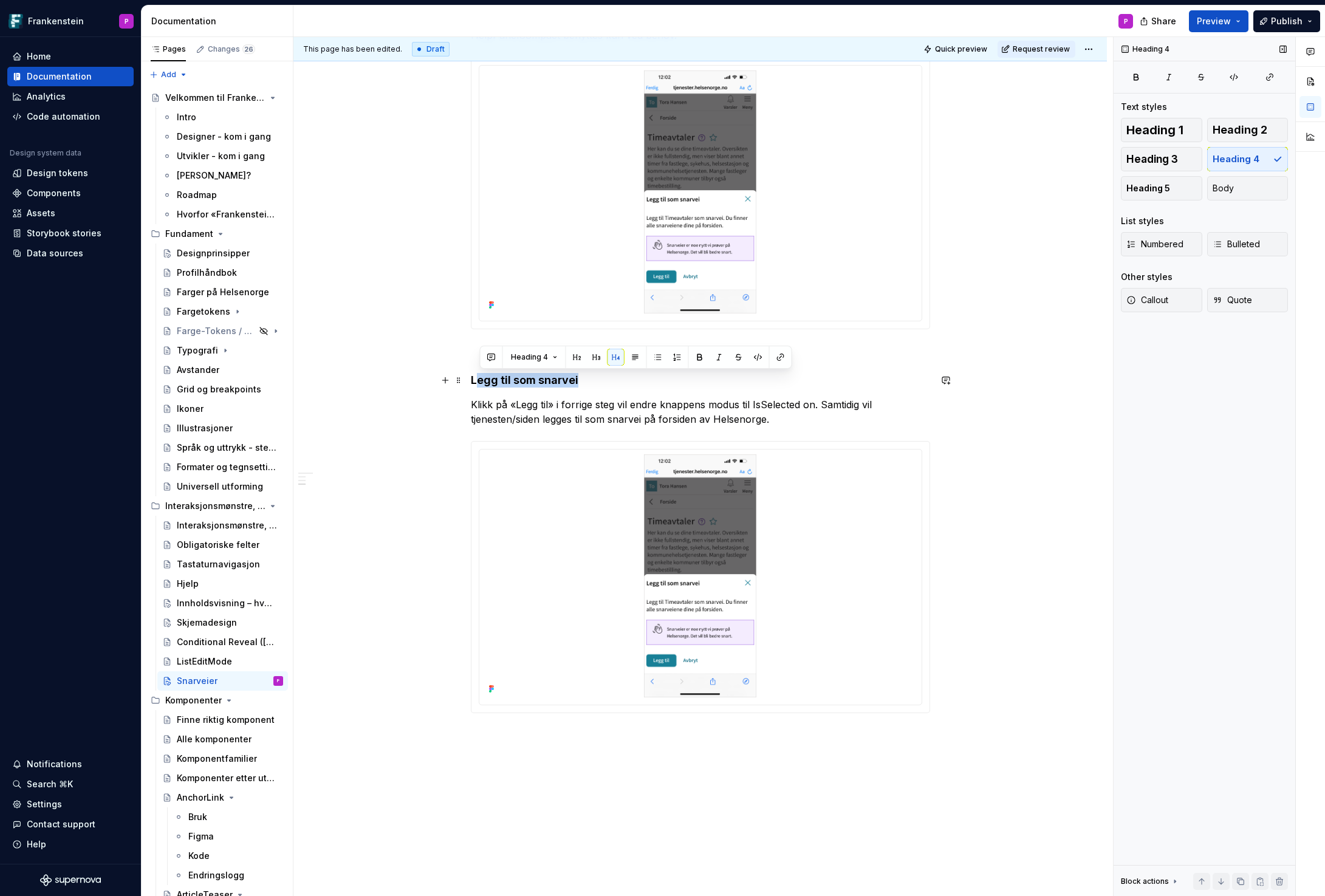
drag, startPoint x: 580, startPoint y: 380, endPoint x: 482, endPoint y: 383, distance: 98.0
click at [482, 383] on h4 "Legg til som snarvei" at bounding box center [700, 380] width 459 height 15
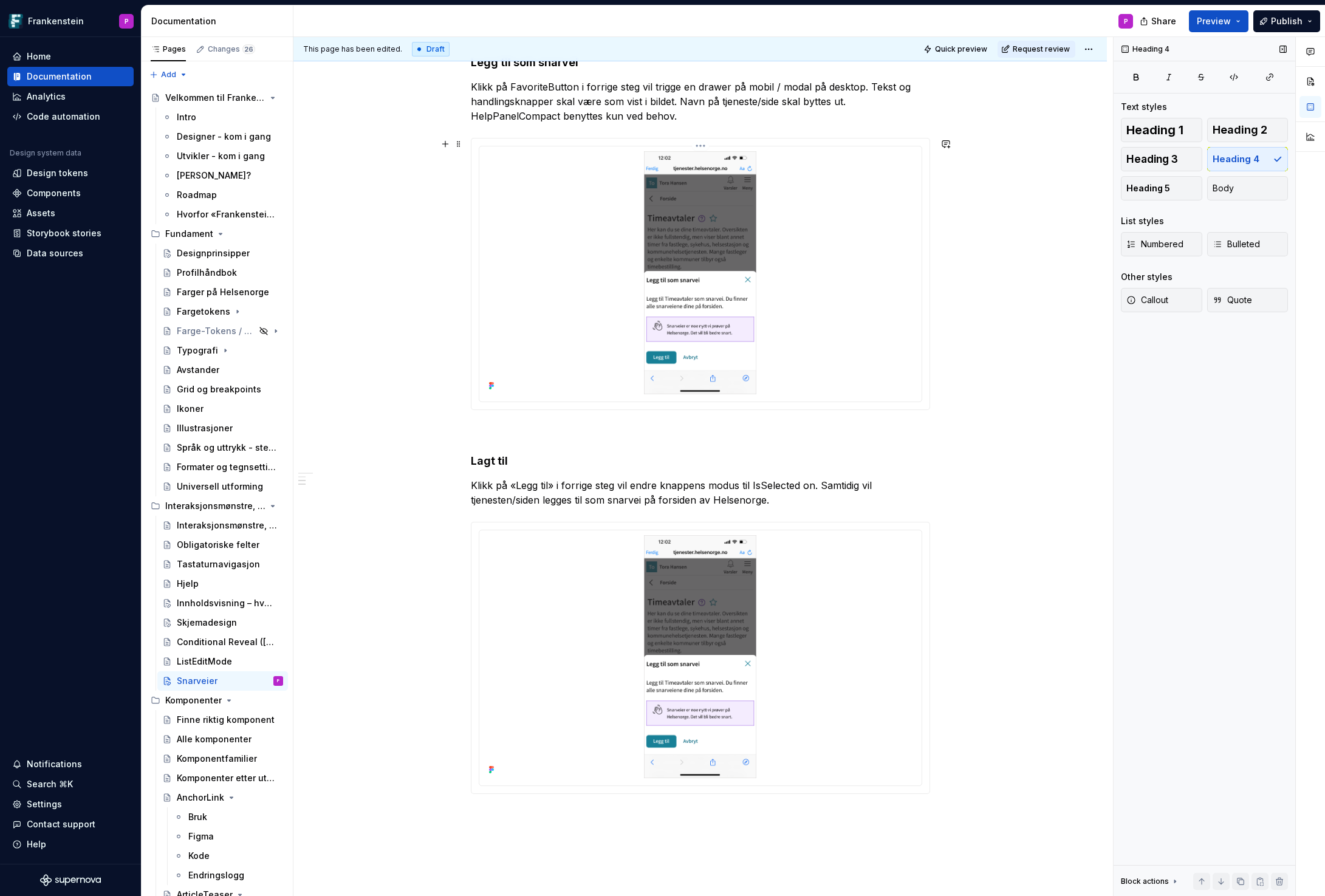
scroll to position [734, 0]
click at [666, 613] on img at bounding box center [700, 656] width 239 height 243
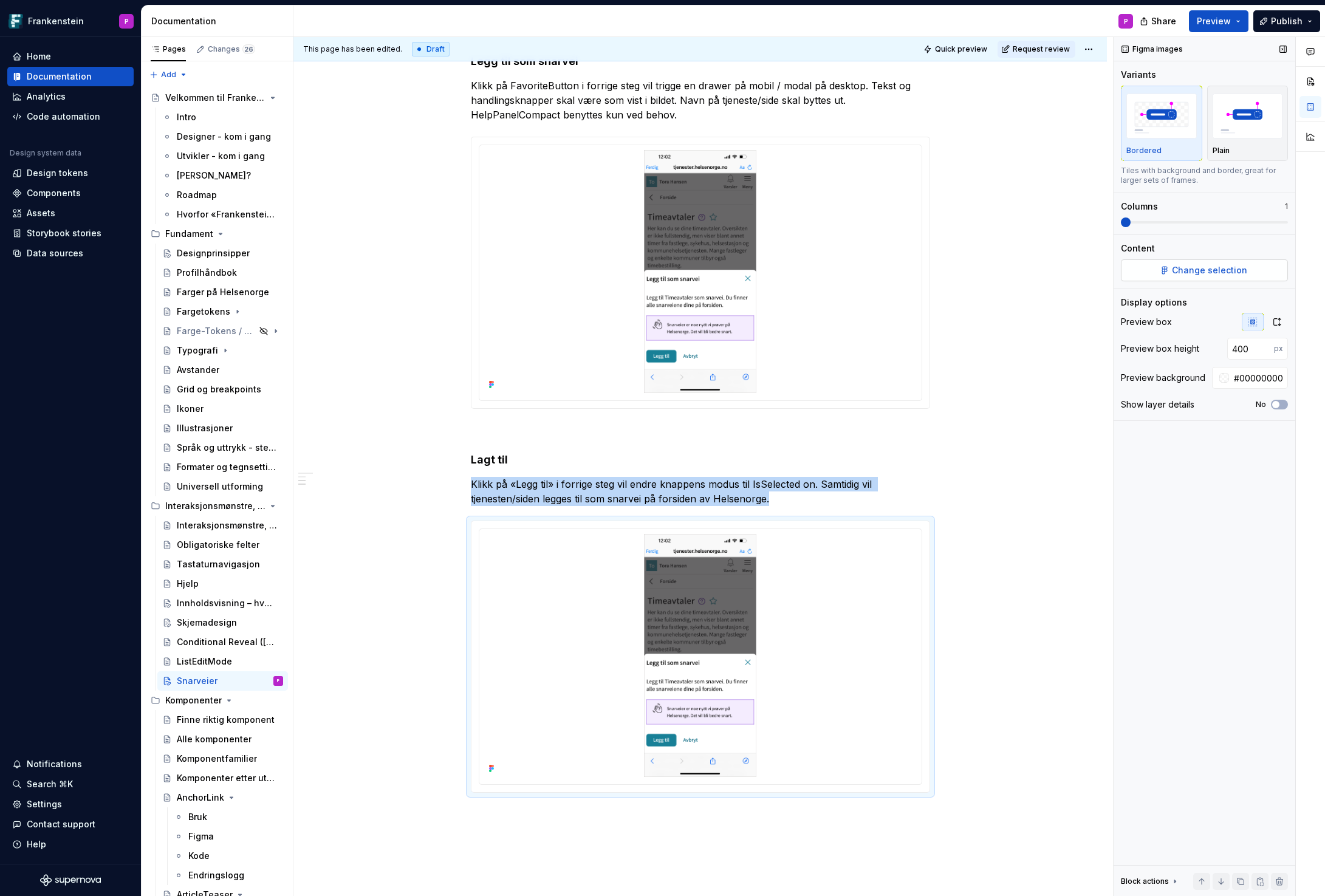
click at [1154, 271] on button "Change selection" at bounding box center [1204, 270] width 167 height 22
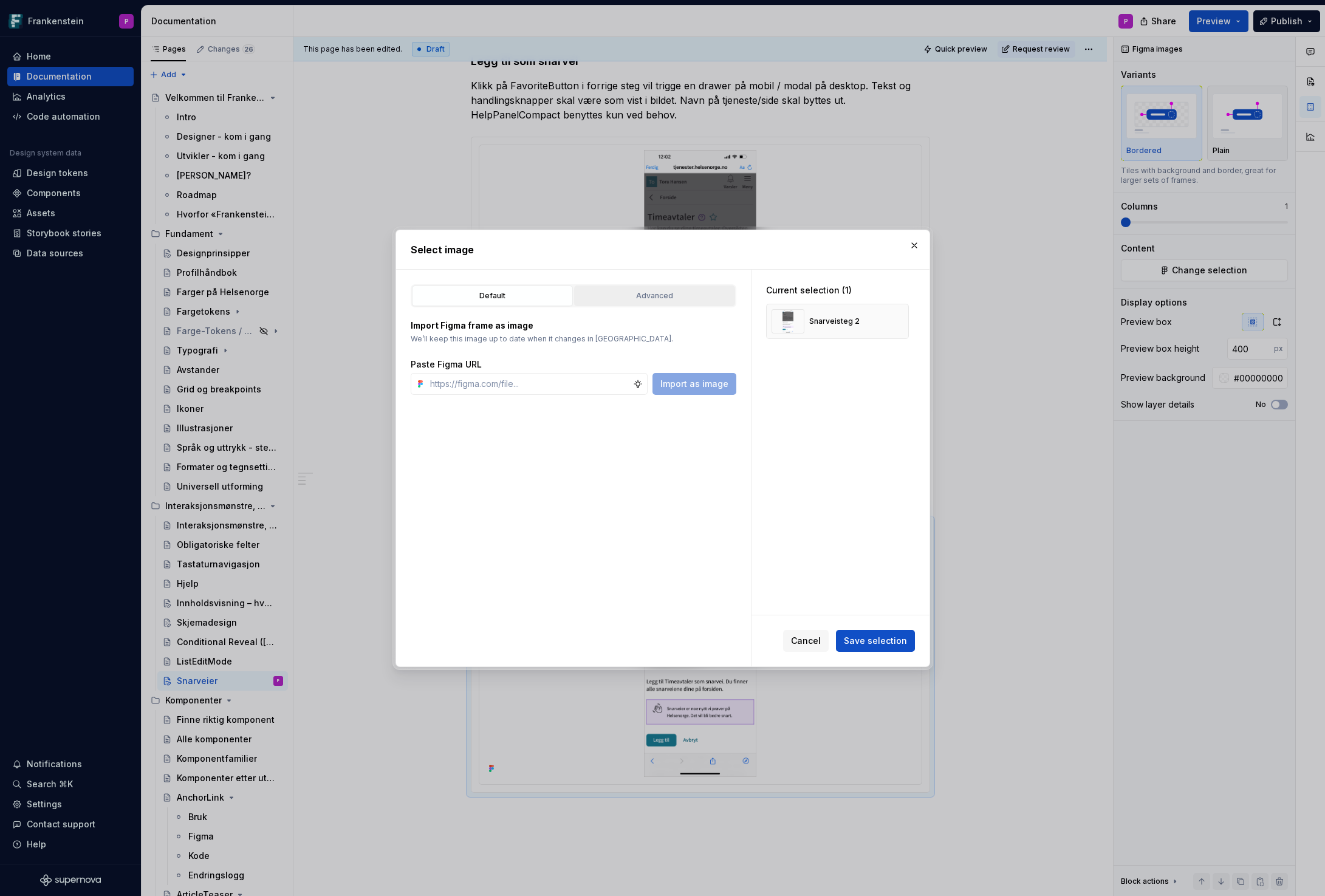
click at [664, 291] on div "Advanced" at bounding box center [654, 296] width 153 height 12
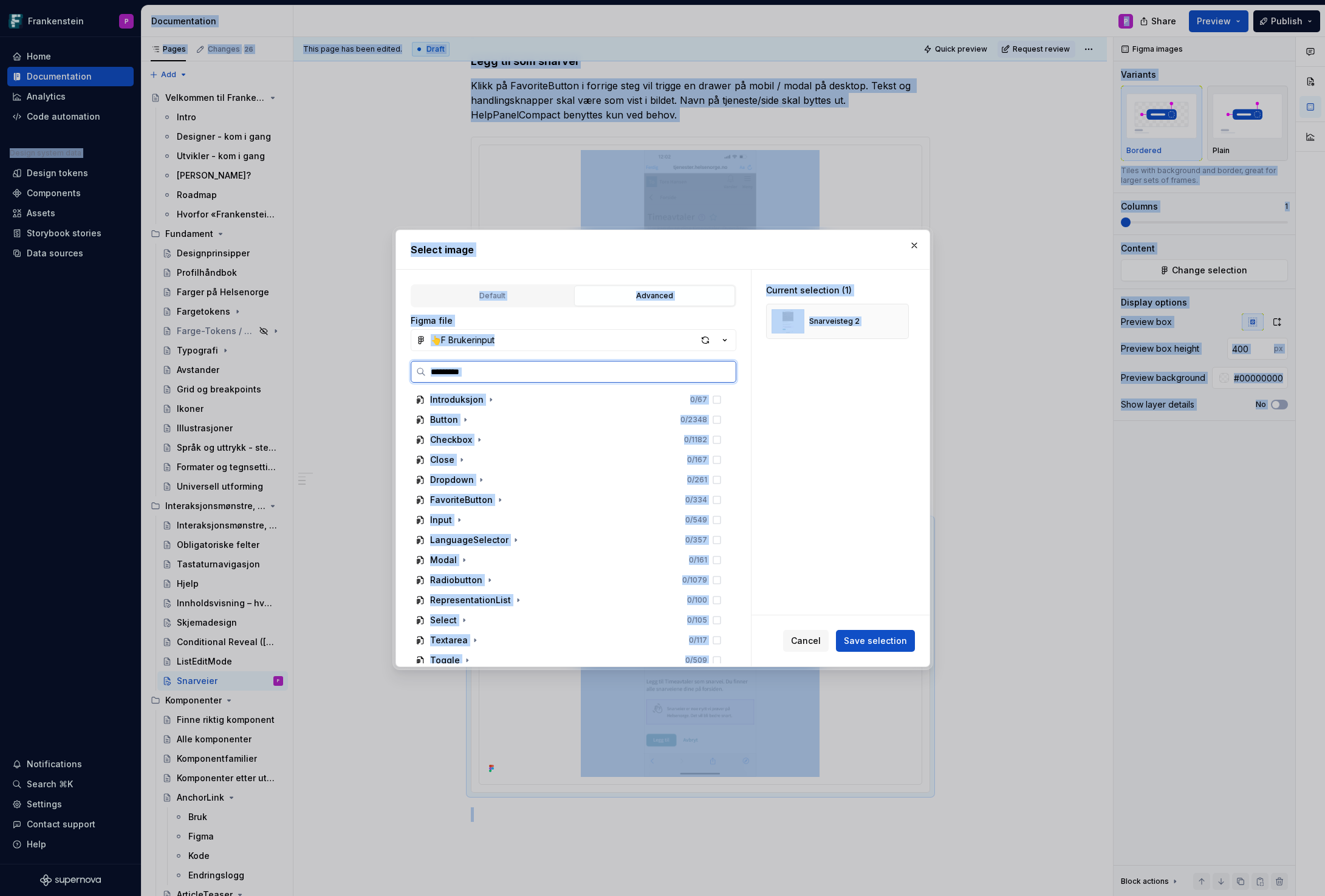
click at [507, 369] on input "search" at bounding box center [580, 372] width 310 height 12
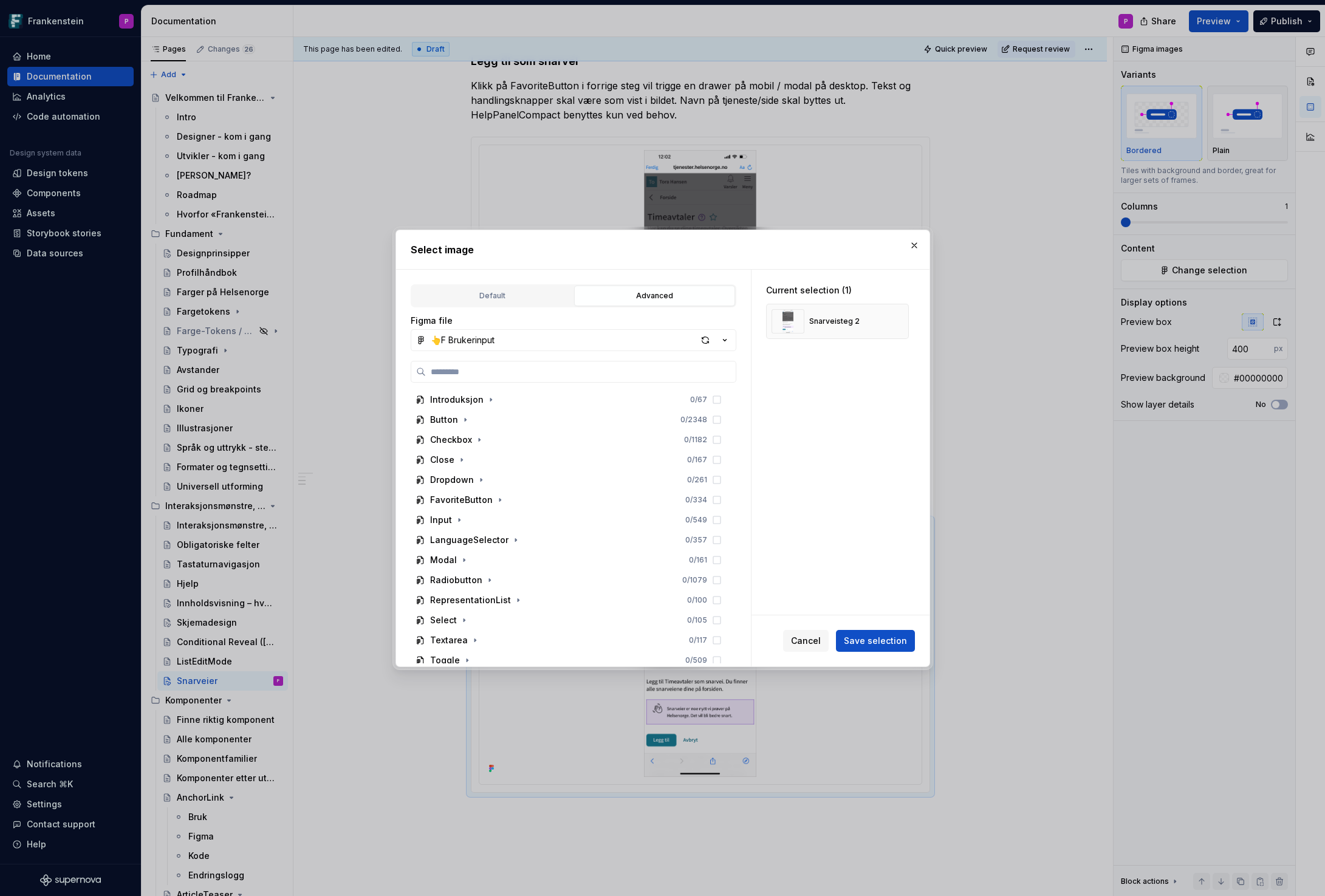
click at [460, 388] on div "Introduksjon 0 / 67 Button 0 / 2348 Checkbox 0 / 1182 Close 0 / 167 Dropdown 0 …" at bounding box center [573, 512] width 325 height 302
click at [480, 367] on input "search" at bounding box center [580, 372] width 310 height 12
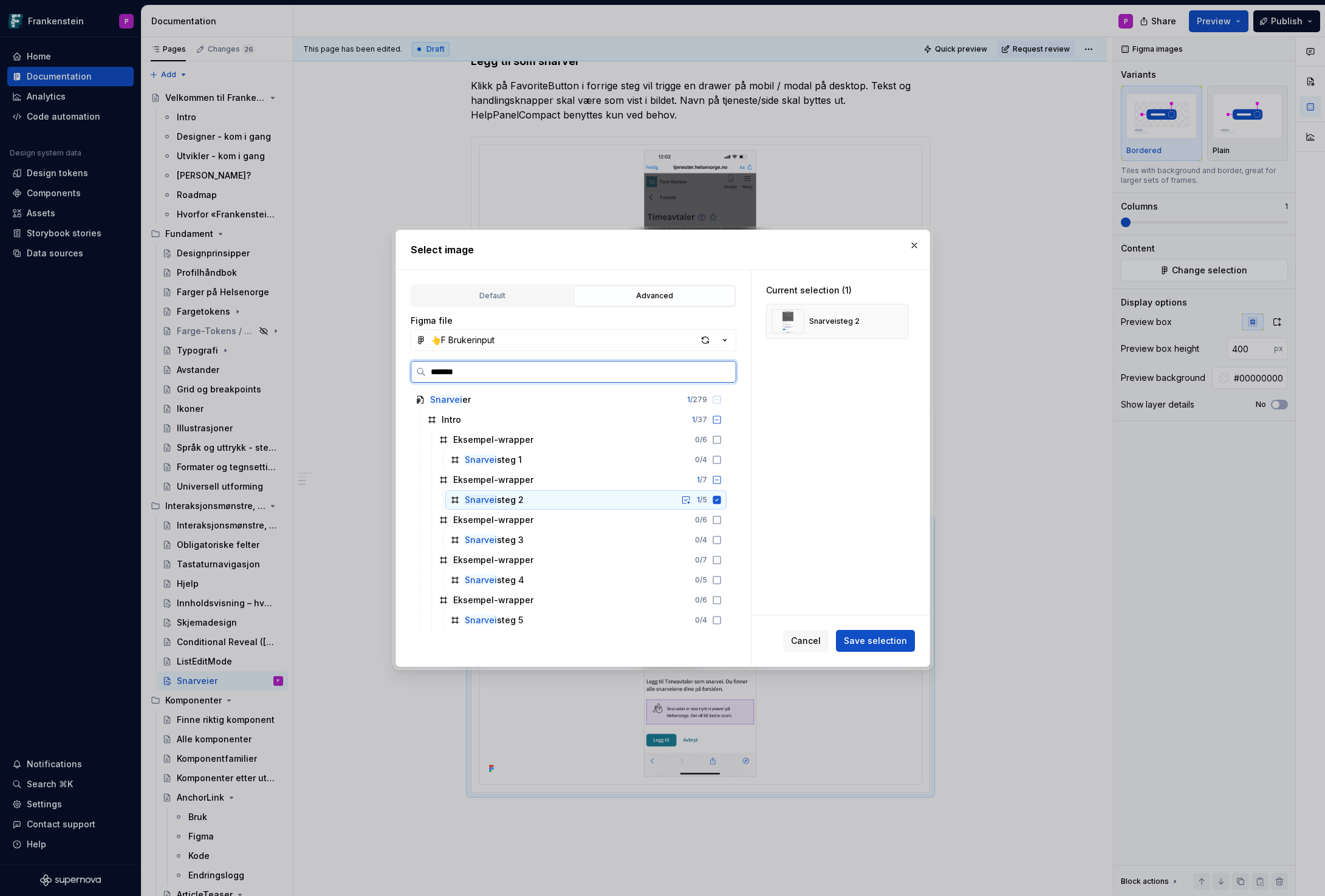
click at [720, 500] on icon at bounding box center [716, 500] width 8 height 8
click at [722, 538] on icon at bounding box center [716, 540] width 10 height 10
click at [720, 499] on icon at bounding box center [716, 500] width 8 height 8
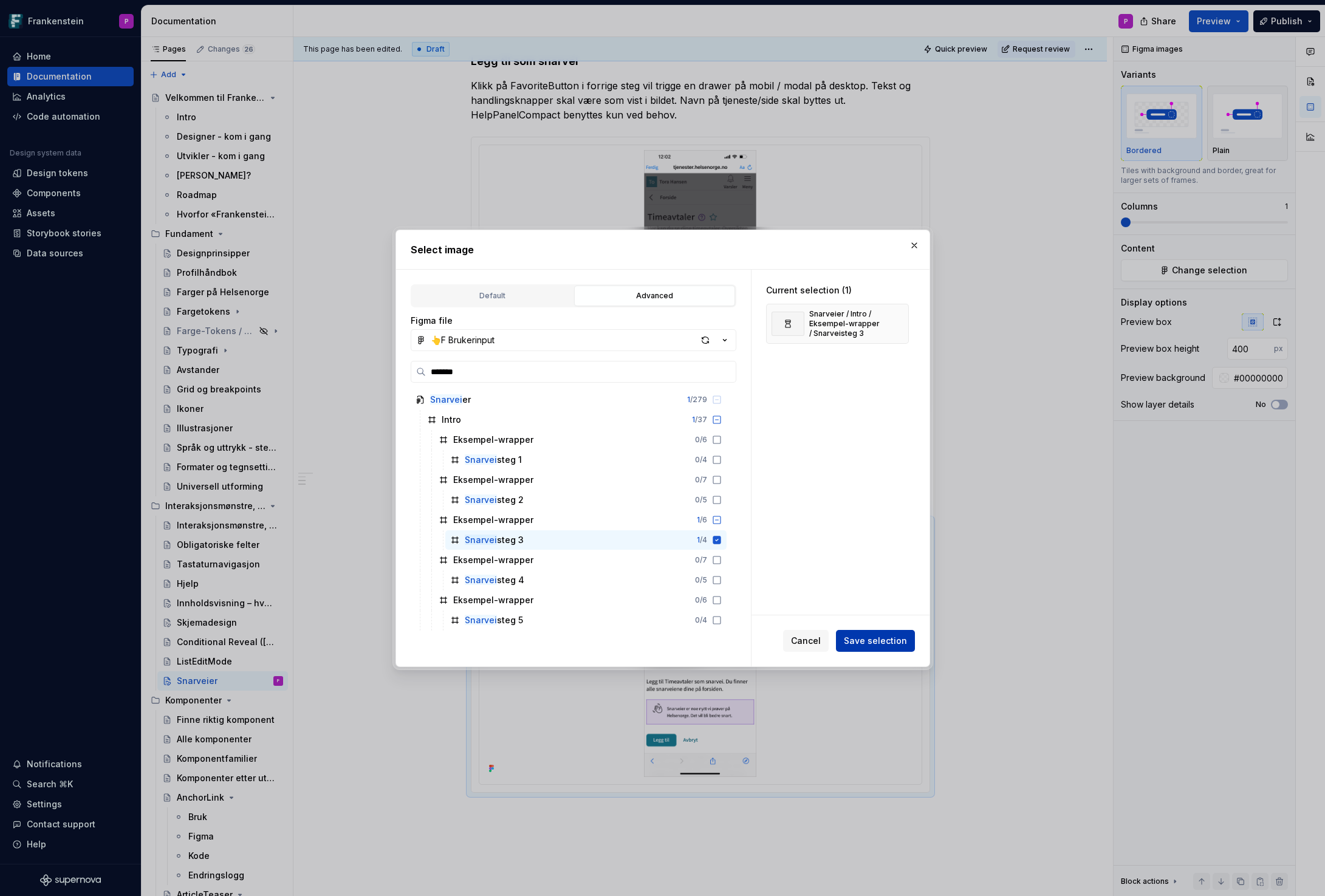
click at [883, 642] on span "Save selection" at bounding box center [875, 640] width 63 height 12
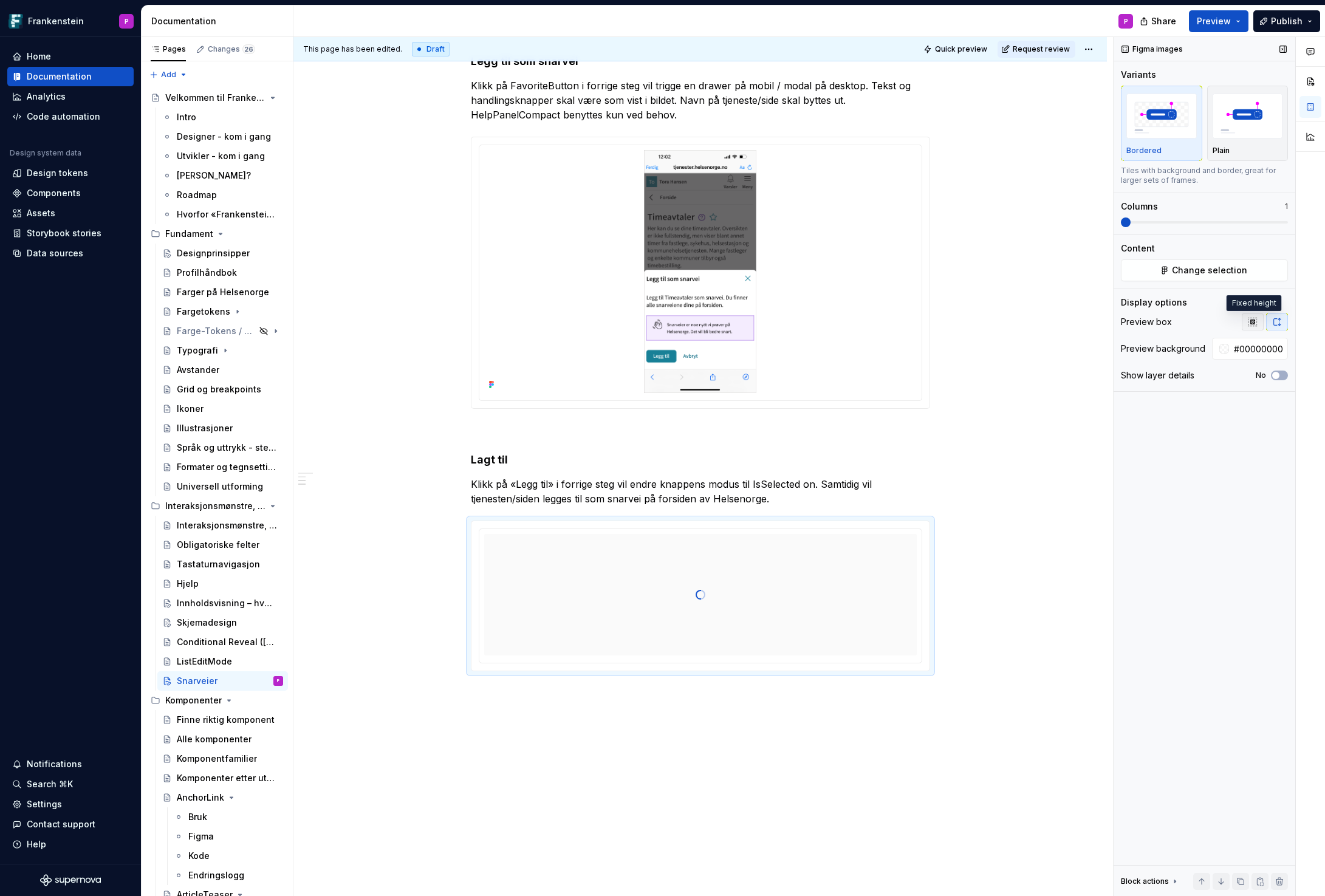
click at [1250, 323] on icon "button" at bounding box center [1252, 322] width 8 height 8
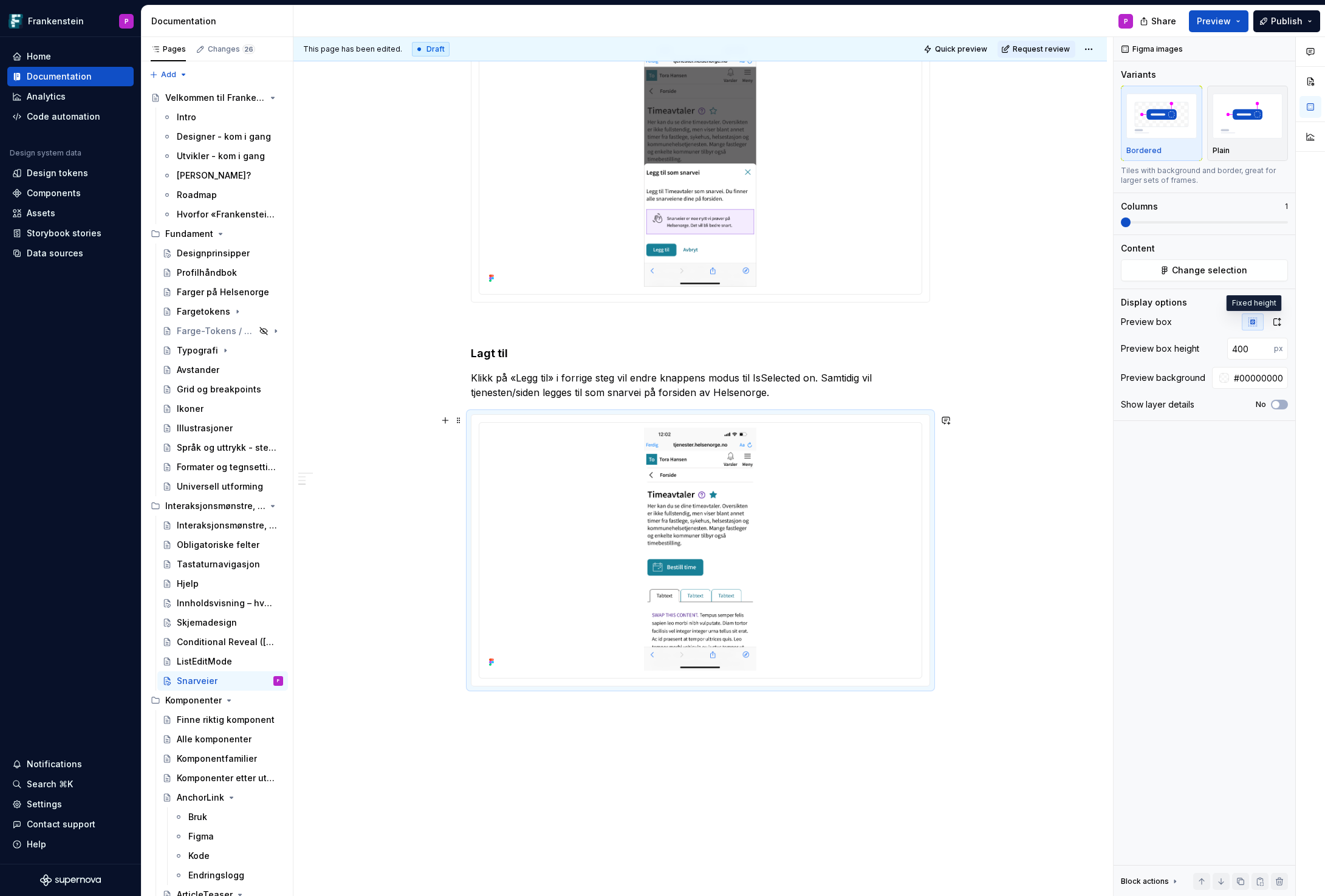
scroll to position [943, 0]
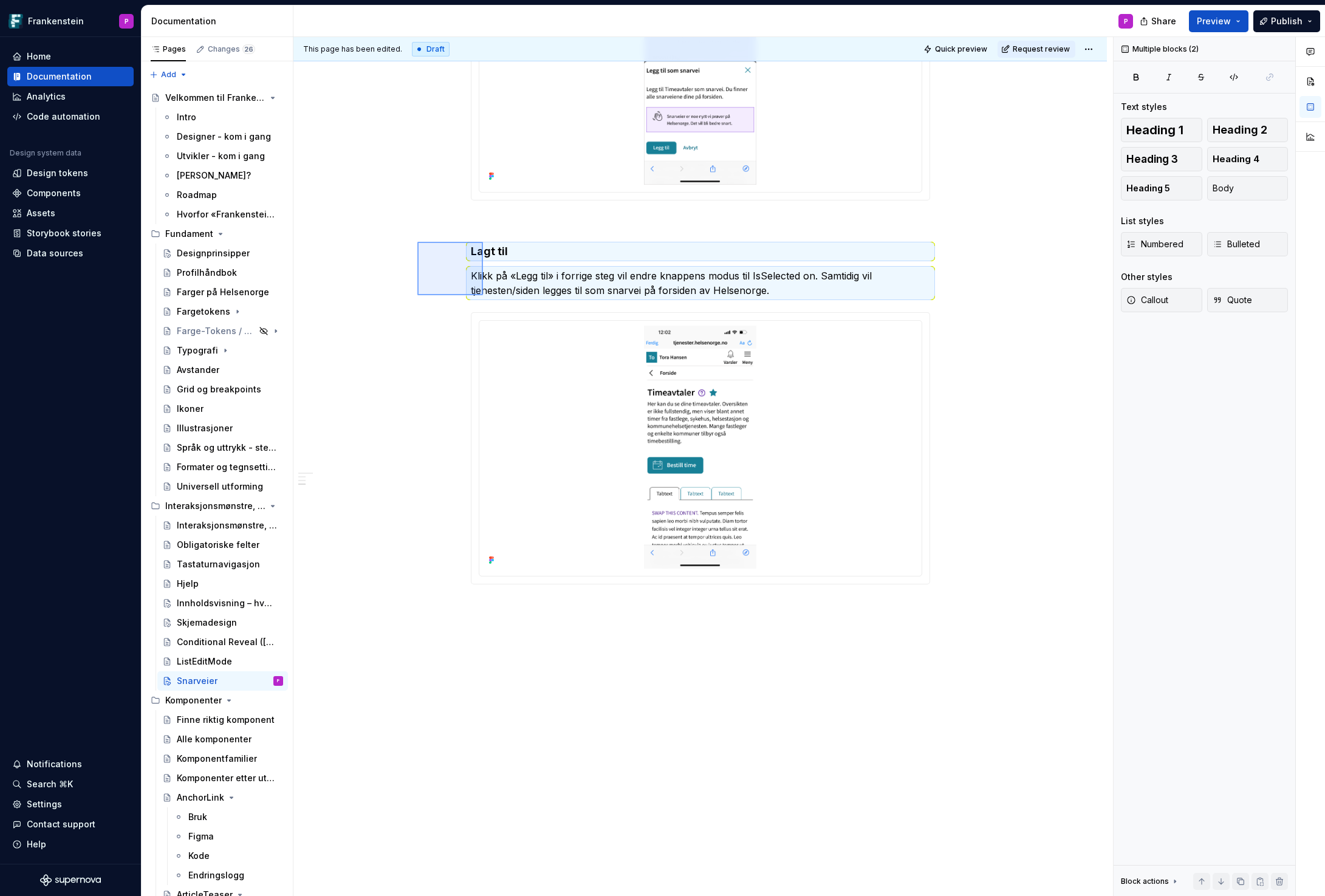
drag, startPoint x: 417, startPoint y: 242, endPoint x: 571, endPoint y: 456, distance: 263.7
click at [571, 456] on div "This page has been edited. Draft Quick preview Request review Snarveier Snarvei…" at bounding box center [702, 467] width 819 height 860
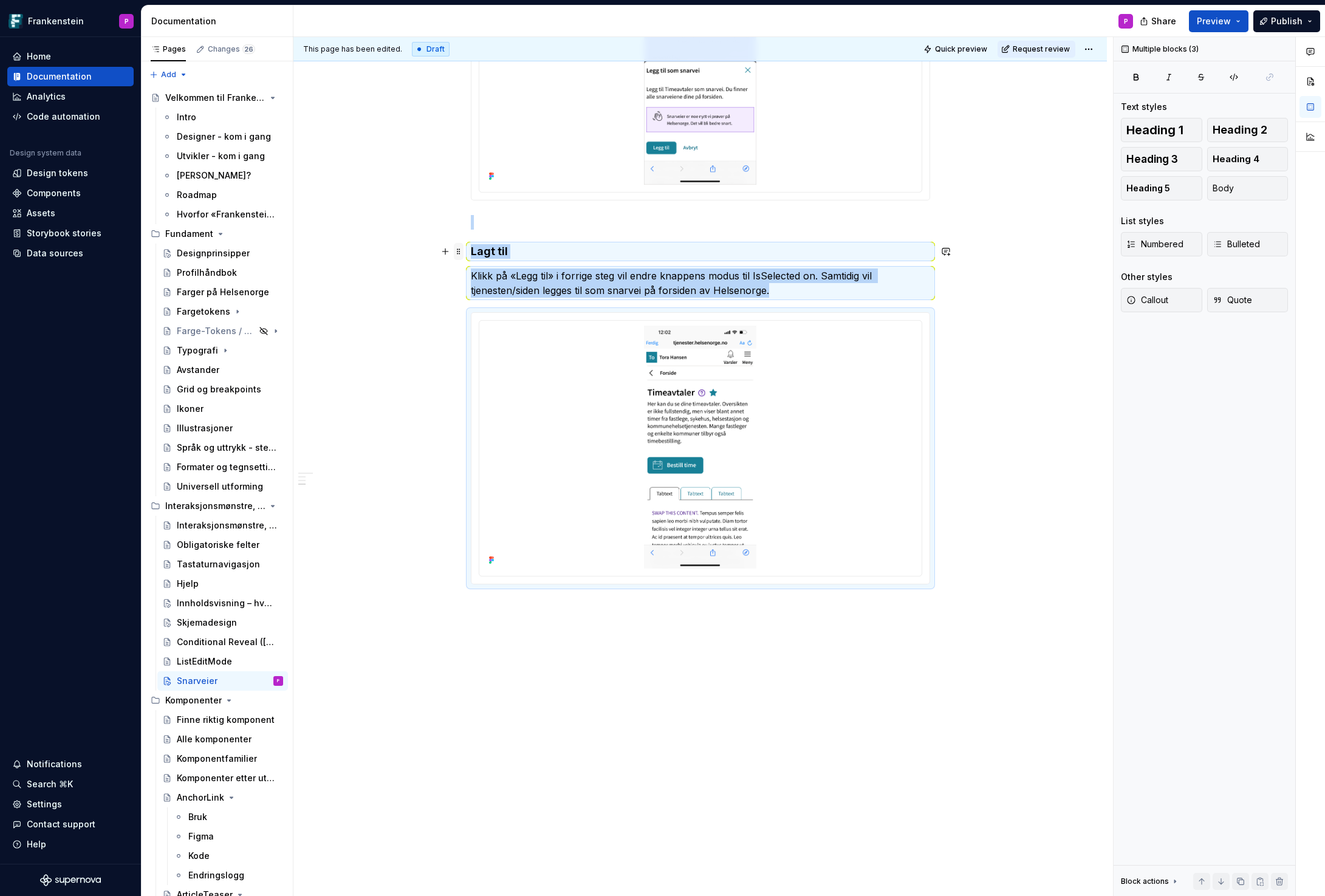
click at [460, 252] on span at bounding box center [458, 252] width 10 height 17
click at [498, 267] on div "Duplicate" at bounding box center [519, 270] width 79 height 12
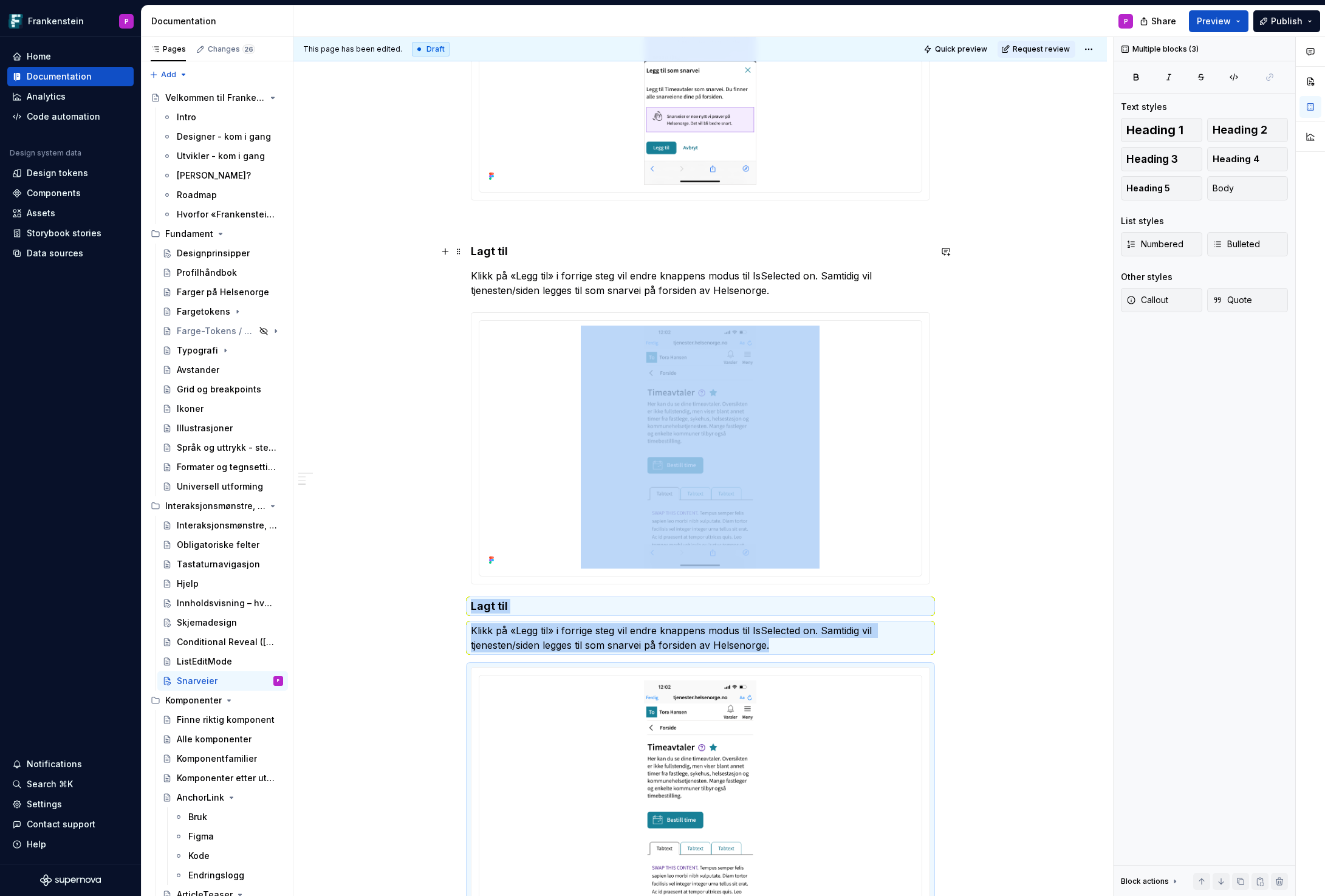
scroll to position [985, 0]
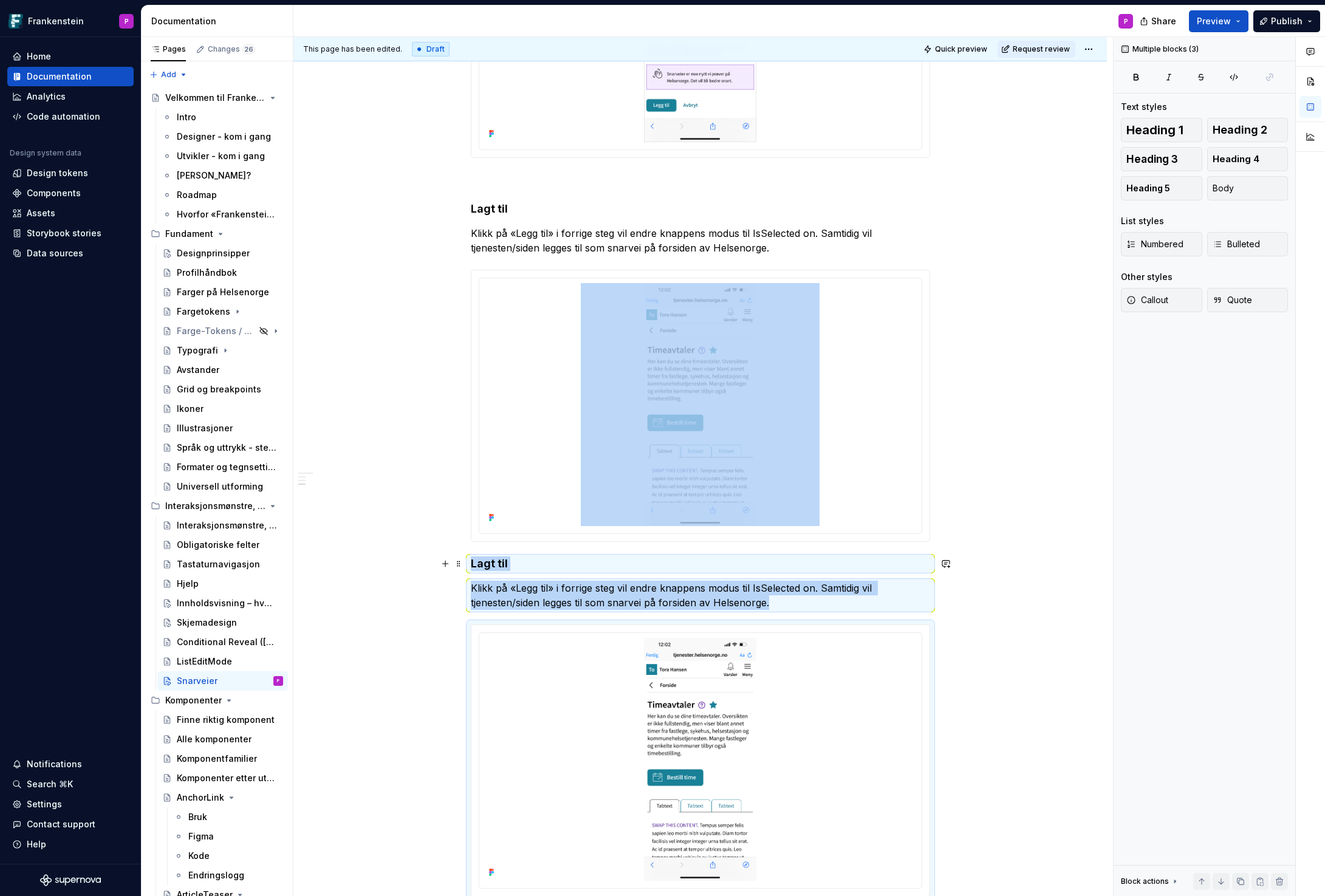
click at [475, 563] on h4 "Lagt til" at bounding box center [700, 564] width 459 height 15
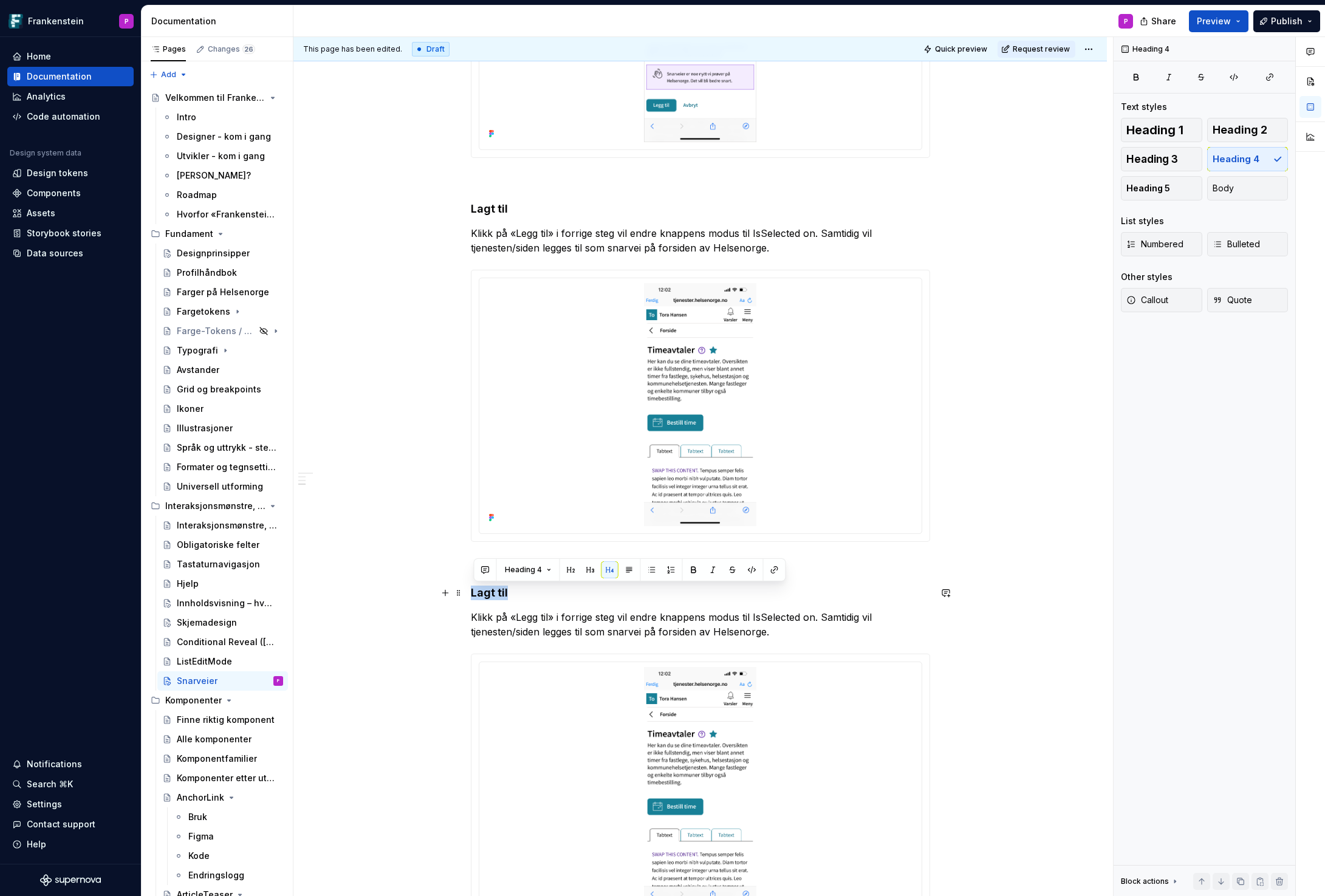
drag, startPoint x: 510, startPoint y: 592, endPoint x: 467, endPoint y: 592, distance: 43.0
click at [467, 592] on div "Bruk av patternet Snarveier På denne siden er stegene for aktivering/deaktiveri…" at bounding box center [700, 252] width 813 height 1972
click at [545, 635] on p "Klikk på «Legg til» i forrige steg vil endre knappens modus til IsSelected on. …" at bounding box center [700, 625] width 459 height 29
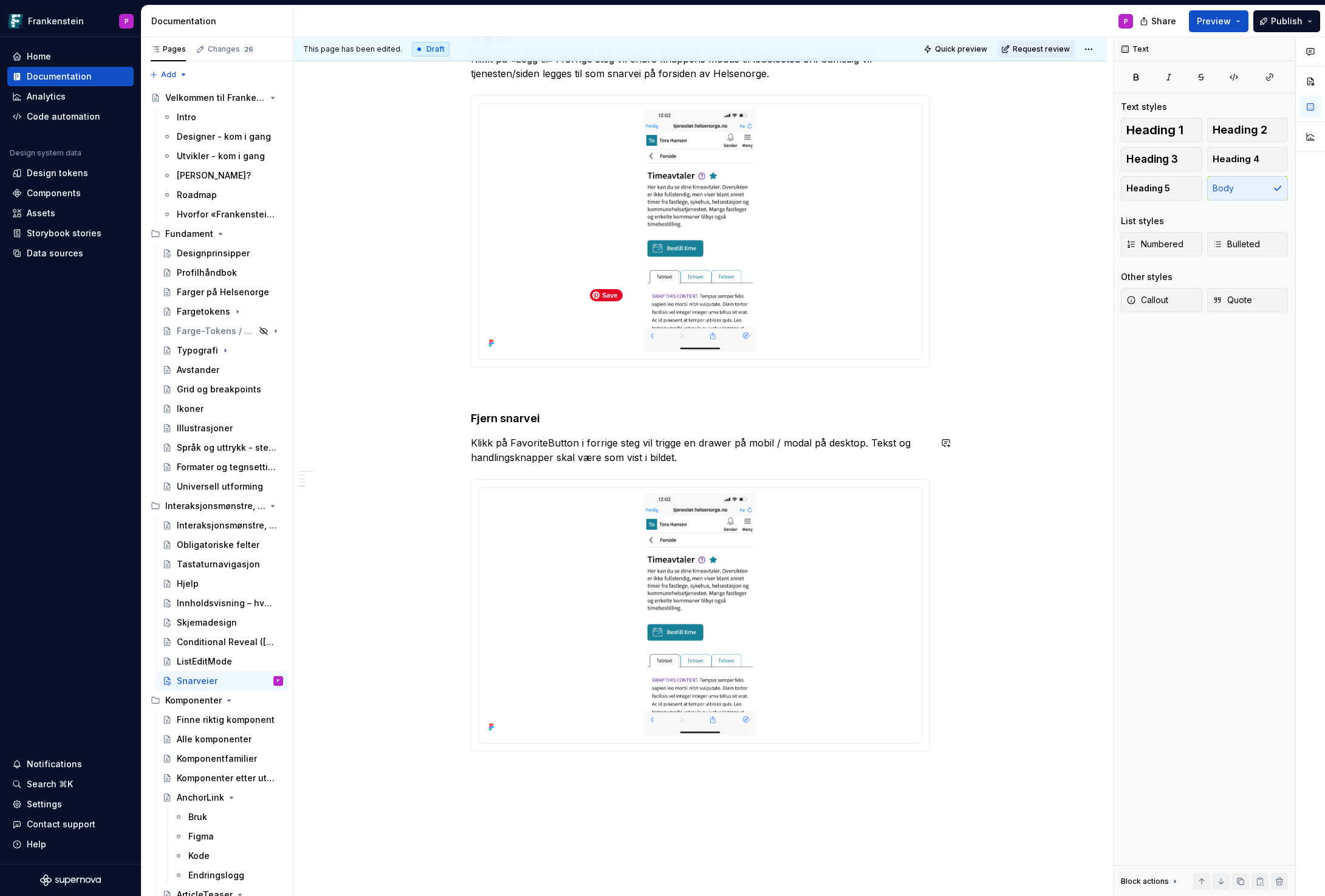
scroll to position [1171, 0]
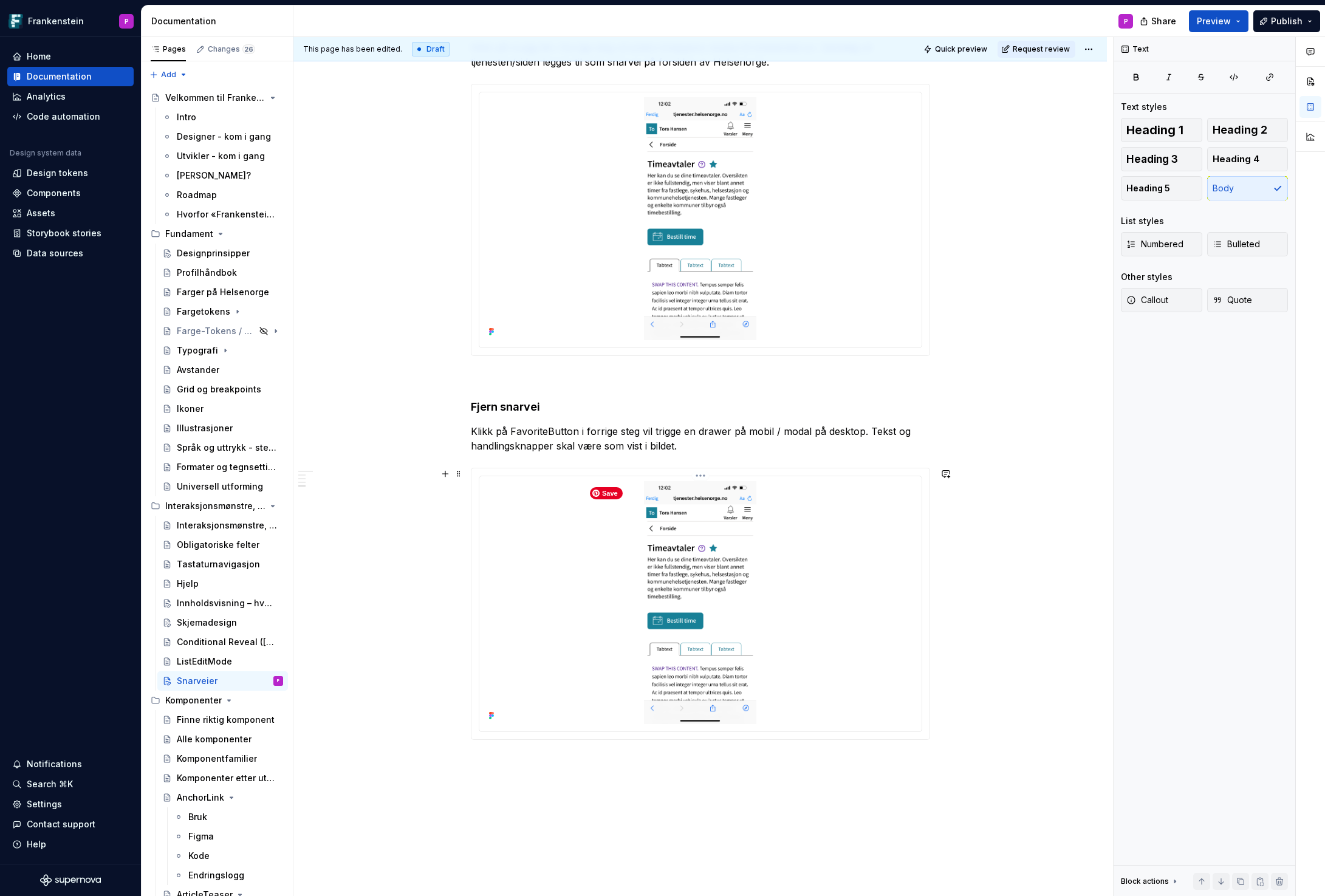
click at [717, 607] on img at bounding box center [700, 603] width 239 height 243
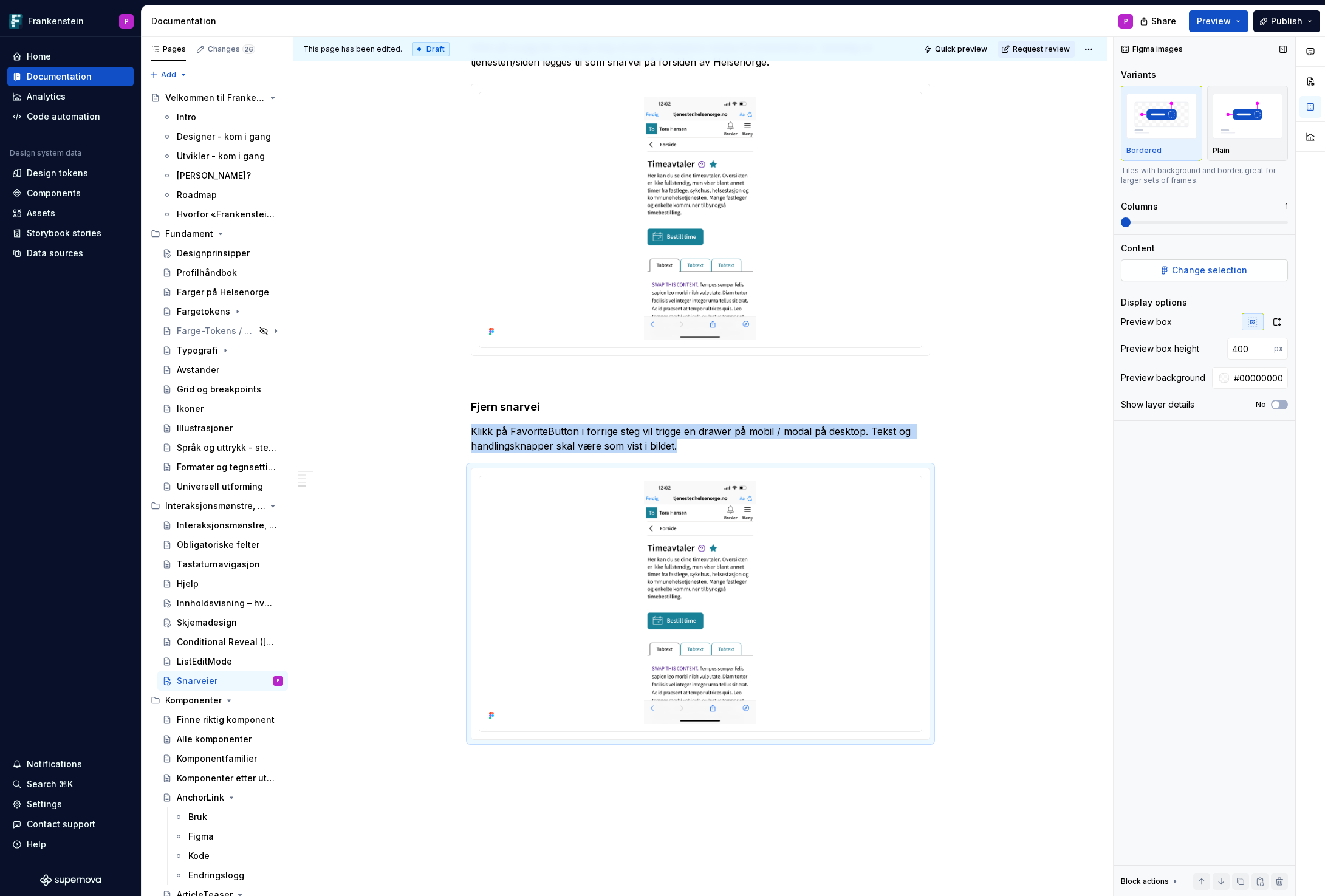
click at [1169, 265] on button "Change selection" at bounding box center [1204, 270] width 167 height 22
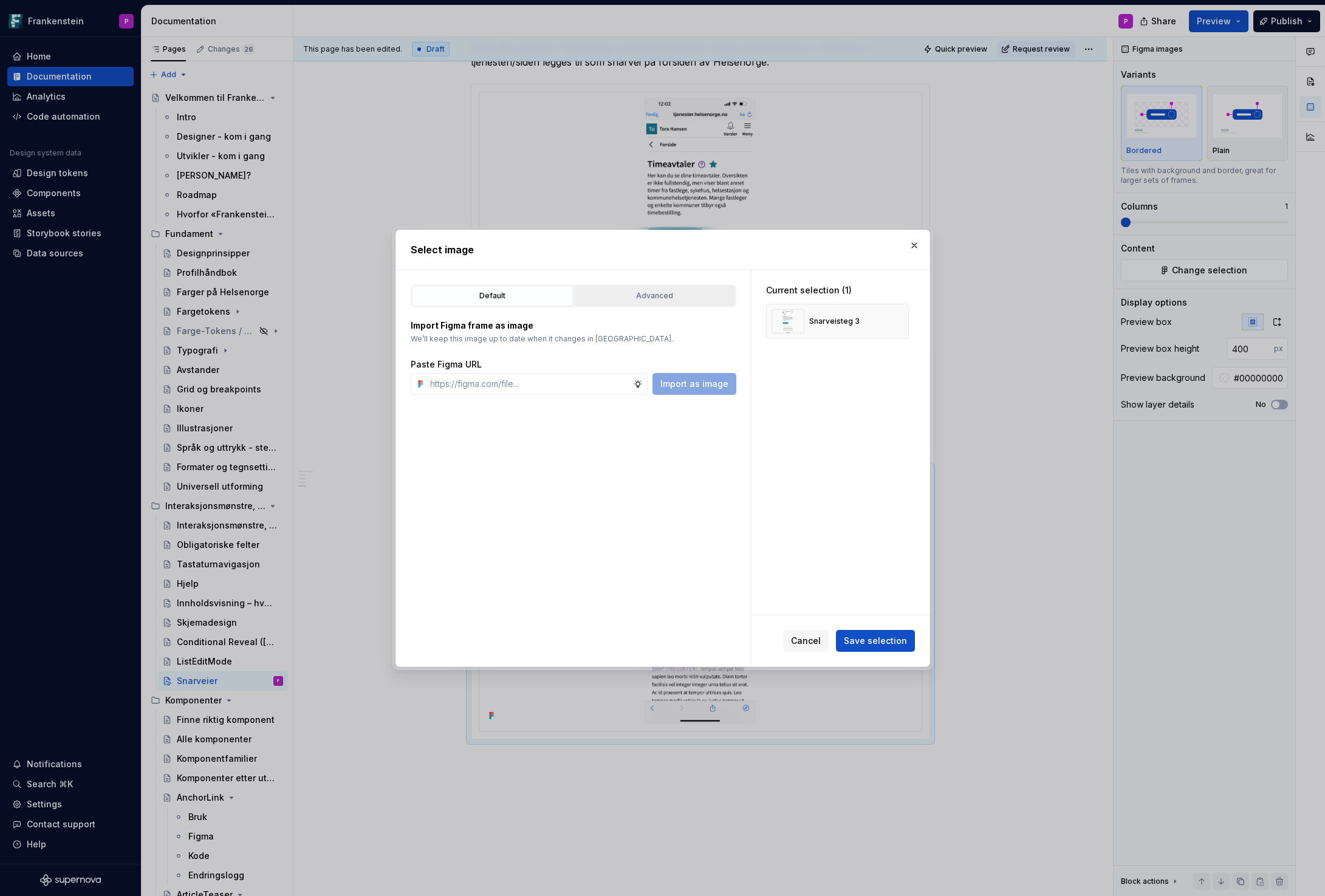
click at [686, 293] on div "Advanced" at bounding box center [654, 296] width 153 height 12
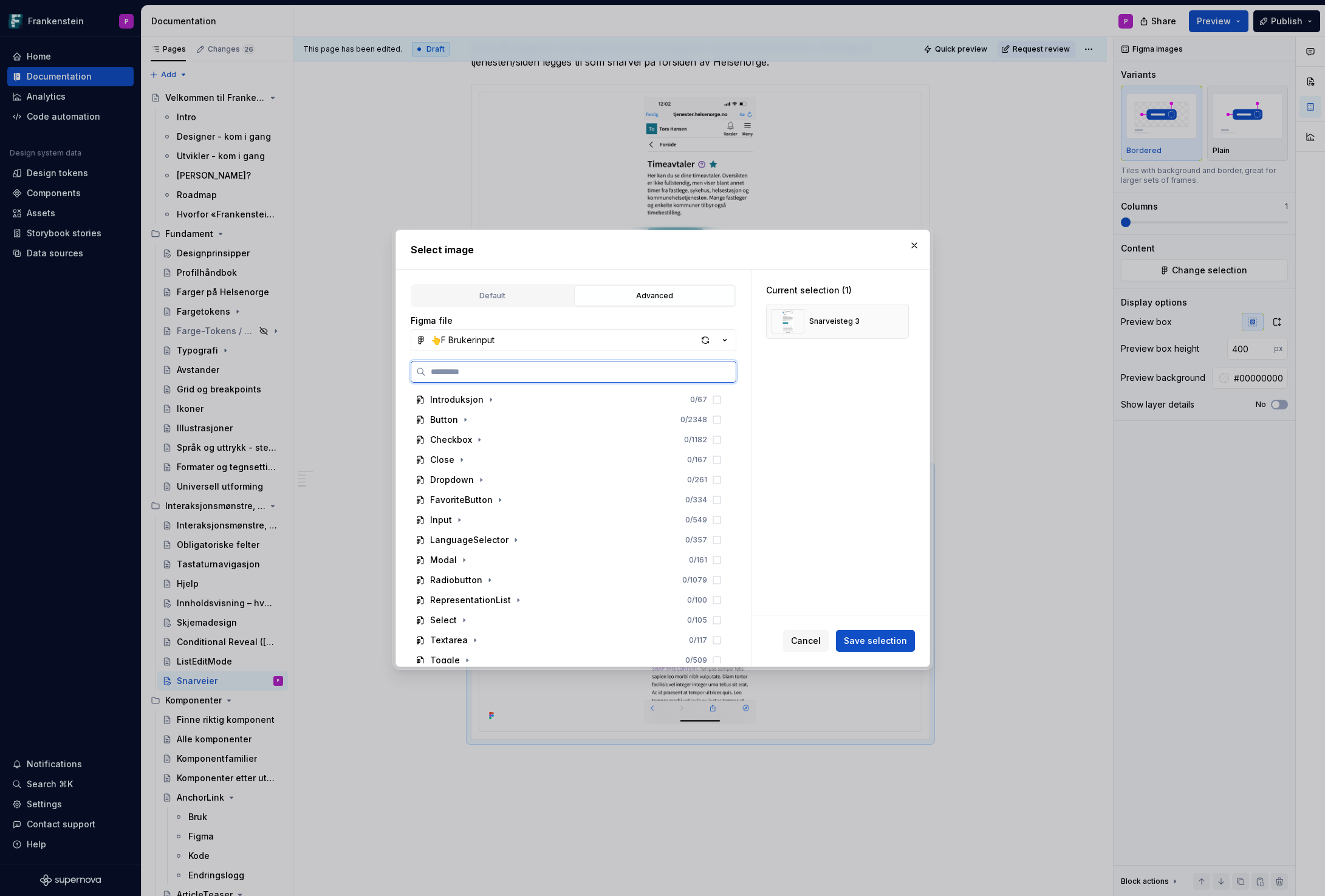
click at [508, 374] on input "search" at bounding box center [580, 372] width 310 height 12
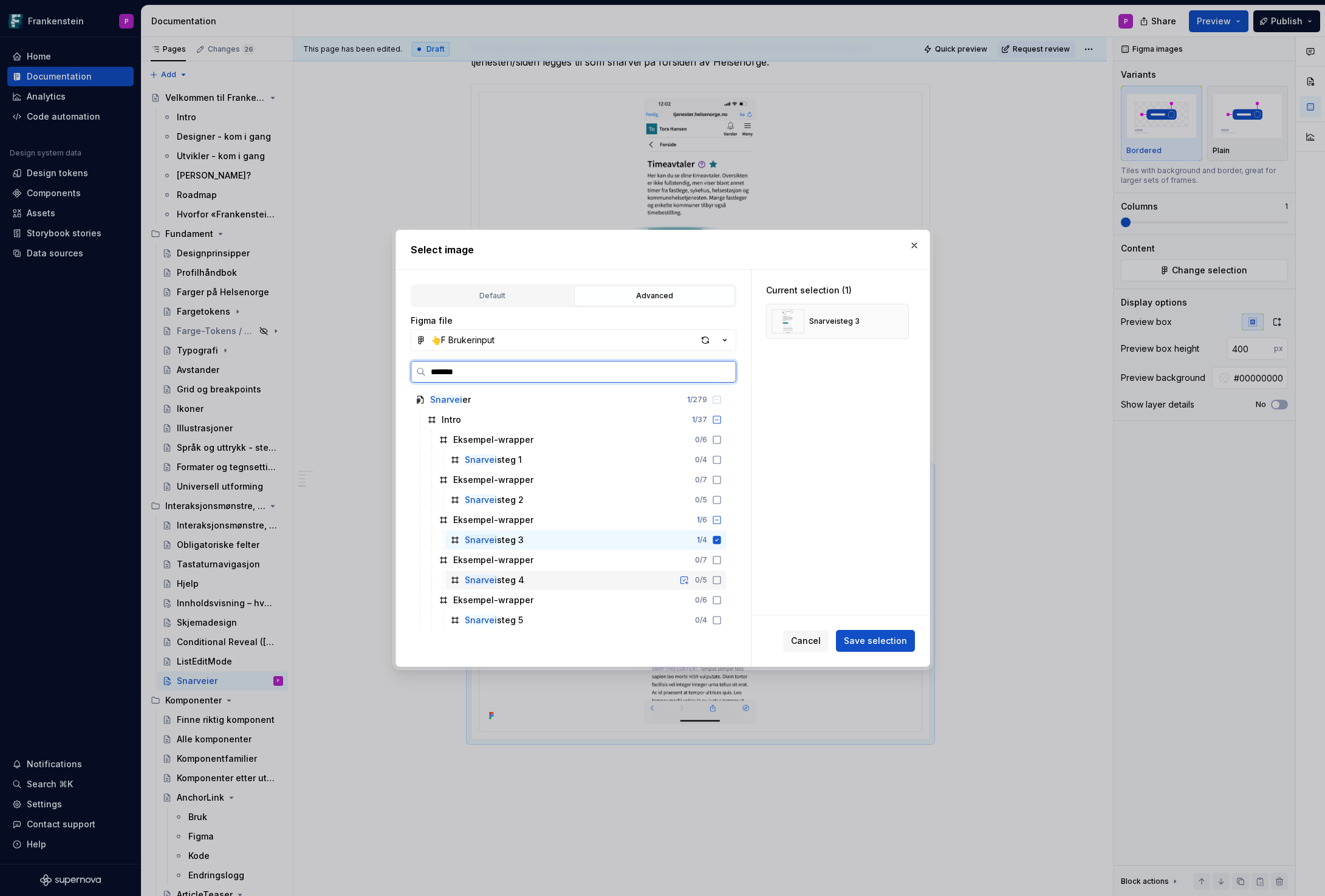
click at [726, 581] on div "Snarvei steg 4 0 / 5" at bounding box center [586, 580] width 281 height 19
click at [720, 537] on icon at bounding box center [716, 539] width 8 height 8
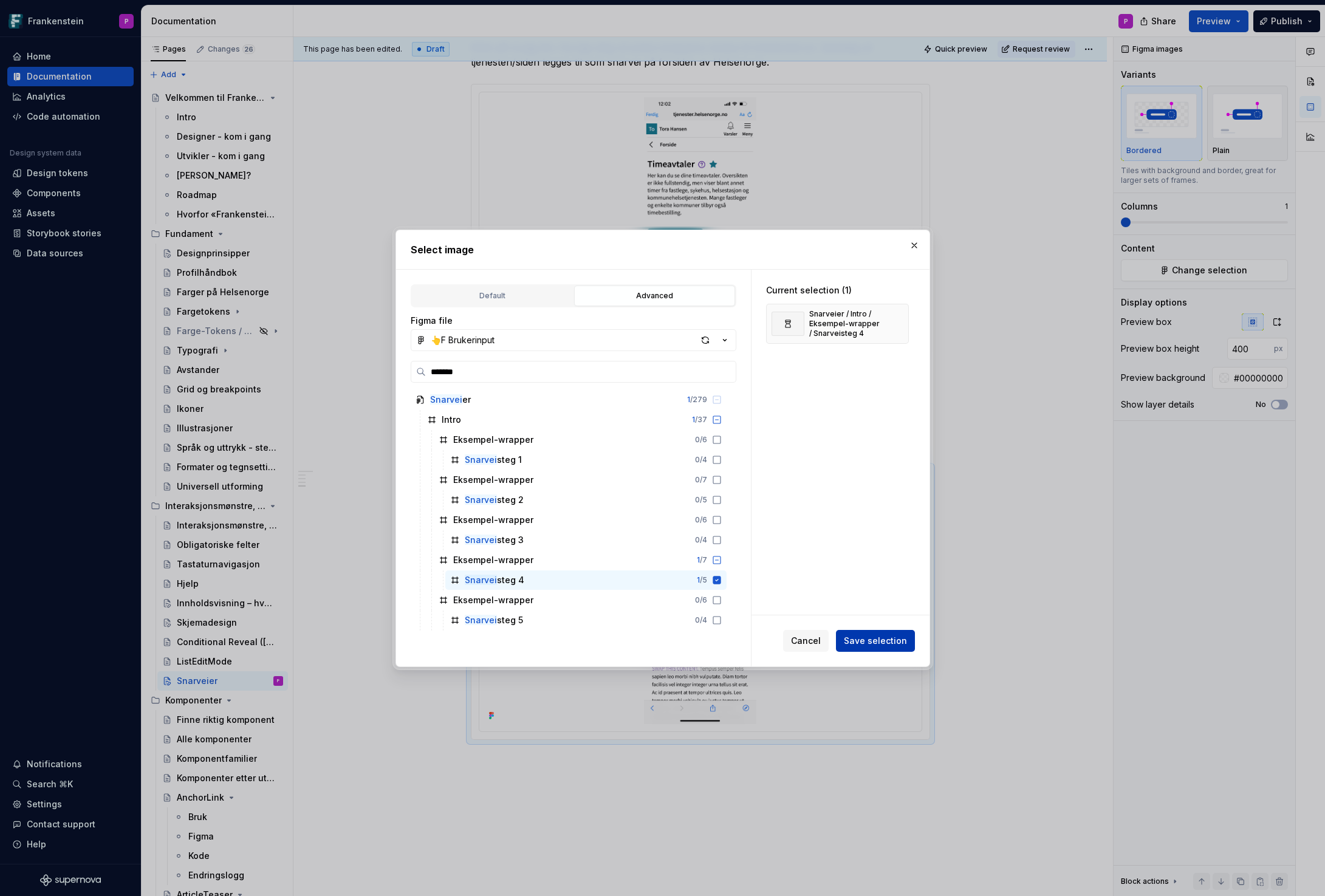
click at [870, 637] on span "Save selection" at bounding box center [875, 640] width 63 height 12
click at [914, 245] on button "button" at bounding box center [914, 246] width 17 height 17
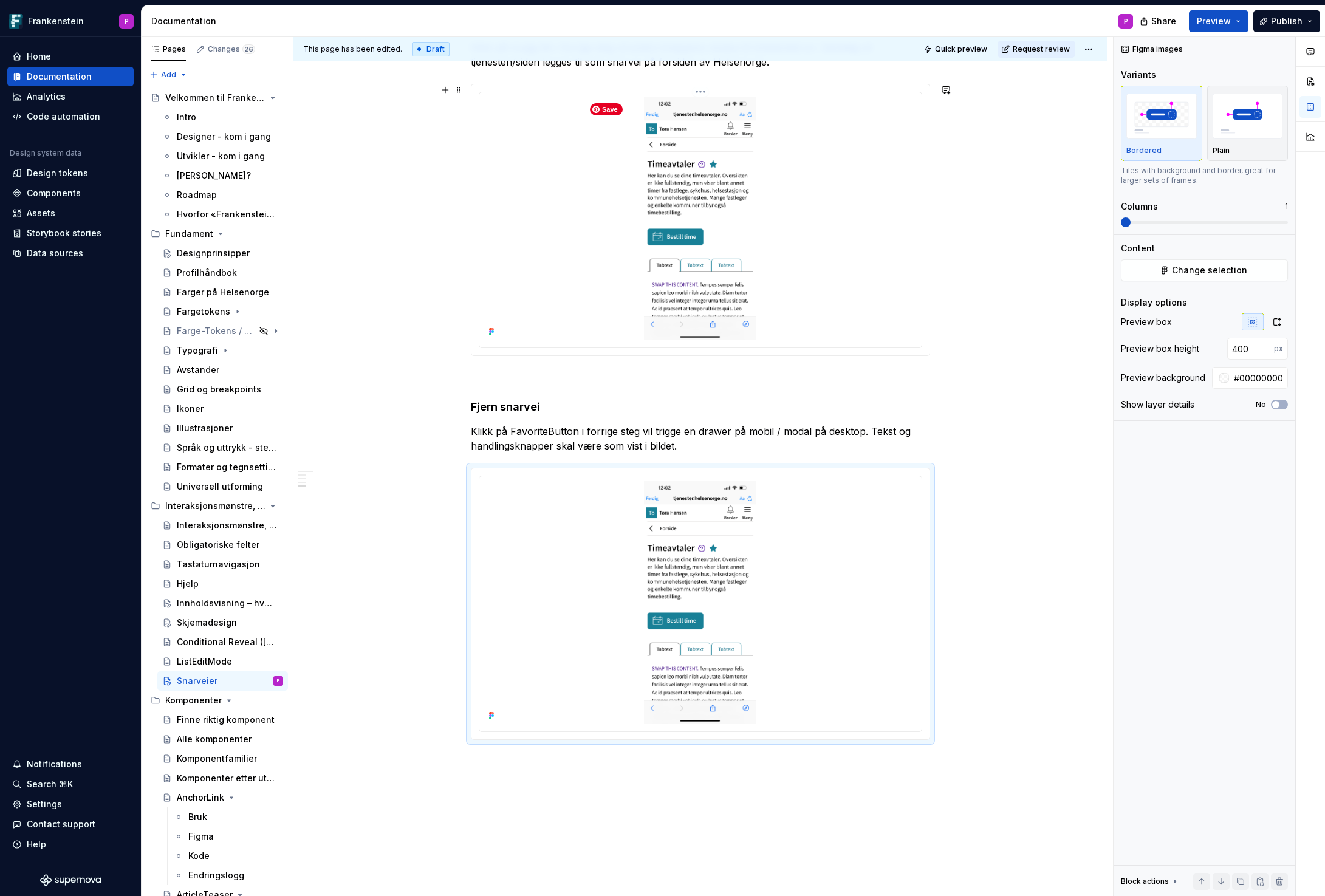
click at [794, 256] on img at bounding box center [700, 219] width 239 height 243
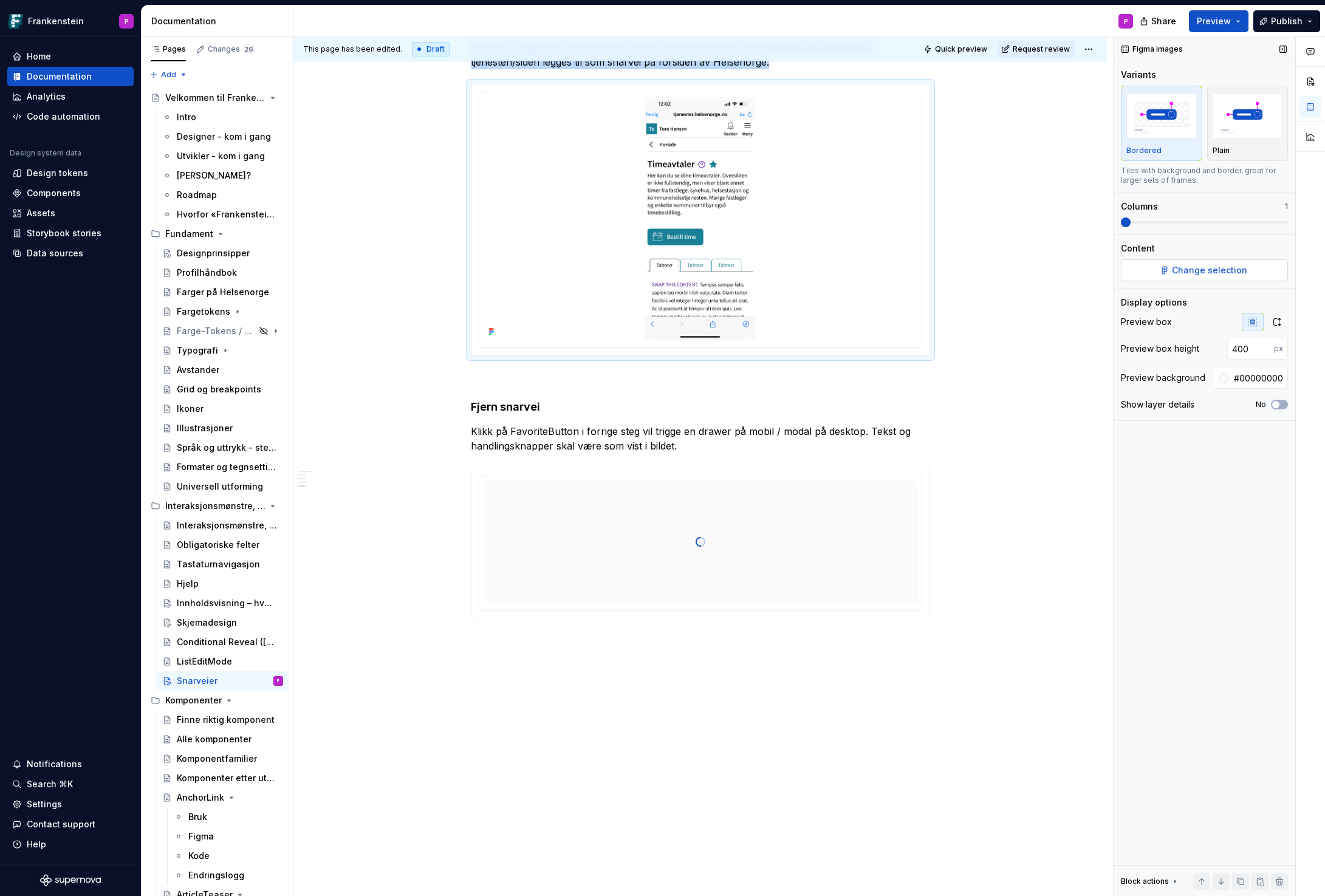
click at [1180, 270] on span "Change selection" at bounding box center [1209, 270] width 75 height 12
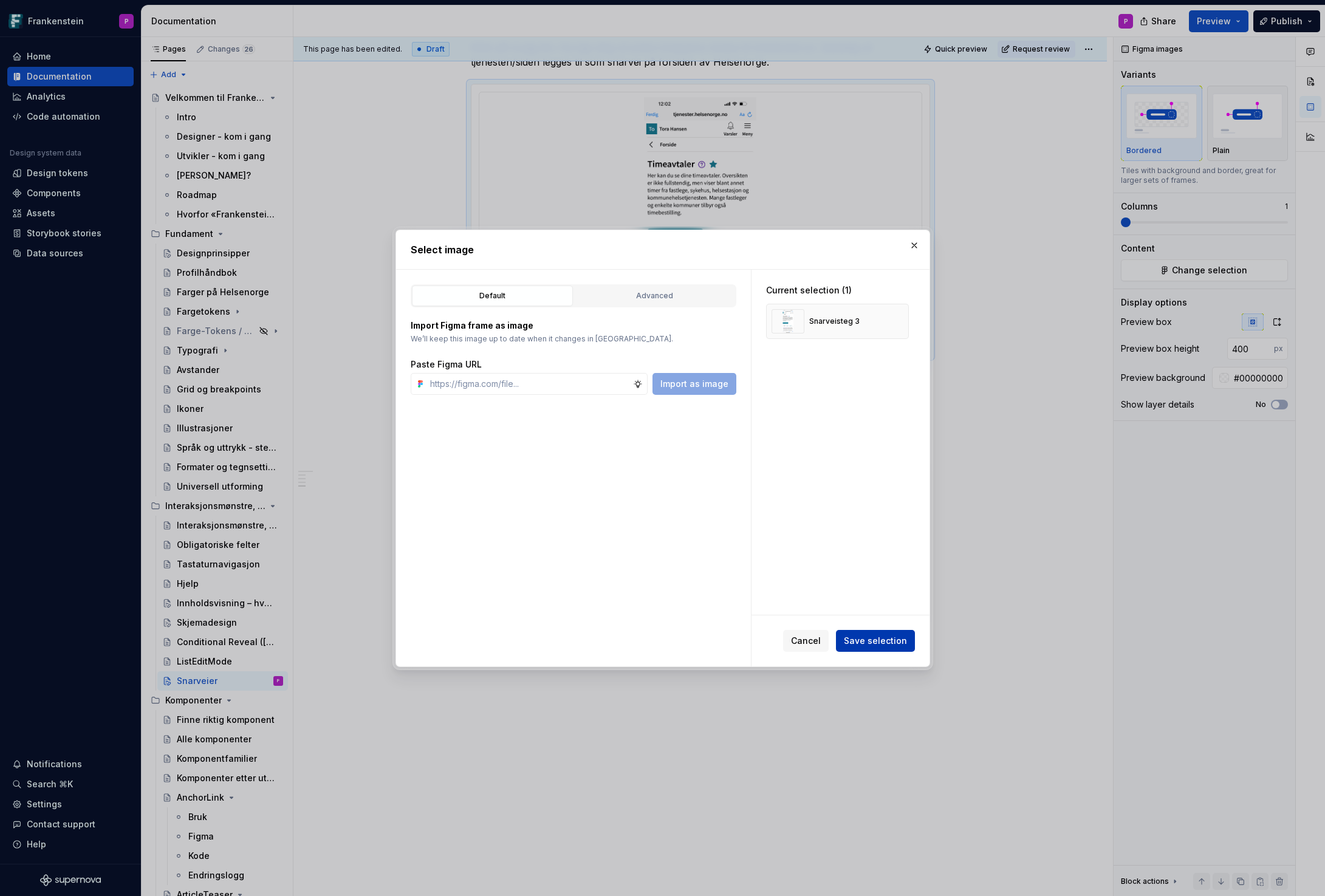
click at [871, 635] on span "Save selection" at bounding box center [875, 640] width 63 height 12
click at [915, 246] on button "button" at bounding box center [914, 246] width 17 height 17
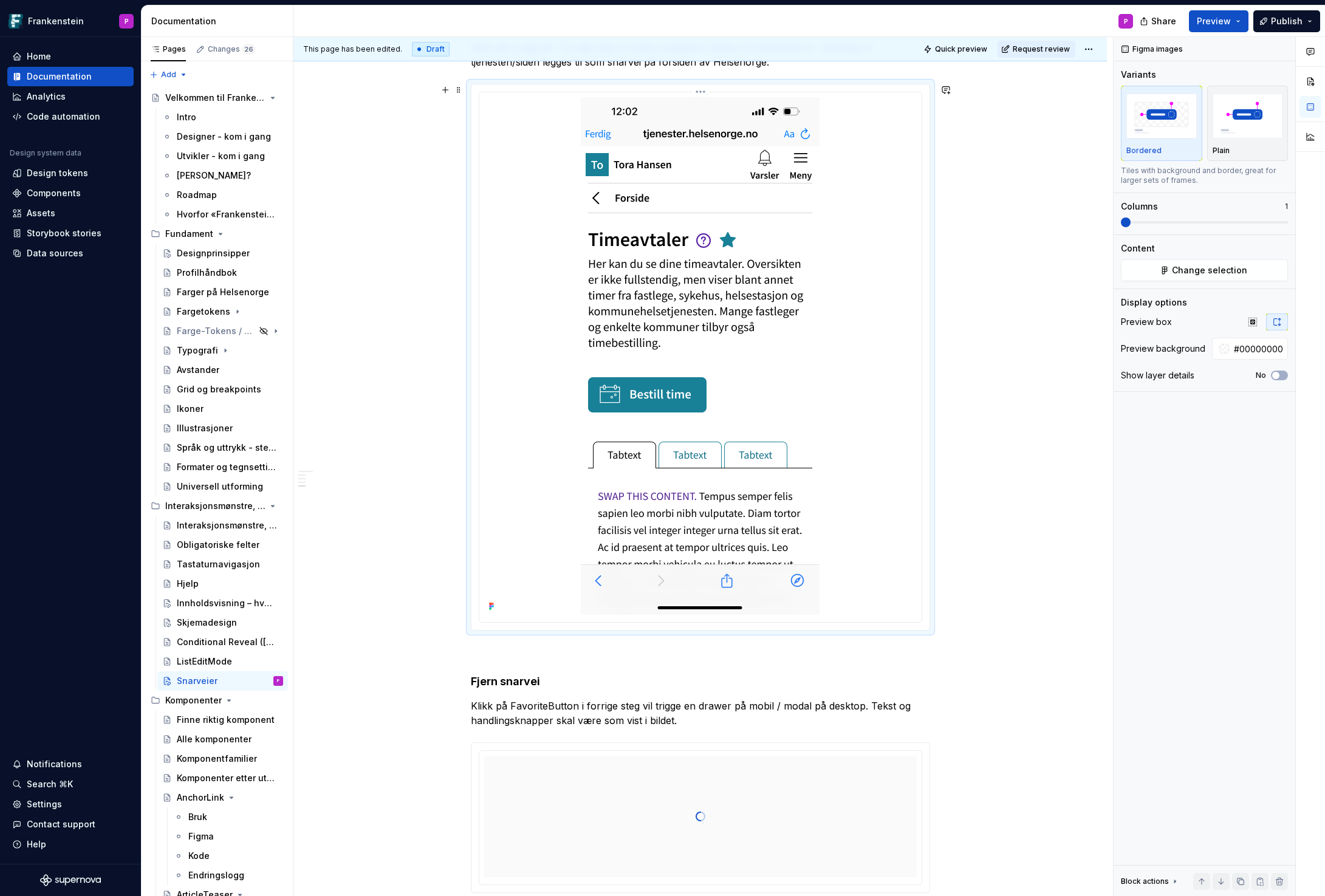
click at [864, 376] on div at bounding box center [700, 356] width 432 height 518
click at [1255, 322] on icon "button" at bounding box center [1252, 322] width 10 height 10
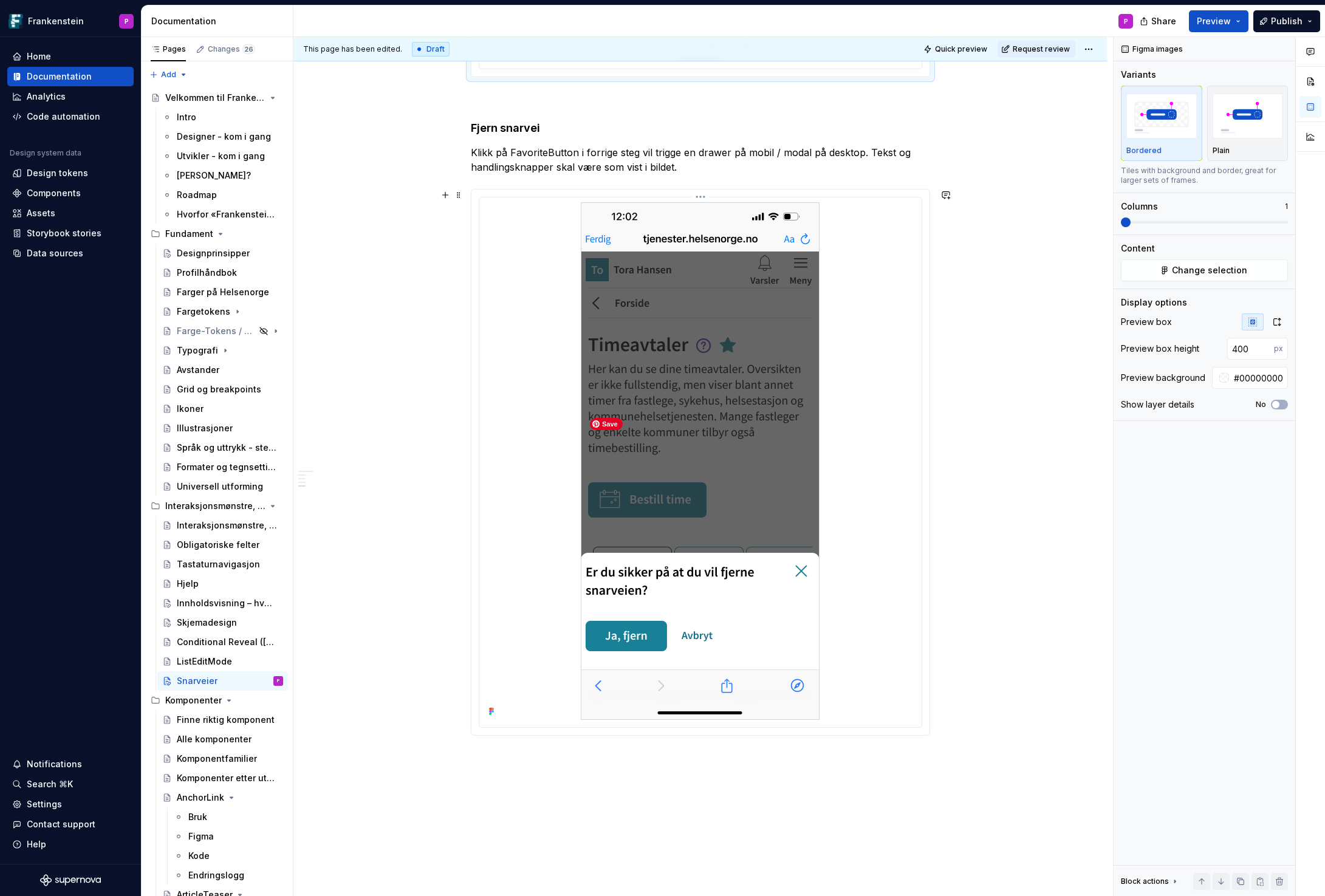
scroll to position [1443, 0]
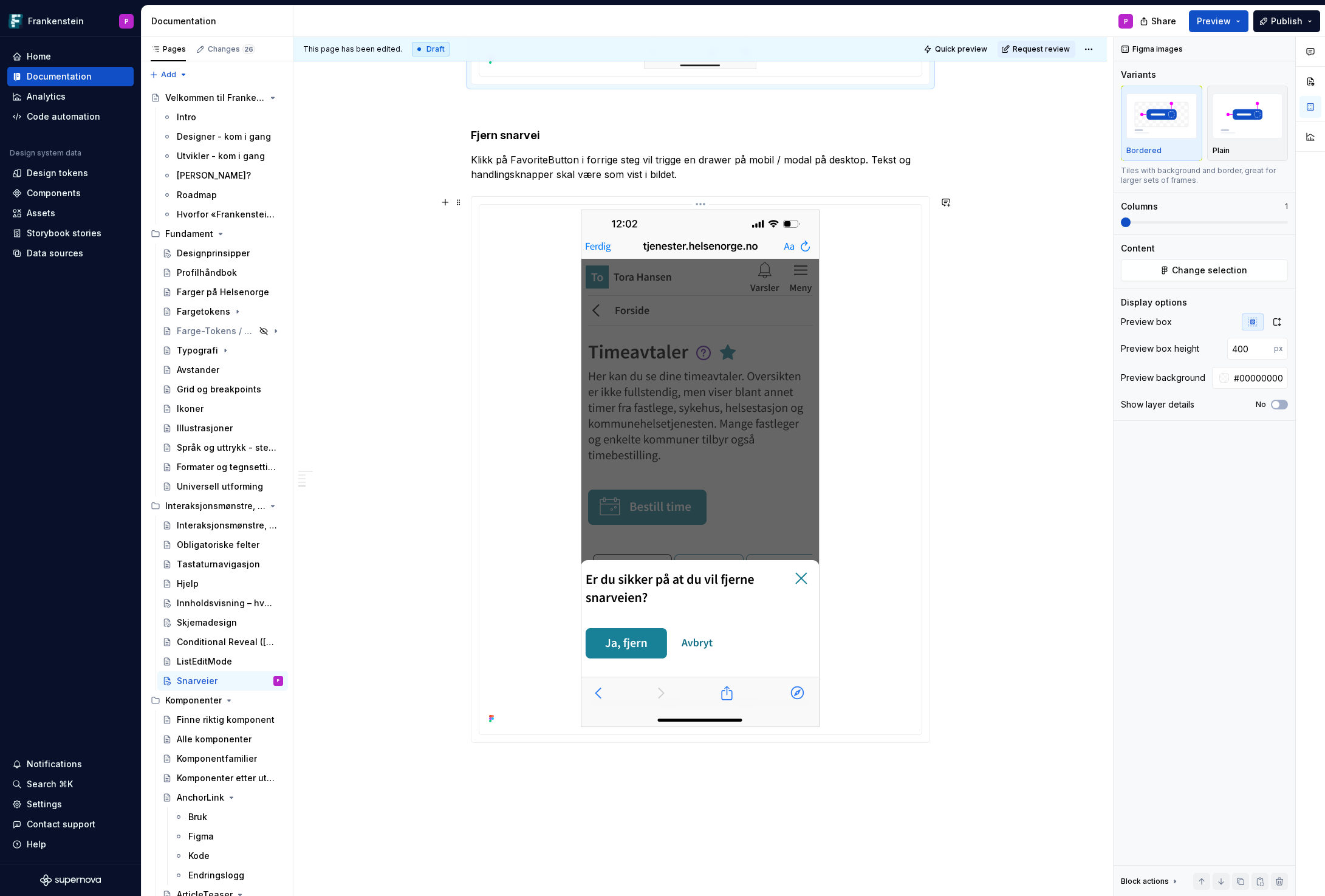
click at [885, 367] on div at bounding box center [700, 468] width 432 height 518
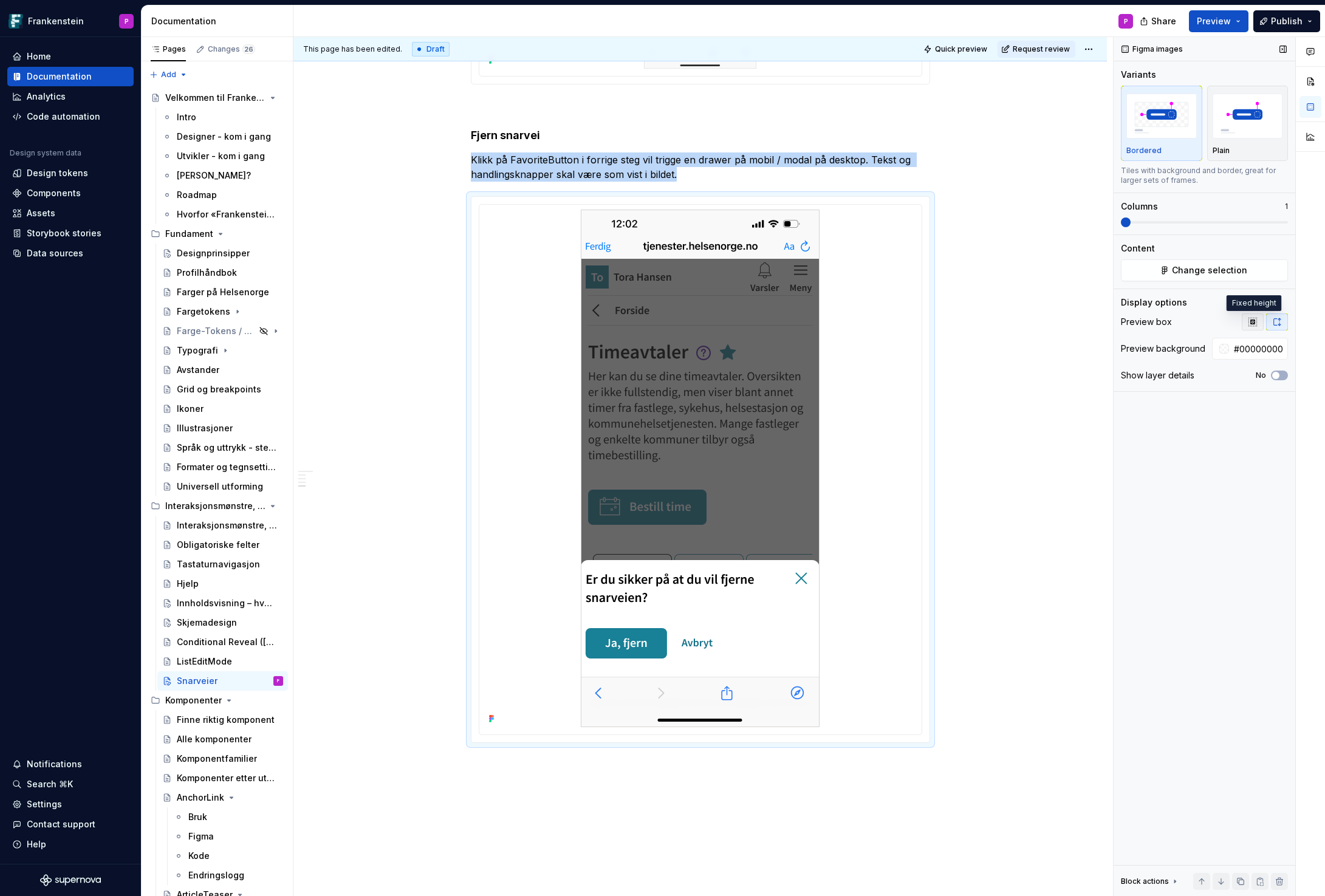
click at [1254, 320] on icon "button" at bounding box center [1252, 322] width 8 height 8
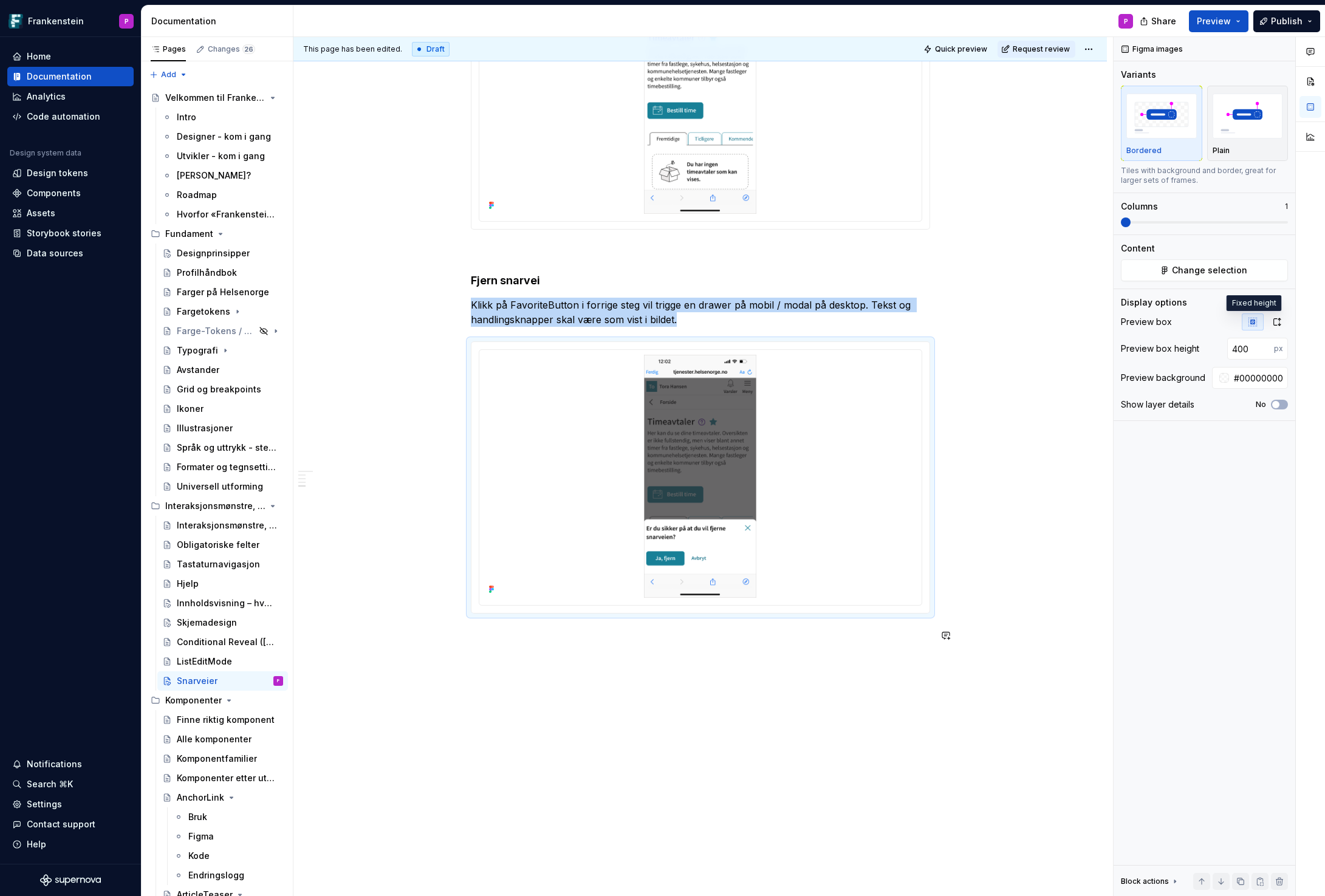
scroll to position [1327, 0]
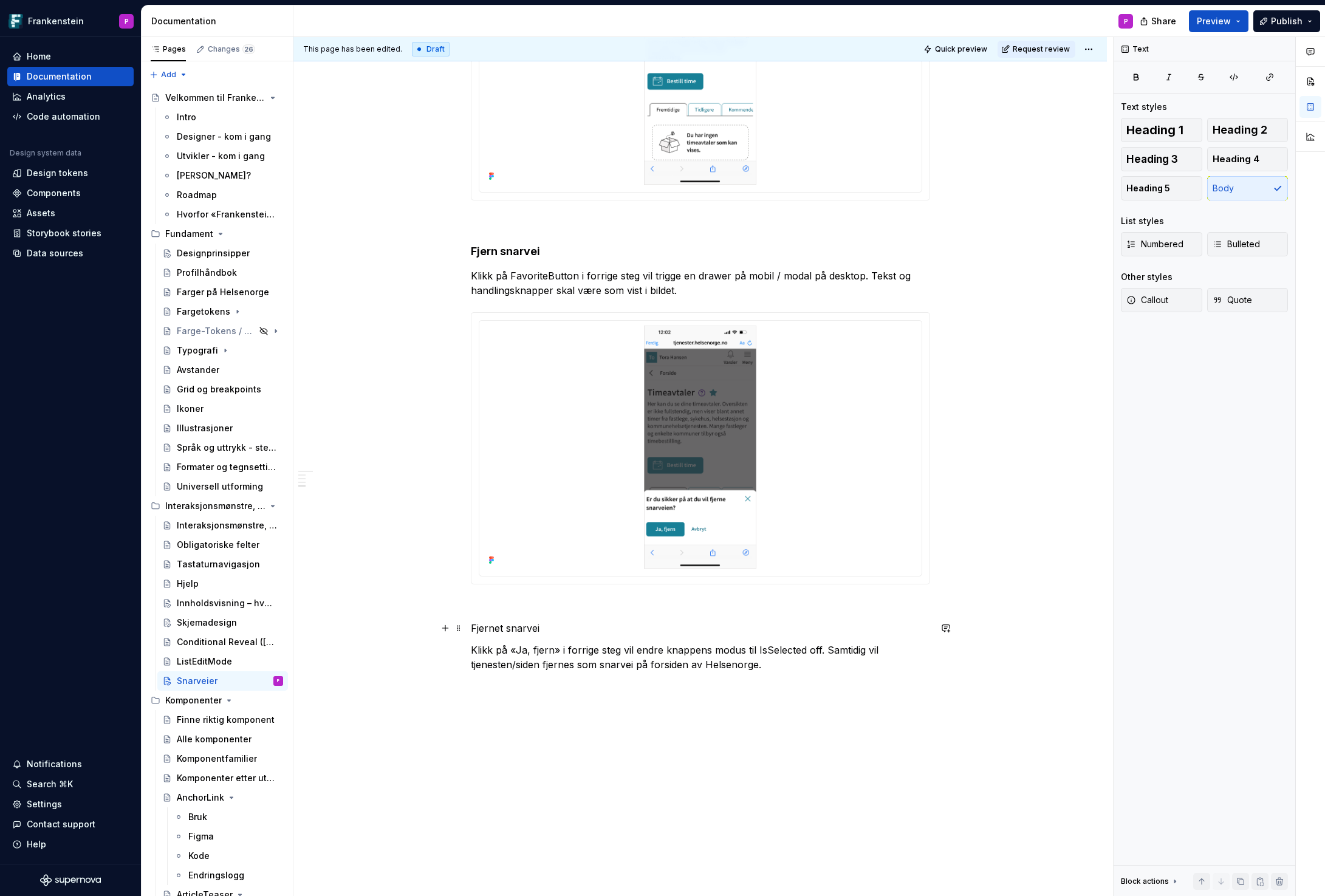
click at [492, 628] on p "Fjernet snarvei" at bounding box center [700, 628] width 459 height 15
click at [590, 604] on button "button" at bounding box center [590, 605] width 17 height 17
